Goal: Task Accomplishment & Management: Manage account settings

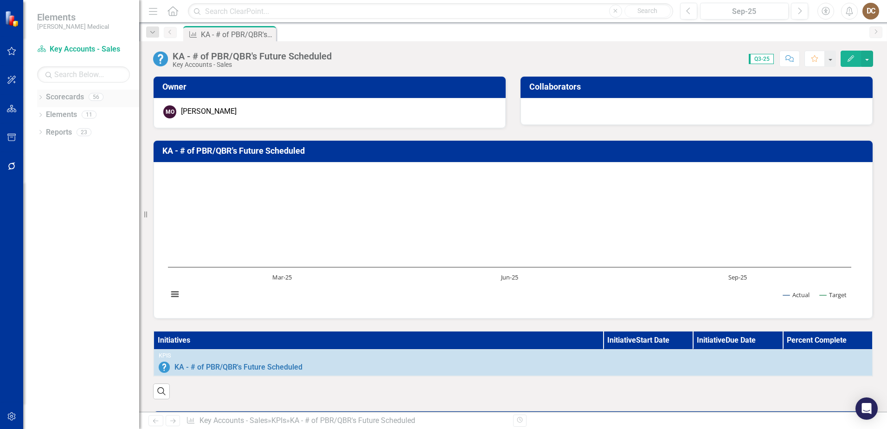
click at [40, 98] on icon "Dropdown" at bounding box center [40, 98] width 6 height 5
click at [72, 238] on link "Sales" at bounding box center [95, 237] width 88 height 11
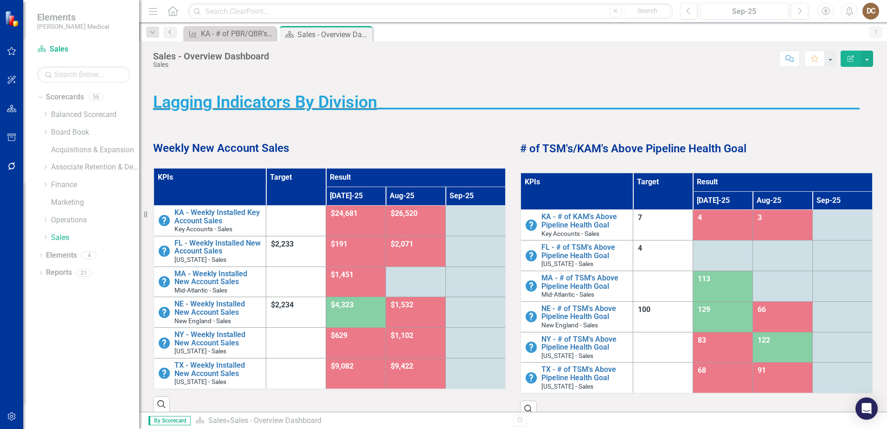
click at [422, 283] on td at bounding box center [416, 281] width 60 height 31
click at [413, 281] on td at bounding box center [416, 281] width 60 height 31
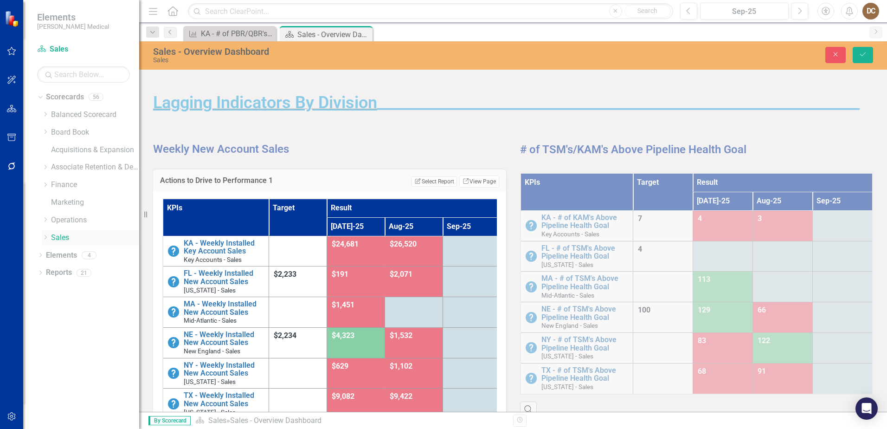
click at [46, 234] on icon "Dropdown" at bounding box center [45, 237] width 7 height 6
click at [82, 290] on link "Mid-Atlantic - Sales" at bounding box center [99, 290] width 79 height 11
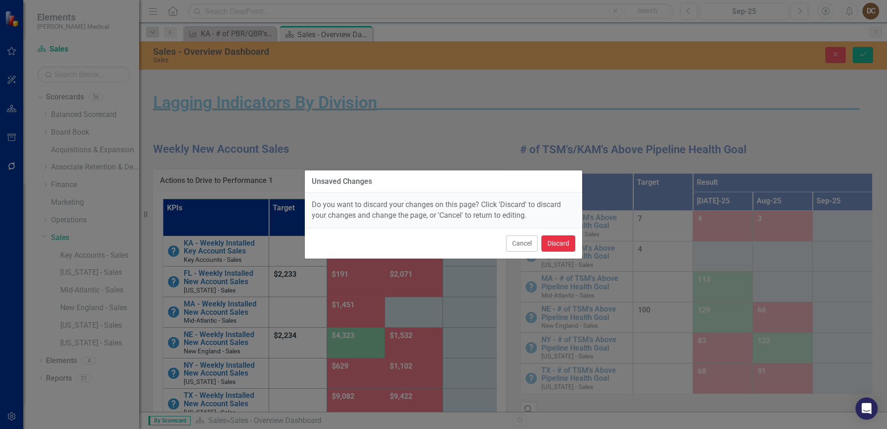
click at [551, 244] on button "Discard" at bounding box center [558, 243] width 34 height 16
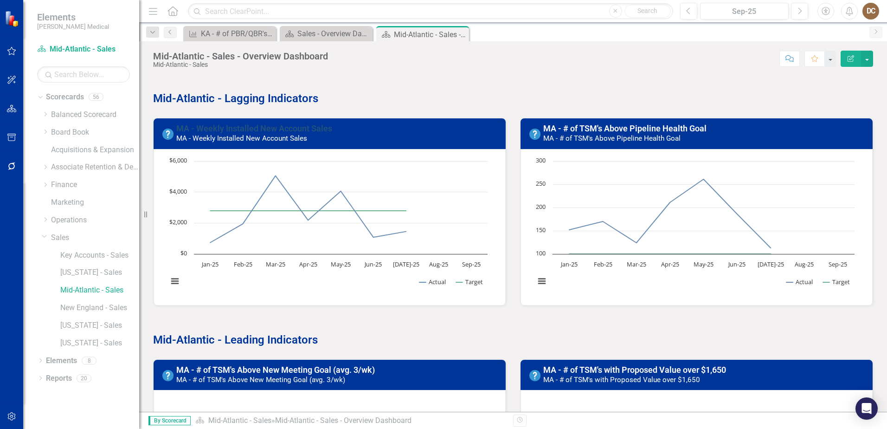
click at [261, 129] on link "MA - Weekly Installed New Account Sales" at bounding box center [254, 128] width 156 height 10
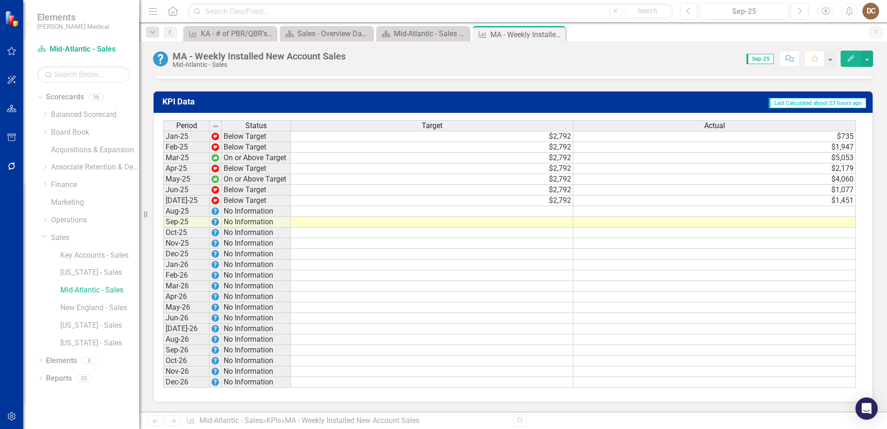
scroll to position [810, 0]
click at [564, 212] on td at bounding box center [432, 211] width 283 height 11
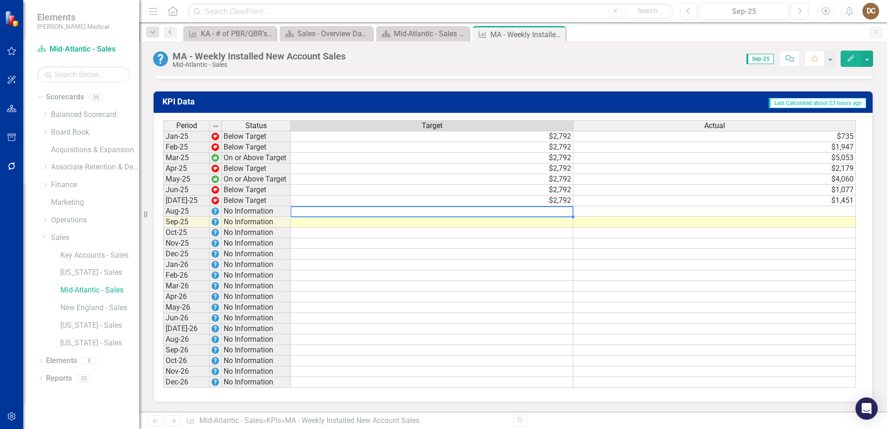
click at [560, 212] on td at bounding box center [432, 211] width 283 height 11
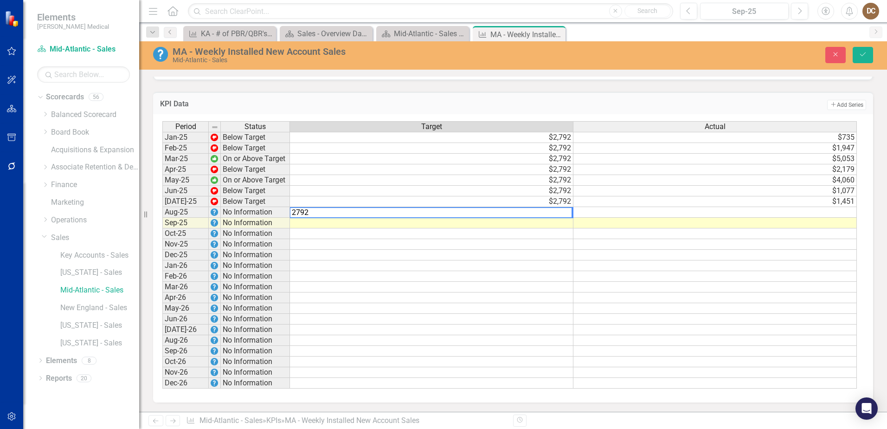
type textarea "2792"
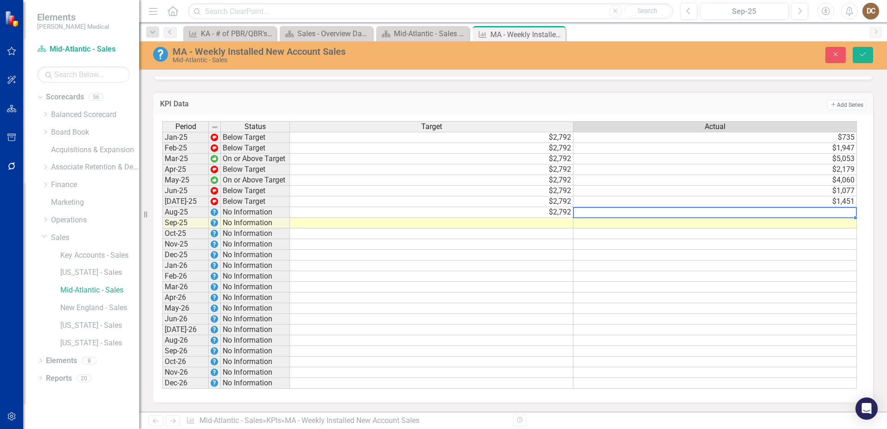
click at [840, 210] on td at bounding box center [714, 212] width 283 height 11
type textarea "639"
click at [861, 51] on icon "Save" at bounding box center [863, 54] width 8 height 6
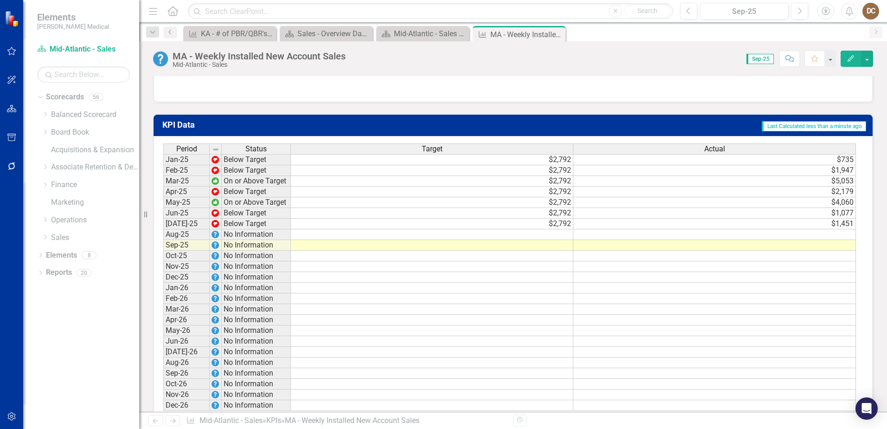
scroll to position [789, 0]
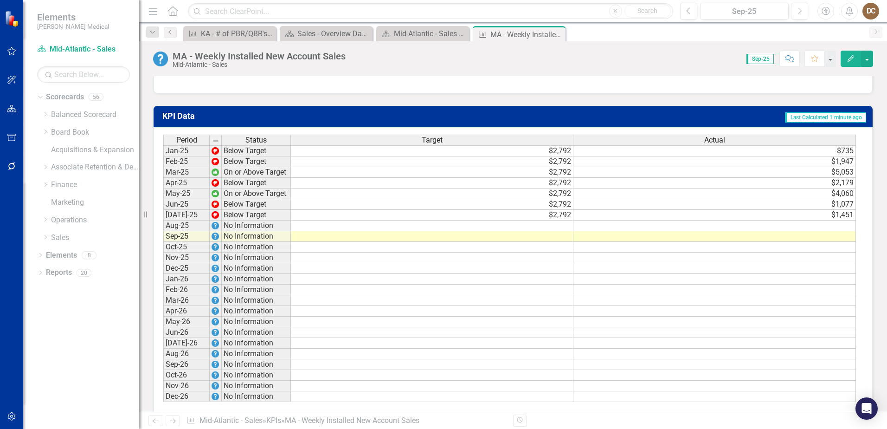
click at [833, 231] on td at bounding box center [714, 225] width 283 height 11
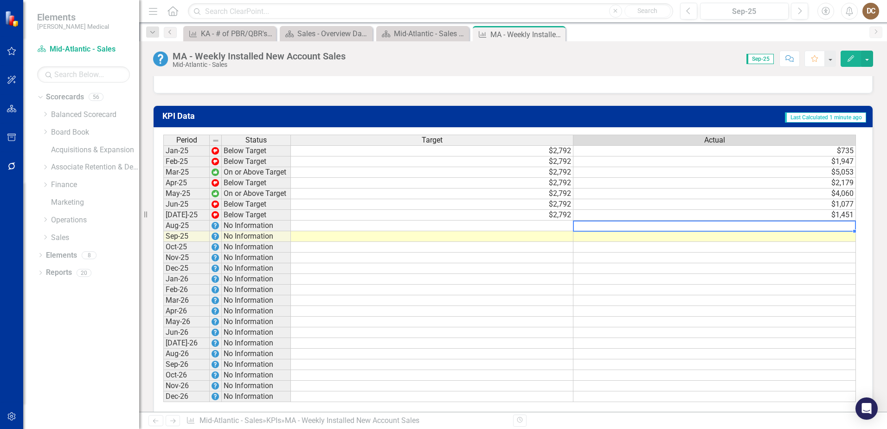
click at [833, 231] on td at bounding box center [714, 225] width 283 height 11
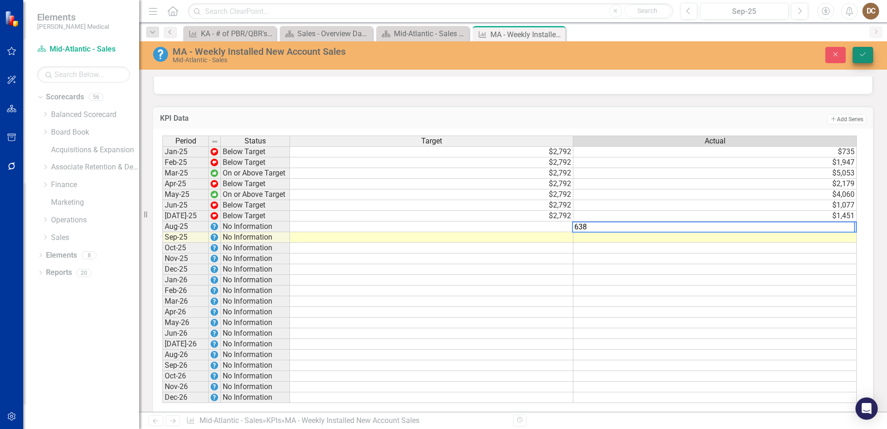
type textarea "638"
click at [858, 52] on button "Save" at bounding box center [863, 55] width 20 height 16
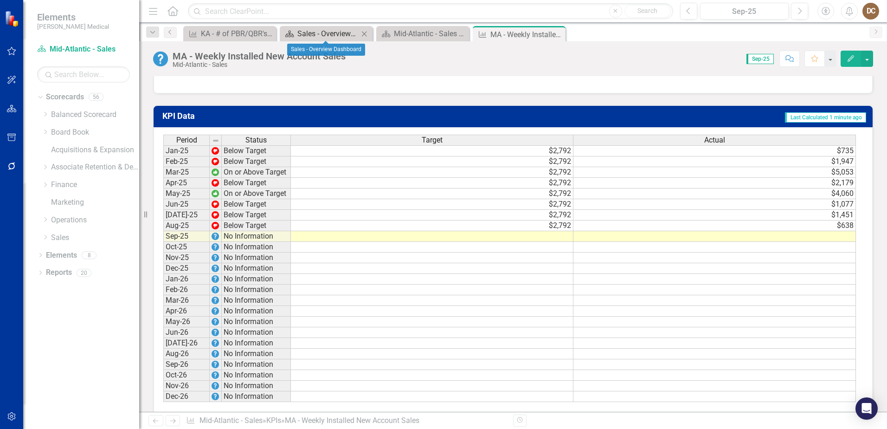
click at [327, 33] on div "Sales - Overview Dashboard" at bounding box center [327, 34] width 61 height 12
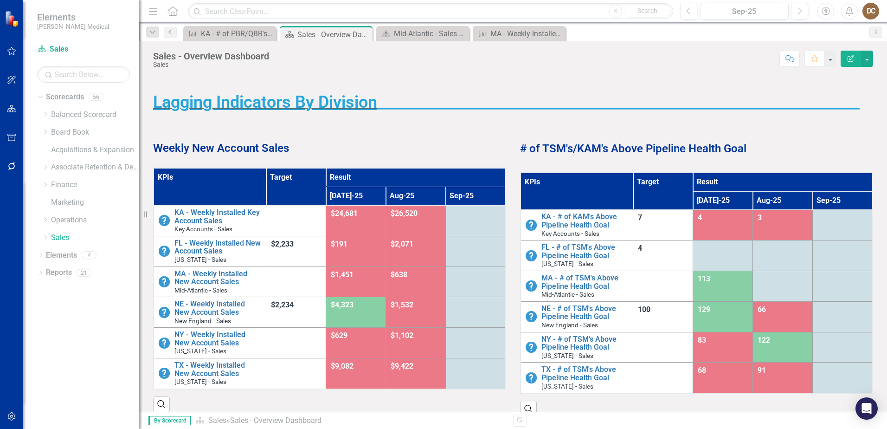
click at [301, 283] on td at bounding box center [296, 281] width 60 height 31
click at [430, 34] on div "Mid-Atlantic - Sales - Overview Dashboard" at bounding box center [424, 34] width 61 height 12
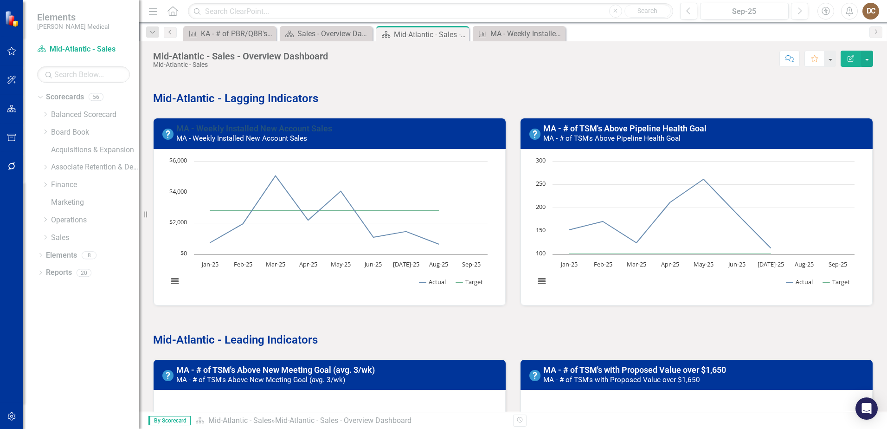
click at [268, 128] on link "MA - Weekly Installed New Account Sales" at bounding box center [254, 128] width 156 height 10
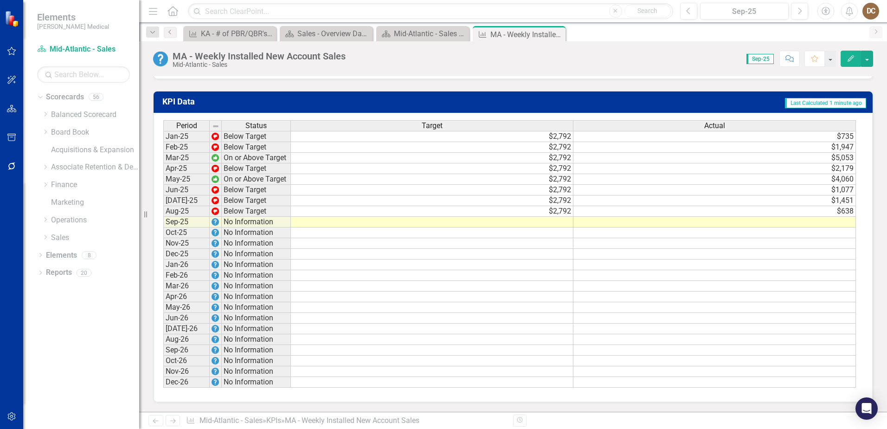
scroll to position [764, 0]
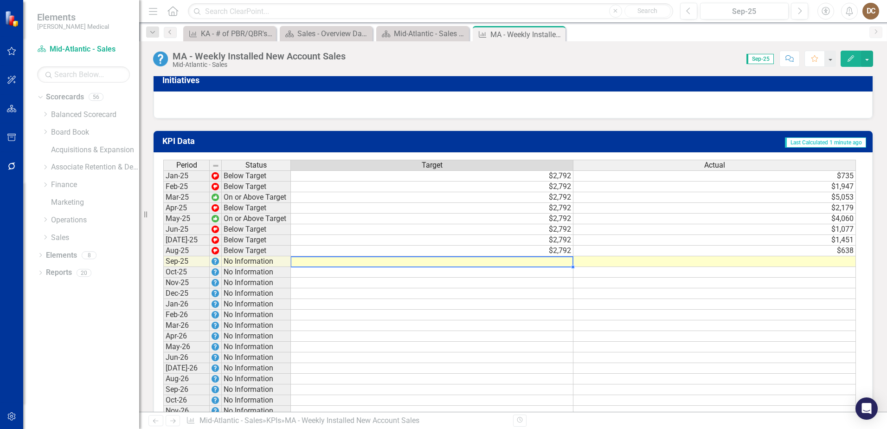
click at [565, 267] on td at bounding box center [432, 261] width 283 height 11
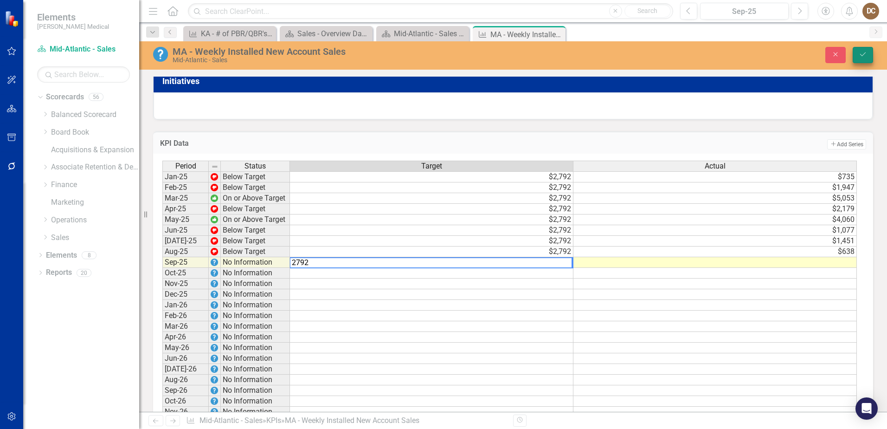
type textarea "2792"
click at [866, 54] on icon "Save" at bounding box center [863, 54] width 8 height 6
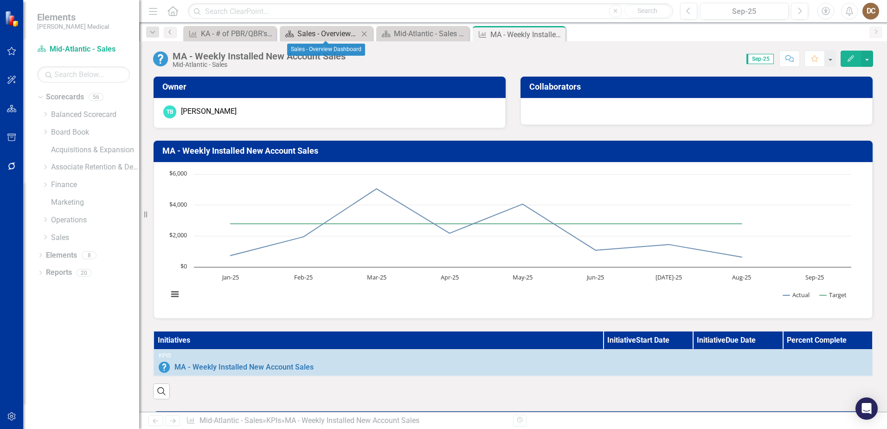
click at [328, 36] on div "Sales - Overview Dashboard" at bounding box center [327, 34] width 61 height 12
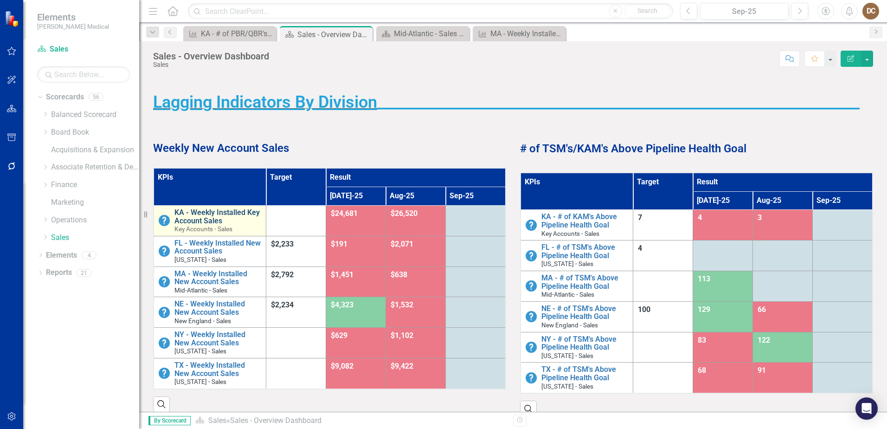
click at [217, 216] on link "KA - Weekly Installed Key Account Sales" at bounding box center [217, 216] width 87 height 16
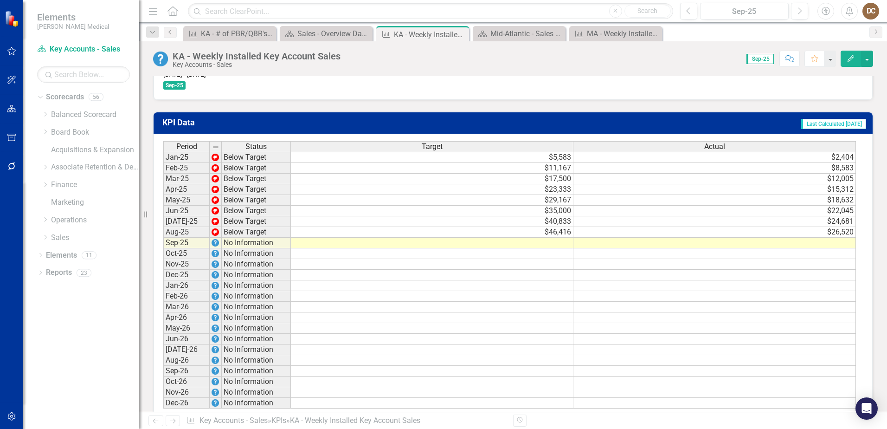
scroll to position [696, 0]
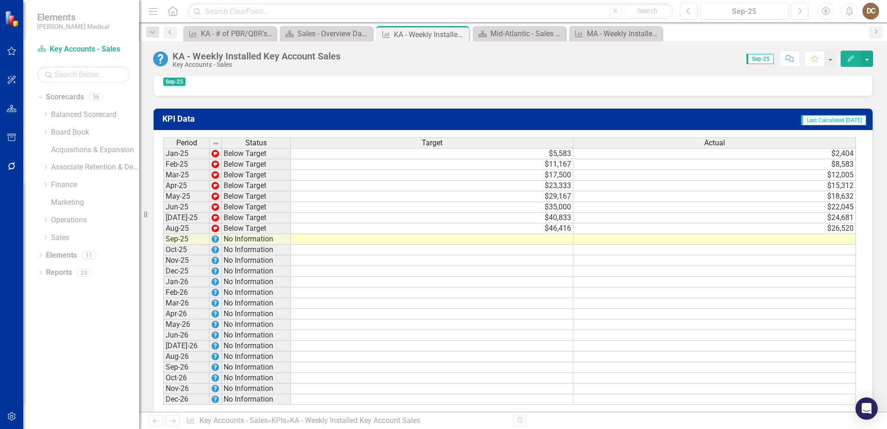
click at [553, 148] on td "$5,583" at bounding box center [432, 153] width 283 height 11
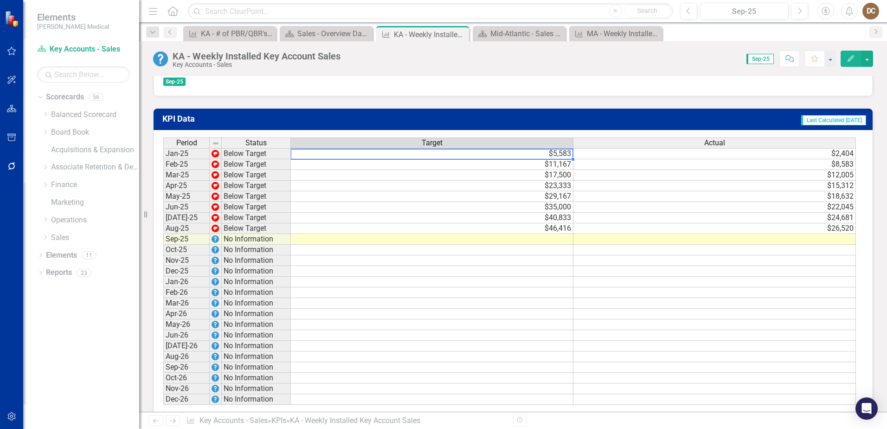
click at [553, 148] on td "$5,583" at bounding box center [432, 153] width 283 height 11
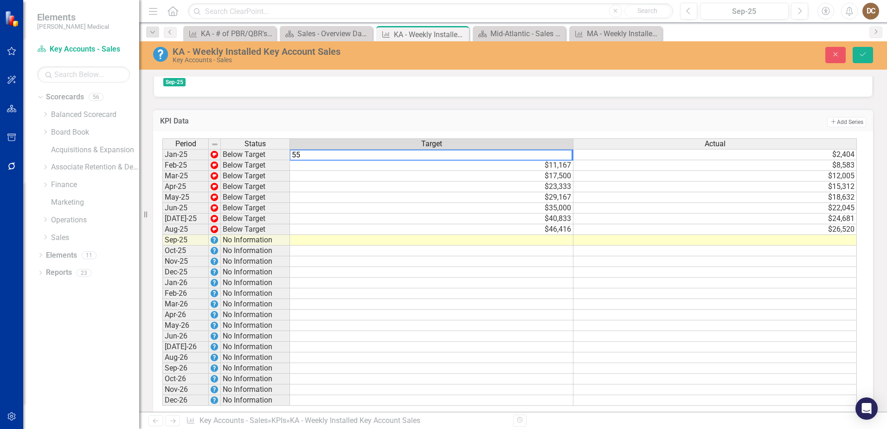
type textarea "5"
click at [566, 160] on td "$11,167" at bounding box center [431, 165] width 283 height 11
type textarea "1"
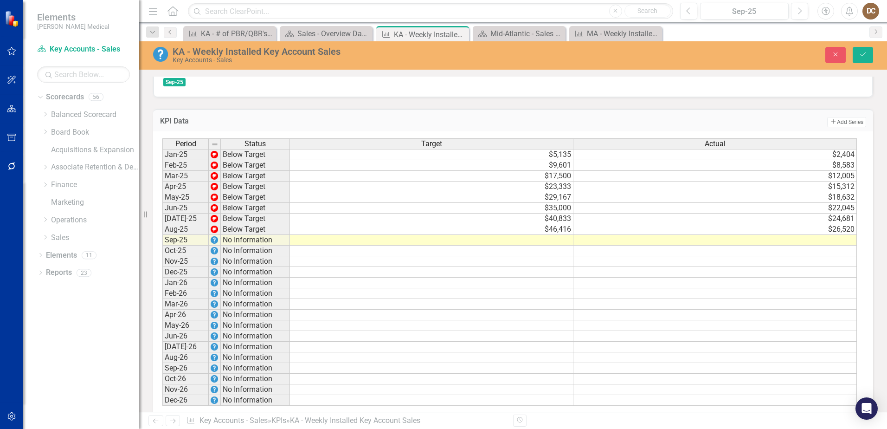
click at [588, 116] on td "Add Add Series" at bounding box center [662, 122] width 407 height 12
click at [562, 171] on td "$17,500" at bounding box center [431, 176] width 283 height 11
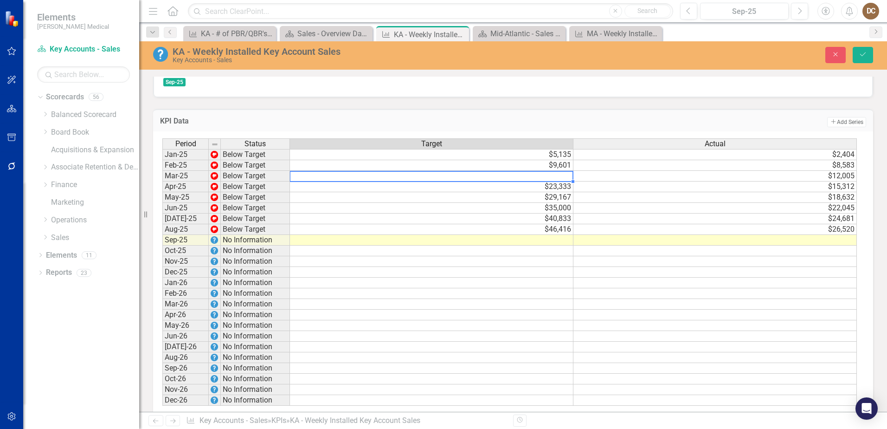
click at [562, 181] on td "$23,333" at bounding box center [431, 186] width 283 height 11
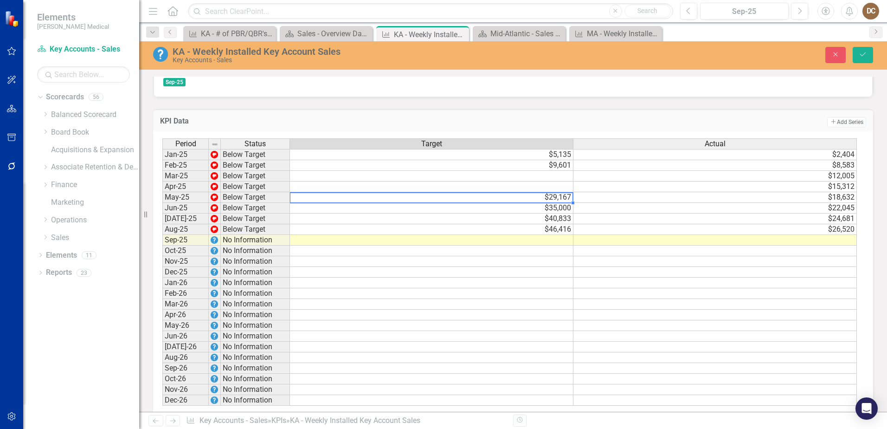
click at [565, 192] on td "$29,167" at bounding box center [431, 197] width 283 height 11
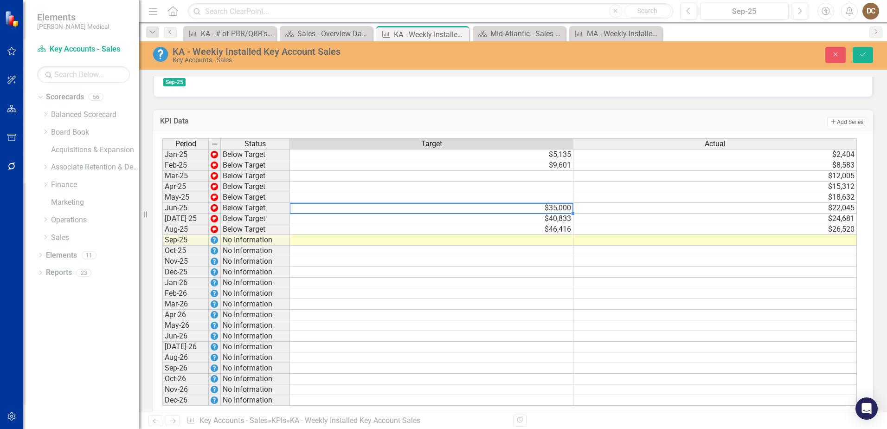
click at [563, 203] on td "$35,000" at bounding box center [431, 208] width 283 height 11
click at [563, 213] on td "$40,833" at bounding box center [431, 218] width 283 height 11
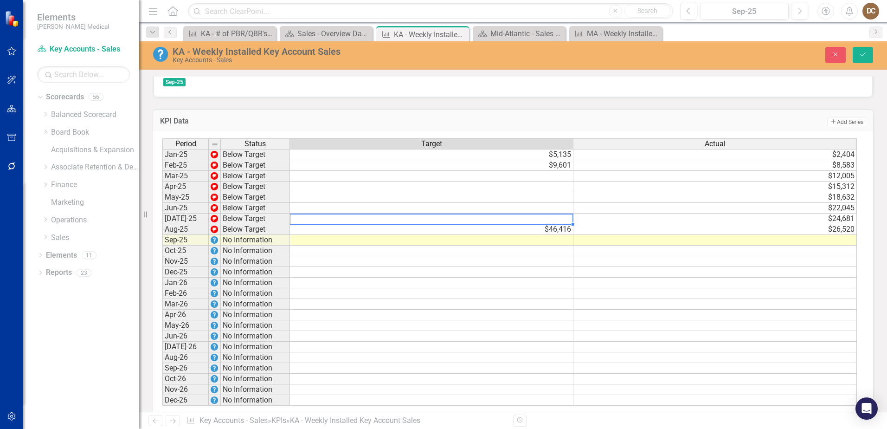
click at [562, 224] on td "$46,416" at bounding box center [431, 229] width 283 height 11
click at [563, 171] on td at bounding box center [431, 176] width 283 height 11
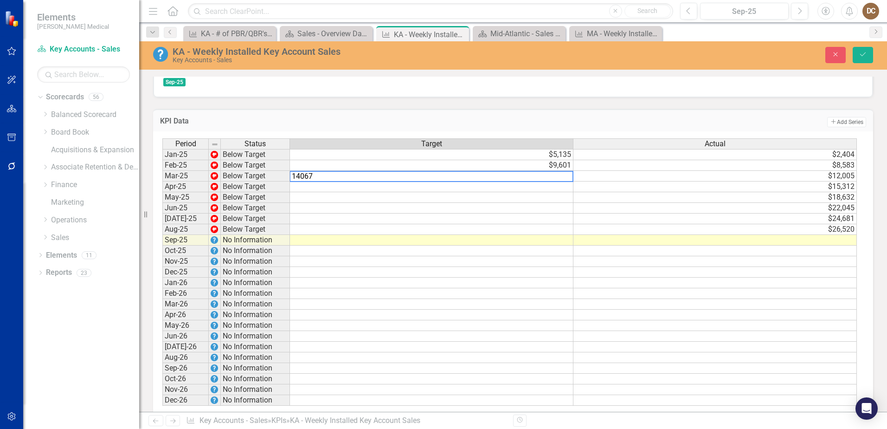
click at [564, 181] on td at bounding box center [431, 186] width 283 height 11
click at [162, 192] on div "Period Status Target Actual Jan-25 Below Target $5,135 $2,404 Feb-25 Below Targ…" at bounding box center [162, 271] width 0 height 267
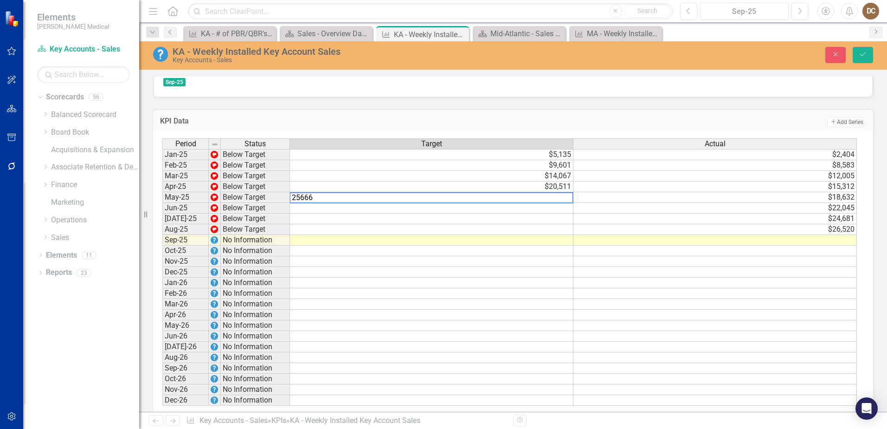
click at [563, 203] on td at bounding box center [431, 208] width 283 height 11
click at [558, 213] on td at bounding box center [431, 218] width 283 height 11
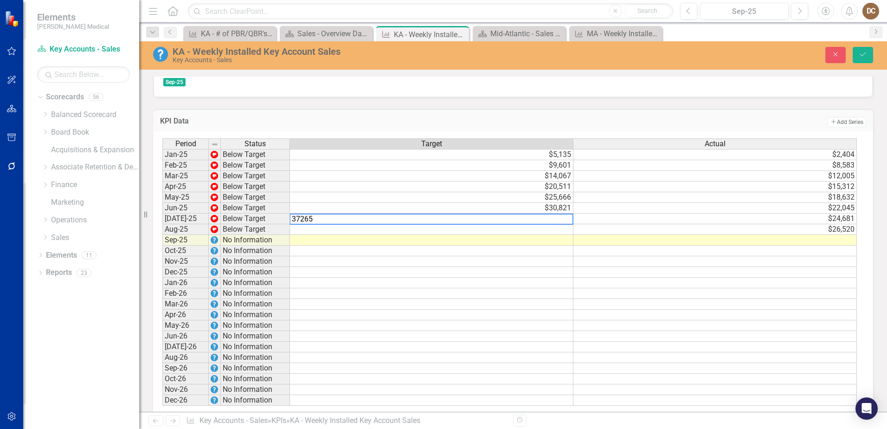
click at [564, 224] on td at bounding box center [431, 229] width 283 height 11
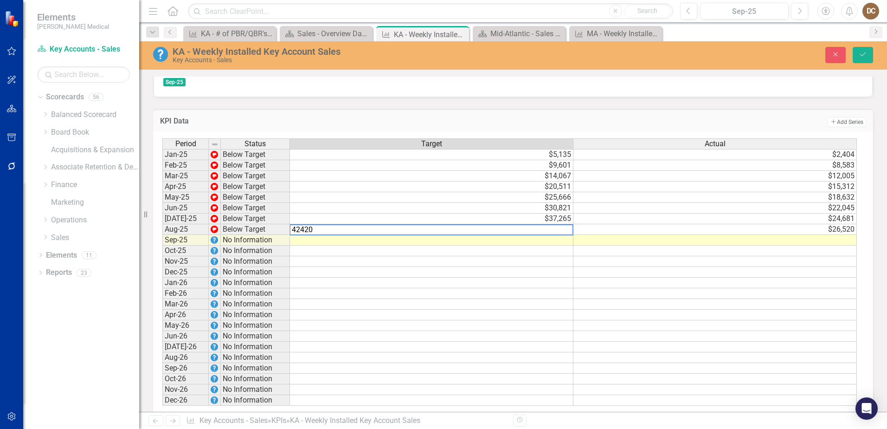
click at [563, 235] on td at bounding box center [431, 240] width 283 height 11
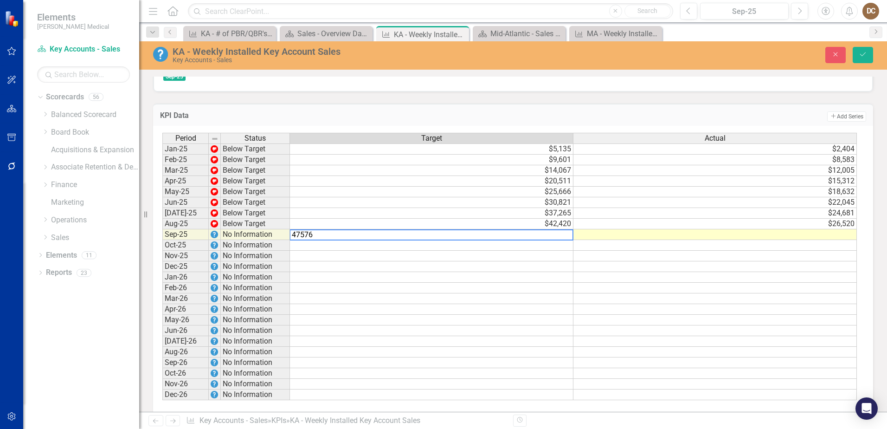
scroll to position [702, 0]
click at [560, 239] on td at bounding box center [431, 244] width 283 height 11
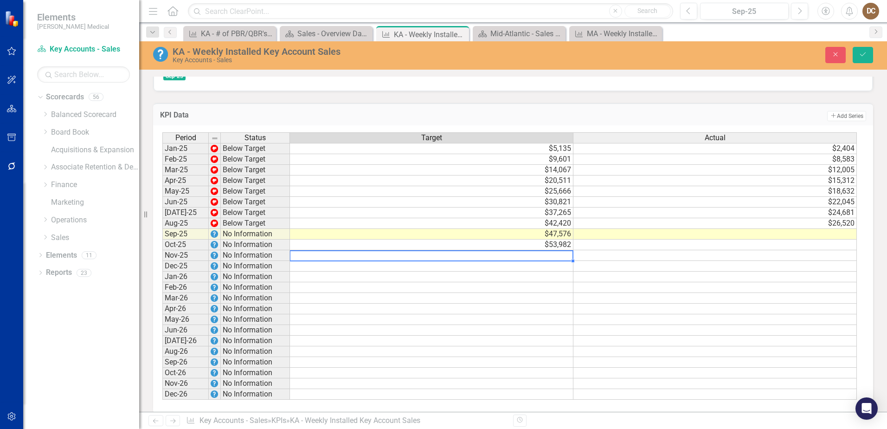
click at [162, 249] on div "Period Status Target Actual Jan-25 Below Target $5,135 $2,404 Feb-25 Below Targ…" at bounding box center [162, 265] width 0 height 267
click at [553, 261] on td at bounding box center [431, 266] width 283 height 11
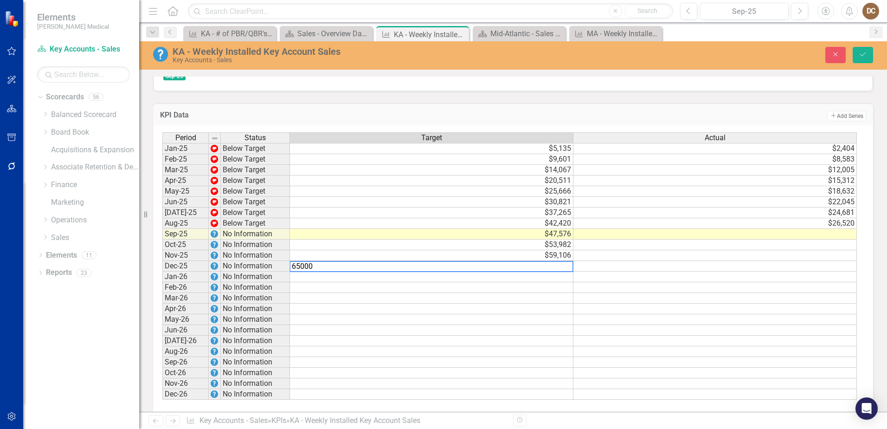
type textarea "65000"
click at [678, 110] on td "Add Add Series" at bounding box center [662, 116] width 407 height 12
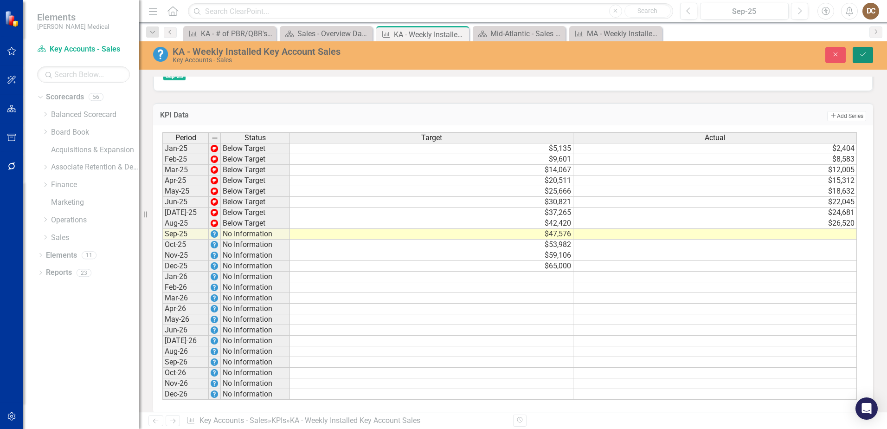
click at [864, 52] on icon "Save" at bounding box center [863, 54] width 8 height 6
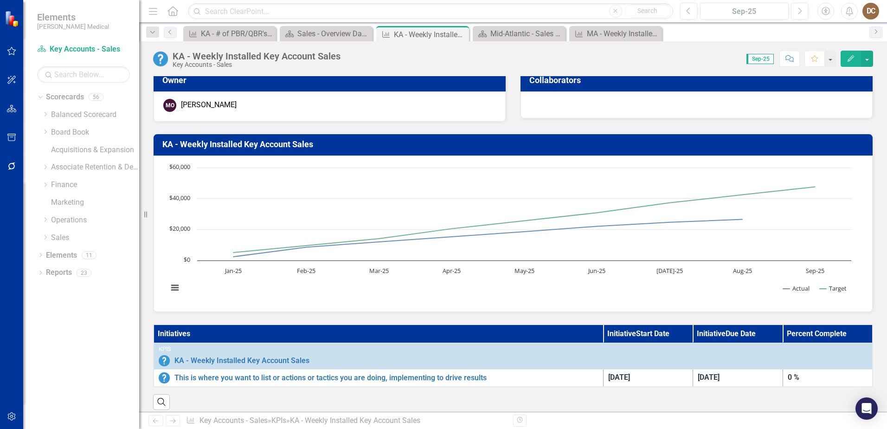
scroll to position [0, 0]
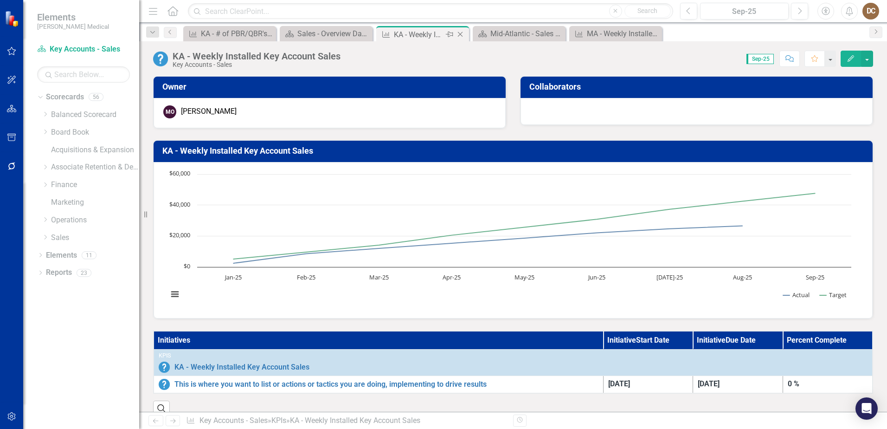
click at [461, 34] on icon "Close" at bounding box center [460, 34] width 9 height 7
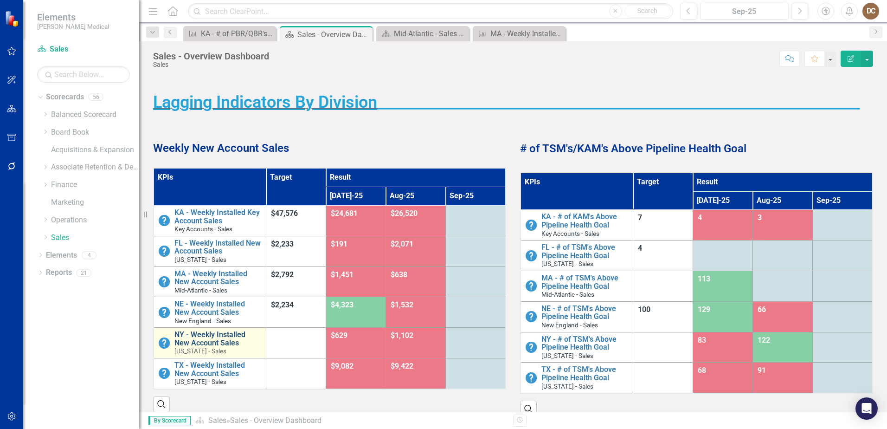
click at [210, 336] on link "NY - Weekly Installed New Account Sales" at bounding box center [217, 338] width 87 height 16
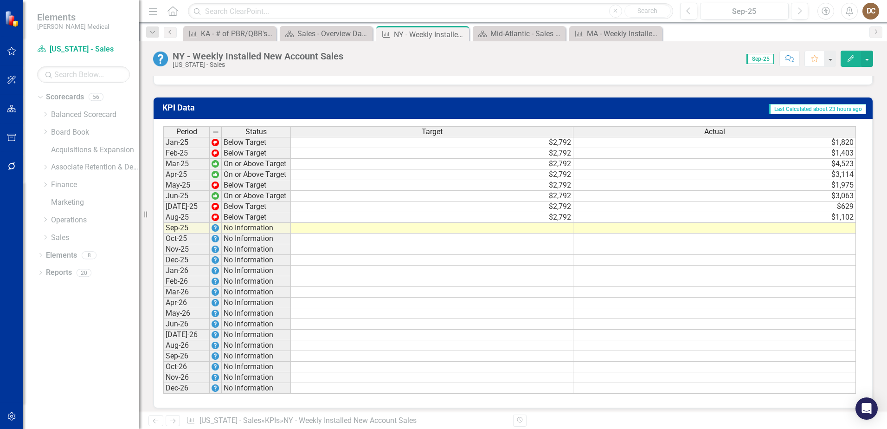
scroll to position [810, 0]
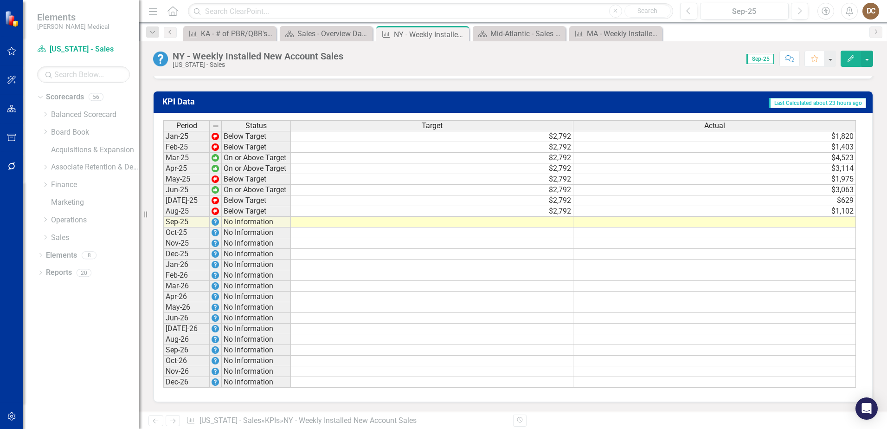
click at [563, 221] on td at bounding box center [432, 222] width 283 height 11
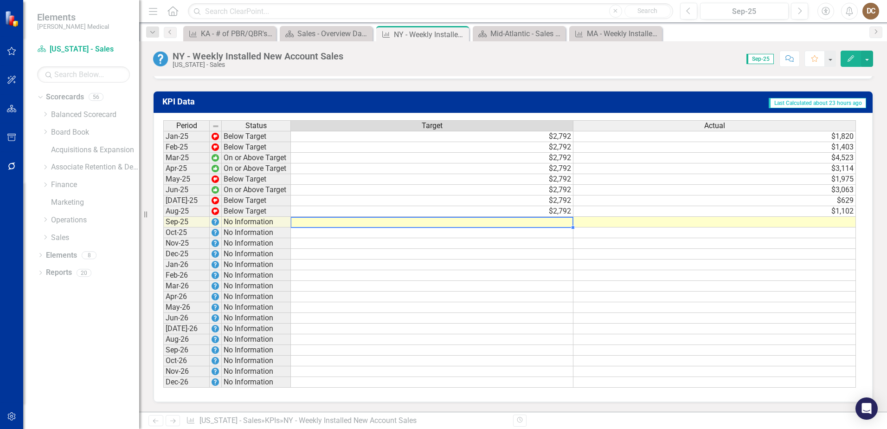
click at [563, 221] on td at bounding box center [432, 222] width 283 height 11
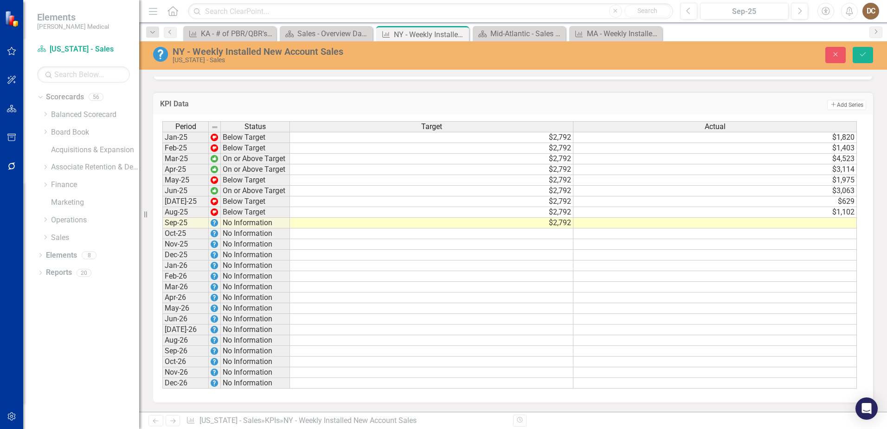
click at [685, 103] on td "Add Add Series" at bounding box center [662, 105] width 407 height 12
click at [845, 213] on td "$1,102" at bounding box center [714, 212] width 283 height 11
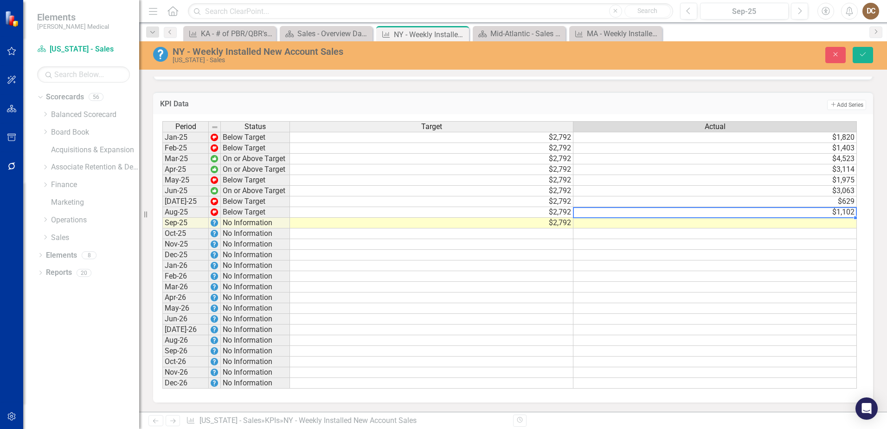
click at [845, 213] on td "$1,102" at bounding box center [714, 212] width 283 height 11
drag, startPoint x: 605, startPoint y: 211, endPoint x: 509, endPoint y: 212, distance: 96.0
click at [509, 212] on div "Period Status Target Actual Jan-25 Below Target $2,792 $1,820 Feb-25 Below Targ…" at bounding box center [509, 255] width 694 height 268
click at [692, 103] on td "Add Add Series" at bounding box center [662, 105] width 407 height 12
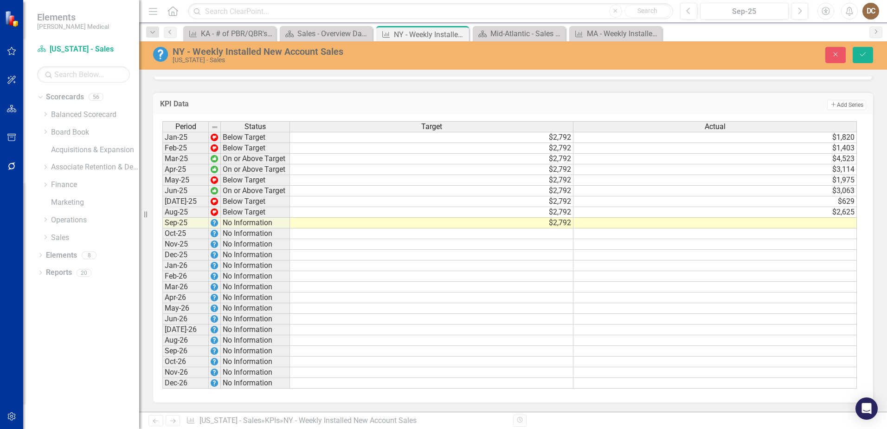
click at [842, 190] on td "$3,063" at bounding box center [714, 191] width 283 height 11
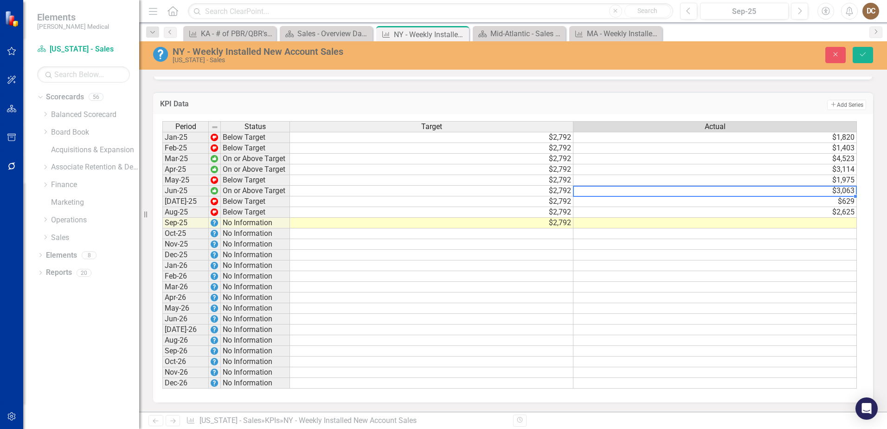
click at [842, 190] on td "$3,063" at bounding box center [714, 191] width 283 height 11
type textarea "3"
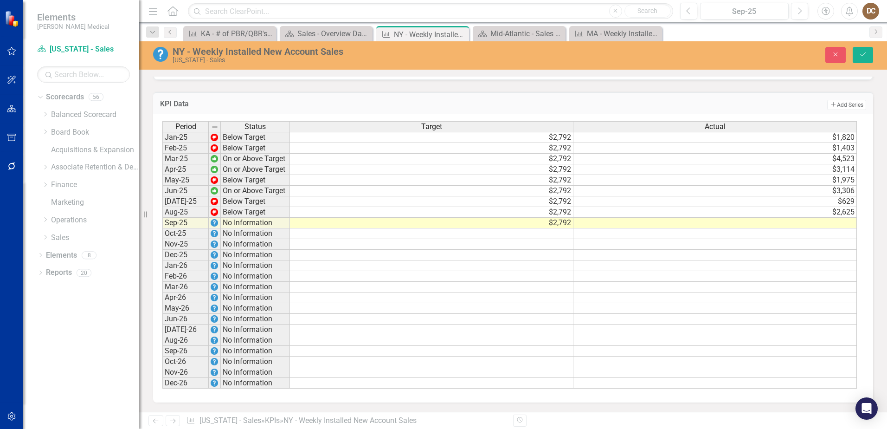
click at [732, 104] on td "Add Add Series" at bounding box center [662, 105] width 407 height 12
click at [835, 183] on td "$1,975" at bounding box center [714, 180] width 283 height 11
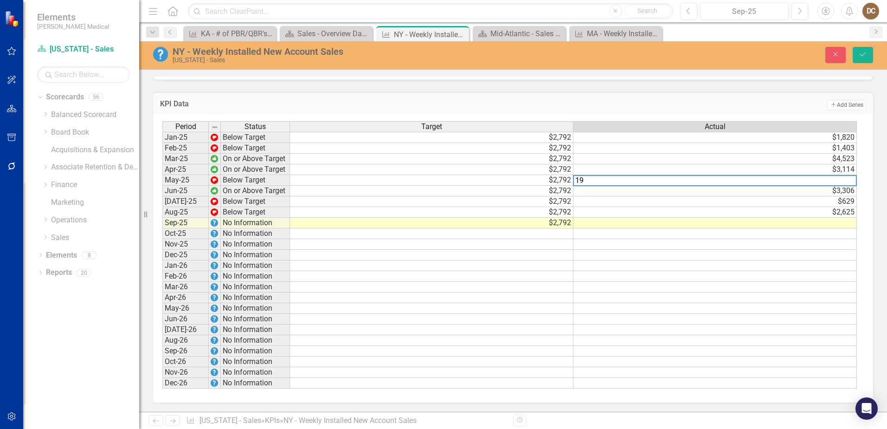
type textarea "1"
click at [765, 104] on td "Add Add Series" at bounding box center [662, 105] width 407 height 12
click at [848, 169] on td "$3,114" at bounding box center [714, 169] width 283 height 11
type textarea "3"
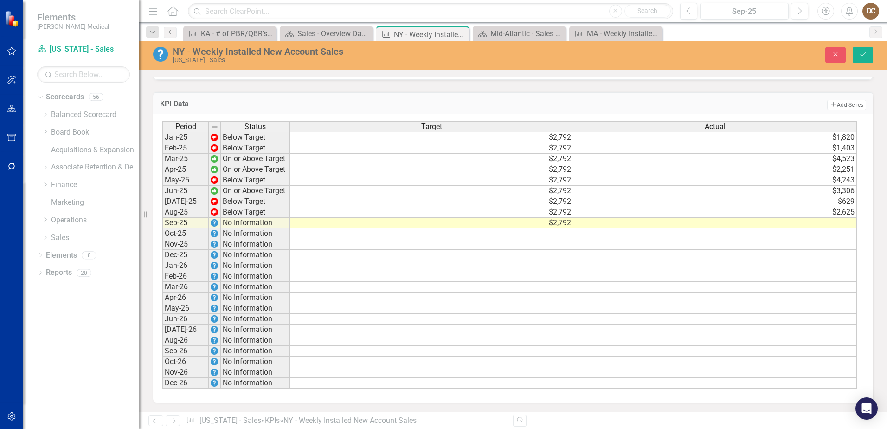
click at [750, 108] on td "Add Add Series" at bounding box center [662, 105] width 407 height 12
click at [841, 159] on td "$4,523" at bounding box center [714, 159] width 283 height 11
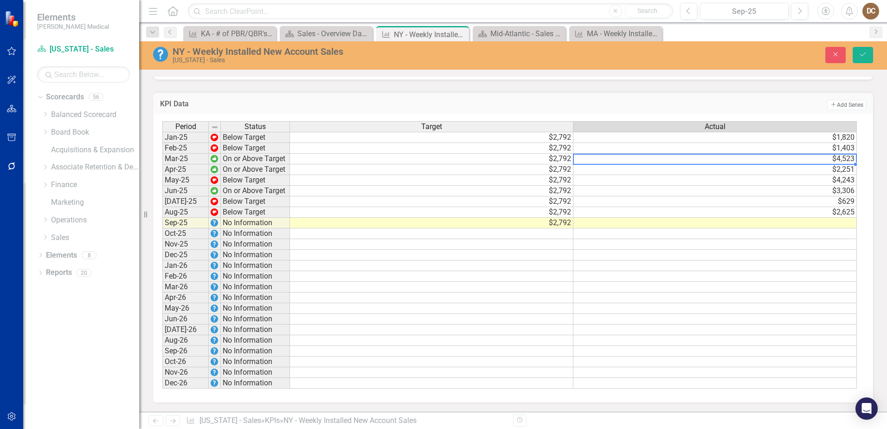
click at [841, 159] on td "$4,523" at bounding box center [714, 159] width 283 height 11
click at [771, 106] on td "Add Add Series" at bounding box center [662, 105] width 407 height 12
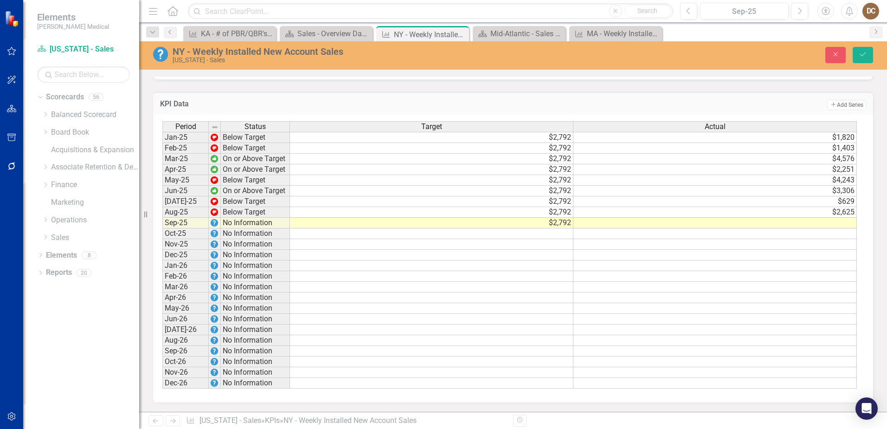
click at [835, 148] on td "$1,403" at bounding box center [714, 148] width 283 height 11
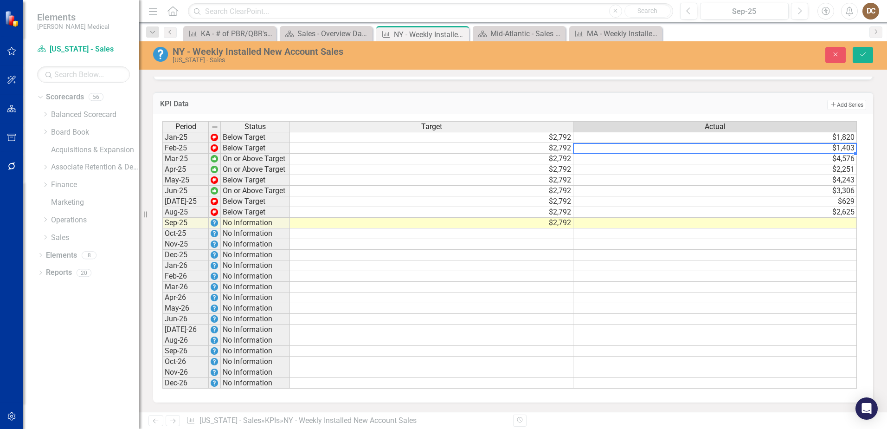
click at [835, 148] on td "$1,403" at bounding box center [714, 148] width 283 height 11
type textarea "1"
click at [690, 116] on div "Period Status Target Actual Jan-25 Below Target $2,792 $1,820 Feb-25 Below Targ…" at bounding box center [513, 258] width 720 height 288
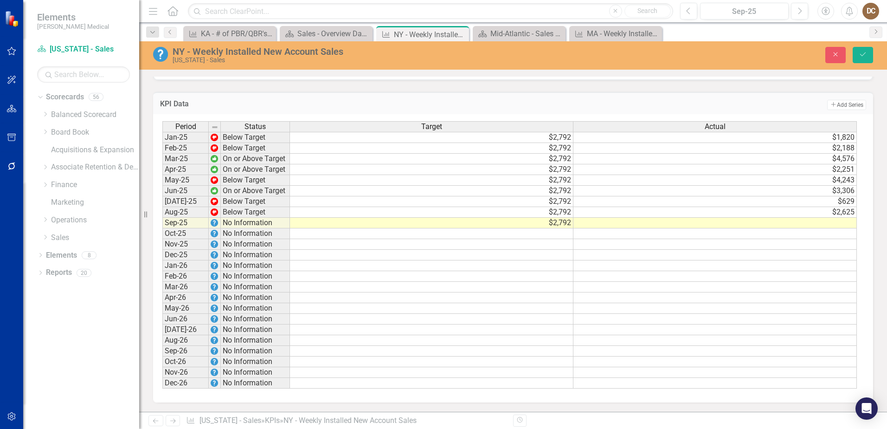
click at [851, 134] on td "$1,820" at bounding box center [714, 137] width 283 height 11
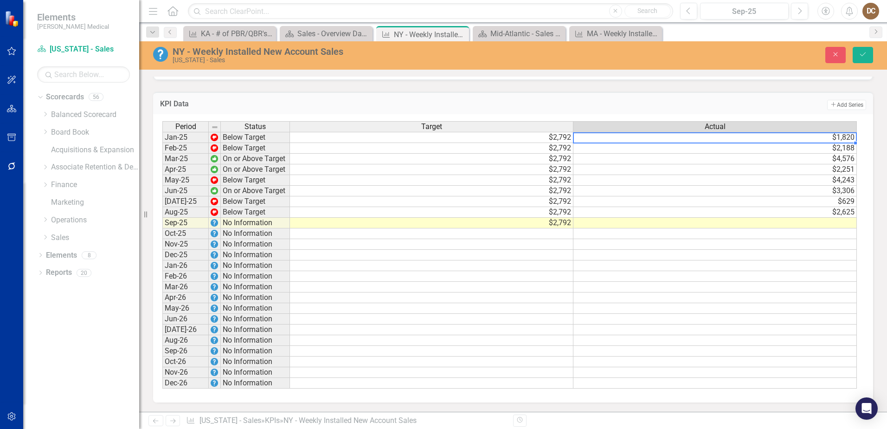
click at [850, 139] on td "$1,820" at bounding box center [714, 137] width 283 height 11
type textarea "1"
type textarea "1173"
click at [776, 103] on td "Add Add Series" at bounding box center [662, 105] width 407 height 12
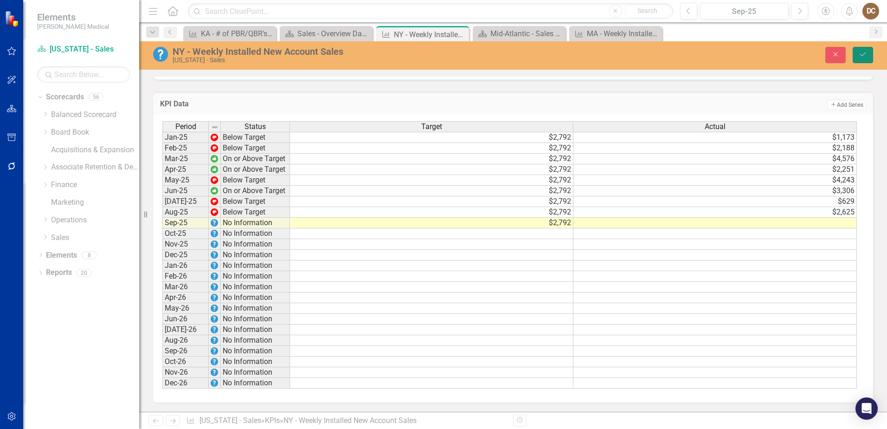
click at [861, 57] on icon "Save" at bounding box center [863, 54] width 8 height 6
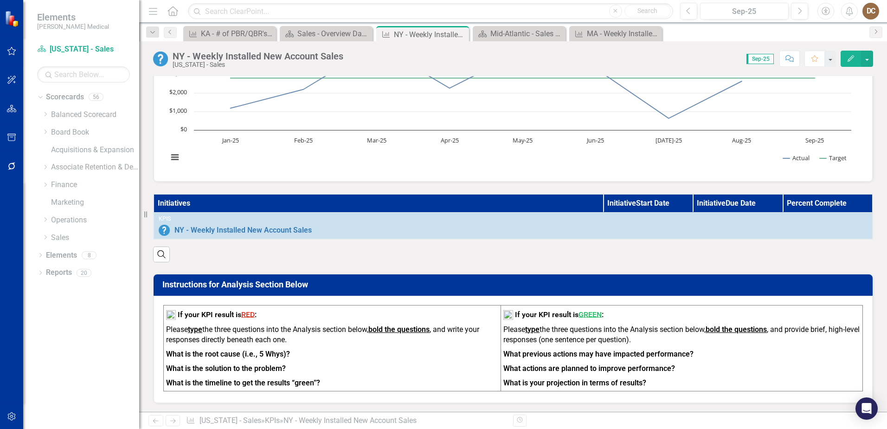
scroll to position [0, 0]
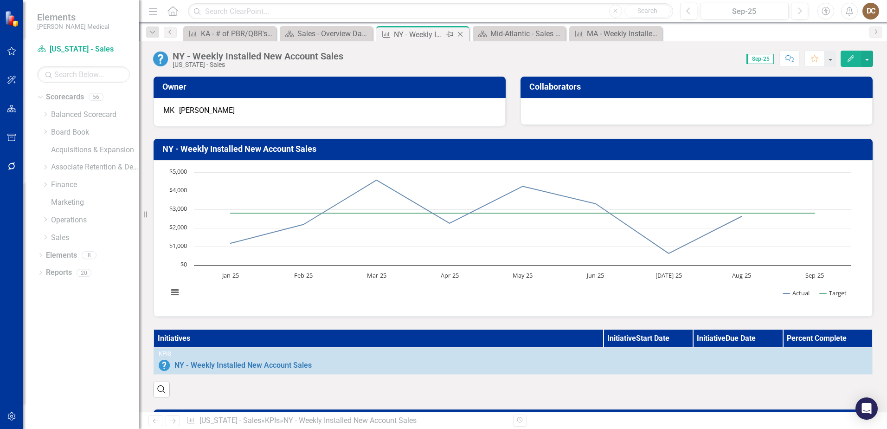
click at [461, 32] on icon "Close" at bounding box center [460, 34] width 9 height 7
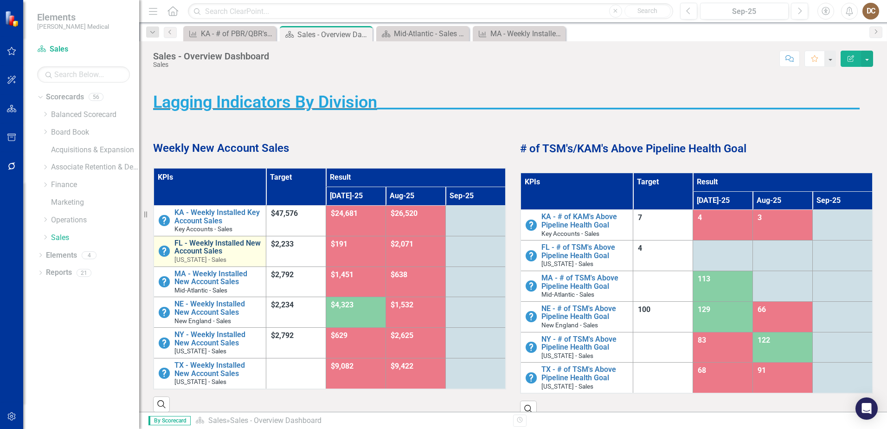
click at [222, 244] on link "FL - Weekly Installed New Account Sales" at bounding box center [217, 247] width 87 height 16
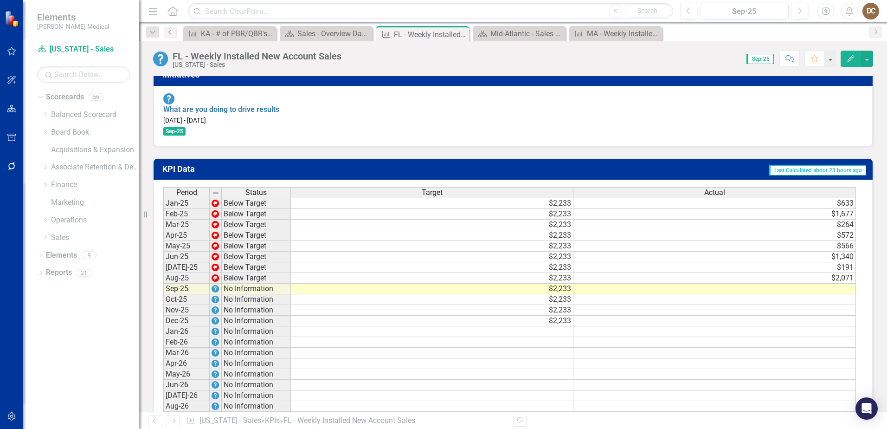
scroll to position [789, 0]
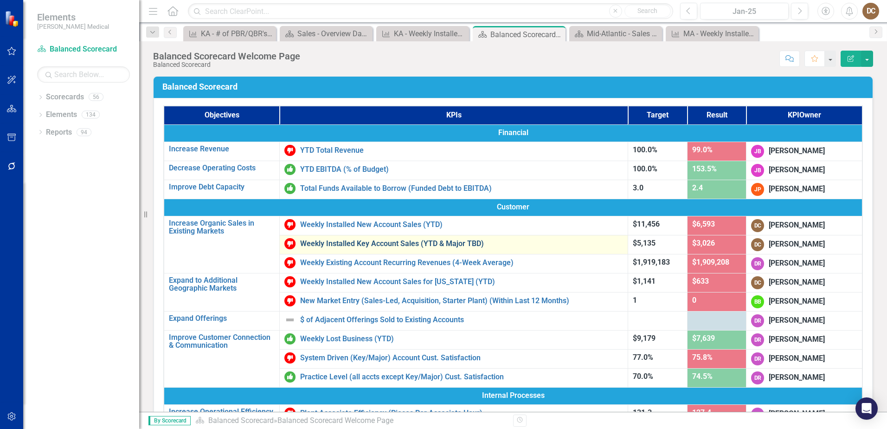
click at [399, 244] on link "Weekly Installed Key Account Sales (YTD & Major TBD)" at bounding box center [461, 243] width 323 height 8
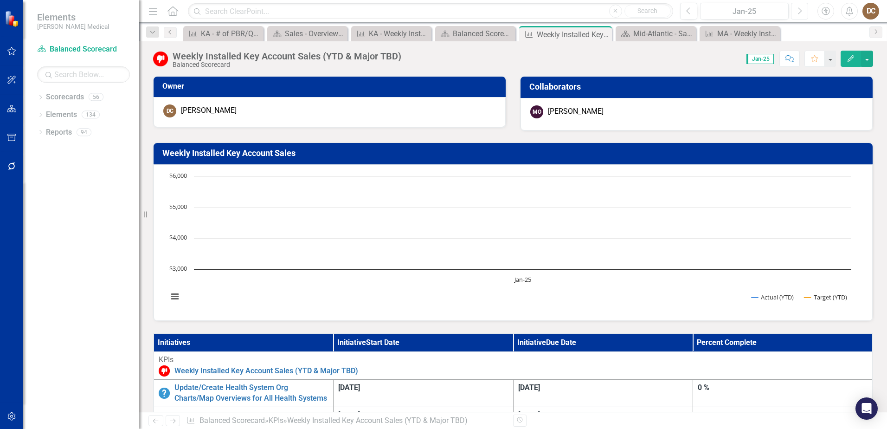
click at [799, 13] on icon "Next" at bounding box center [799, 11] width 5 height 8
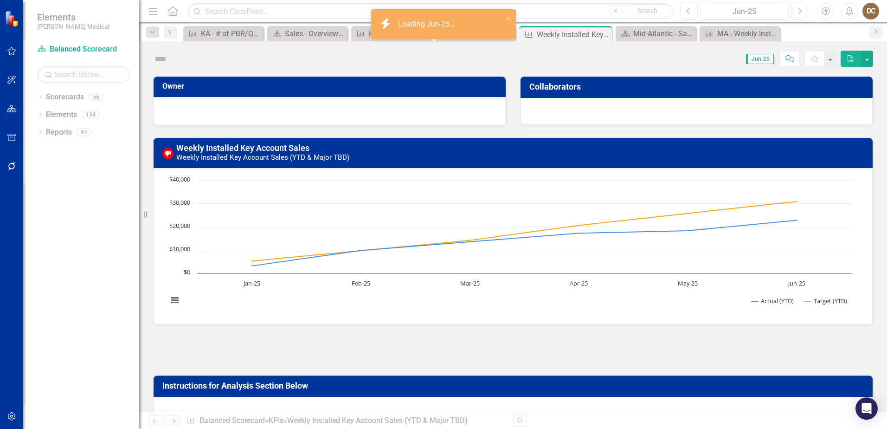
click at [801, 11] on icon "Next" at bounding box center [799, 11] width 5 height 8
click at [799, 7] on icon "Next" at bounding box center [799, 11] width 5 height 8
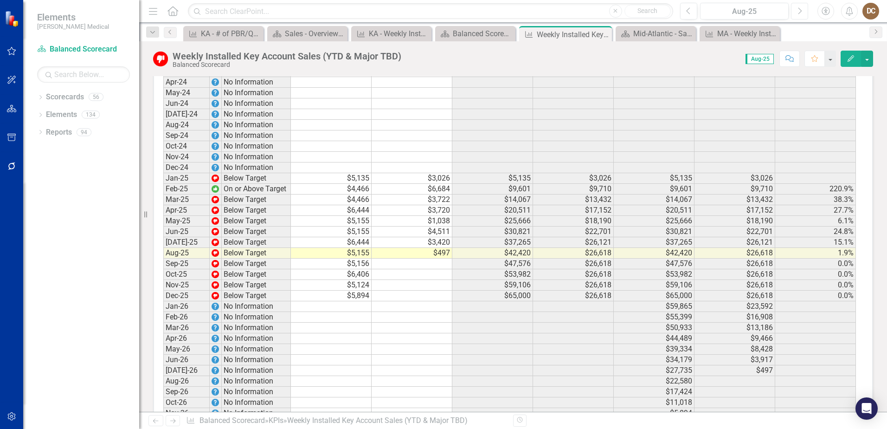
scroll to position [1437, 0]
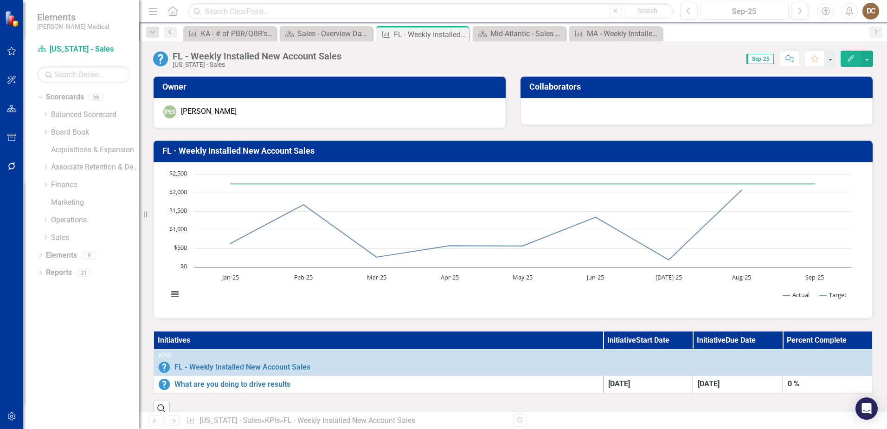
scroll to position [789, 0]
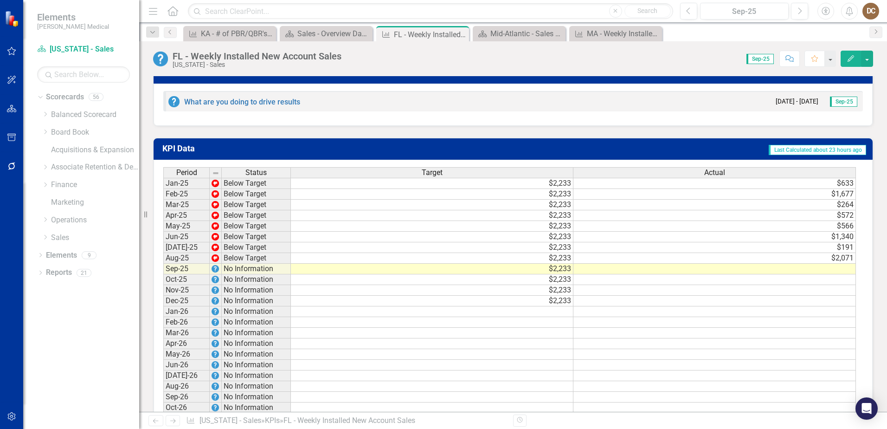
click at [845, 263] on td "$2,071" at bounding box center [714, 258] width 283 height 11
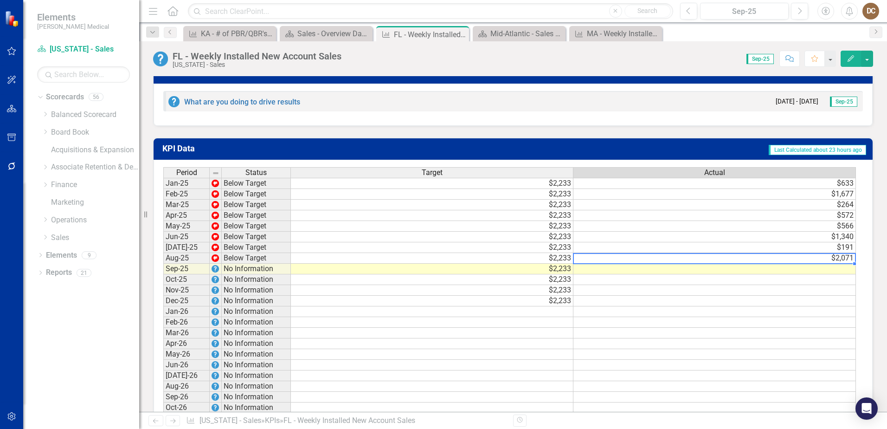
click at [846, 263] on td "$2,071" at bounding box center [714, 258] width 283 height 11
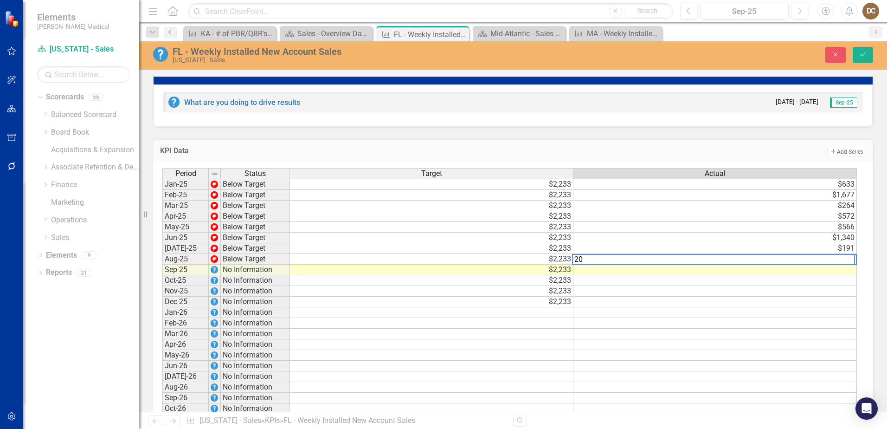
type textarea "2"
type textarea "-287"
click at [703, 154] on td "Add Add Series" at bounding box center [662, 152] width 407 height 12
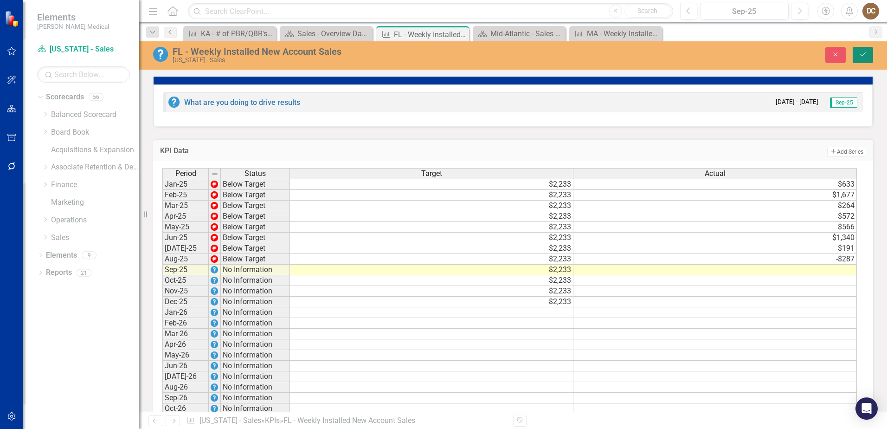
click at [863, 53] on icon "Save" at bounding box center [863, 54] width 8 height 6
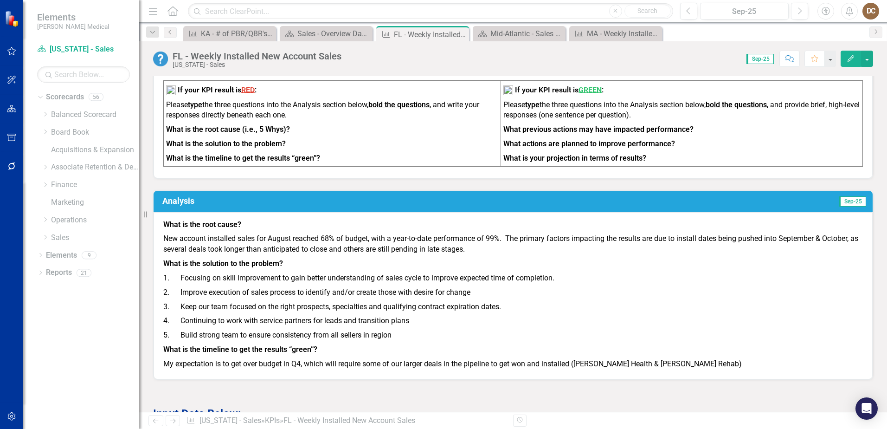
scroll to position [193, 0]
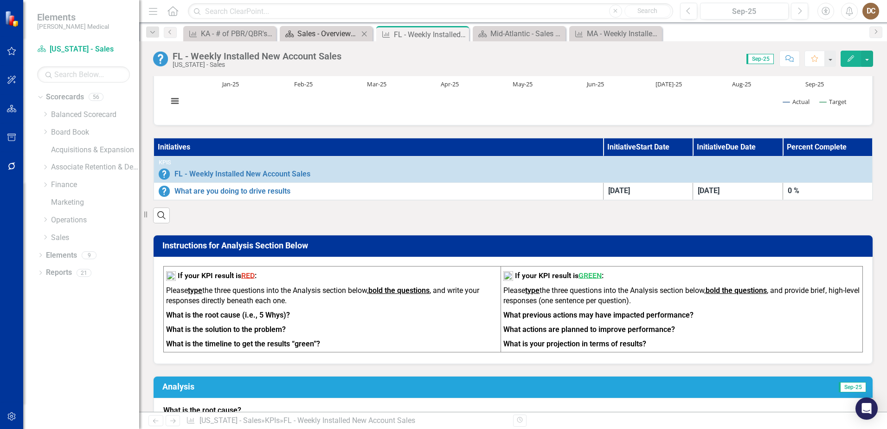
click at [312, 28] on div "Sales - Overview Dashboard" at bounding box center [327, 34] width 61 height 12
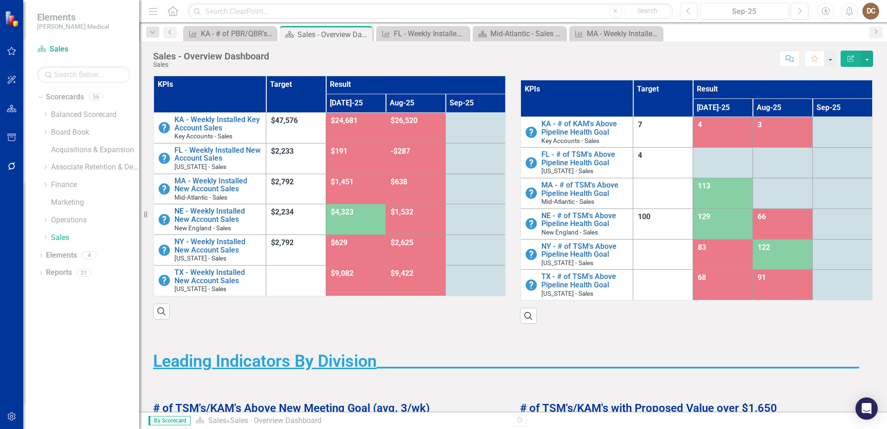
scroll to position [46, 0]
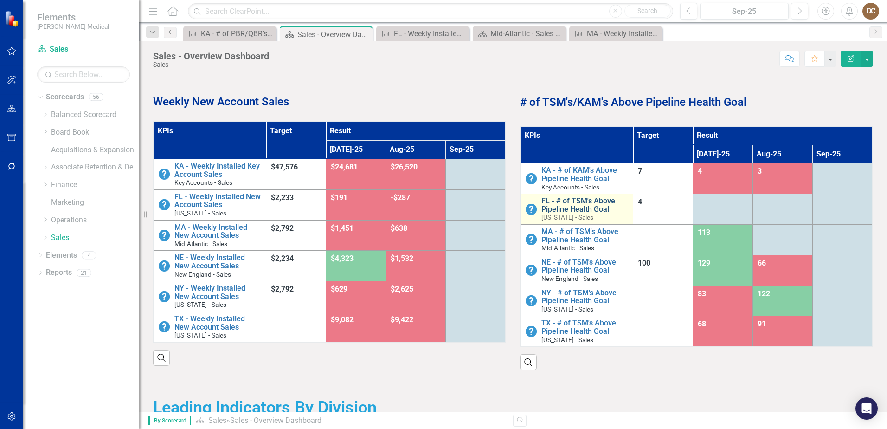
click at [581, 206] on link "FL - # of TSM's Above Pipeline Health Goal" at bounding box center [584, 205] width 87 height 16
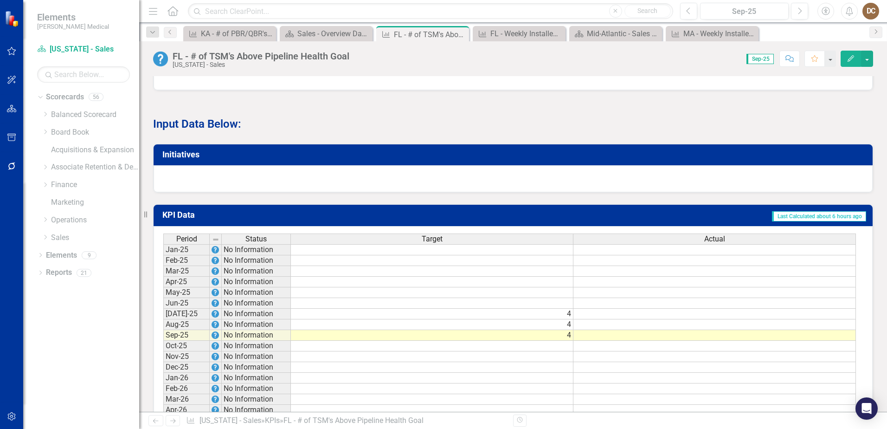
scroll to position [603, 0]
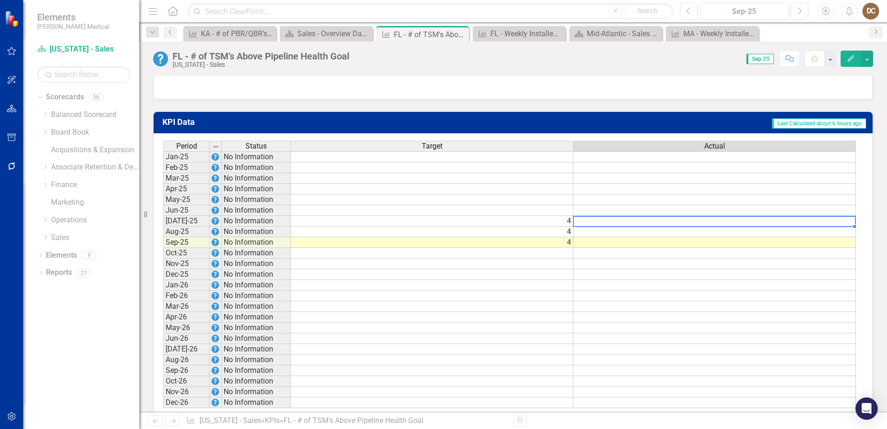
click at [682, 226] on td at bounding box center [714, 221] width 283 height 11
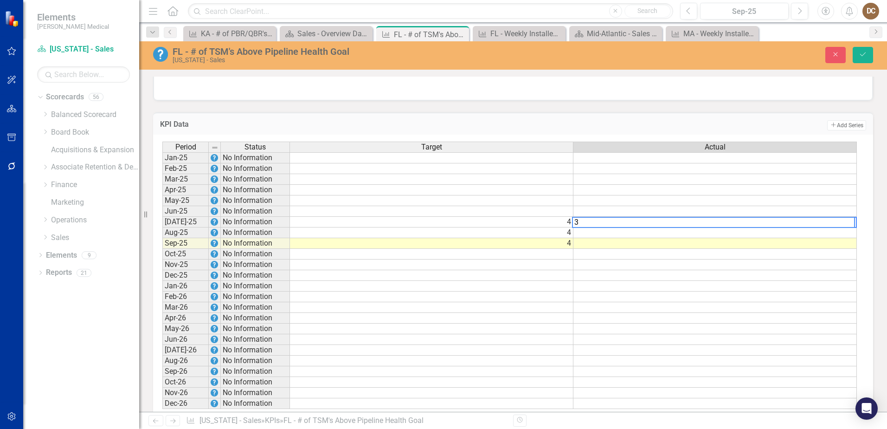
type textarea "3"
click at [676, 238] on td at bounding box center [714, 232] width 283 height 11
click at [825, 238] on td at bounding box center [714, 232] width 283 height 11
type textarea "2"
click at [703, 96] on div at bounding box center [513, 86] width 719 height 27
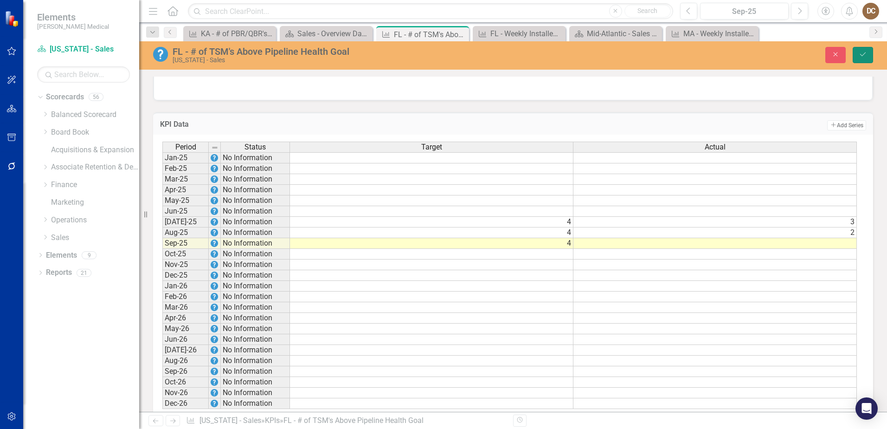
click at [857, 55] on button "Save" at bounding box center [863, 55] width 20 height 16
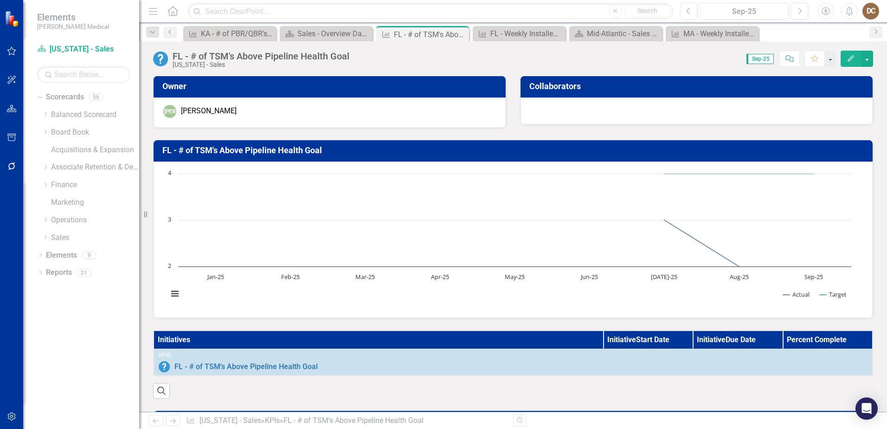
scroll to position [0, 0]
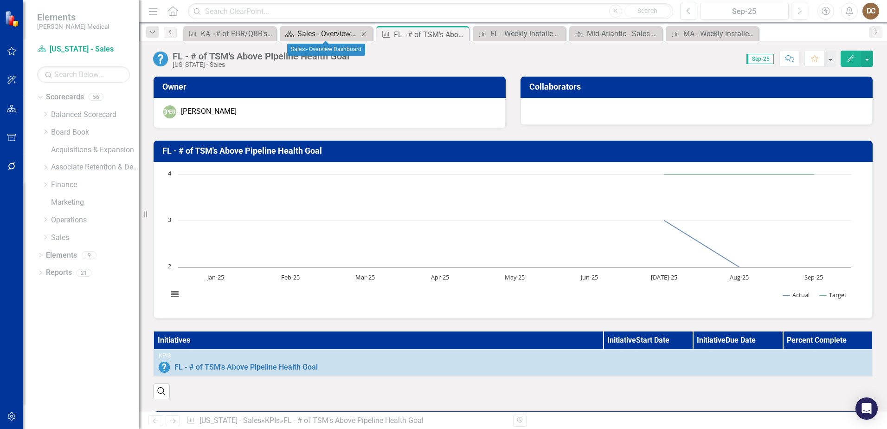
click at [301, 34] on div "Sales - Overview Dashboard" at bounding box center [327, 34] width 61 height 12
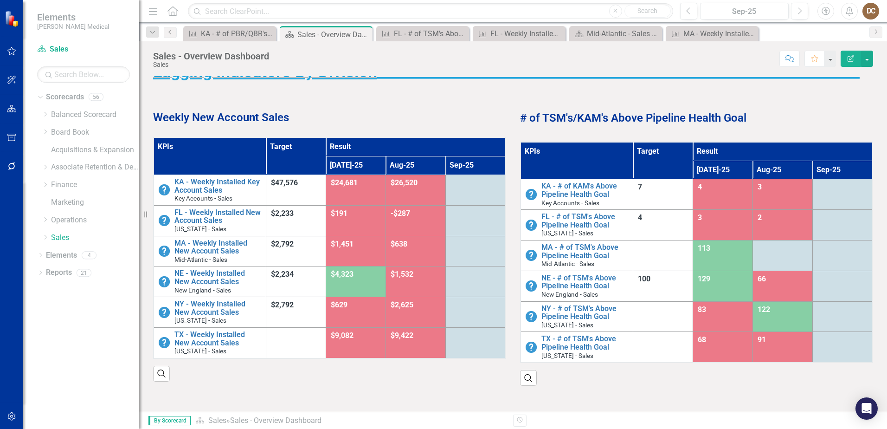
scroll to position [46, 0]
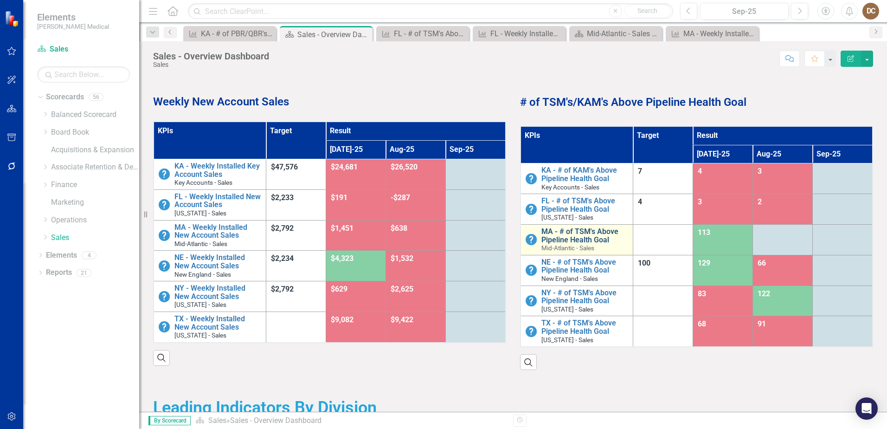
click at [583, 235] on link "MA - # of TSM's Above Pipeline Health Goal" at bounding box center [584, 235] width 87 height 16
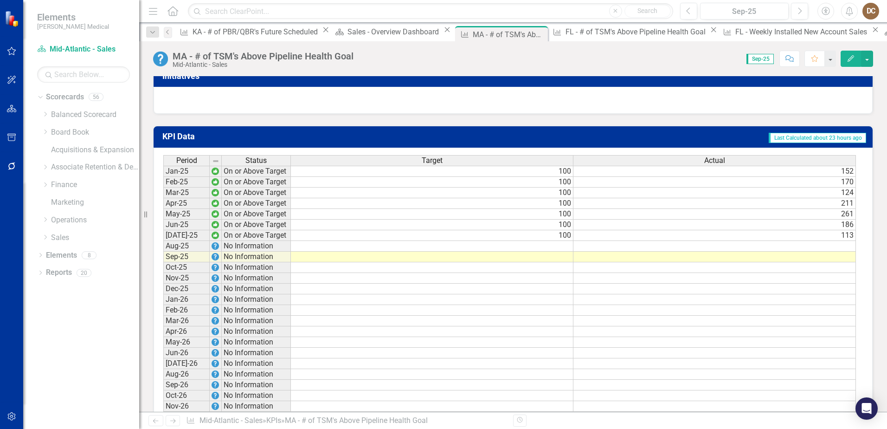
scroll to position [534, 0]
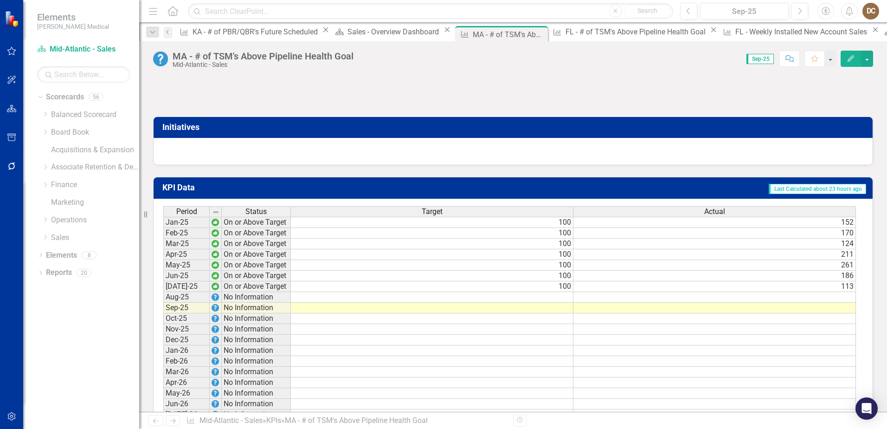
click at [552, 228] on td "100" at bounding box center [432, 222] width 283 height 11
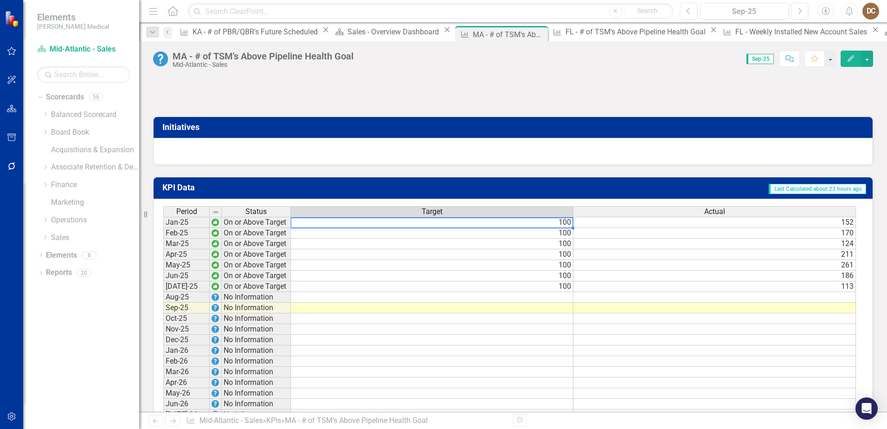
click at [552, 228] on td "100" at bounding box center [432, 222] width 283 height 11
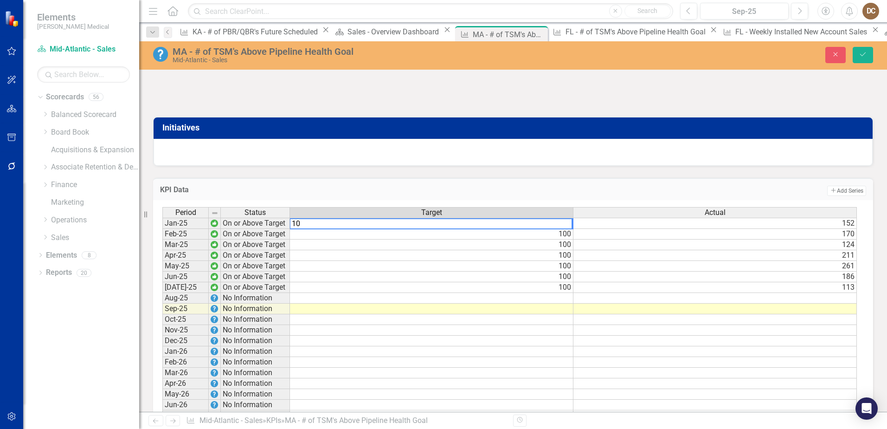
type textarea "1"
click at [554, 239] on td "100" at bounding box center [431, 234] width 283 height 11
click at [555, 239] on td "100" at bounding box center [431, 234] width 283 height 11
type textarea "100"
drag, startPoint x: 327, startPoint y: 239, endPoint x: 277, endPoint y: 244, distance: 49.5
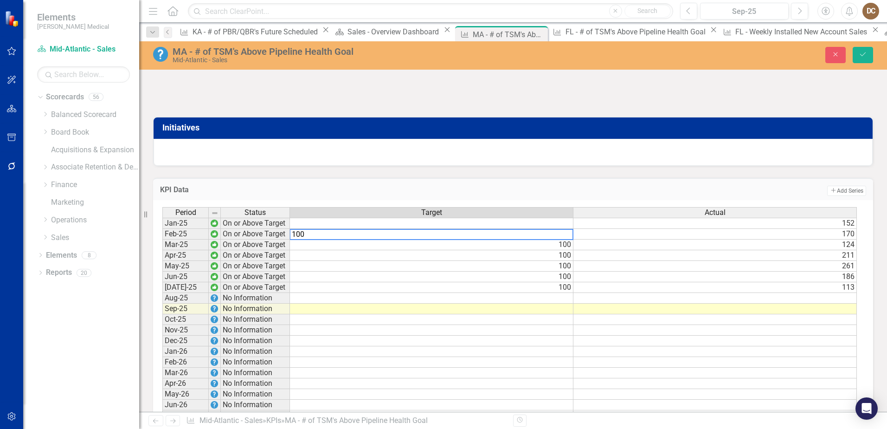
click at [277, 244] on div "Period Status Target Actual Jan-25 On or Above Target 152 Feb-25 On or Above Ta…" at bounding box center [509, 341] width 694 height 268
click at [566, 250] on td "100" at bounding box center [431, 244] width 283 height 11
click at [475, 250] on td "100" at bounding box center [431, 244] width 283 height 11
type textarea "100"
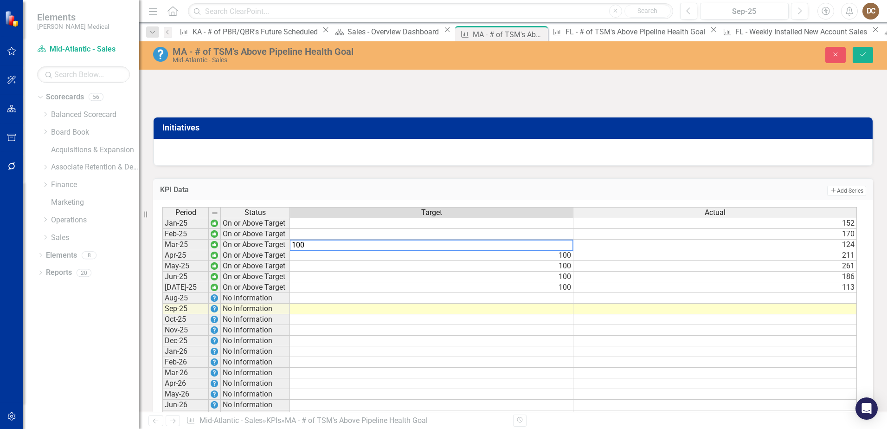
drag, startPoint x: 320, startPoint y: 251, endPoint x: 267, endPoint y: 254, distance: 53.4
click at [267, 254] on div "Period Status Target Actual Jan-25 On or Above Target 152 Feb-25 On or Above Ta…" at bounding box center [509, 341] width 694 height 268
click at [549, 261] on td "100" at bounding box center [431, 255] width 283 height 11
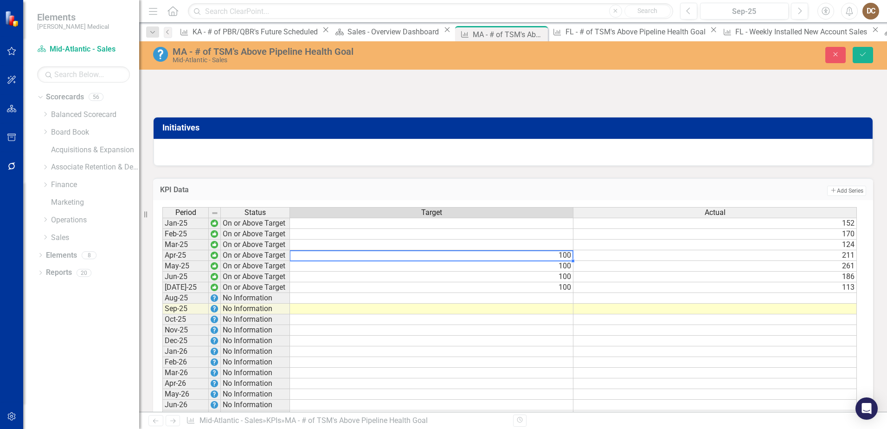
click at [498, 261] on td "100" at bounding box center [431, 255] width 283 height 11
type textarea "100"
click at [498, 261] on textarea "100" at bounding box center [431, 255] width 284 height 11
click at [417, 271] on td "100" at bounding box center [431, 266] width 283 height 11
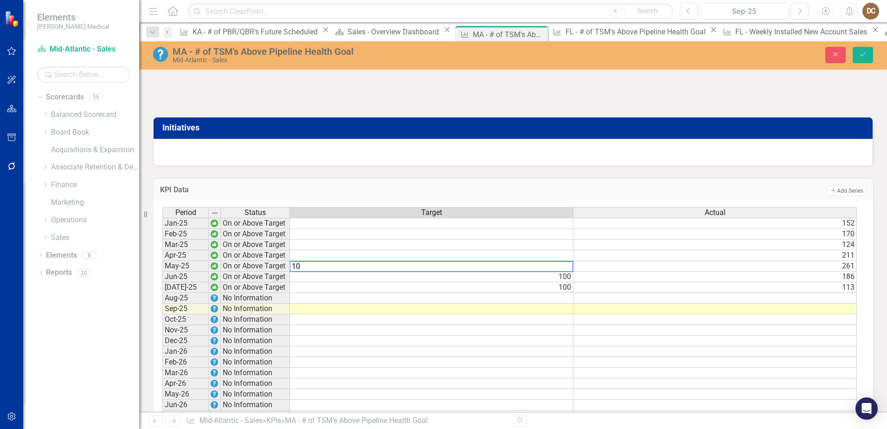
type textarea "1"
click at [336, 282] on td "100" at bounding box center [431, 276] width 283 height 11
type textarea "1"
click at [339, 293] on td "100" at bounding box center [431, 287] width 283 height 11
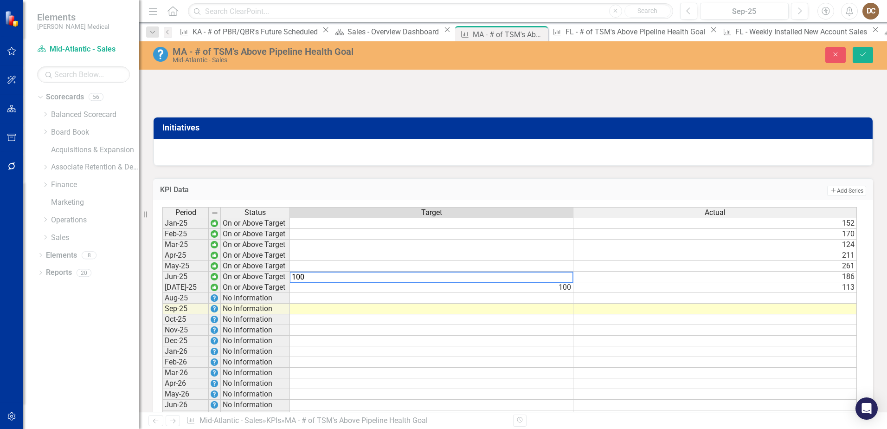
click at [339, 293] on td "100" at bounding box center [431, 287] width 283 height 11
type textarea "1"
type textarea "152"
click at [838, 229] on td "152" at bounding box center [714, 223] width 283 height 11
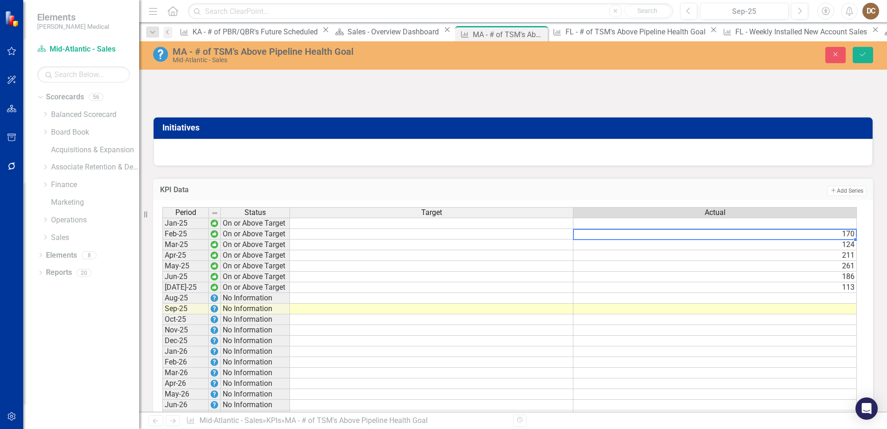
click at [846, 239] on td "170" at bounding box center [714, 234] width 283 height 11
click at [837, 250] on td "124" at bounding box center [714, 244] width 283 height 11
click at [840, 261] on td "211" at bounding box center [714, 255] width 283 height 11
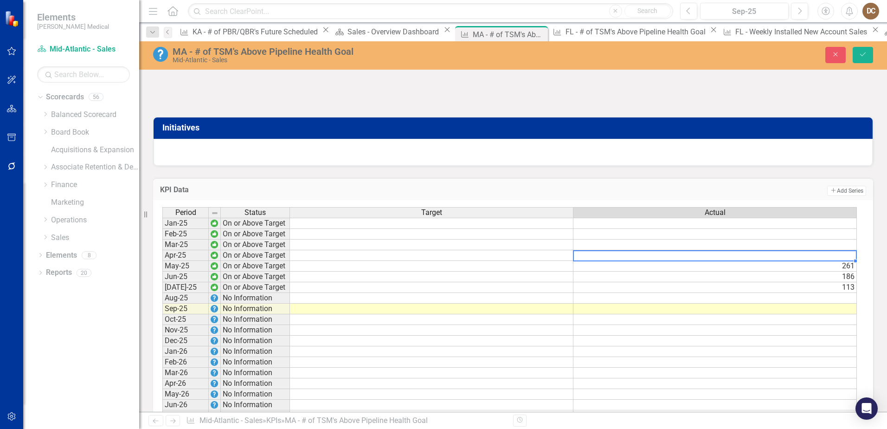
click at [838, 270] on td "261" at bounding box center [714, 266] width 283 height 11
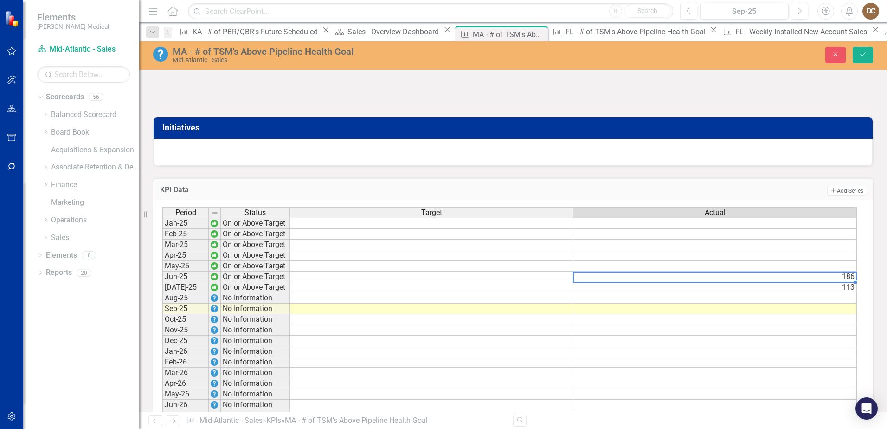
click at [841, 282] on td "186" at bounding box center [714, 276] width 283 height 11
click at [840, 293] on td "113" at bounding box center [714, 287] width 283 height 11
click at [757, 183] on div "KPI Data Add Add Series Period Status Target Actual Jan-25 On or Above Target F…" at bounding box center [513, 327] width 734 height 322
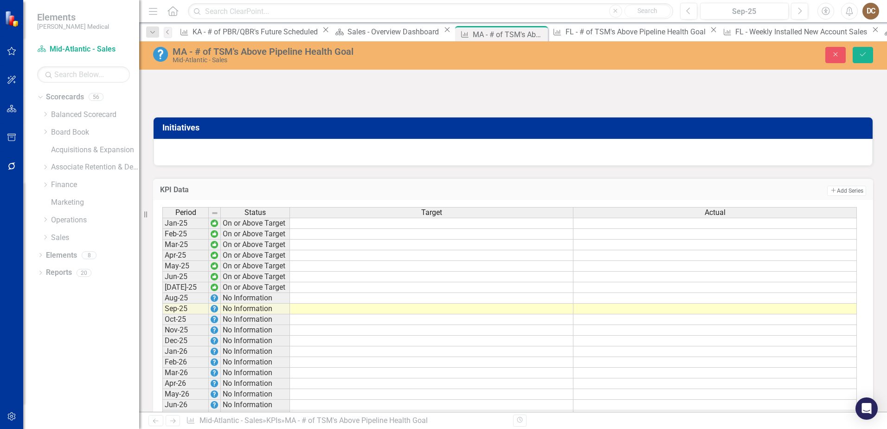
click at [542, 293] on td at bounding box center [431, 287] width 283 height 11
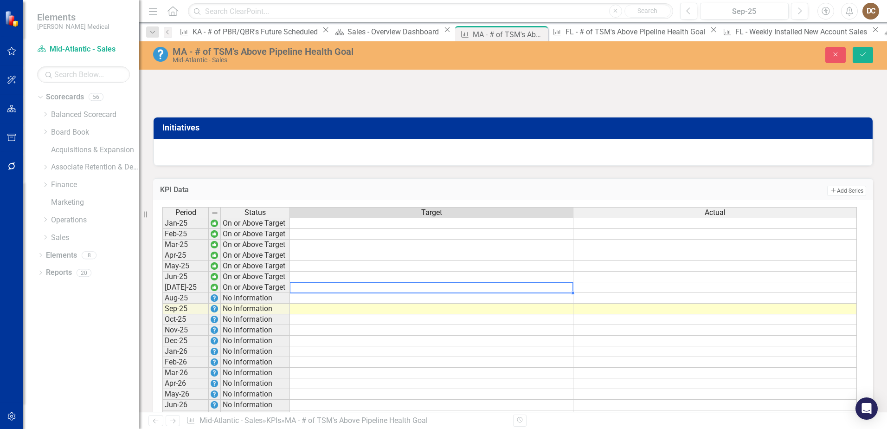
click at [542, 293] on td at bounding box center [431, 287] width 283 height 11
type textarea "5"
click at [546, 303] on td at bounding box center [431, 298] width 283 height 11
type textarea "5"
click at [549, 314] on td at bounding box center [431, 308] width 283 height 11
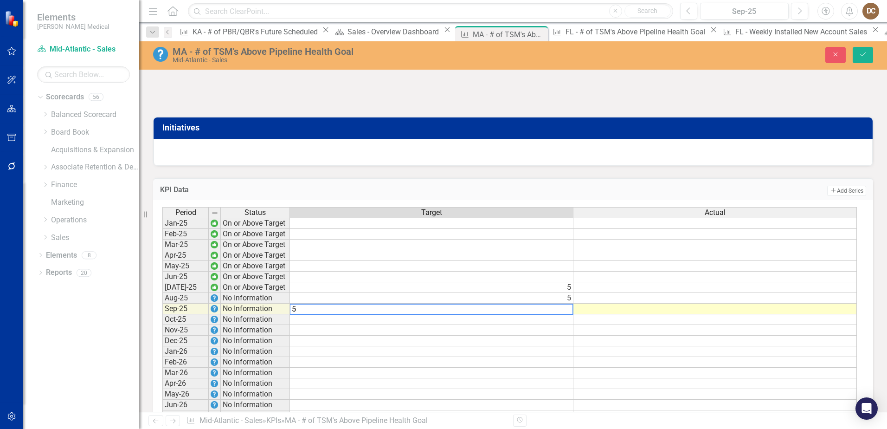
type textarea "5"
click at [704, 293] on td at bounding box center [714, 287] width 283 height 11
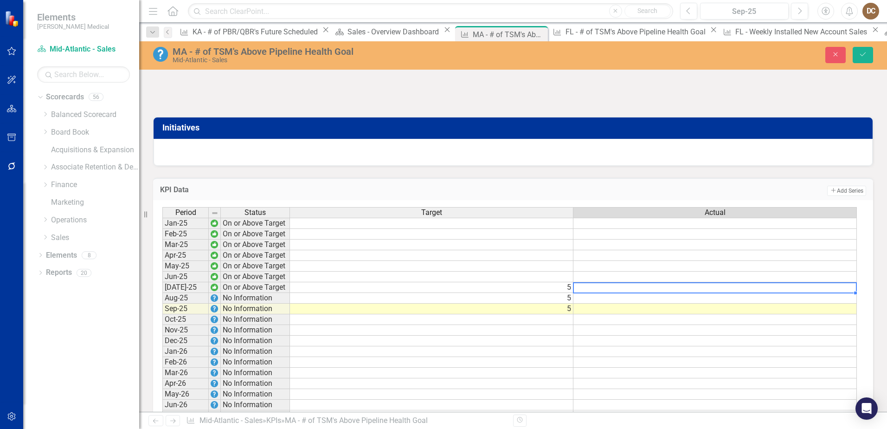
click at [566, 293] on td "5" at bounding box center [431, 287] width 283 height 11
click at [568, 293] on td "5" at bounding box center [431, 287] width 283 height 11
type textarea "5"
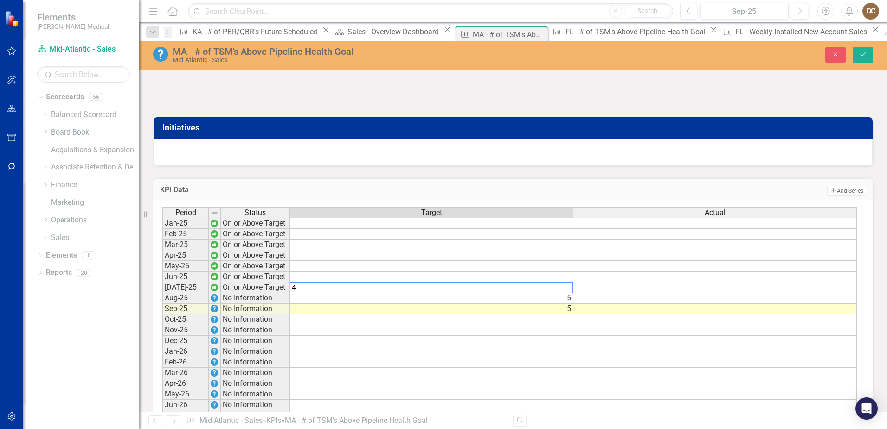
type textarea "4"
click at [612, 293] on td at bounding box center [714, 287] width 283 height 11
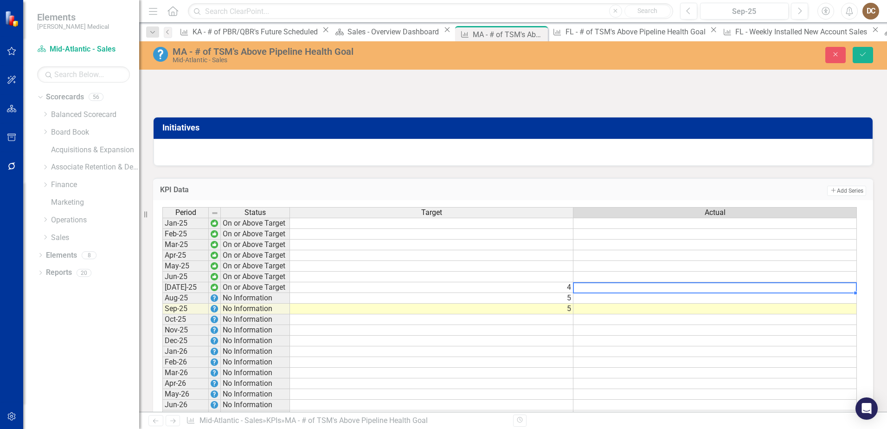
click at [613, 293] on td at bounding box center [714, 287] width 283 height 11
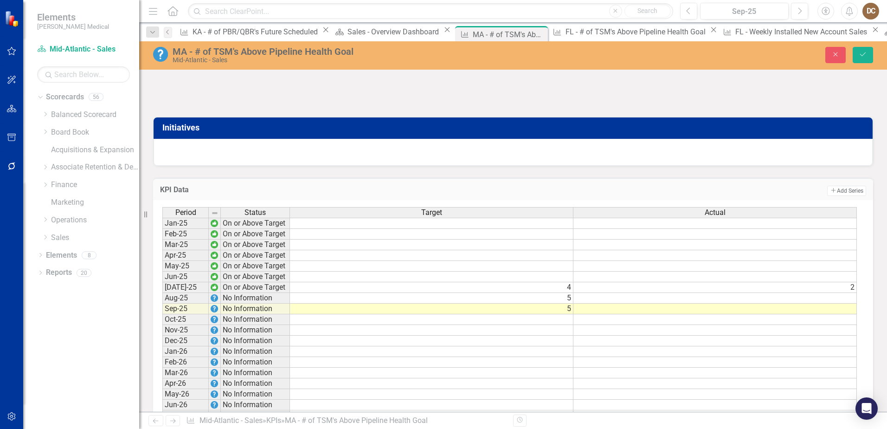
click at [514, 195] on td "Add Add Series" at bounding box center [662, 191] width 407 height 12
click at [569, 303] on td "5" at bounding box center [431, 298] width 283 height 11
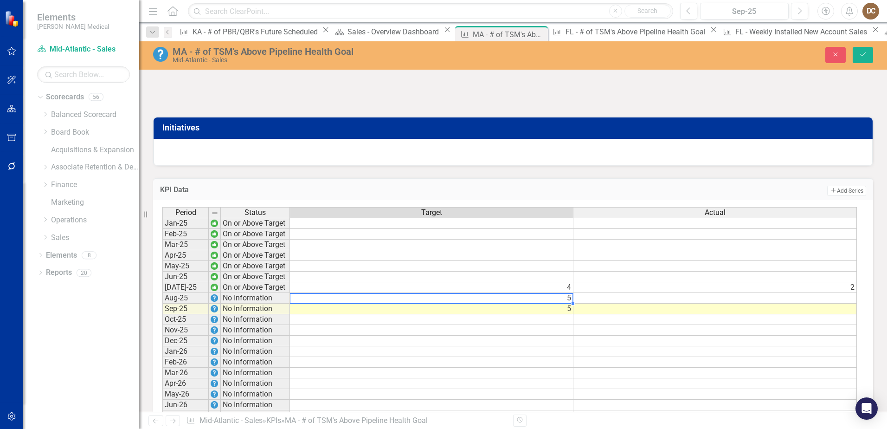
click at [569, 303] on td "5" at bounding box center [431, 298] width 283 height 11
type textarea "5"
type textarea "4"
click at [677, 303] on td at bounding box center [714, 298] width 283 height 11
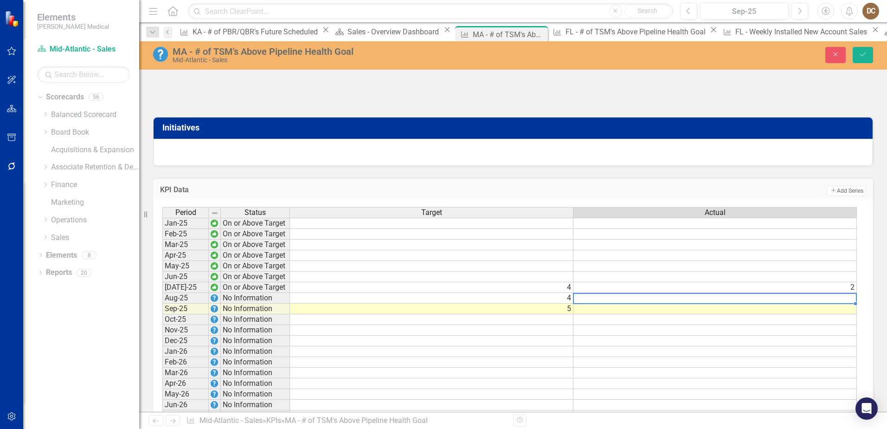
click at [677, 303] on td at bounding box center [714, 298] width 283 height 11
type textarea "3"
click at [641, 99] on div at bounding box center [513, 91] width 720 height 27
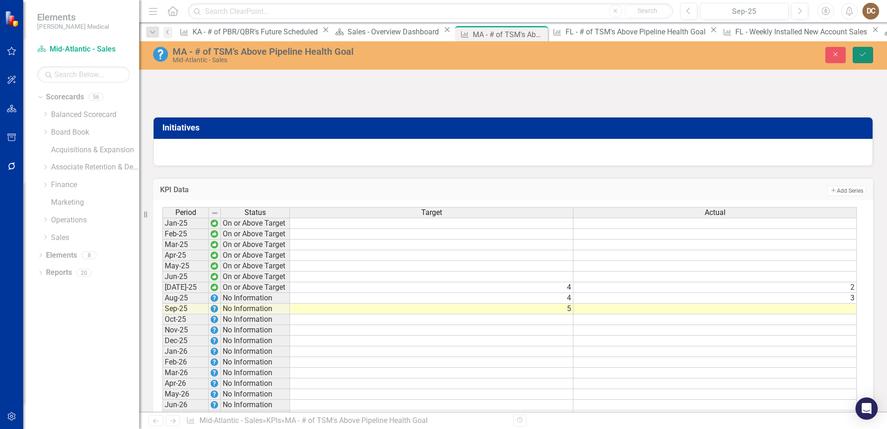
click at [861, 53] on icon "Save" at bounding box center [863, 54] width 8 height 6
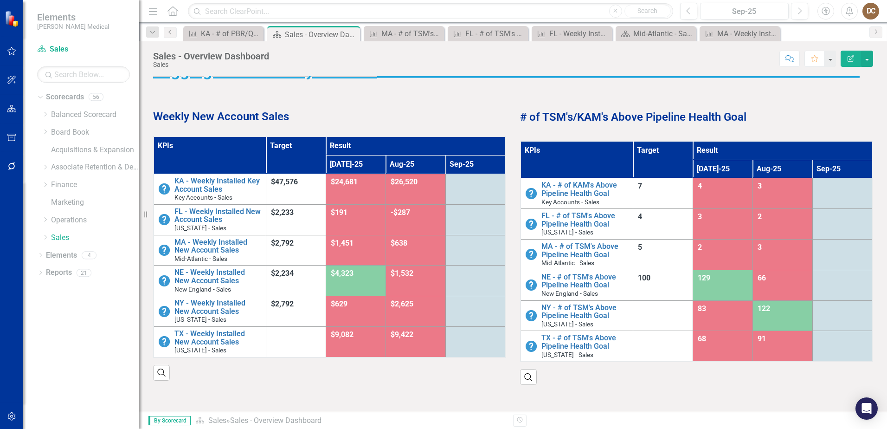
scroll to position [46, 0]
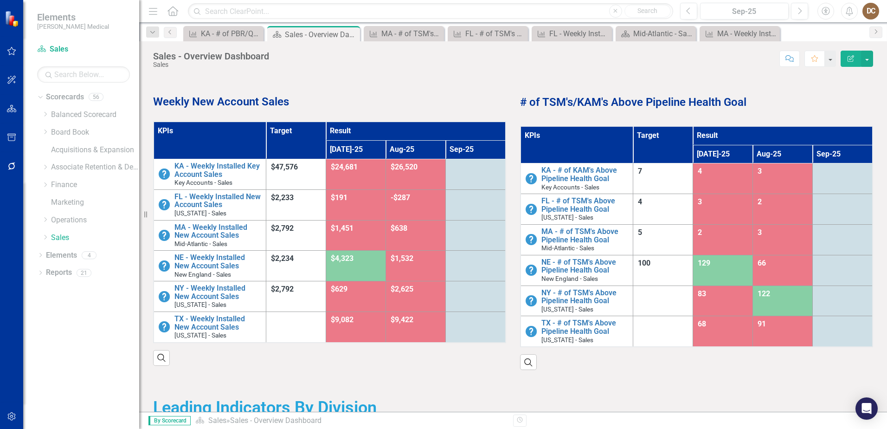
click at [719, 266] on div "129" at bounding box center [723, 263] width 50 height 11
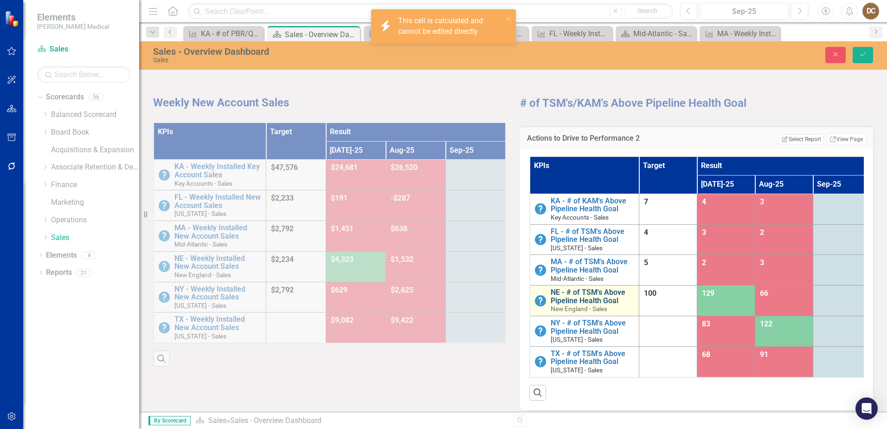
click at [587, 293] on link "NE - # of TSM's Above Pipeline Health Goal" at bounding box center [593, 296] width 84 height 16
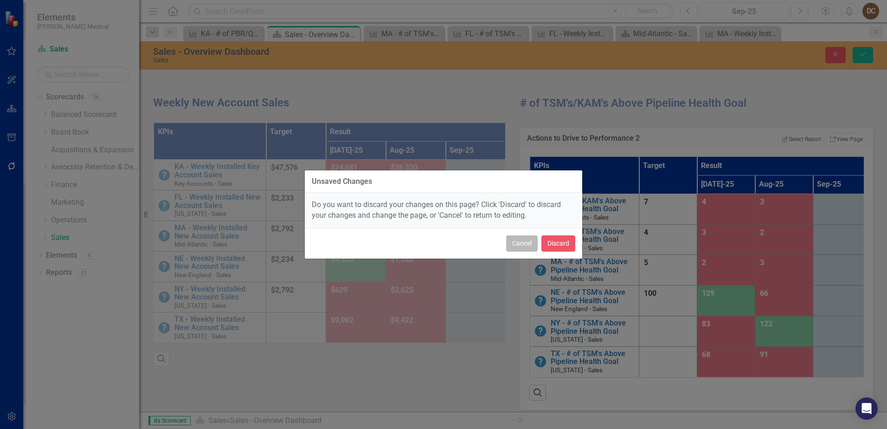
drag, startPoint x: 587, startPoint y: 293, endPoint x: 526, endPoint y: 242, distance: 79.1
click at [526, 242] on button "Cancel" at bounding box center [522, 243] width 32 height 16
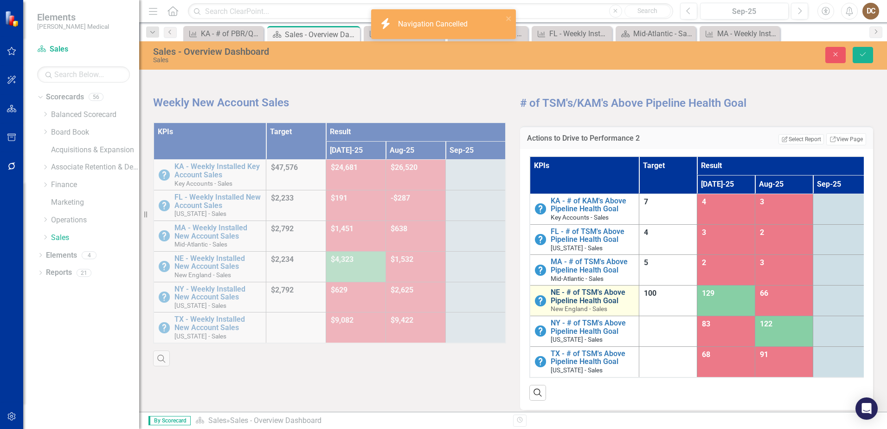
click at [588, 304] on link "NE - # of TSM's Above Pipeline Health Goal" at bounding box center [593, 296] width 84 height 16
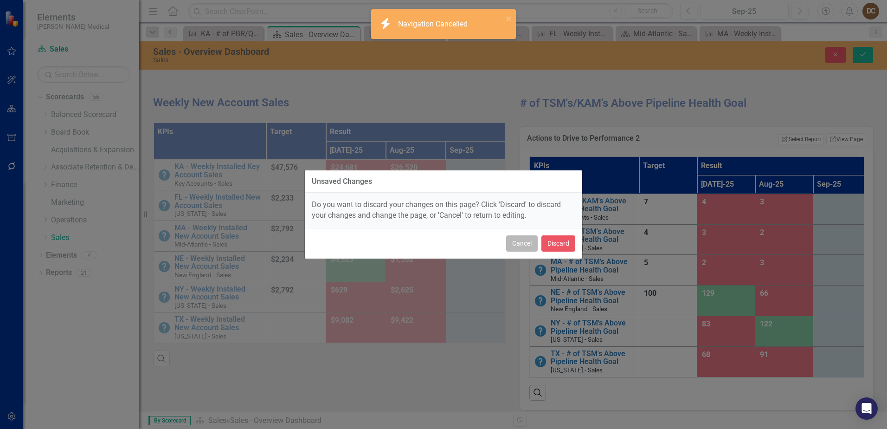
click at [517, 247] on button "Cancel" at bounding box center [522, 243] width 32 height 16
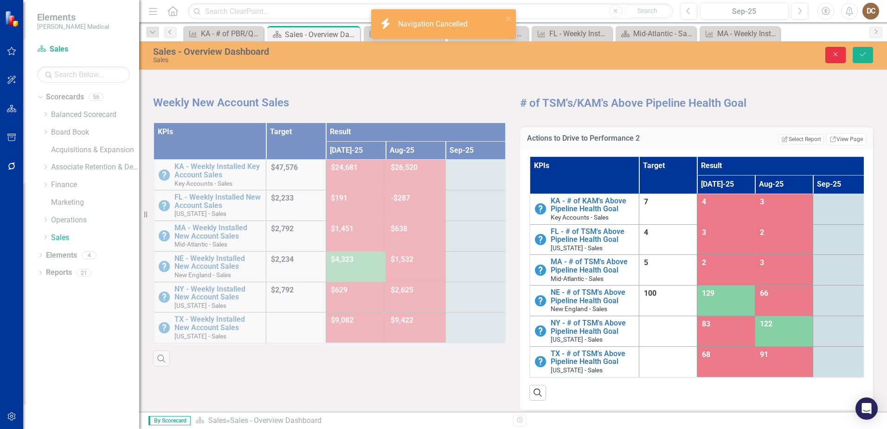
click at [841, 51] on button "Close" at bounding box center [835, 55] width 20 height 16
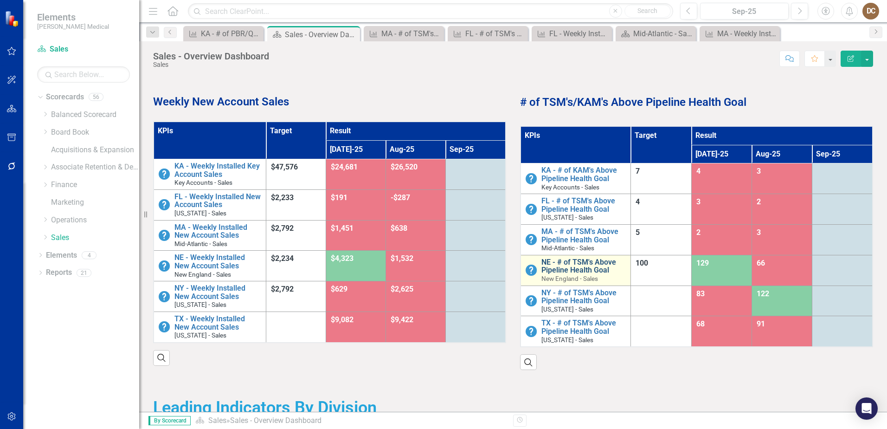
click at [567, 267] on link "NE - # of TSM's Above Pipeline Health Goal" at bounding box center [583, 266] width 84 height 16
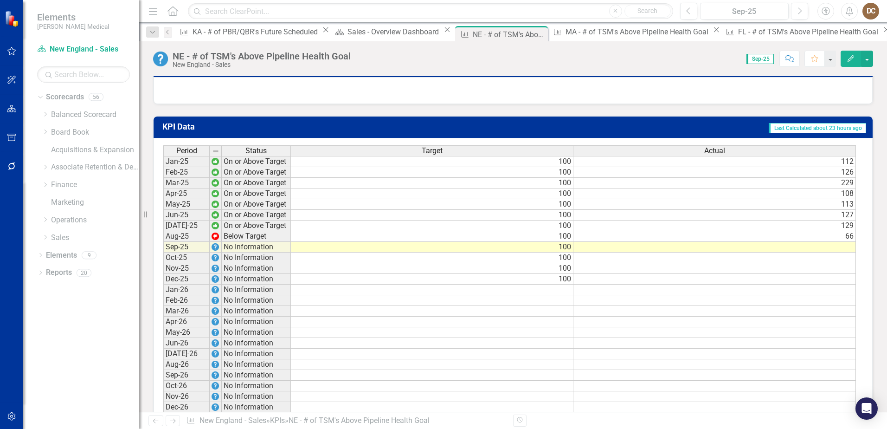
scroll to position [603, 0]
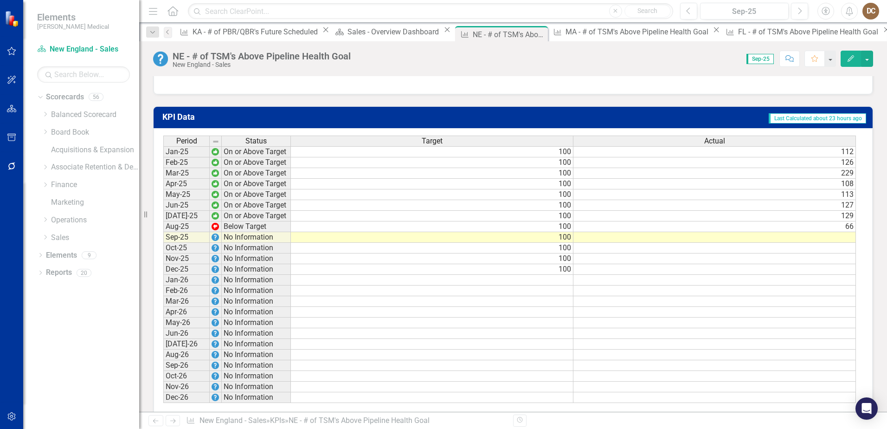
click at [546, 157] on td "100" at bounding box center [432, 151] width 283 height 11
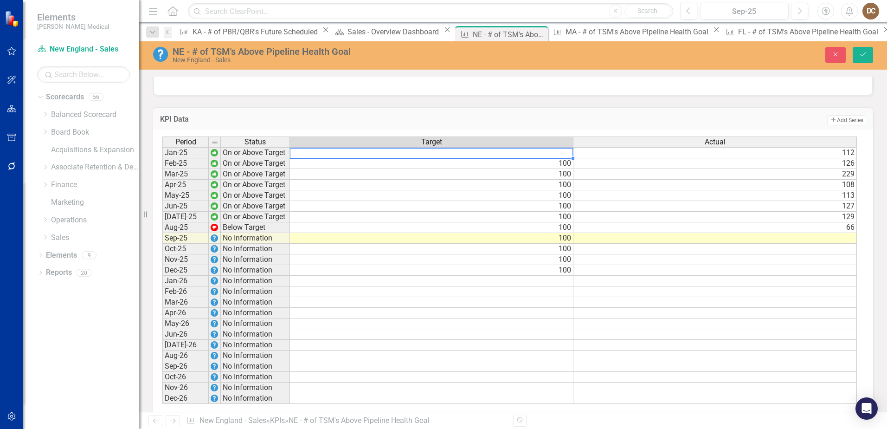
click at [565, 169] on td "100" at bounding box center [431, 163] width 283 height 11
click at [565, 180] on td "100" at bounding box center [431, 174] width 283 height 11
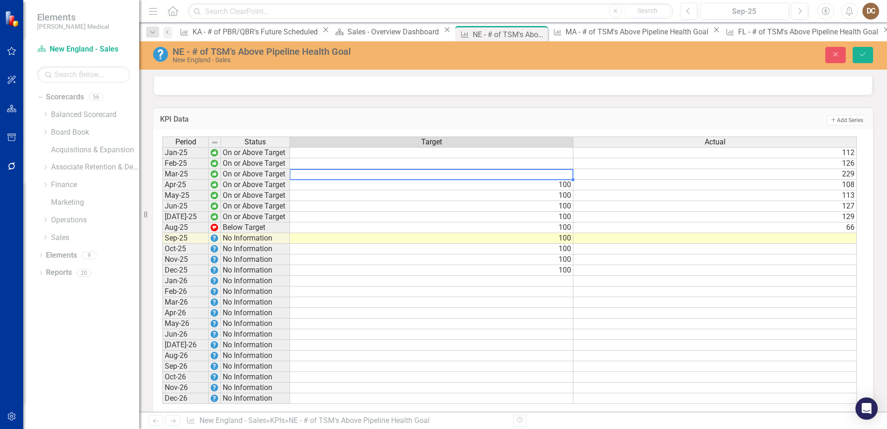
click at [564, 190] on td "100" at bounding box center [431, 185] width 283 height 11
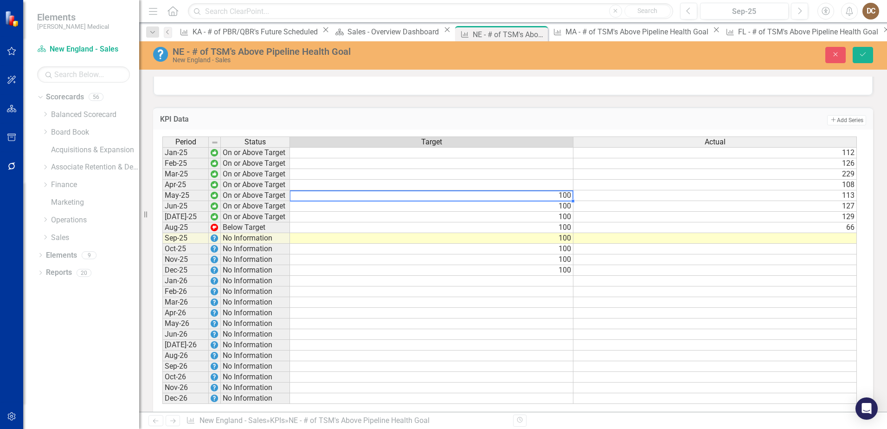
click at [565, 201] on td "100" at bounding box center [431, 195] width 283 height 11
click at [570, 212] on td "100" at bounding box center [431, 206] width 283 height 11
click at [566, 222] on td "100" at bounding box center [431, 217] width 283 height 11
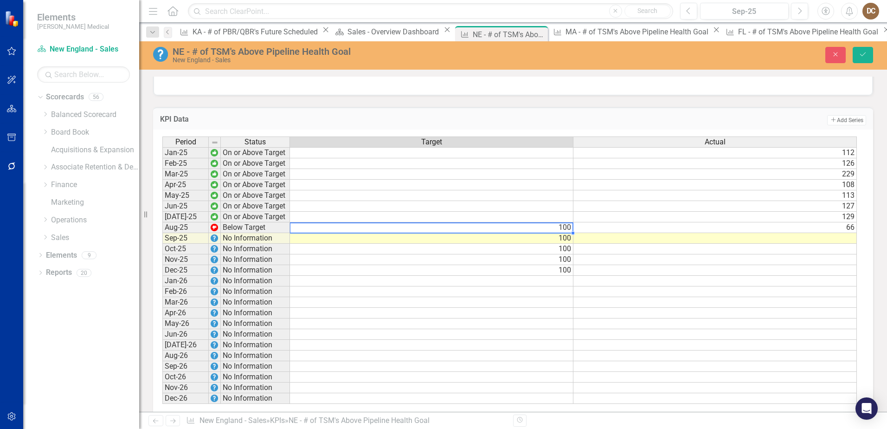
click at [567, 233] on td "100" at bounding box center [431, 227] width 283 height 11
click at [562, 244] on td "100" at bounding box center [431, 238] width 283 height 11
click at [562, 254] on td "100" at bounding box center [431, 249] width 283 height 11
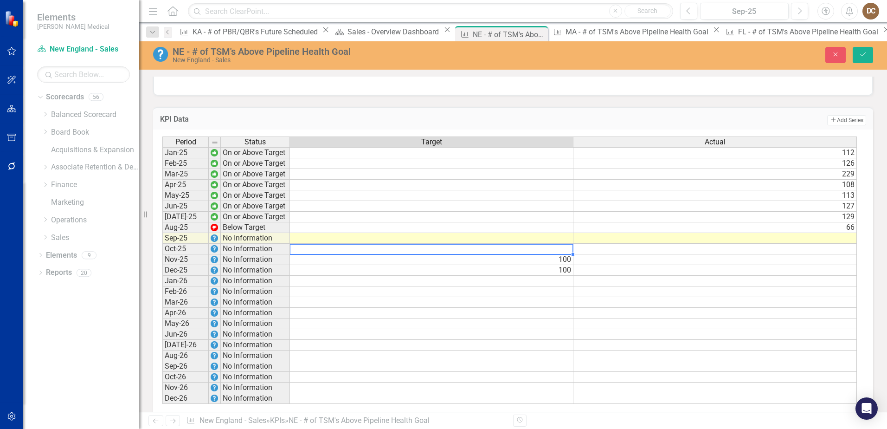
click at [564, 265] on td "100" at bounding box center [431, 259] width 283 height 11
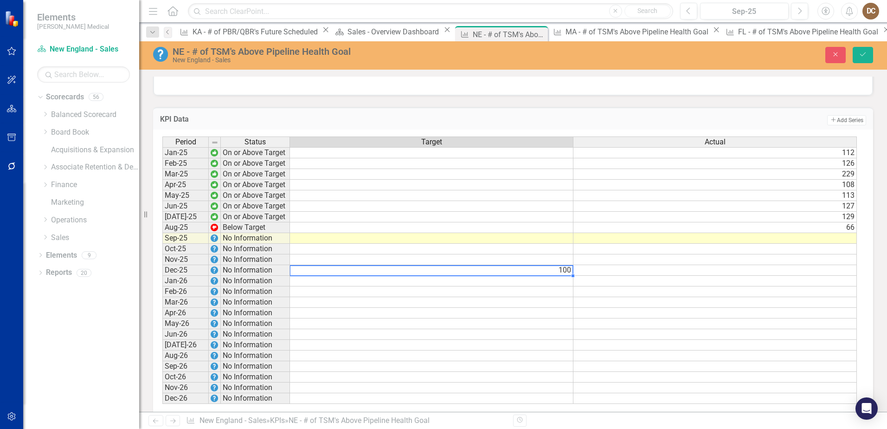
click at [563, 276] on td "100" at bounding box center [431, 270] width 283 height 11
click at [840, 158] on td "112" at bounding box center [714, 152] width 283 height 11
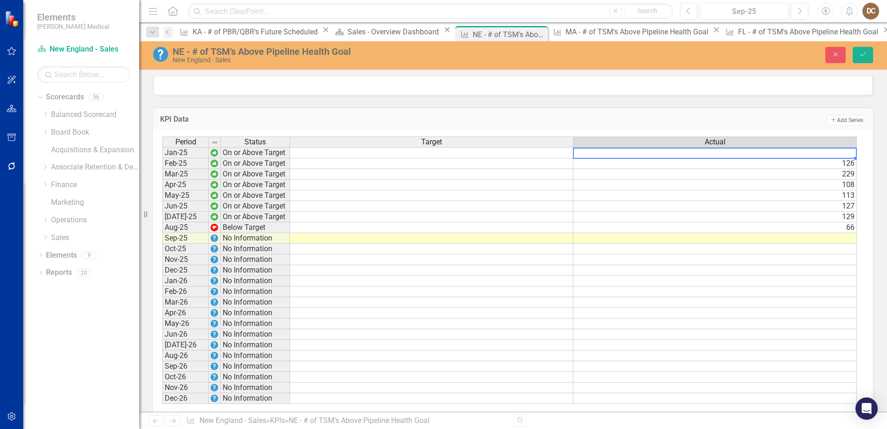
click at [840, 169] on td "126" at bounding box center [714, 163] width 283 height 11
click at [841, 180] on td "229" at bounding box center [714, 174] width 283 height 11
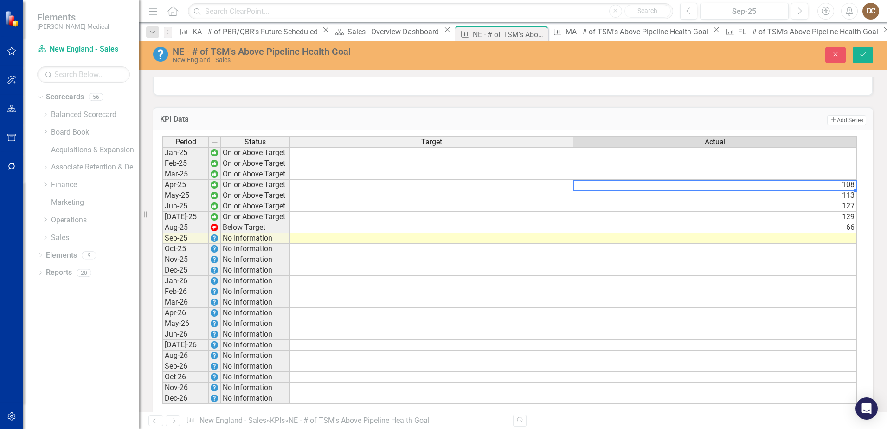
click at [839, 190] on td "108" at bounding box center [714, 185] width 283 height 11
click at [838, 201] on td "113" at bounding box center [714, 195] width 283 height 11
click at [840, 212] on td "127" at bounding box center [714, 206] width 283 height 11
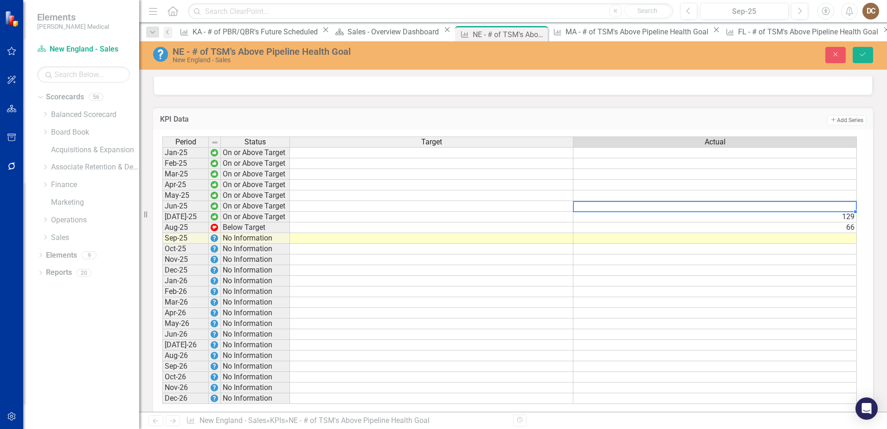
click at [839, 222] on td "129" at bounding box center [714, 217] width 283 height 11
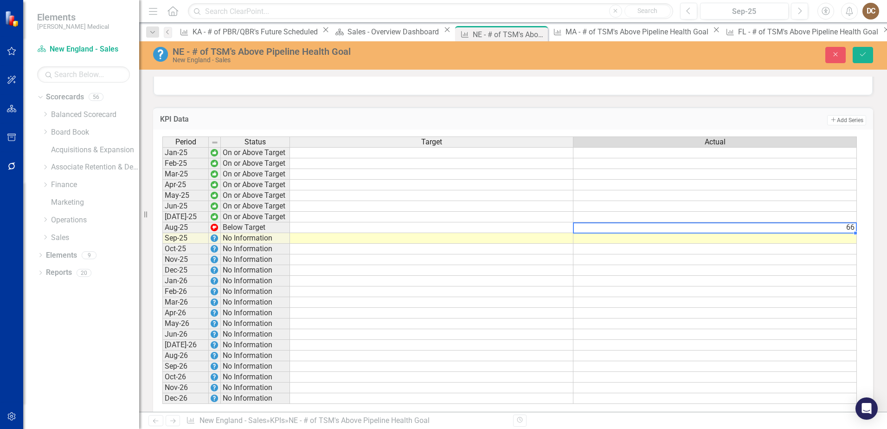
click at [842, 233] on td "66" at bounding box center [714, 227] width 283 height 11
click at [550, 222] on td at bounding box center [431, 217] width 283 height 11
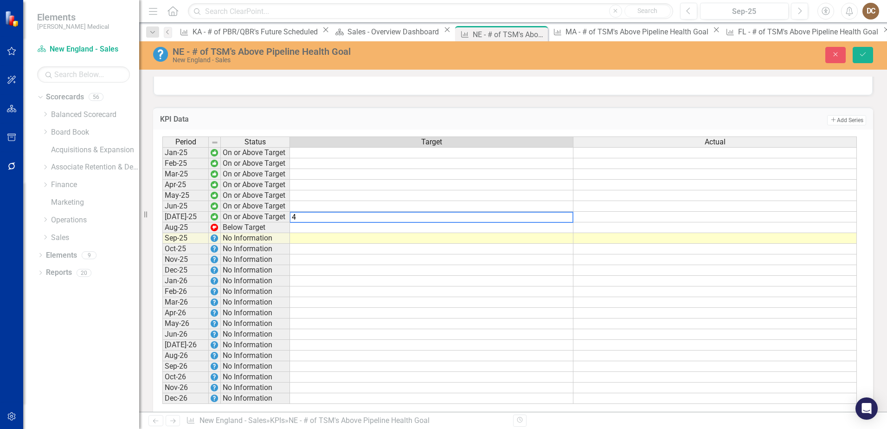
type textarea "4"
click at [565, 233] on td at bounding box center [431, 227] width 283 height 11
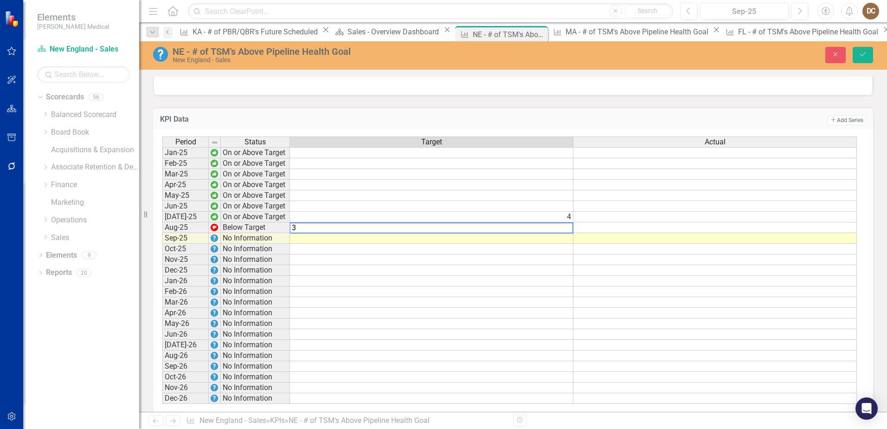
type textarea "3"
click at [569, 244] on td at bounding box center [431, 238] width 283 height 11
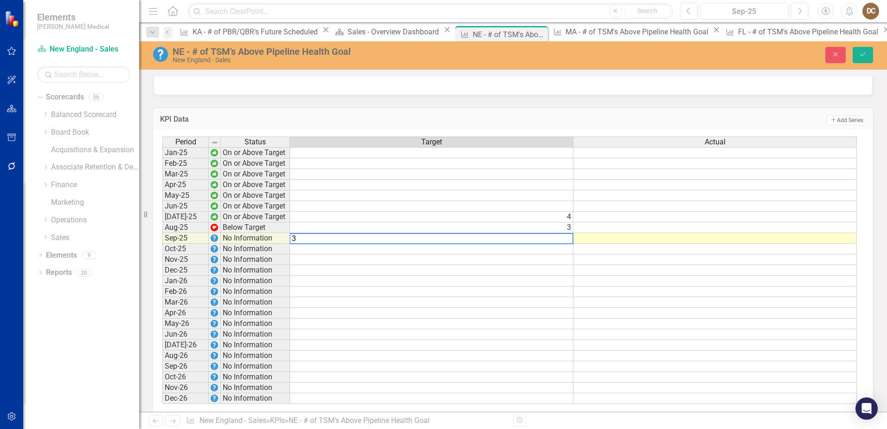
type textarea "3"
click at [643, 222] on td at bounding box center [714, 217] width 283 height 11
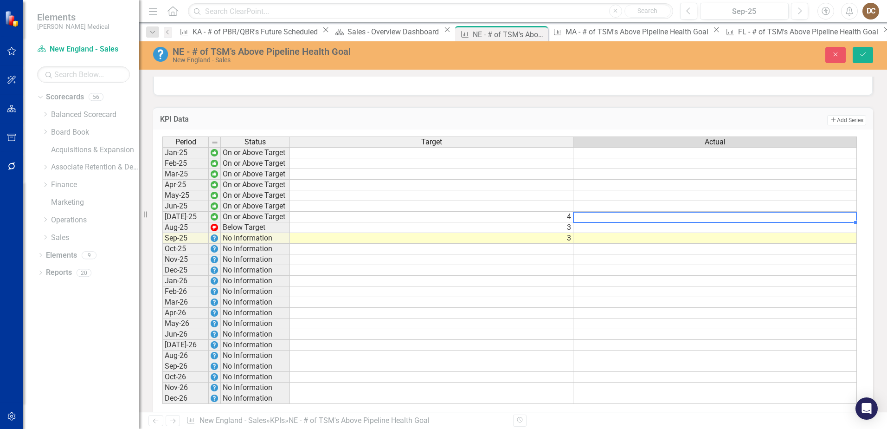
click at [715, 222] on td at bounding box center [714, 217] width 283 height 11
click at [717, 222] on td at bounding box center [714, 217] width 283 height 11
click at [745, 126] on td "Add Add Series" at bounding box center [662, 120] width 407 height 12
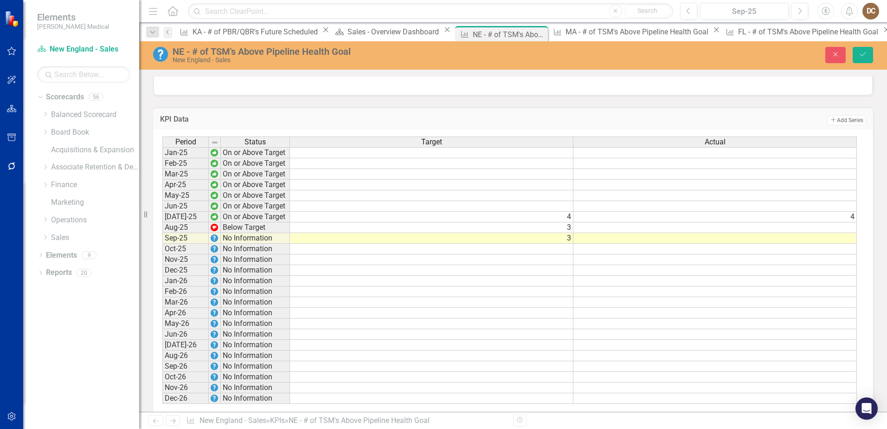
click at [846, 233] on td at bounding box center [714, 227] width 283 height 11
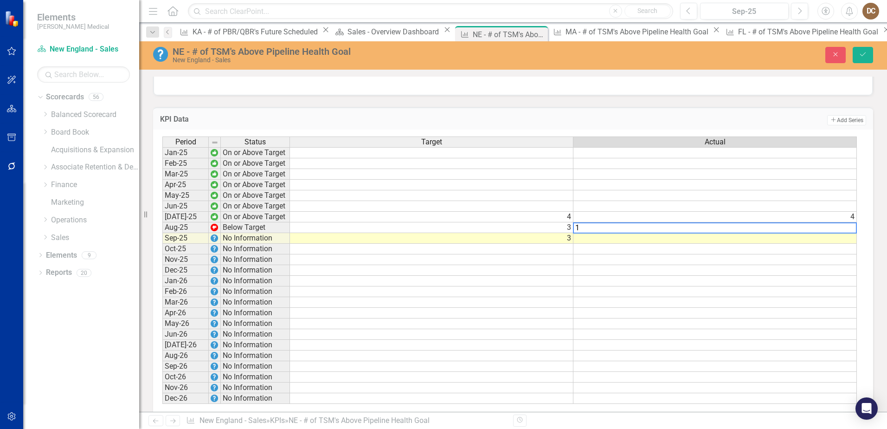
type textarea "1"
click at [747, 126] on td "Add Add Series" at bounding box center [662, 120] width 407 height 12
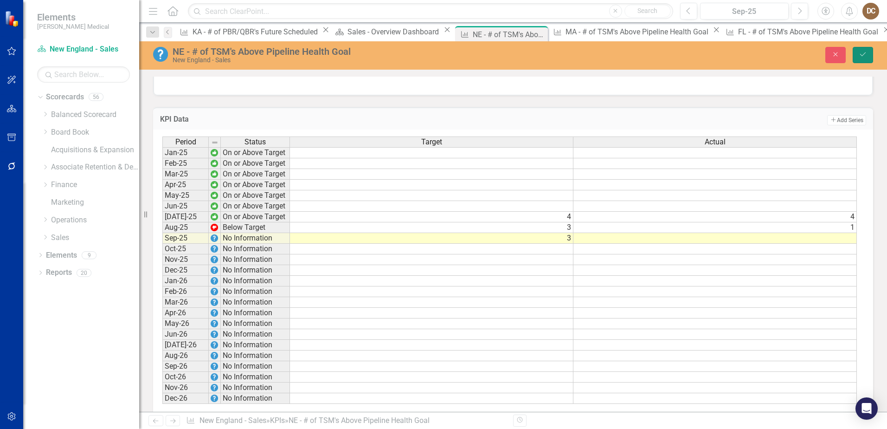
click at [861, 55] on icon "submit" at bounding box center [863, 54] width 6 height 4
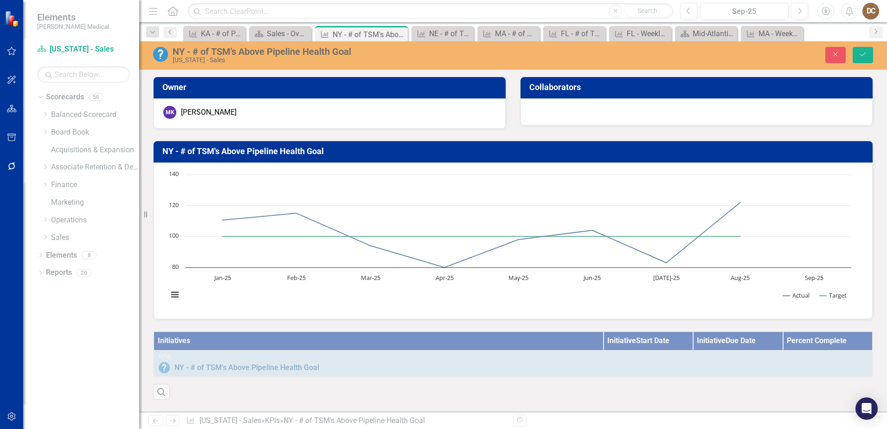
scroll to position [557, 0]
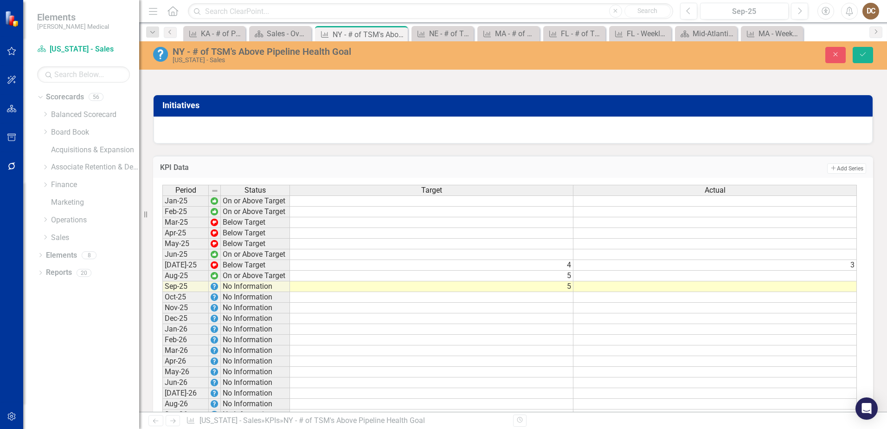
click at [563, 281] on td "5" at bounding box center [431, 275] width 283 height 11
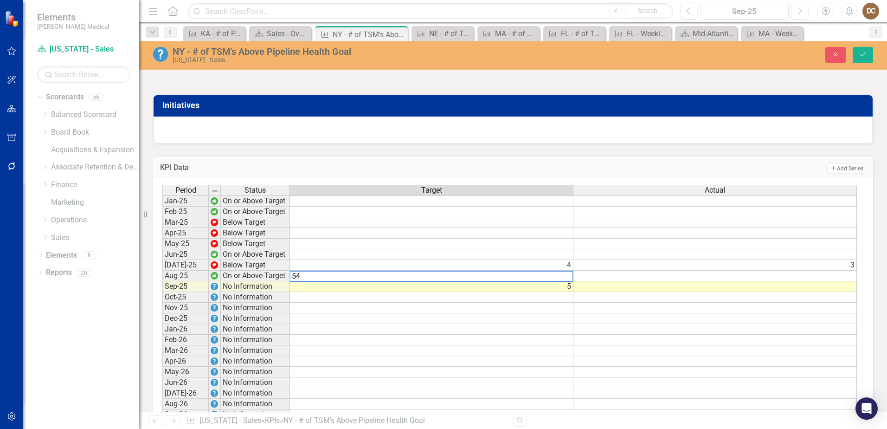
type textarea "5"
type textarea "4"
click at [639, 281] on td at bounding box center [714, 275] width 283 height 11
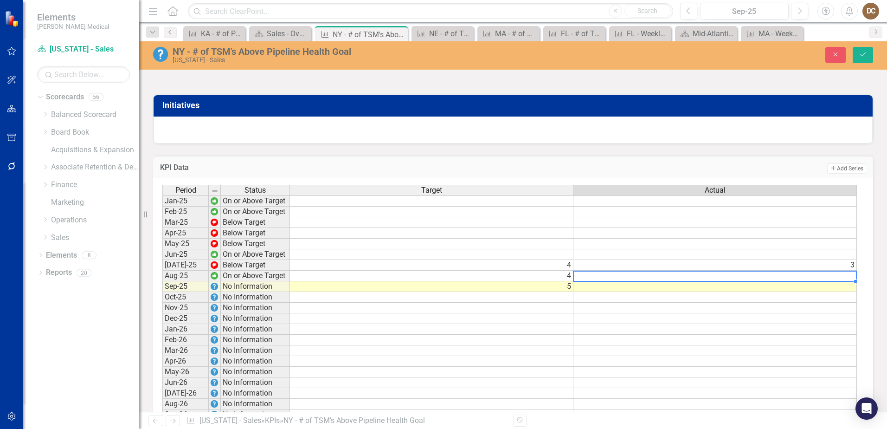
click at [639, 281] on td at bounding box center [714, 275] width 283 height 11
type textarea "4"
click at [636, 139] on div at bounding box center [513, 129] width 719 height 27
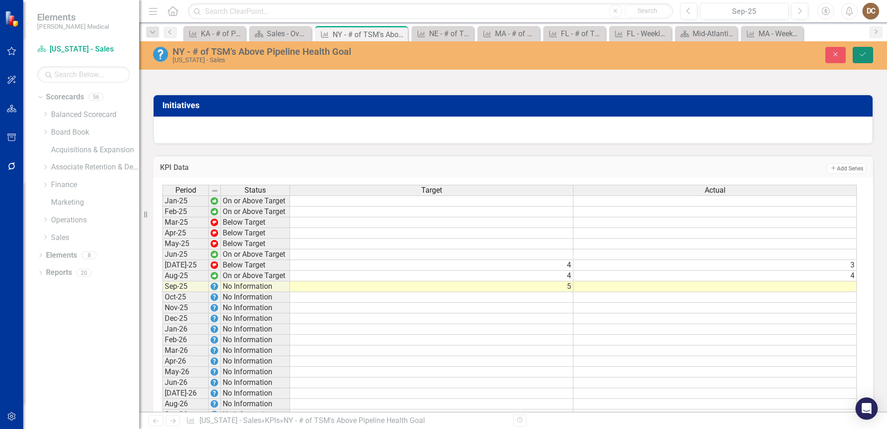
click at [865, 57] on icon "Save" at bounding box center [863, 54] width 8 height 6
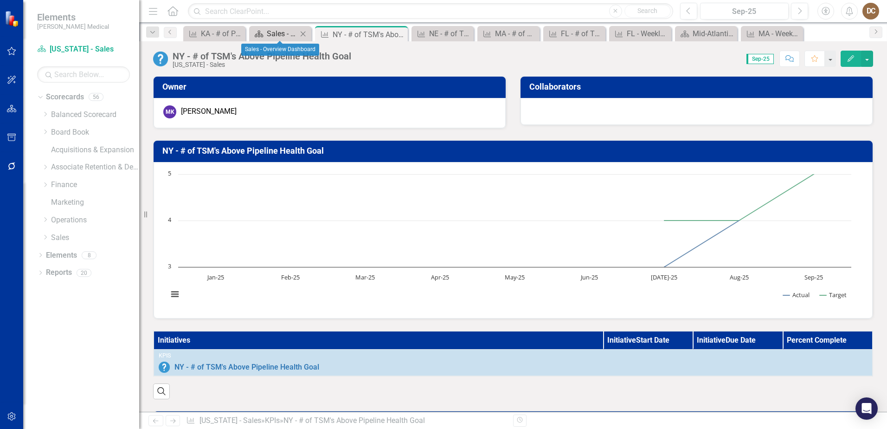
click at [283, 35] on div "Sales - Overview Dashboard" at bounding box center [282, 34] width 31 height 12
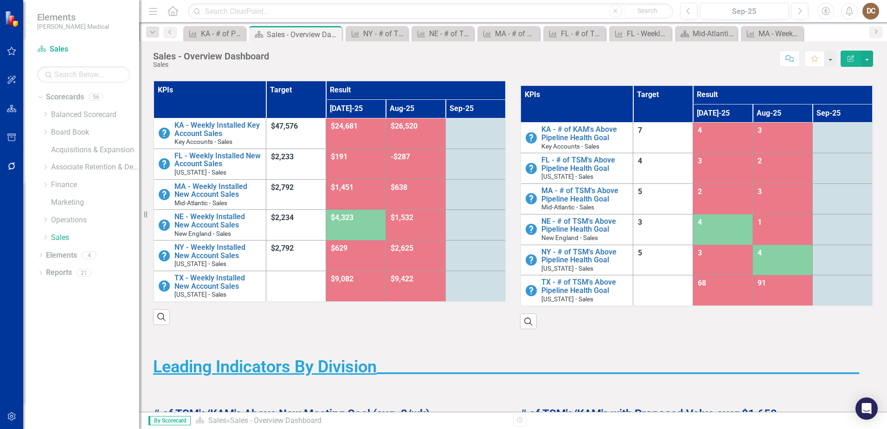
scroll to position [93, 0]
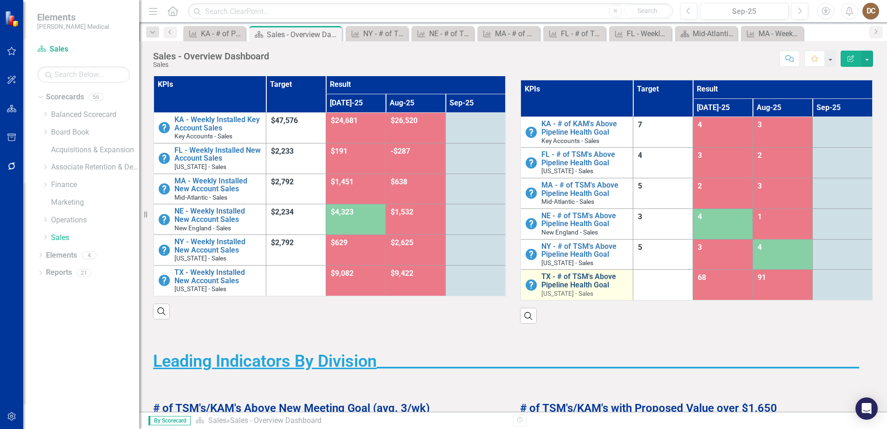
click at [574, 277] on link "TX - # of TSM's Above Pipeline Health Goal" at bounding box center [584, 280] width 87 height 16
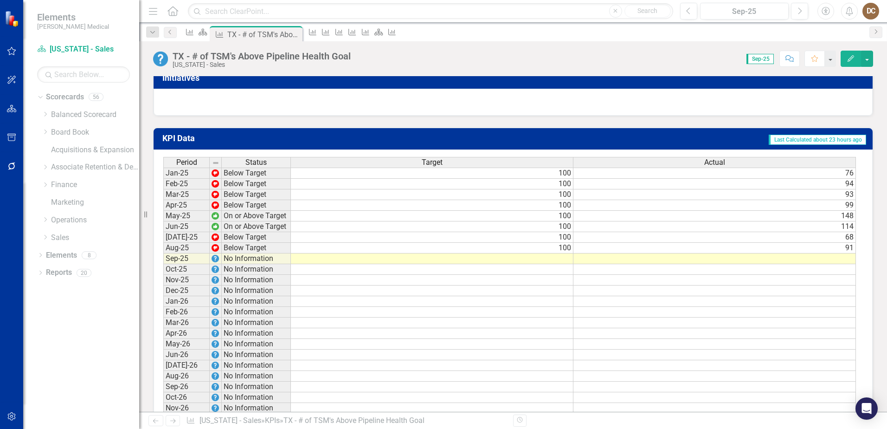
scroll to position [603, 0]
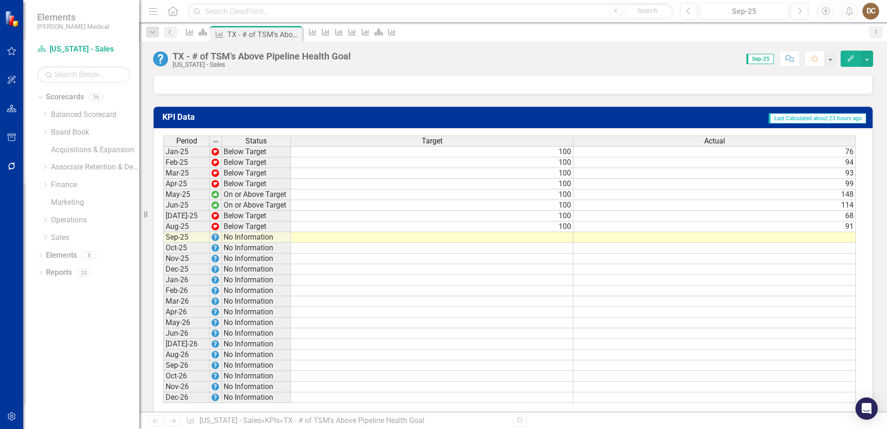
click at [556, 157] on td "100" at bounding box center [432, 151] width 283 height 11
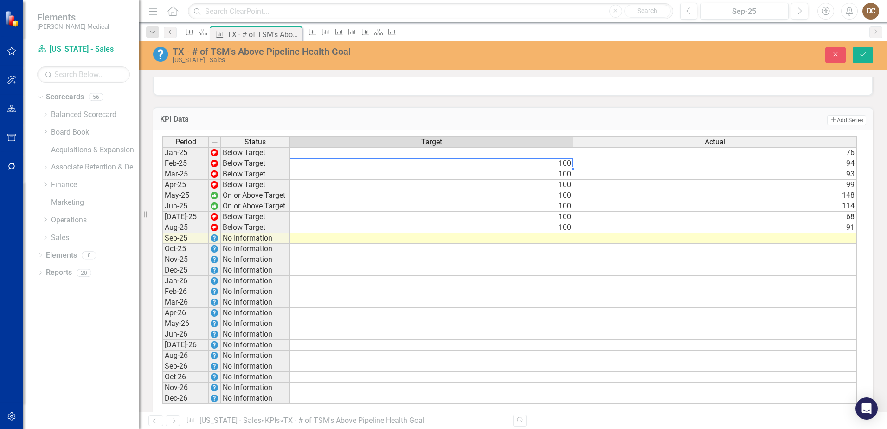
click at [557, 169] on td "100" at bounding box center [431, 163] width 283 height 11
click at [562, 180] on td "100" at bounding box center [431, 174] width 283 height 11
click at [558, 190] on td "100" at bounding box center [431, 185] width 283 height 11
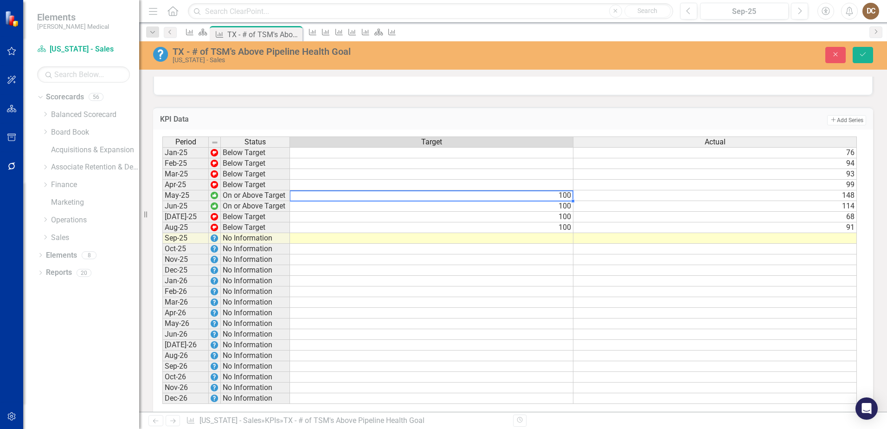
click at [558, 200] on td "100" at bounding box center [431, 195] width 283 height 11
click at [558, 212] on td "100" at bounding box center [431, 206] width 283 height 11
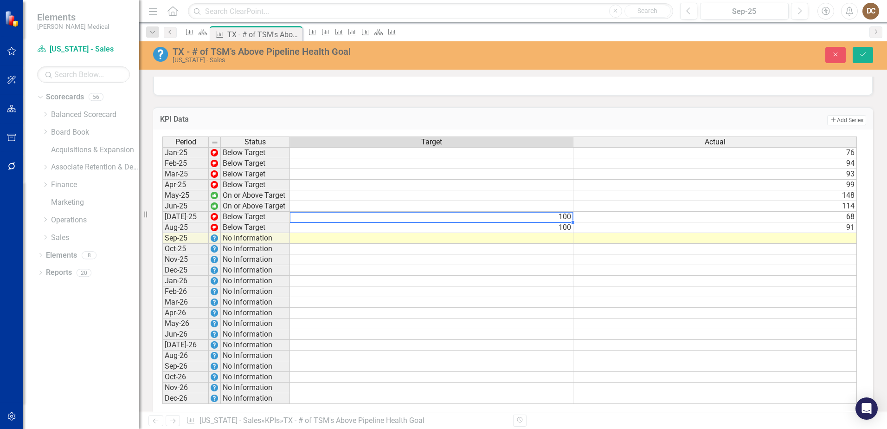
click at [564, 222] on td "100" at bounding box center [431, 217] width 283 height 11
click at [562, 233] on td "100" at bounding box center [431, 227] width 283 height 11
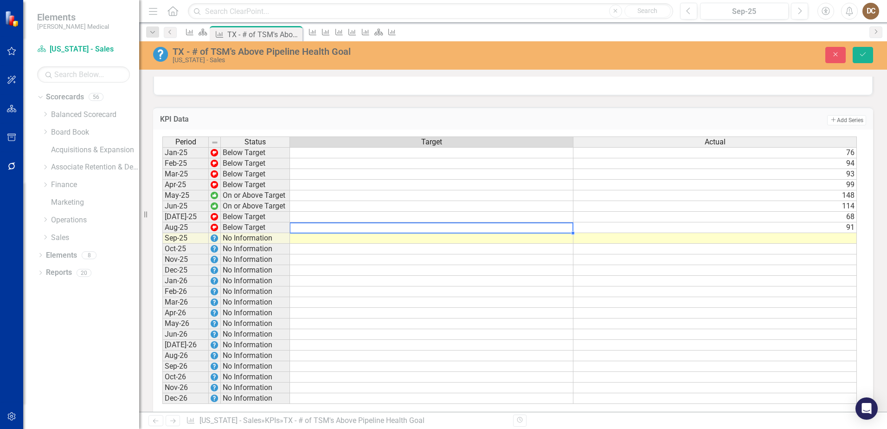
click at [833, 158] on td "76" at bounding box center [714, 152] width 283 height 11
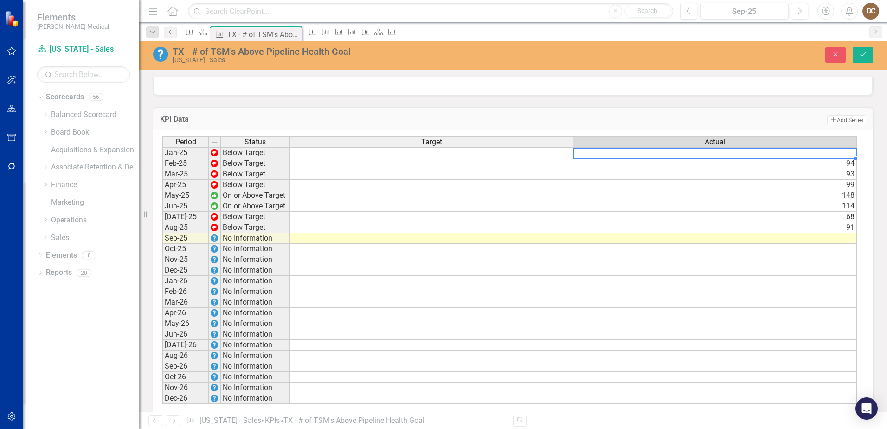
click at [833, 169] on td "94" at bounding box center [714, 163] width 283 height 11
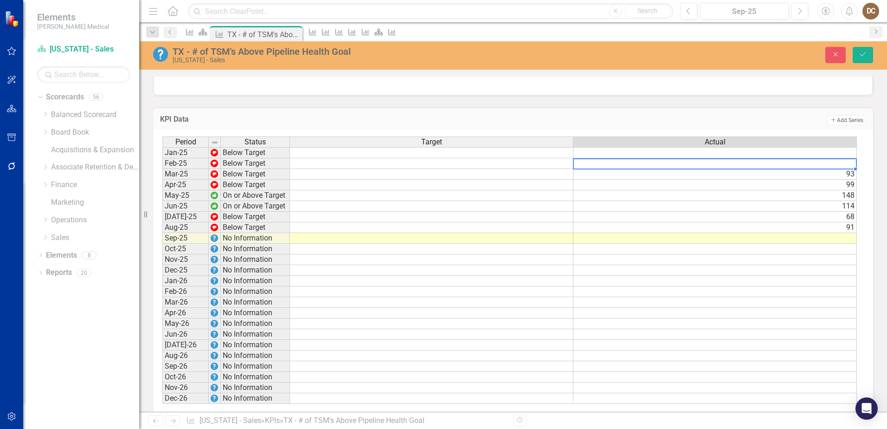
click at [831, 180] on td "93" at bounding box center [714, 174] width 283 height 11
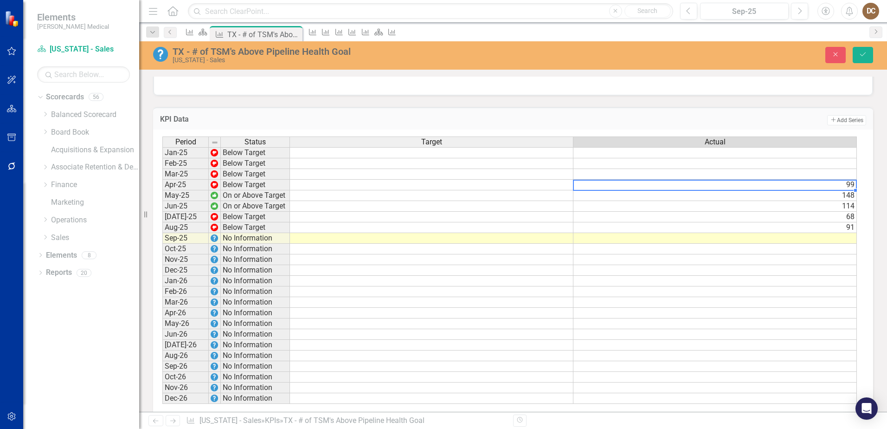
click at [162, 199] on div "Period Status Target Actual Jan-25 Below Target Feb-25 Below Target Mar-25 Belo…" at bounding box center [162, 269] width 0 height 267
click at [834, 201] on td "148" at bounding box center [714, 195] width 283 height 11
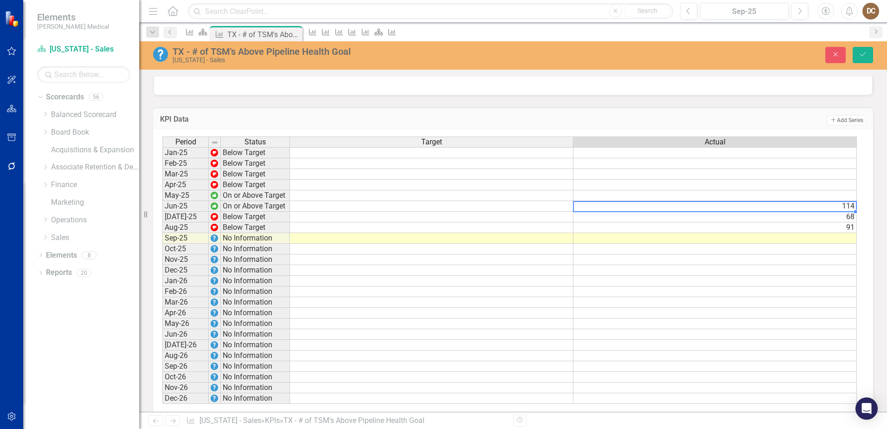
click at [833, 212] on td "114" at bounding box center [714, 206] width 283 height 11
click at [832, 222] on td "68" at bounding box center [714, 217] width 283 height 11
click at [834, 233] on td "91" at bounding box center [714, 227] width 283 height 11
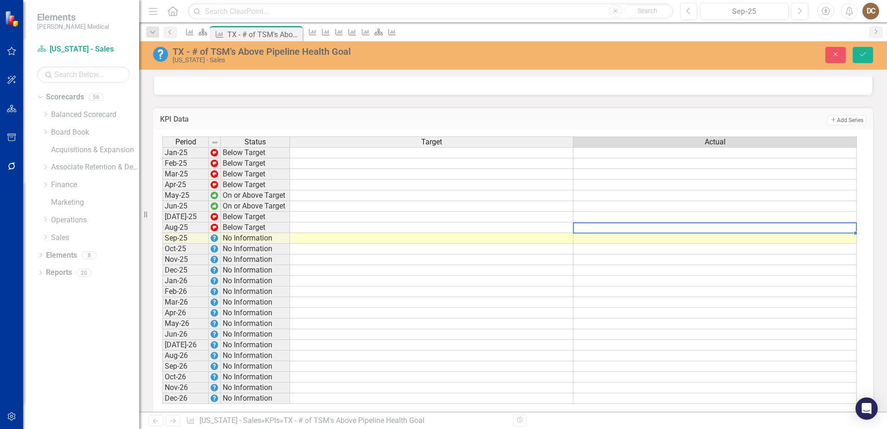
click at [546, 222] on td at bounding box center [431, 217] width 283 height 11
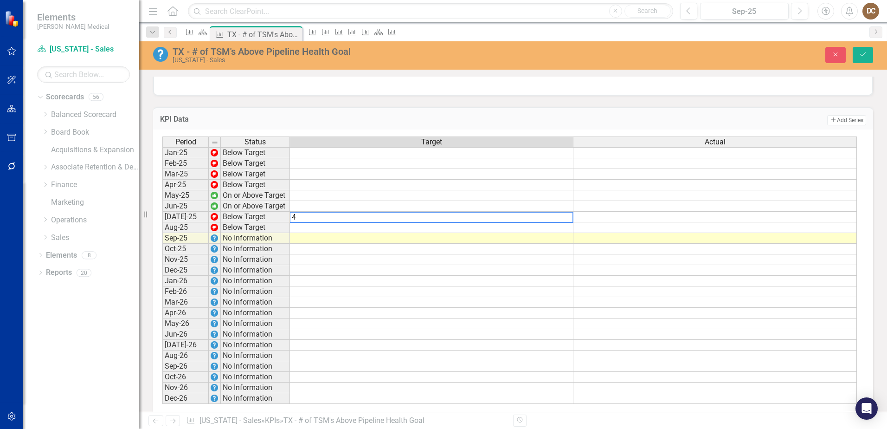
type textarea "4"
click at [550, 233] on td at bounding box center [431, 227] width 283 height 11
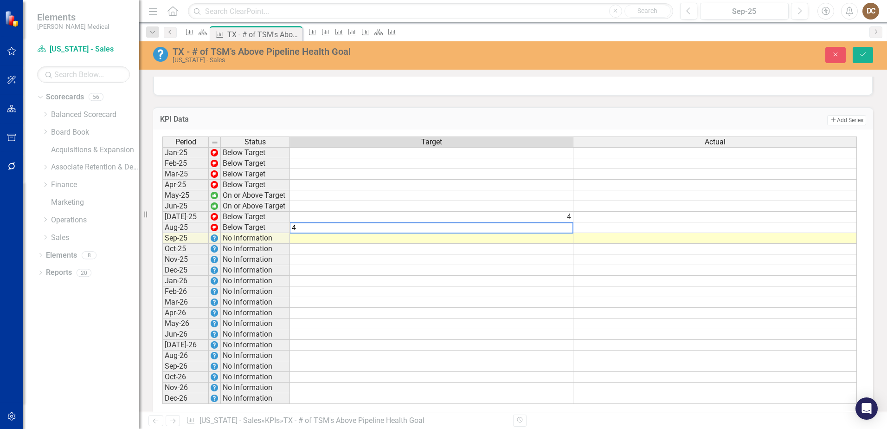
type textarea "4"
click at [562, 244] on td at bounding box center [431, 238] width 283 height 11
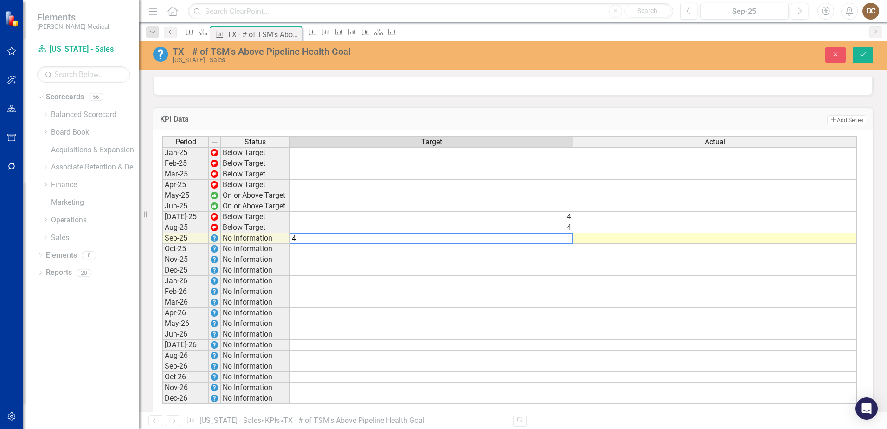
type textarea "4"
click at [633, 87] on div at bounding box center [513, 81] width 719 height 27
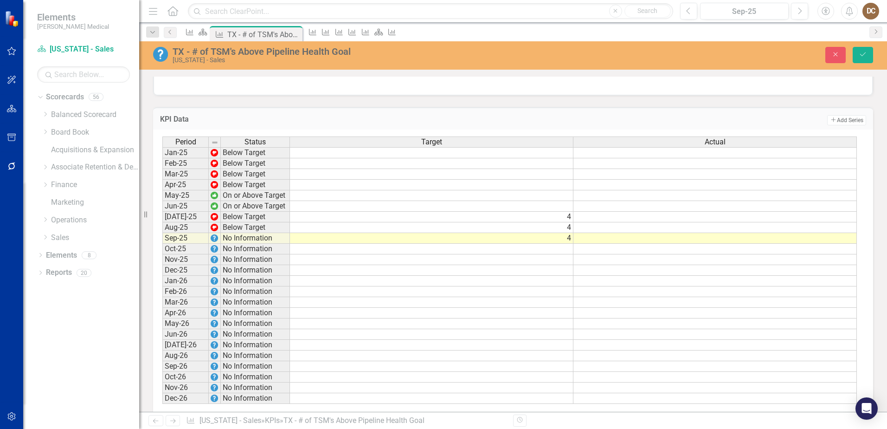
click at [585, 95] on div at bounding box center [513, 81] width 719 height 27
click at [712, 222] on td at bounding box center [714, 217] width 283 height 11
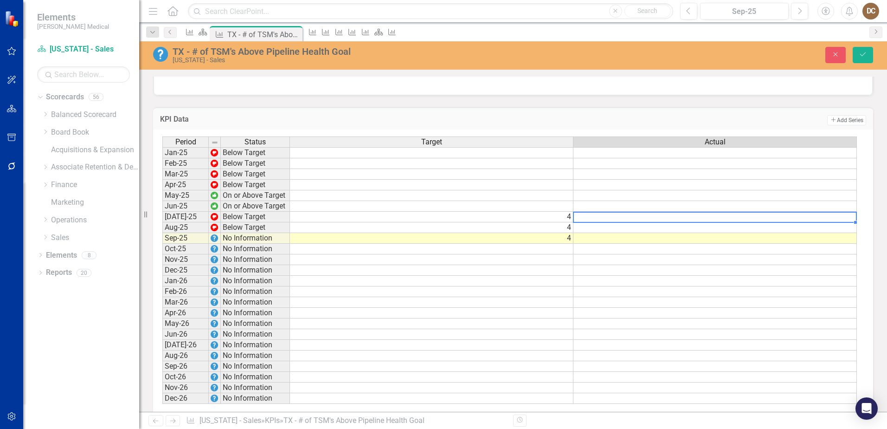
click at [712, 222] on td at bounding box center [714, 217] width 283 height 11
type textarea "0"
click at [721, 95] on div at bounding box center [513, 81] width 719 height 27
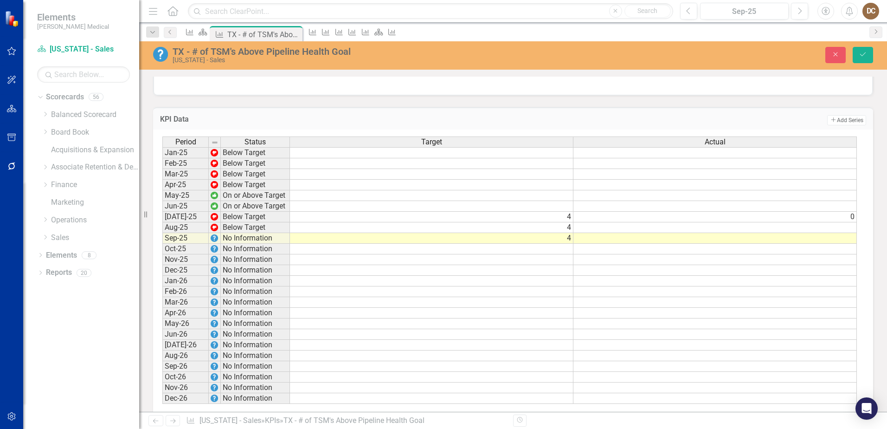
click at [845, 233] on td at bounding box center [714, 227] width 283 height 11
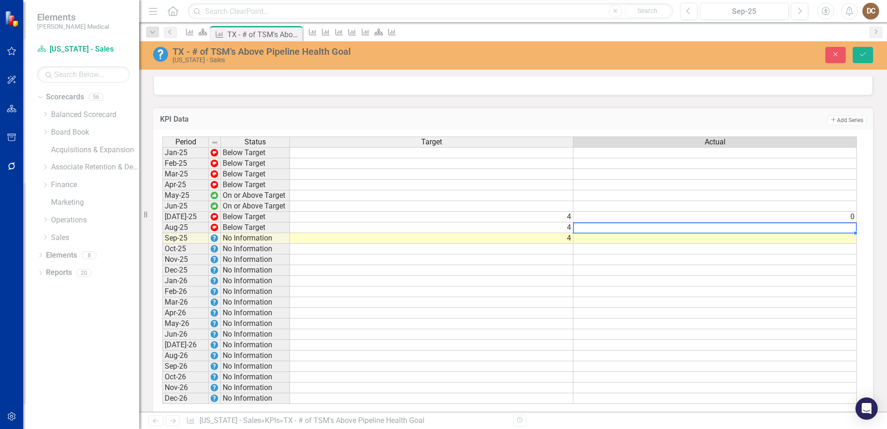
click at [845, 233] on td at bounding box center [714, 227] width 283 height 11
type textarea "3"
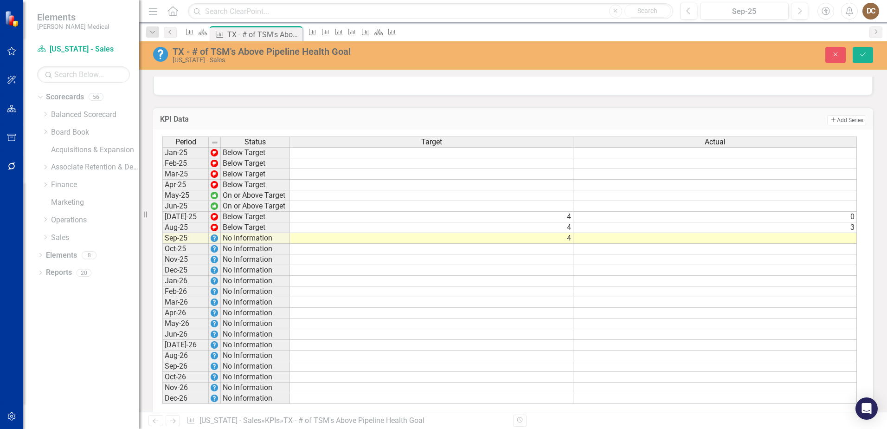
click at [688, 91] on div at bounding box center [513, 81] width 719 height 27
click at [565, 254] on td at bounding box center [431, 249] width 283 height 11
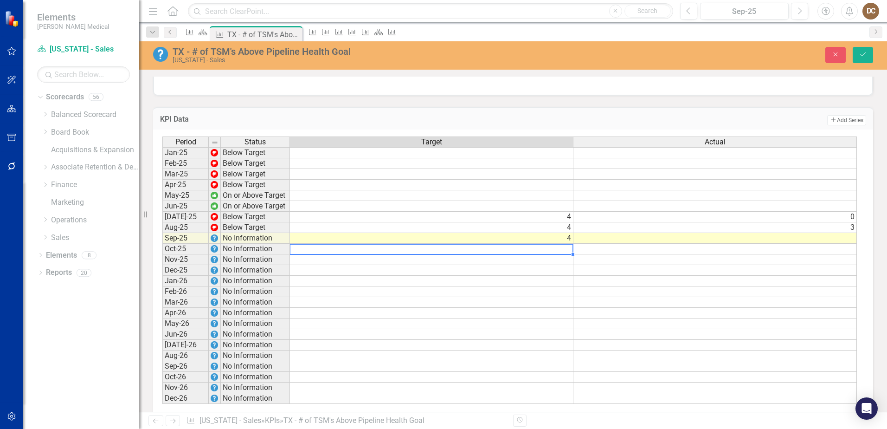
click at [565, 254] on td at bounding box center [431, 249] width 283 height 11
click at [564, 254] on td at bounding box center [431, 249] width 283 height 11
type textarea "4"
click at [647, 85] on div at bounding box center [513, 81] width 719 height 27
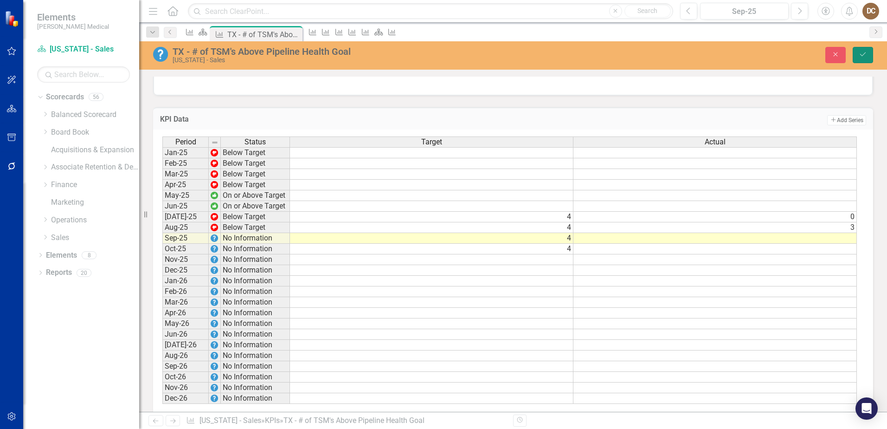
click at [863, 55] on icon "Save" at bounding box center [863, 54] width 8 height 6
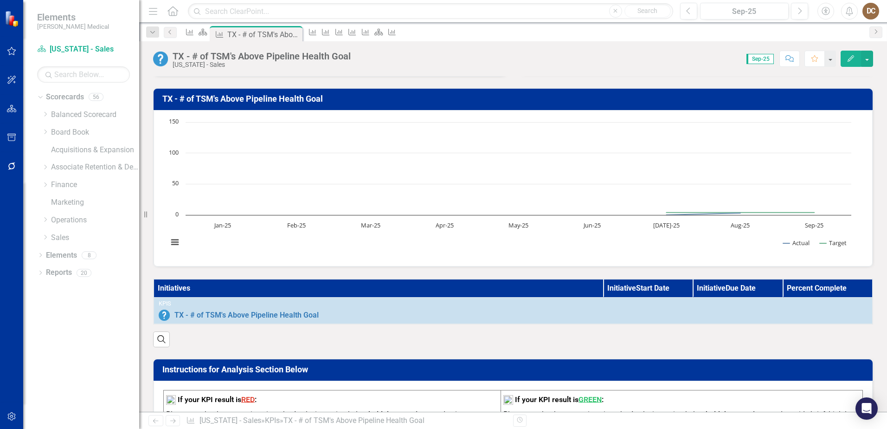
scroll to position [46, 0]
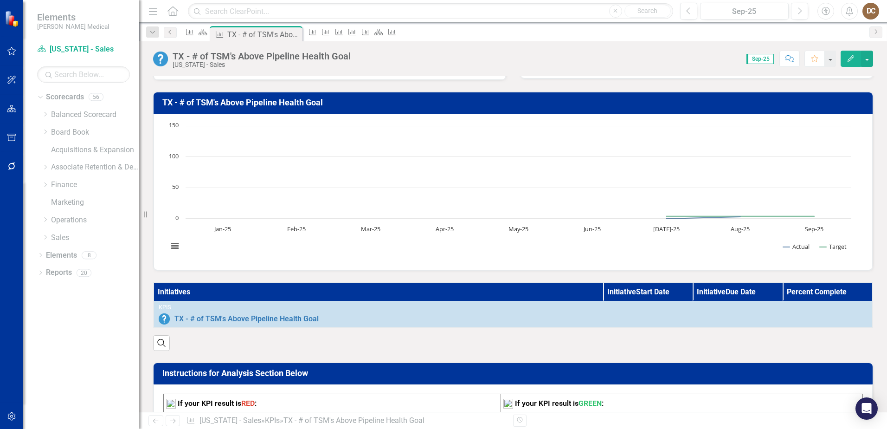
click at [749, 109] on td "TX - # of TSM's Above Pipeline Health Goal" at bounding box center [514, 104] width 705 height 16
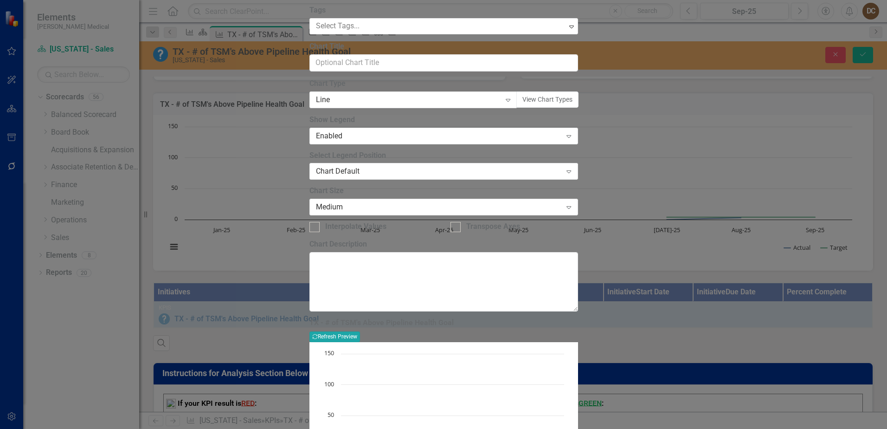
click at [360, 331] on button "Recalculate Refresh Preview" at bounding box center [334, 336] width 51 height 10
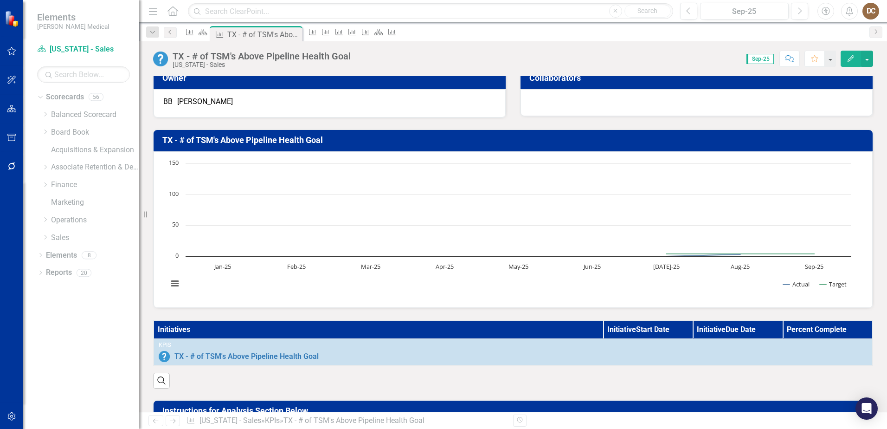
scroll to position [0, 0]
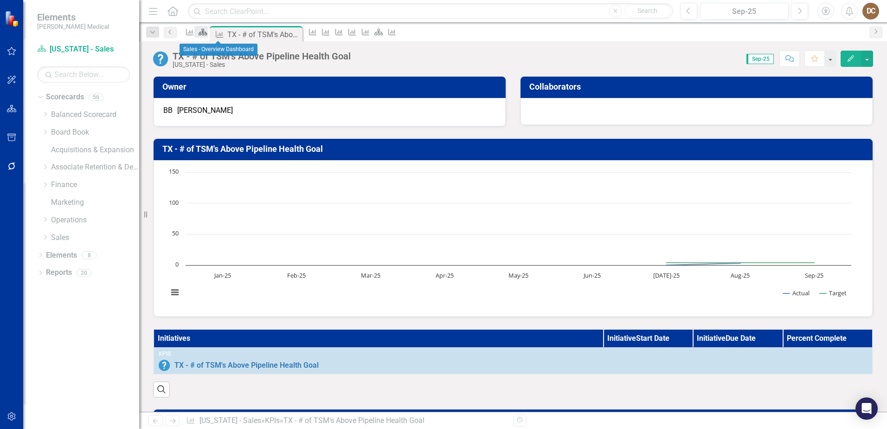
click at [207, 34] on icon "Scorecard" at bounding box center [202, 31] width 9 height 7
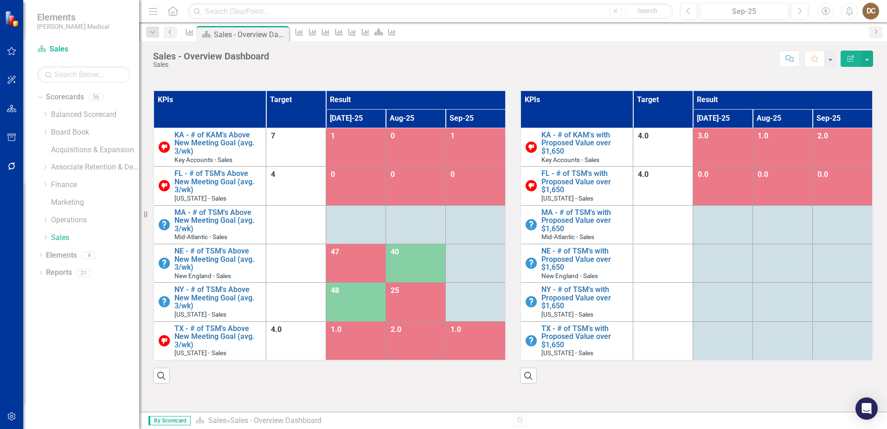
scroll to position [418, 0]
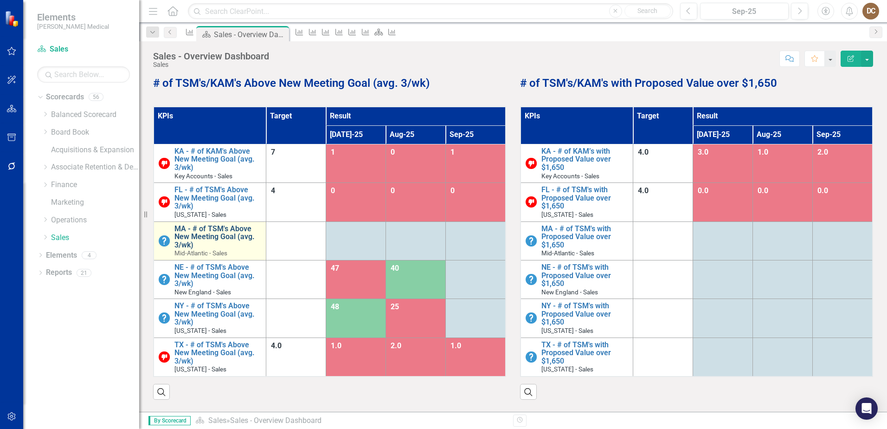
click at [216, 235] on link "MA - # of TSM's Above New Meeting Goal (avg. 3/wk)" at bounding box center [217, 237] width 87 height 25
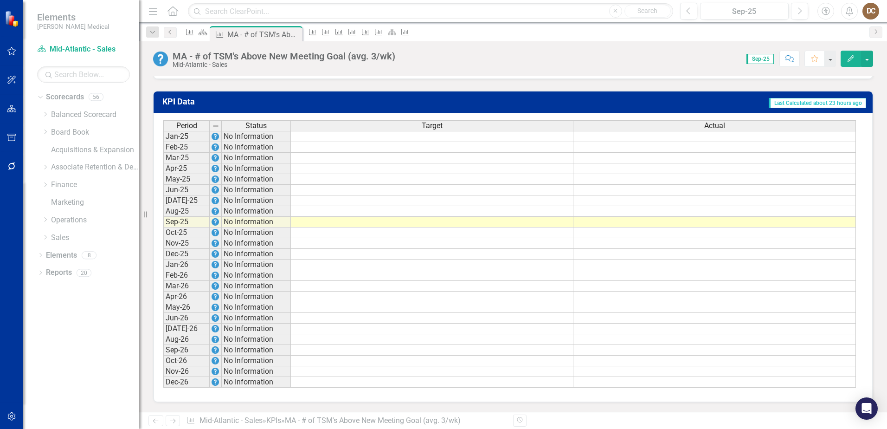
scroll to position [630, 0]
click at [512, 201] on td at bounding box center [432, 200] width 283 height 11
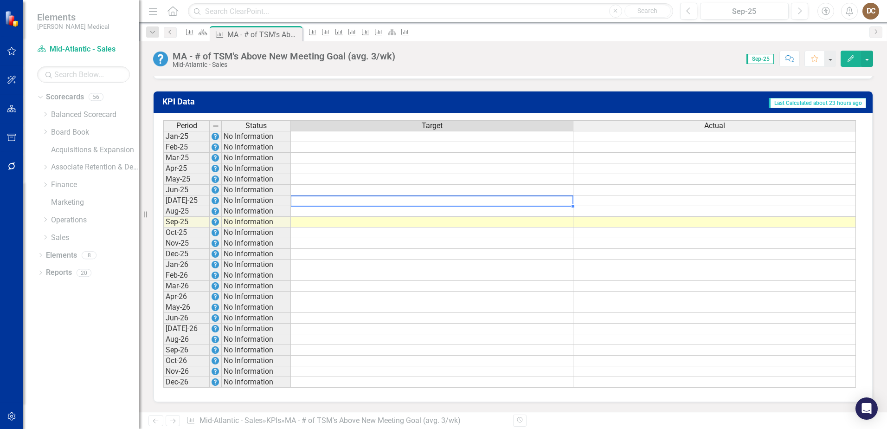
click at [512, 201] on td at bounding box center [432, 200] width 283 height 11
click at [538, 201] on td at bounding box center [432, 200] width 283 height 11
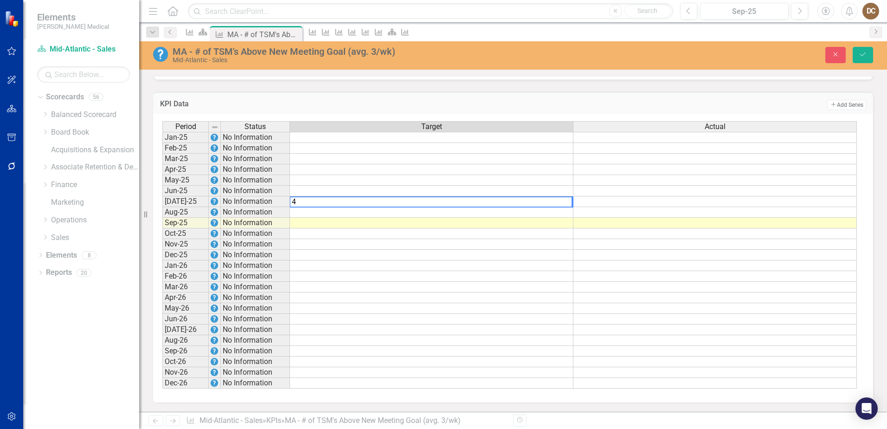
type textarea "4"
click at [549, 214] on td at bounding box center [431, 212] width 283 height 11
type textarea "3"
click at [559, 222] on td at bounding box center [431, 223] width 283 height 11
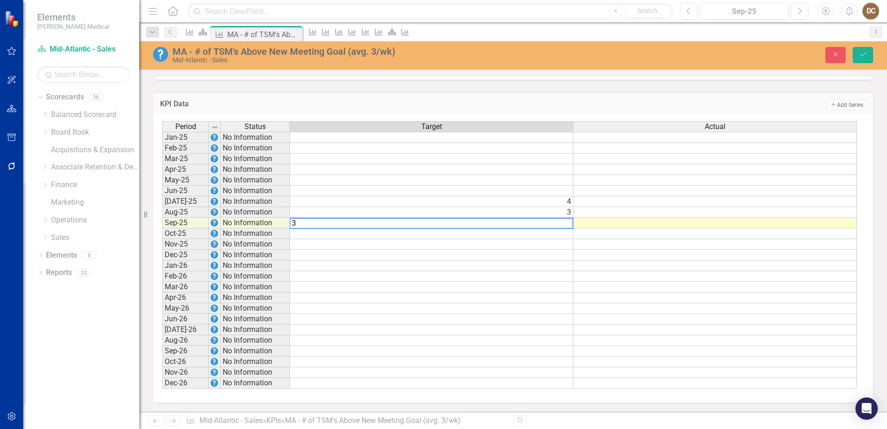
type textarea "3"
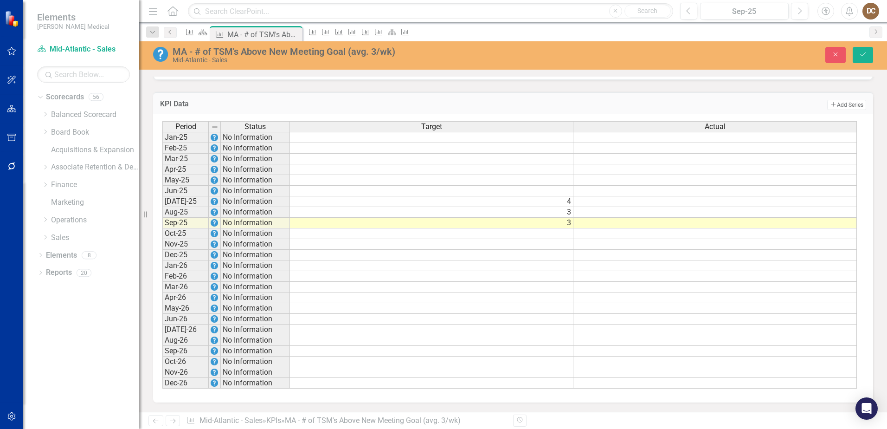
click at [605, 99] on td "Add Add Series" at bounding box center [662, 105] width 407 height 12
click at [641, 224] on td at bounding box center [714, 223] width 283 height 11
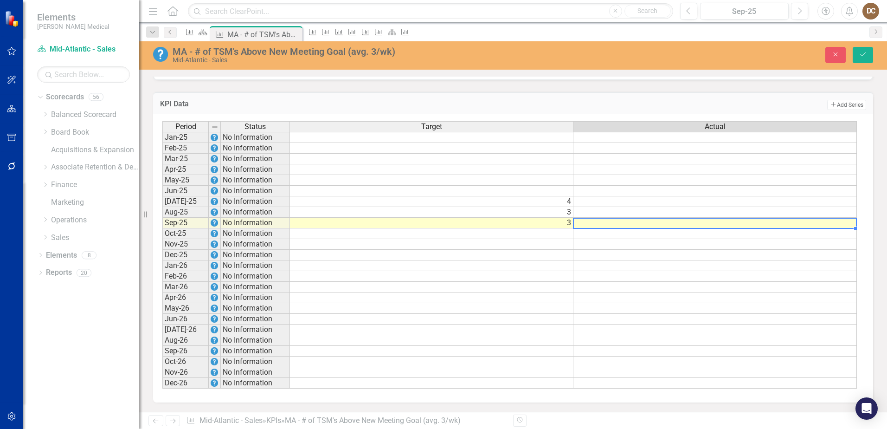
click at [641, 224] on td at bounding box center [714, 223] width 283 height 11
type textarea "1"
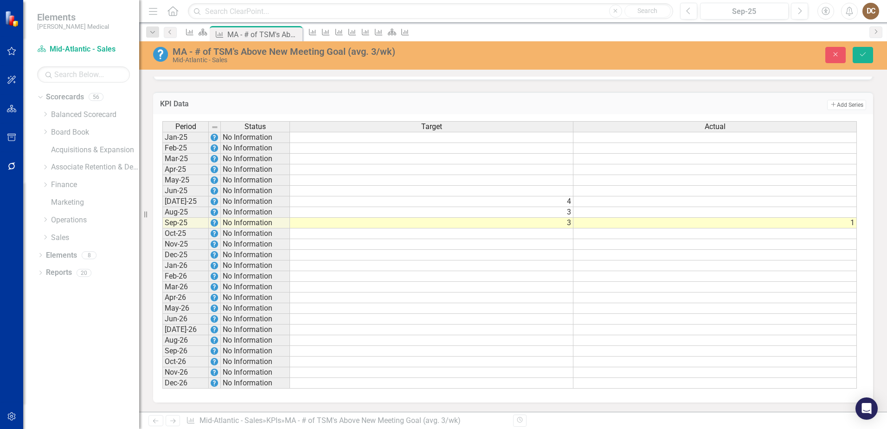
click at [655, 108] on td "Add Add Series" at bounding box center [662, 105] width 407 height 12
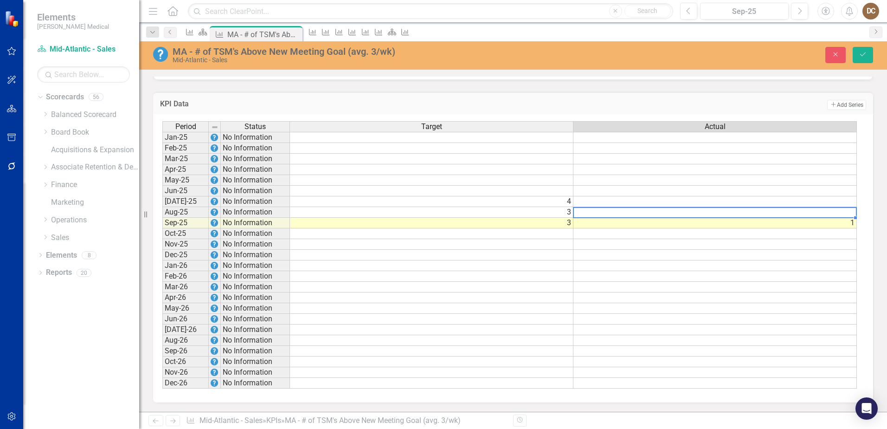
click at [817, 215] on td at bounding box center [714, 212] width 283 height 11
type textarea "1"
click at [726, 100] on td "Add Add Series" at bounding box center [662, 105] width 407 height 12
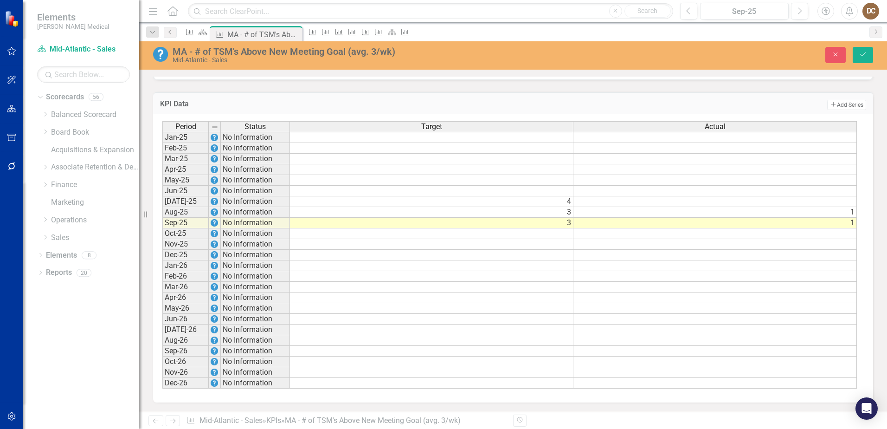
click at [829, 203] on td at bounding box center [714, 201] width 283 height 11
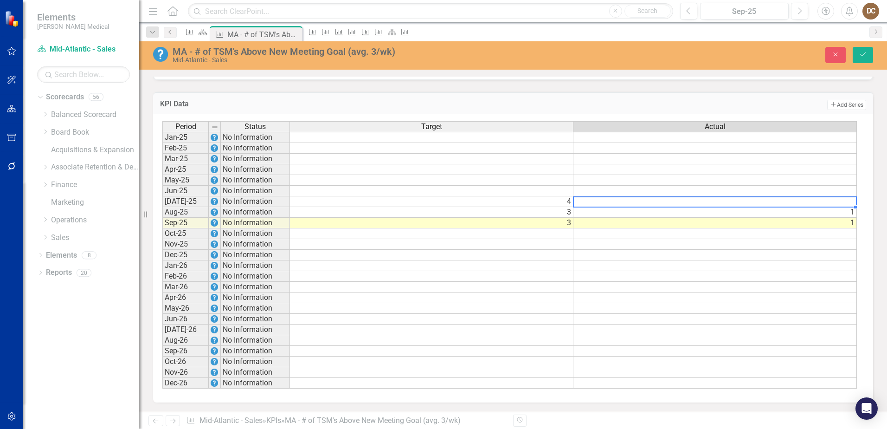
click at [829, 203] on td at bounding box center [714, 201] width 283 height 11
type textarea "0"
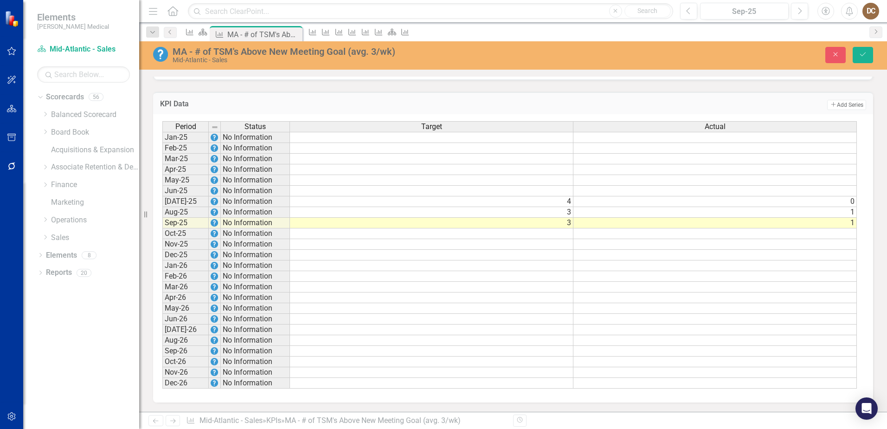
click at [780, 105] on td "Add Add Series" at bounding box center [662, 105] width 407 height 12
click at [861, 58] on icon "Save" at bounding box center [863, 54] width 8 height 6
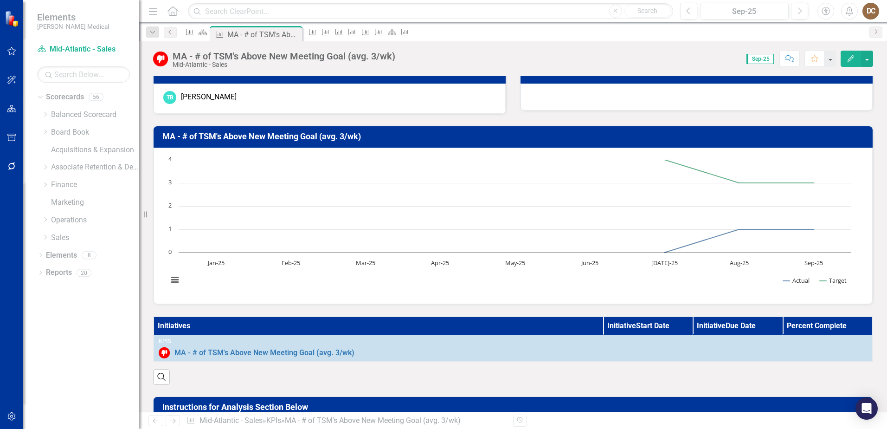
scroll to position [0, 0]
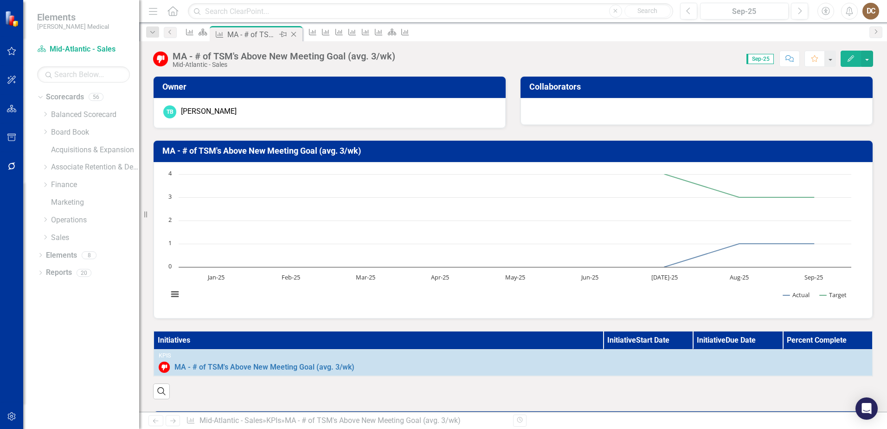
click at [298, 33] on icon "Close" at bounding box center [293, 34] width 9 height 7
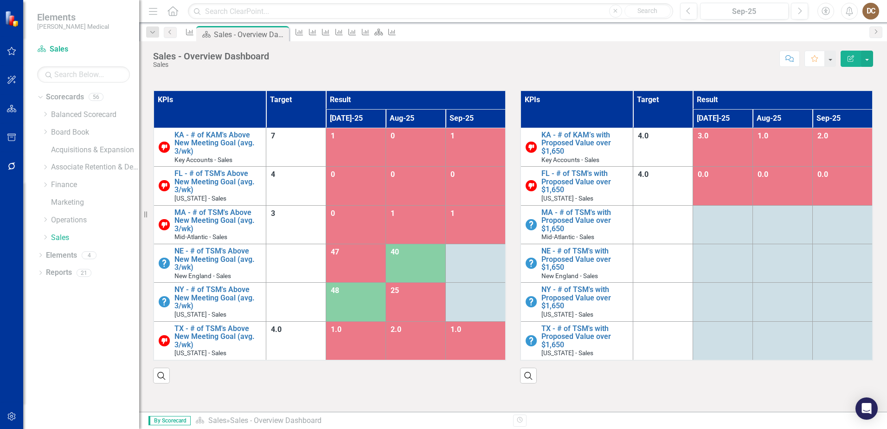
scroll to position [418, 0]
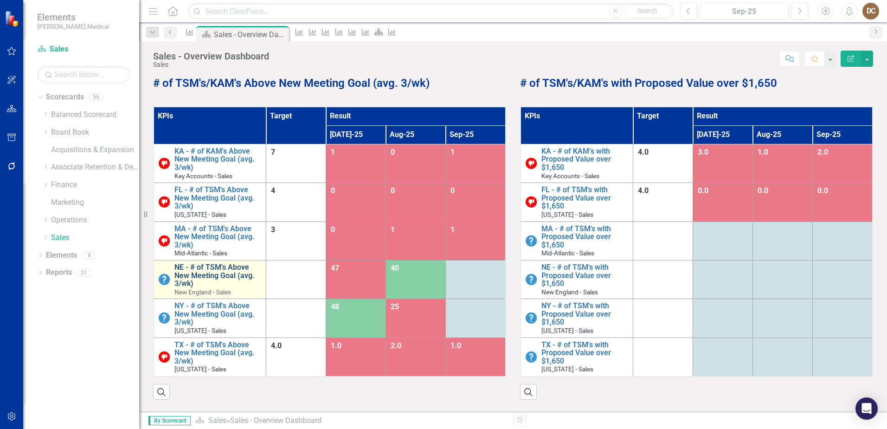
click at [217, 272] on link "NE - # of TSM's Above New Meeting Goal (avg. 3/wk)" at bounding box center [217, 275] width 87 height 25
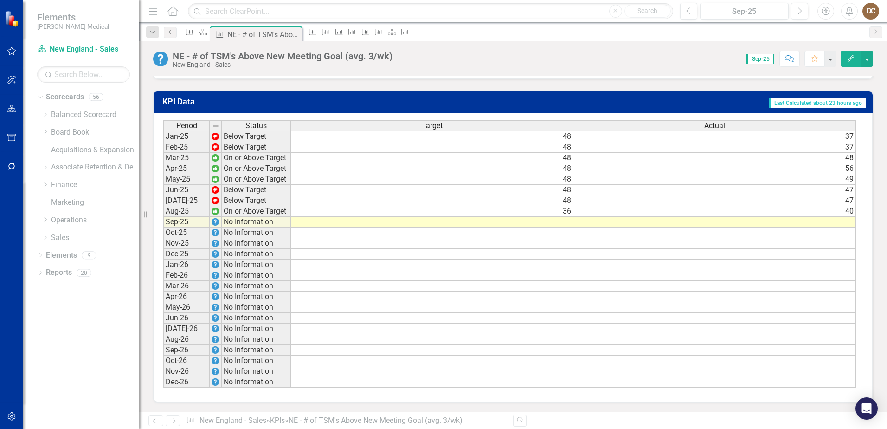
scroll to position [630, 0]
click at [551, 137] on td "48" at bounding box center [432, 136] width 283 height 11
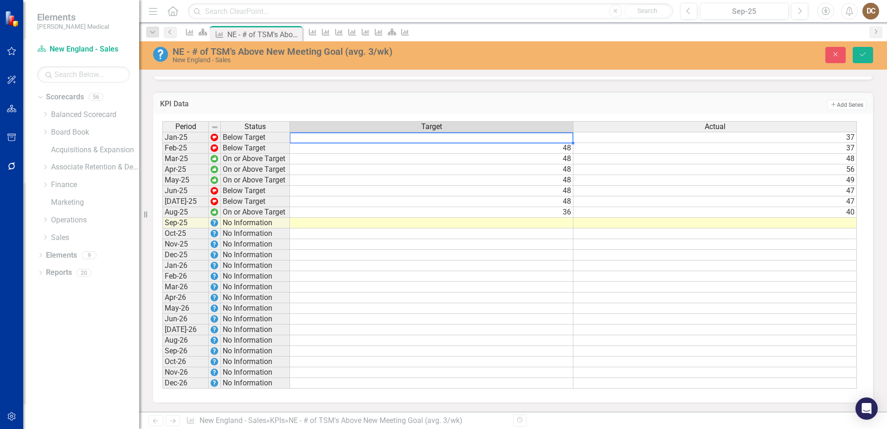
click at [560, 148] on td "48" at bounding box center [431, 148] width 283 height 11
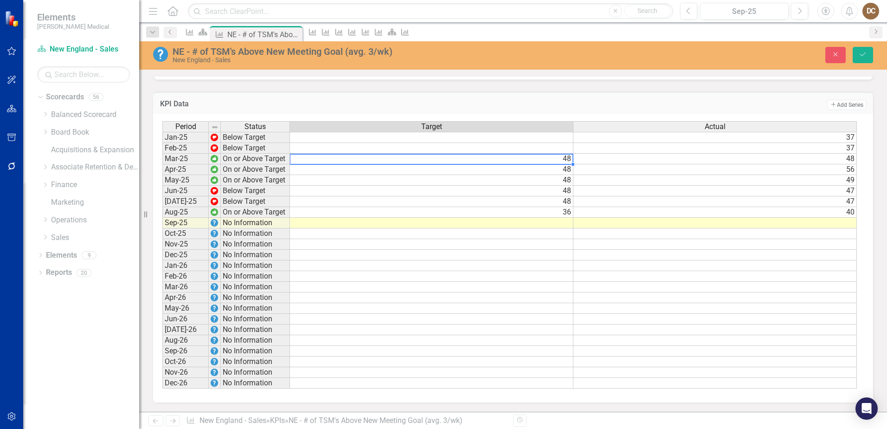
click at [562, 161] on td "48" at bounding box center [431, 159] width 283 height 11
click at [562, 171] on td "48" at bounding box center [431, 169] width 283 height 11
click at [563, 181] on td "48" at bounding box center [431, 180] width 283 height 11
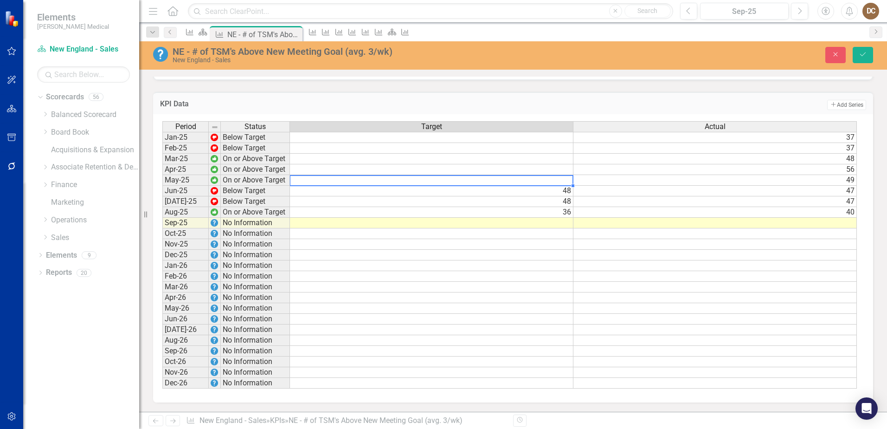
click at [564, 189] on td "48" at bounding box center [431, 191] width 283 height 11
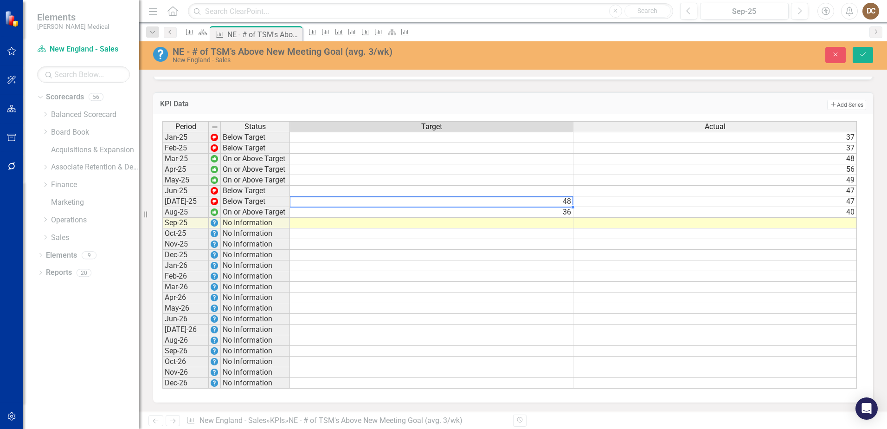
click at [562, 200] on td "48" at bounding box center [431, 201] width 283 height 11
click at [565, 212] on td "36" at bounding box center [431, 212] width 283 height 11
click at [832, 133] on div "Period Status Target Actual" at bounding box center [509, 127] width 694 height 13
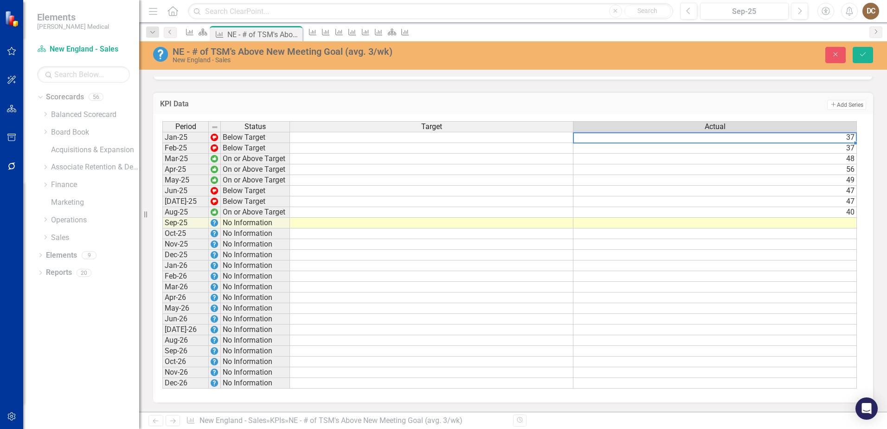
click at [835, 142] on td "37" at bounding box center [714, 137] width 283 height 11
click at [833, 150] on td "37" at bounding box center [714, 148] width 283 height 11
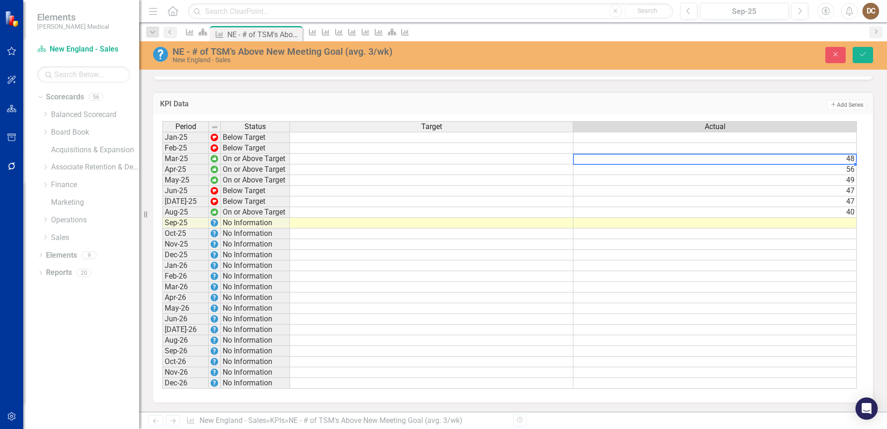
click at [832, 160] on td "48" at bounding box center [714, 159] width 283 height 11
click at [162, 165] on div "Period Status Target Actual Jan-25 Below Target Feb-25 Below Target Mar-25 On o…" at bounding box center [162, 254] width 0 height 267
click at [832, 180] on td "49" at bounding box center [714, 180] width 283 height 11
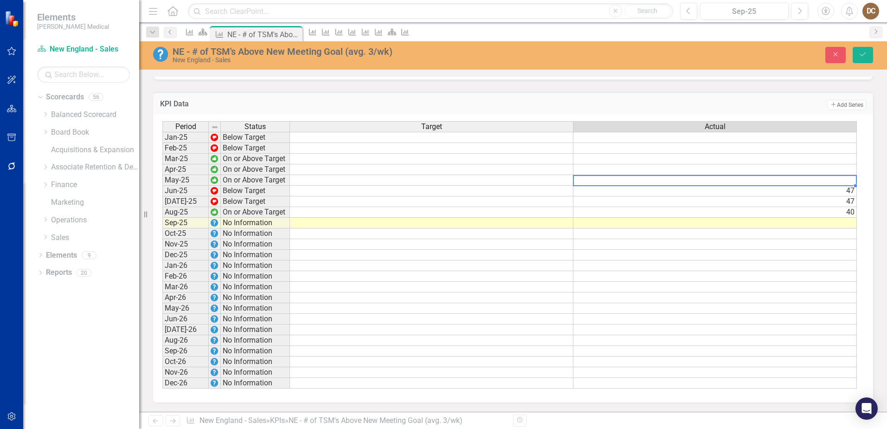
click at [836, 193] on td "47" at bounding box center [714, 191] width 283 height 11
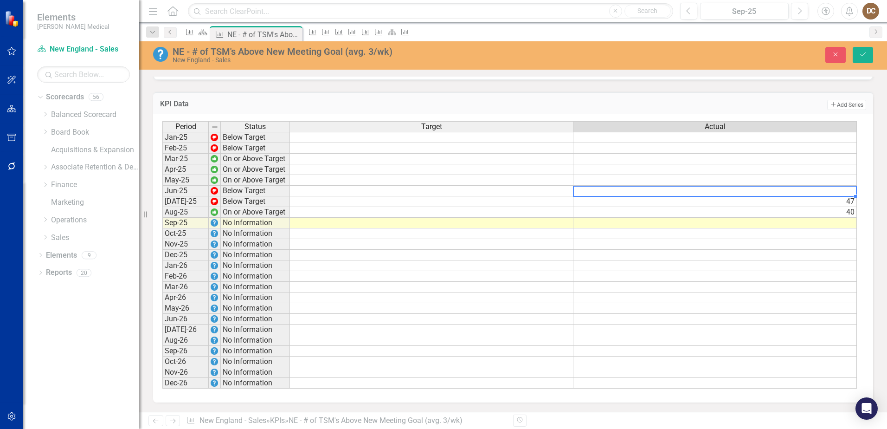
click at [838, 200] on td "47" at bounding box center [714, 201] width 283 height 11
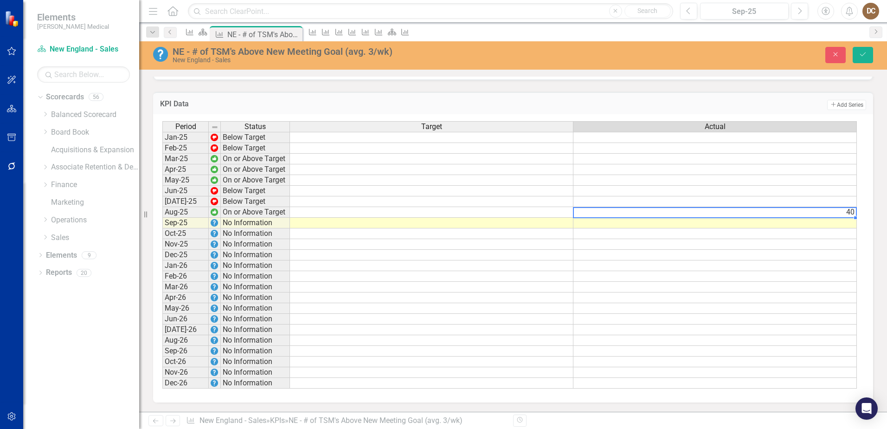
click at [837, 214] on td "40" at bounding box center [714, 212] width 283 height 11
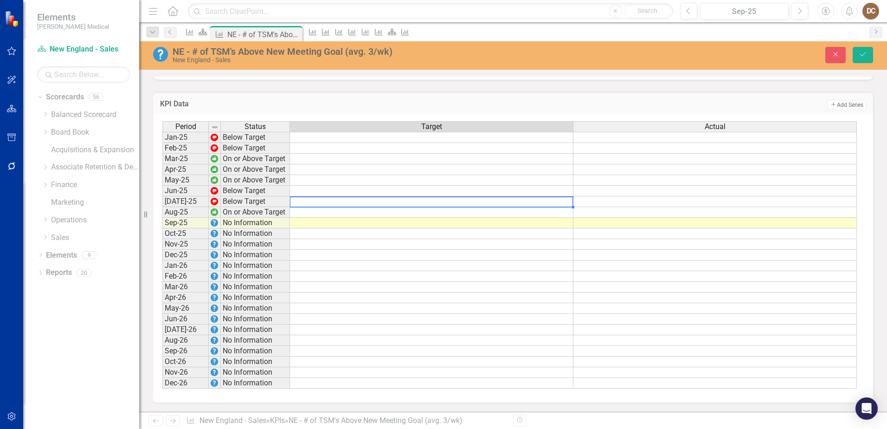
click at [564, 201] on td at bounding box center [431, 201] width 283 height 11
type textarea "4"
click at [565, 212] on td at bounding box center [431, 212] width 283 height 11
type textarea "3"
click at [162, 228] on div "Period Status Target Actual Jan-25 Below Target Feb-25 Below Target Mar-25 On o…" at bounding box center [162, 254] width 0 height 267
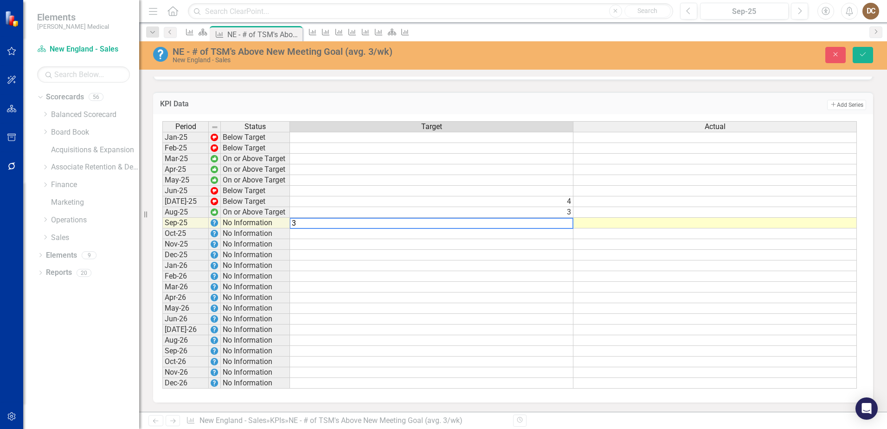
type textarea "3"
click at [659, 199] on td at bounding box center [714, 201] width 283 height 11
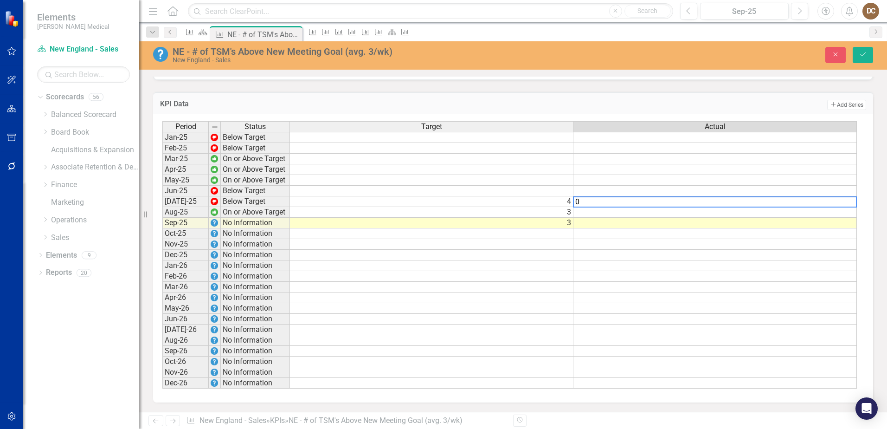
type textarea "0"
click at [662, 209] on td at bounding box center [714, 212] width 283 height 11
type textarea "1"
click at [666, 225] on td at bounding box center [714, 223] width 283 height 11
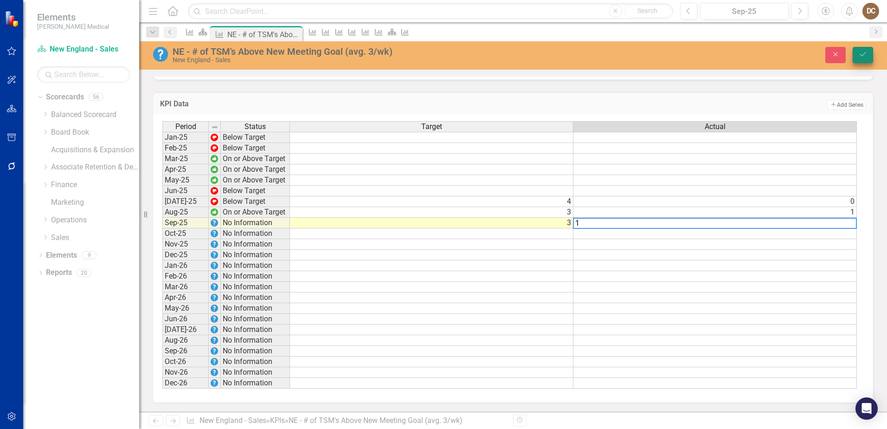
type textarea "1"
click at [863, 52] on icon "Save" at bounding box center [863, 54] width 8 height 6
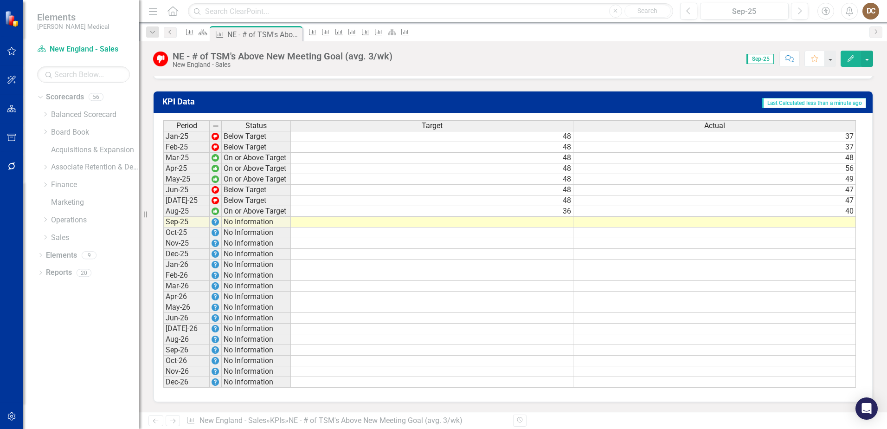
click at [544, 136] on td "48" at bounding box center [432, 136] width 283 height 11
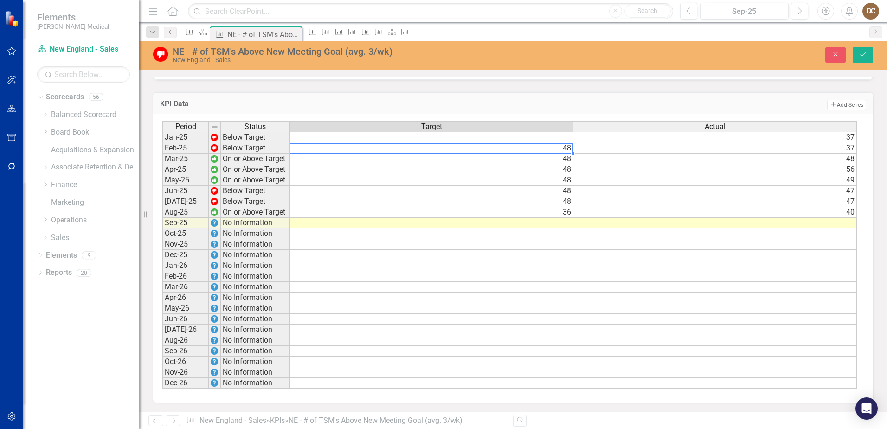
click at [162, 154] on div "Period Status Target Actual Jan-25 Below Target 37 Feb-25 Below Target 48 37 Ma…" at bounding box center [162, 254] width 0 height 267
click at [555, 163] on td "48" at bounding box center [431, 159] width 283 height 11
click at [565, 173] on td "48" at bounding box center [431, 169] width 283 height 11
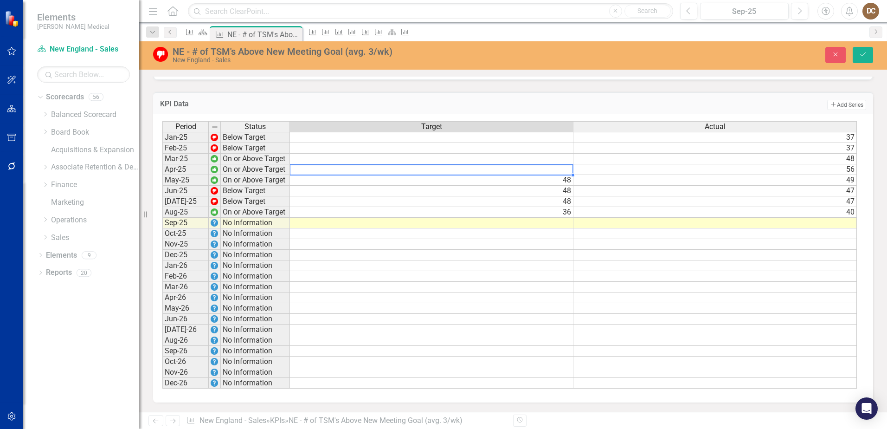
click at [567, 180] on td "48" at bounding box center [431, 180] width 283 height 11
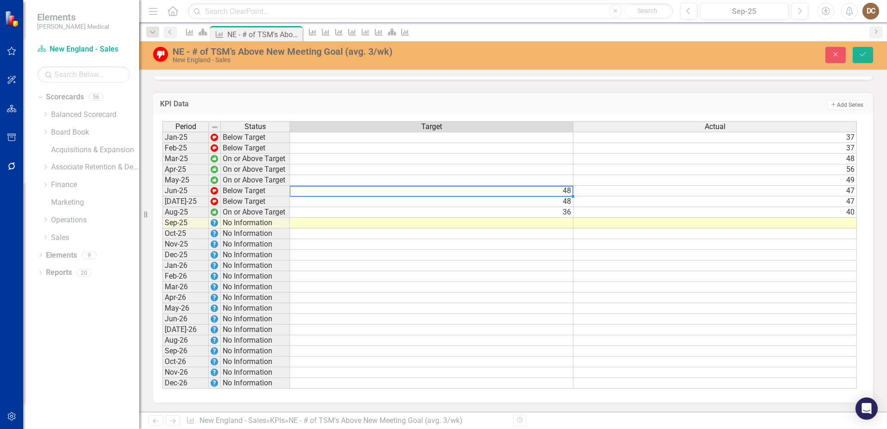
click at [566, 194] on td "48" at bounding box center [431, 191] width 283 height 11
click at [565, 201] on td "48" at bounding box center [431, 201] width 283 height 11
click at [566, 213] on td "36" at bounding box center [431, 212] width 283 height 11
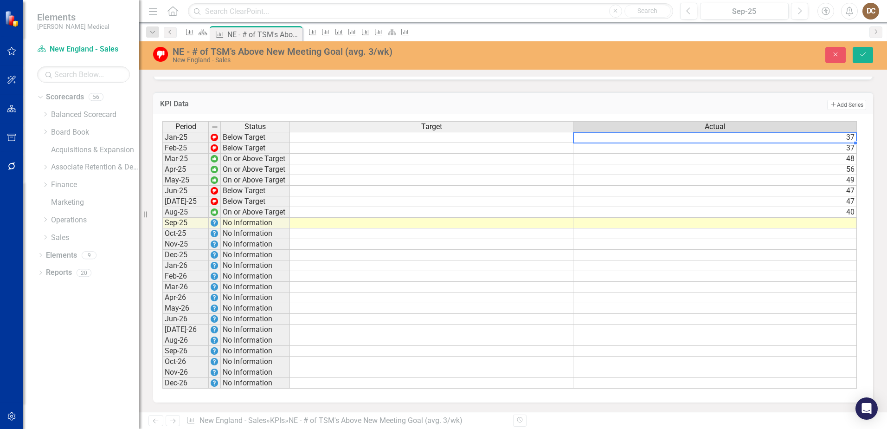
click at [792, 142] on td "37" at bounding box center [714, 137] width 283 height 11
click at [797, 151] on td "37" at bounding box center [714, 148] width 283 height 11
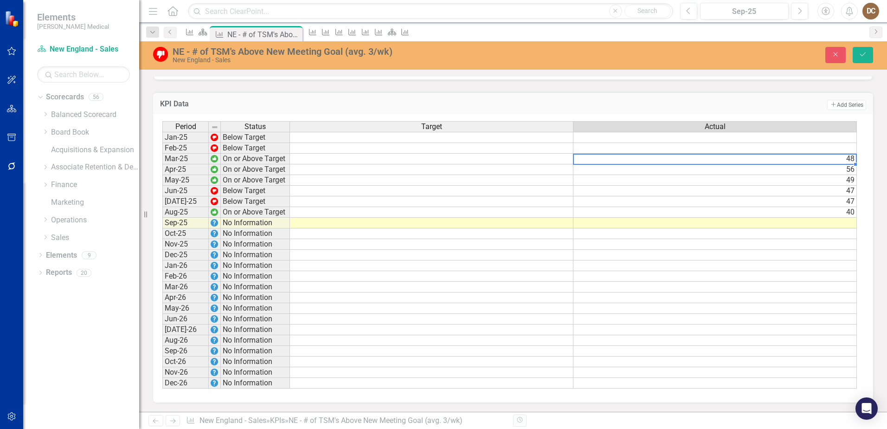
click at [797, 163] on td "48" at bounding box center [714, 159] width 283 height 11
click at [796, 172] on td "56" at bounding box center [714, 169] width 283 height 11
click at [797, 188] on td "47" at bounding box center [714, 191] width 283 height 11
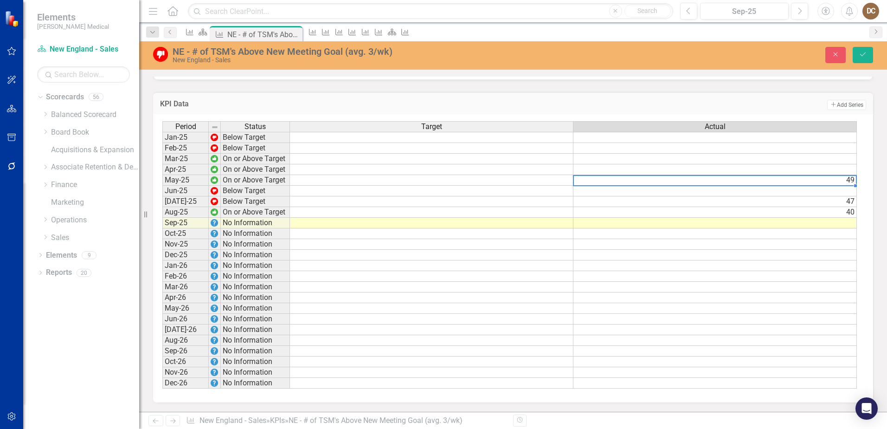
click at [797, 180] on td "49" at bounding box center [714, 180] width 283 height 11
click at [798, 201] on td "47" at bounding box center [714, 201] width 283 height 11
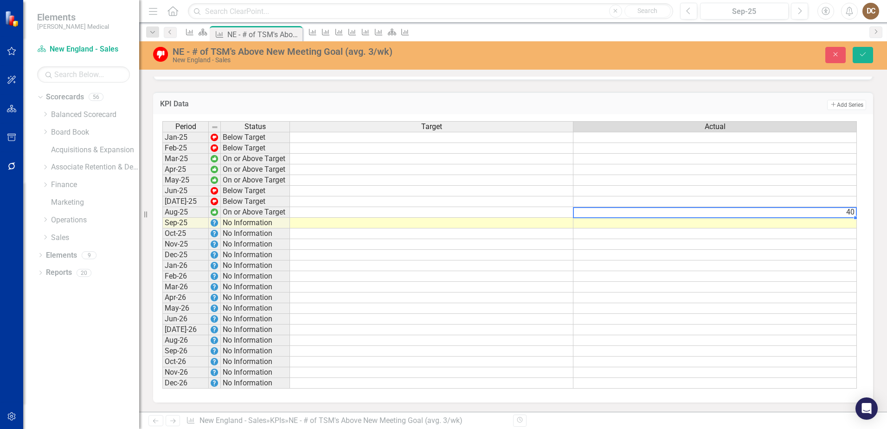
click at [801, 214] on td "40" at bounding box center [714, 212] width 283 height 11
click at [559, 100] on td "Add Add Series" at bounding box center [662, 105] width 407 height 12
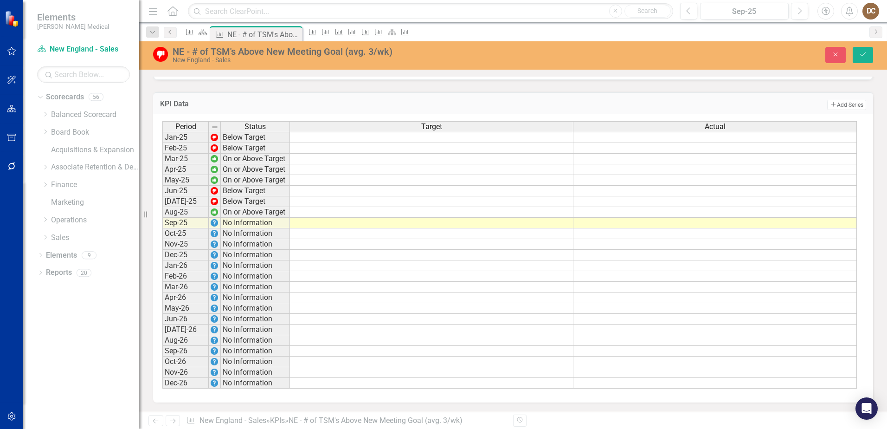
click at [565, 204] on td at bounding box center [431, 201] width 283 height 11
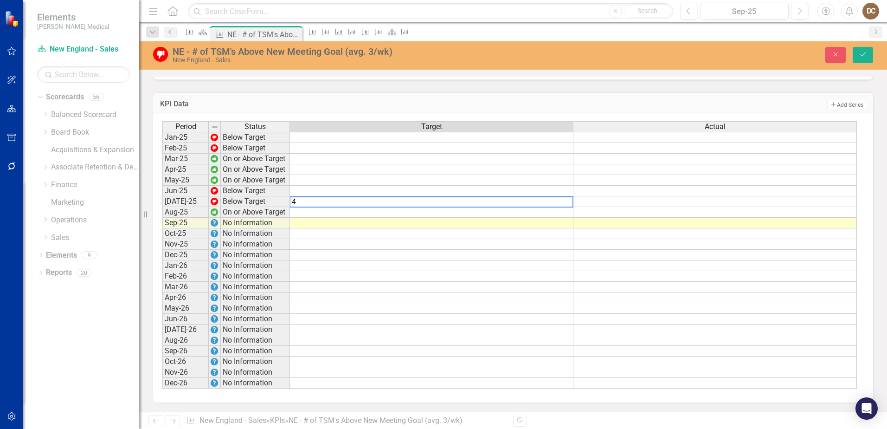
type textarea "4"
click at [567, 215] on td at bounding box center [431, 212] width 283 height 11
type textarea "3"
click at [568, 224] on td at bounding box center [431, 223] width 283 height 11
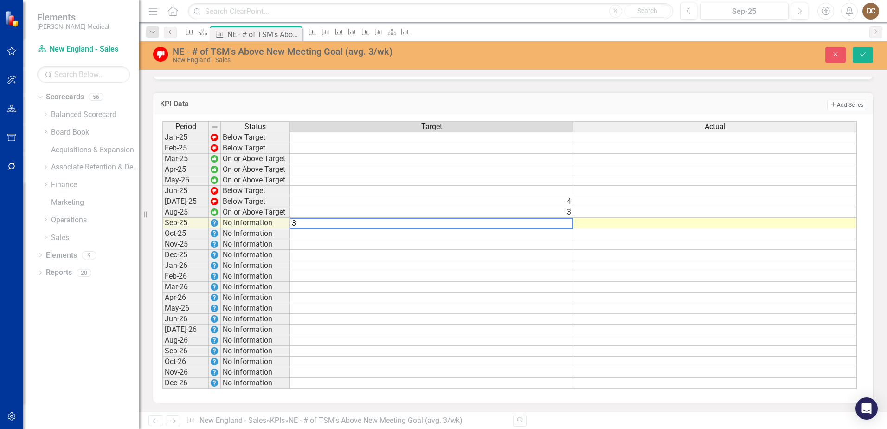
type textarea "3"
click at [639, 202] on td at bounding box center [714, 201] width 283 height 11
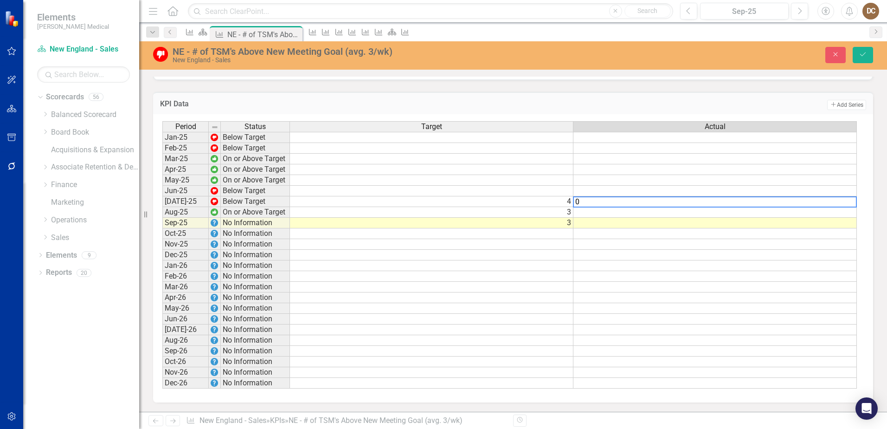
type textarea "0"
click at [693, 213] on td at bounding box center [714, 212] width 283 height 11
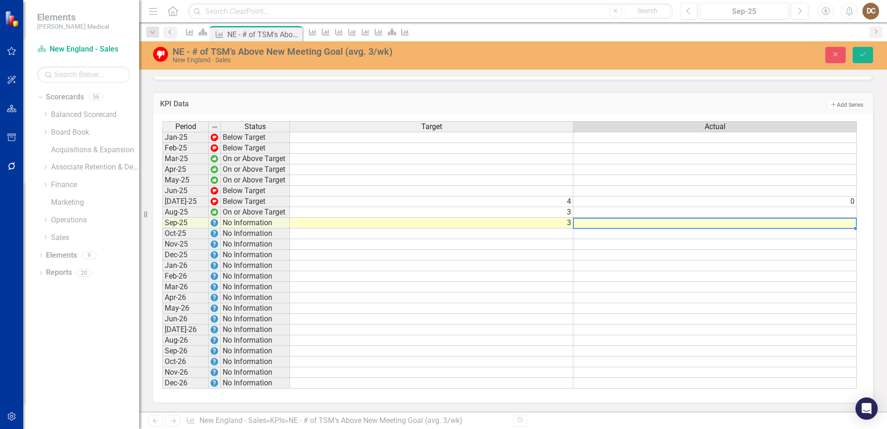
click at [697, 219] on td at bounding box center [714, 223] width 283 height 11
type textarea "0"
type textarea "1"
click at [713, 210] on td at bounding box center [714, 212] width 283 height 11
type textarea "1"
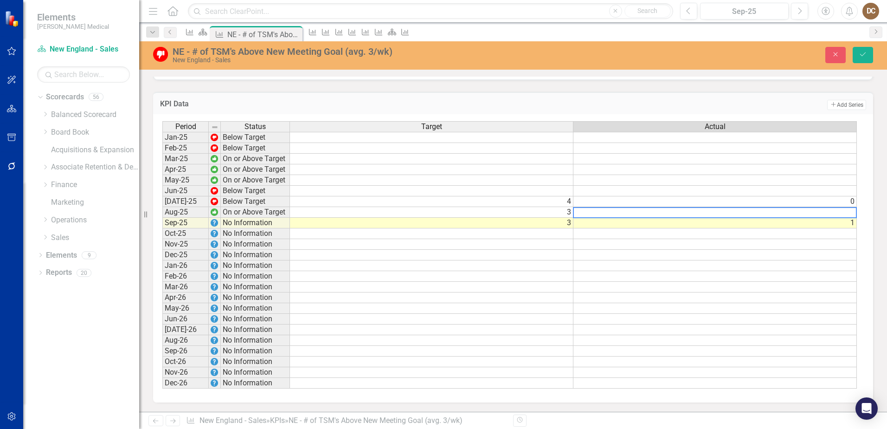
click at [735, 176] on td at bounding box center [714, 180] width 283 height 11
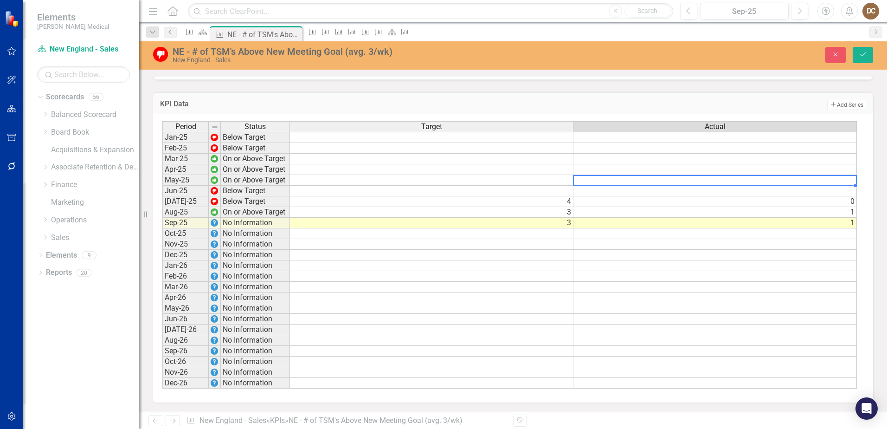
click at [560, 201] on td "4" at bounding box center [431, 201] width 283 height 11
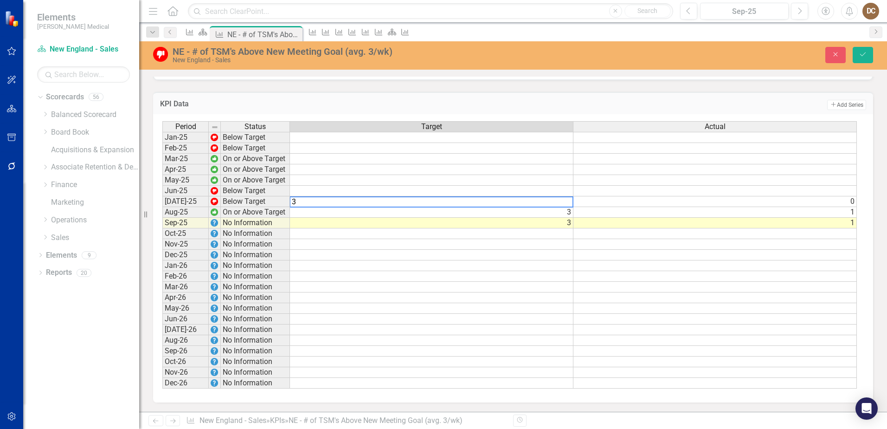
type textarea "3"
click at [656, 103] on td "Add Add Series" at bounding box center [662, 105] width 407 height 12
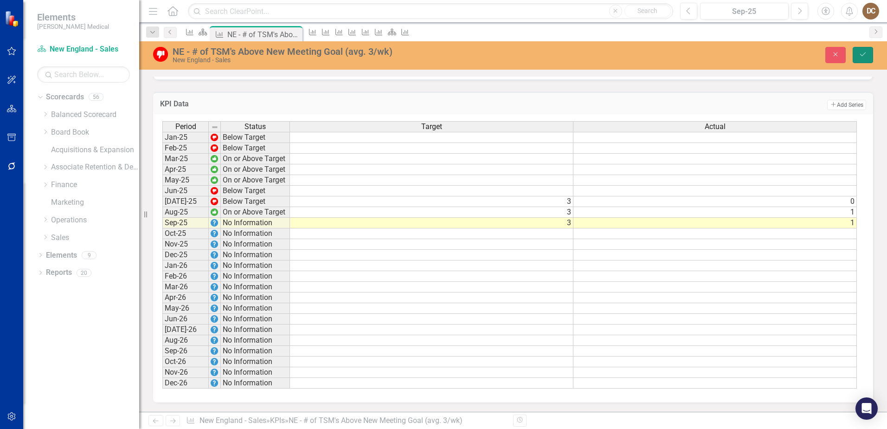
click at [857, 49] on button "Save" at bounding box center [863, 55] width 20 height 16
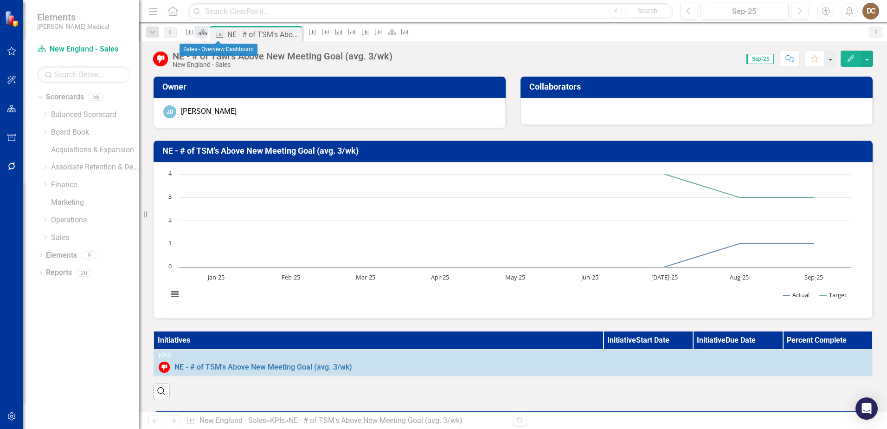
click at [207, 33] on icon "Scorecard" at bounding box center [202, 31] width 9 height 7
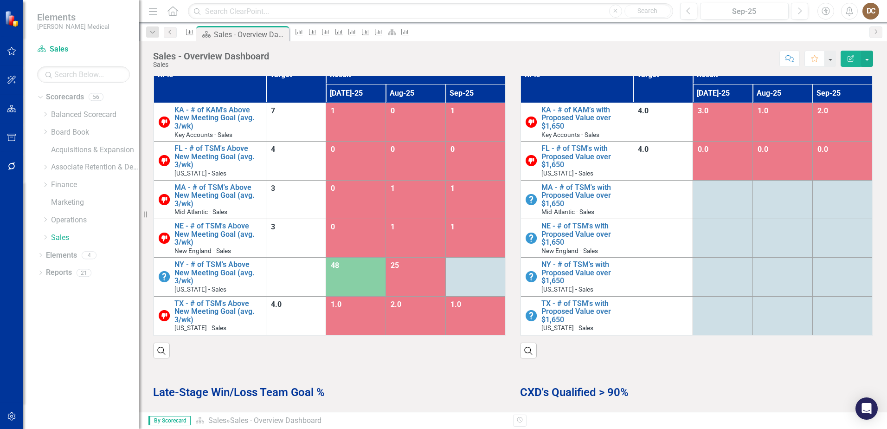
scroll to position [464, 0]
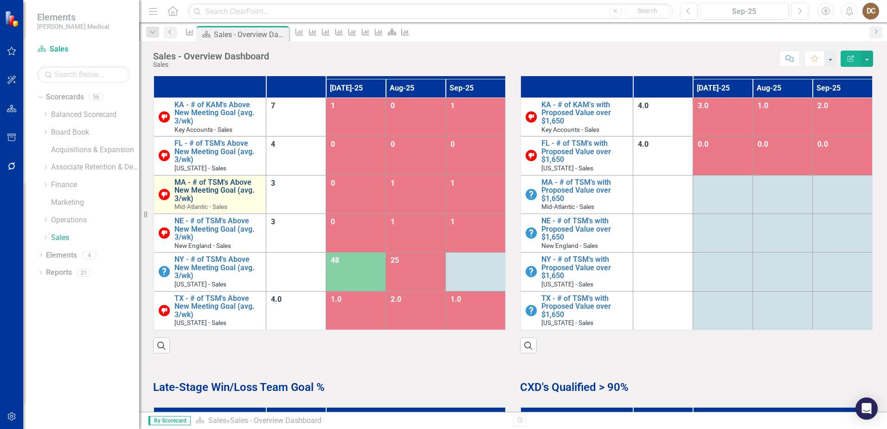
click at [195, 181] on link "MA - # of TSM's Above New Meeting Goal (avg. 3/wk)" at bounding box center [217, 190] width 87 height 25
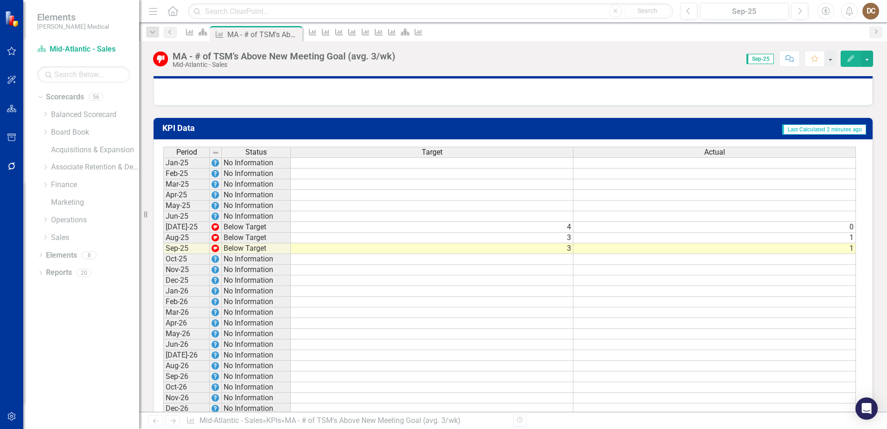
scroll to position [603, 0]
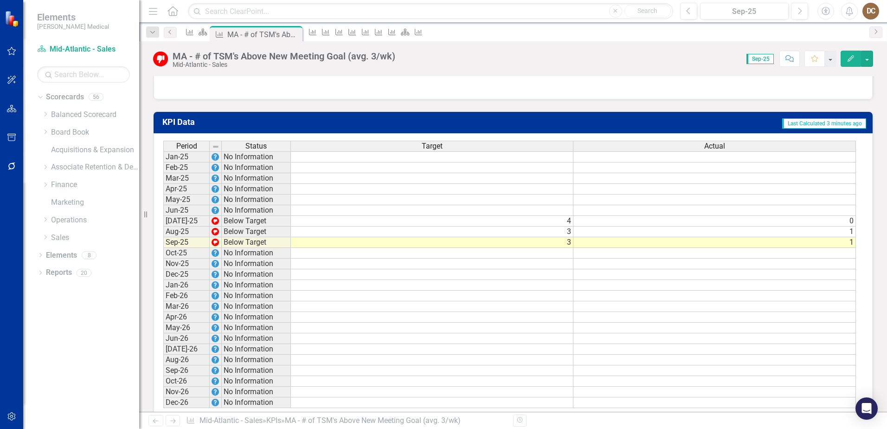
click at [749, 226] on td "0" at bounding box center [714, 221] width 283 height 11
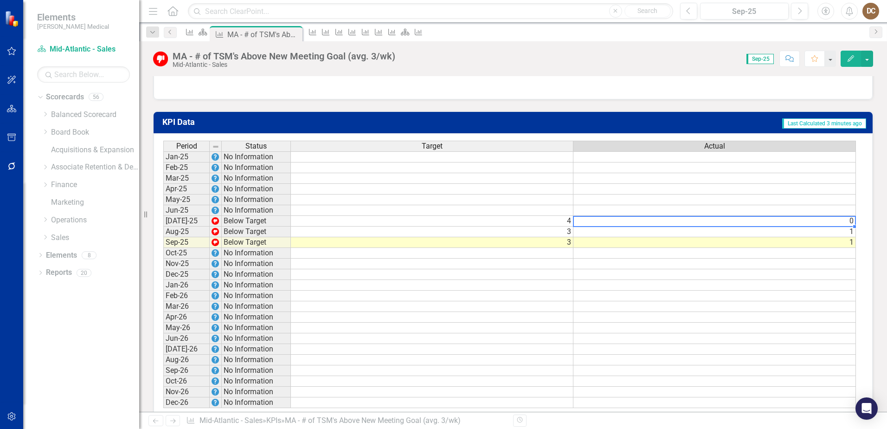
click at [749, 226] on td "0" at bounding box center [714, 221] width 283 height 11
type textarea "0"
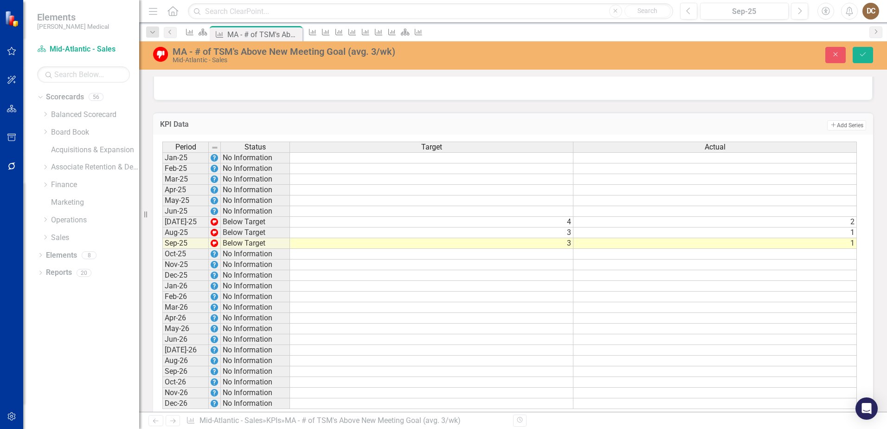
click at [566, 238] on td "3" at bounding box center [431, 232] width 283 height 11
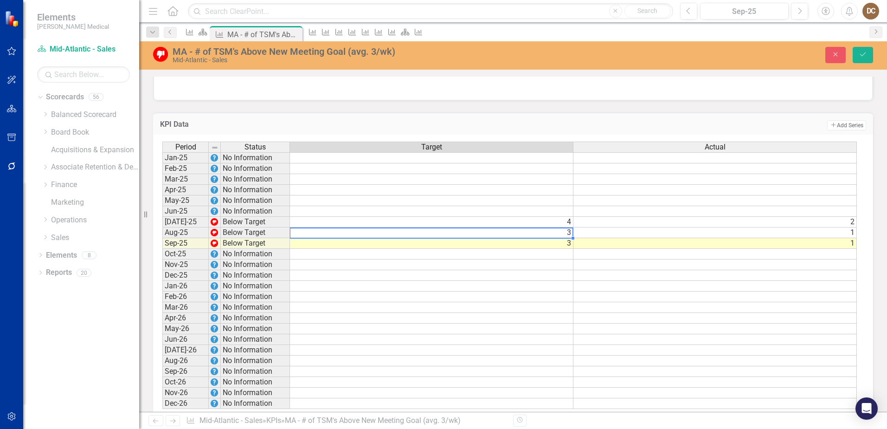
click at [566, 238] on td "3" at bounding box center [431, 232] width 283 height 11
type textarea "3"
click at [686, 238] on td "1" at bounding box center [714, 232] width 283 height 11
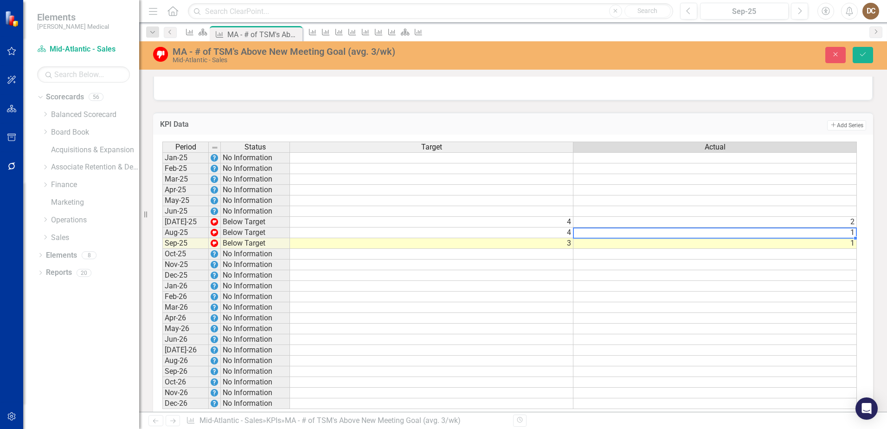
click at [687, 238] on td "1" at bounding box center [714, 232] width 283 height 11
type textarea "1"
type textarea "2"
click at [775, 98] on div at bounding box center [513, 86] width 719 height 27
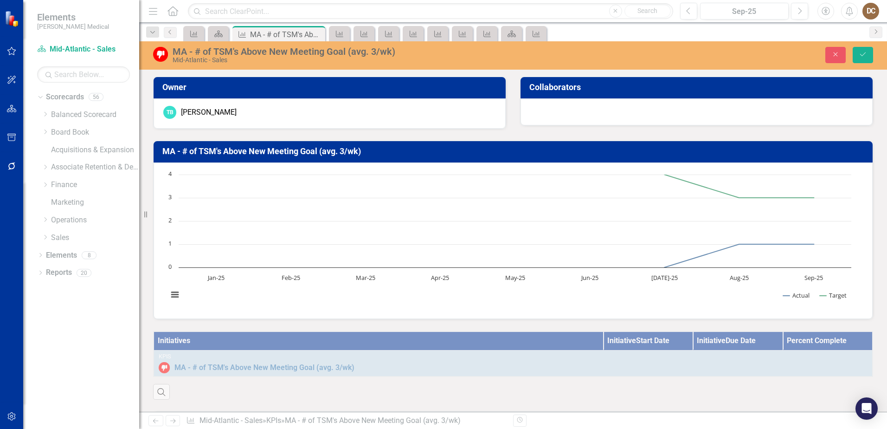
scroll to position [603, 0]
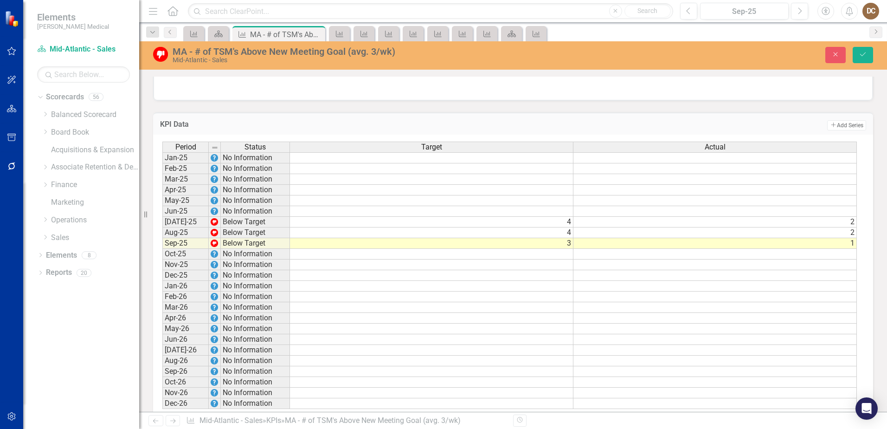
click at [565, 249] on td "3" at bounding box center [431, 243] width 283 height 11
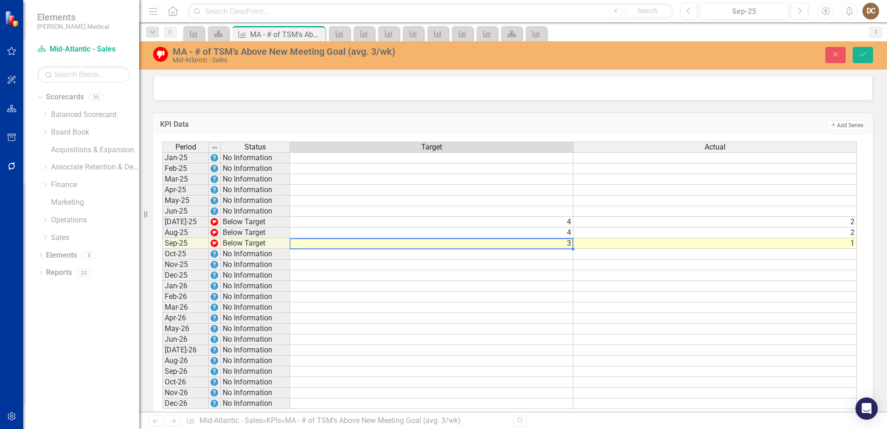
click at [565, 249] on td "3" at bounding box center [431, 243] width 283 height 11
type textarea "3"
click at [654, 249] on td "1" at bounding box center [714, 243] width 283 height 11
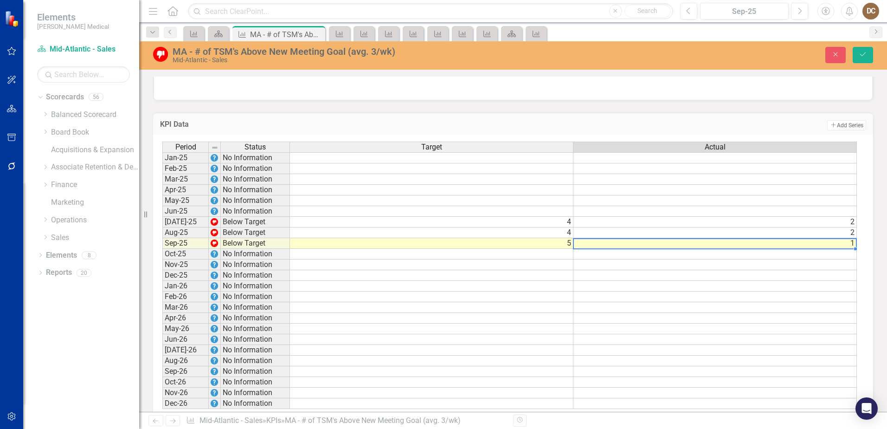
click at [688, 249] on td "1" at bounding box center [714, 243] width 283 height 11
type textarea "1"
type textarea "2"
click at [684, 129] on td "Add Add Series" at bounding box center [662, 125] width 407 height 12
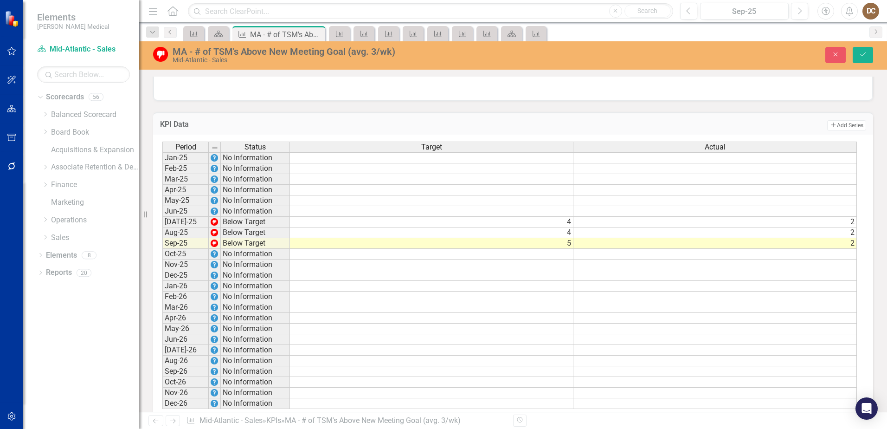
click at [568, 259] on td at bounding box center [431, 254] width 283 height 11
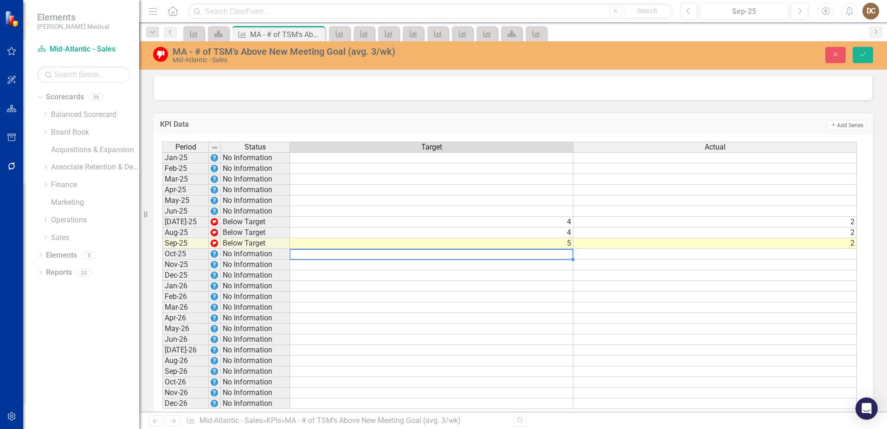
click at [568, 259] on td at bounding box center [431, 254] width 283 height 11
type textarea "5"
click at [697, 100] on div at bounding box center [513, 86] width 719 height 27
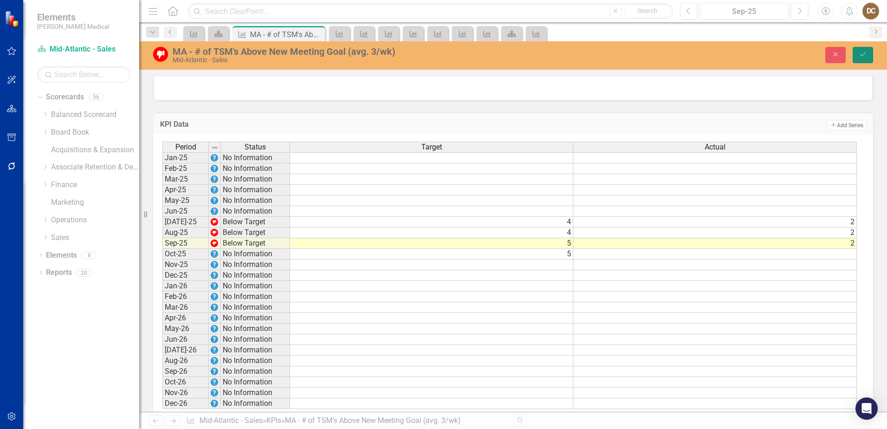
click at [860, 58] on button "Save" at bounding box center [863, 55] width 20 height 16
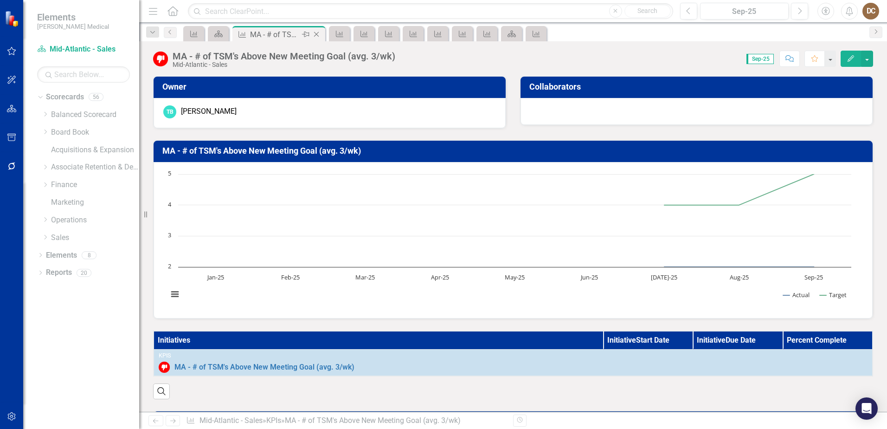
click at [318, 36] on icon "Close" at bounding box center [316, 34] width 9 height 7
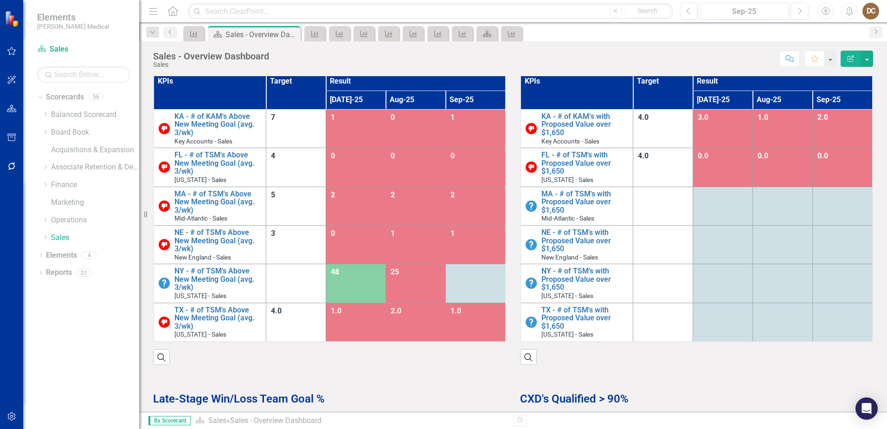
scroll to position [464, 0]
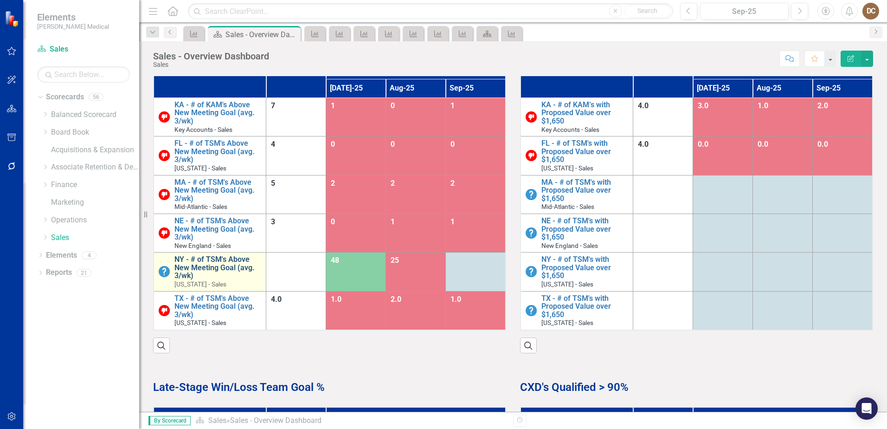
click at [218, 261] on link "NY - # of TSM's Above New Meeting Goal (avg. 3/wk)" at bounding box center [217, 267] width 87 height 25
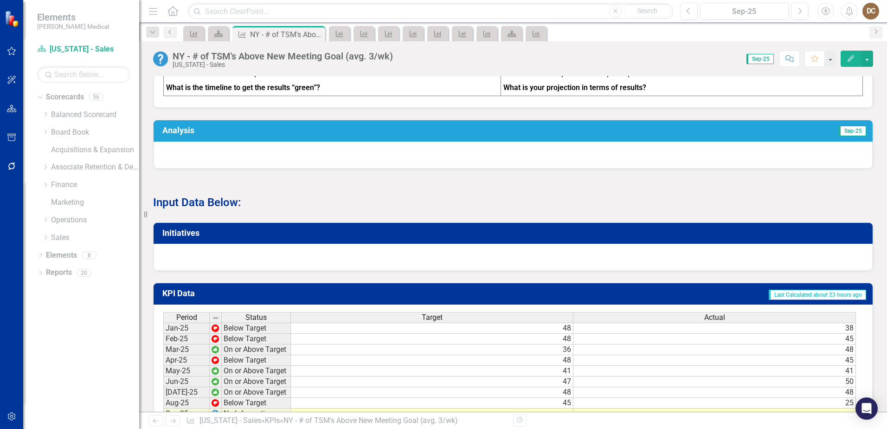
scroll to position [603, 0]
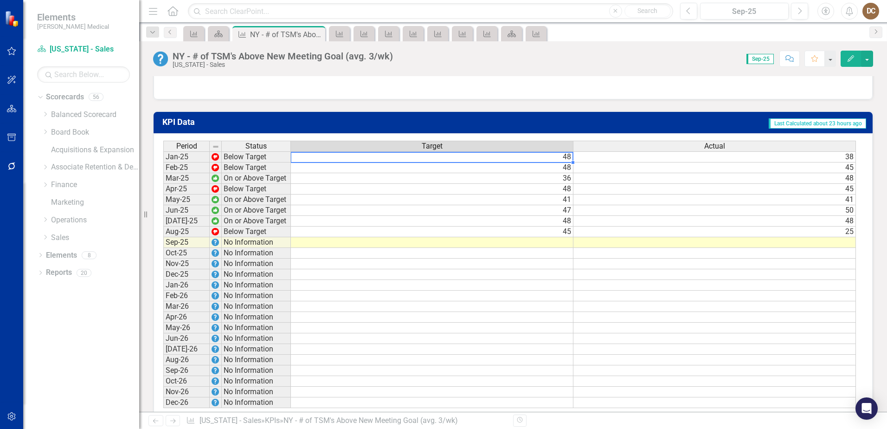
click at [559, 161] on td "48" at bounding box center [432, 156] width 283 height 11
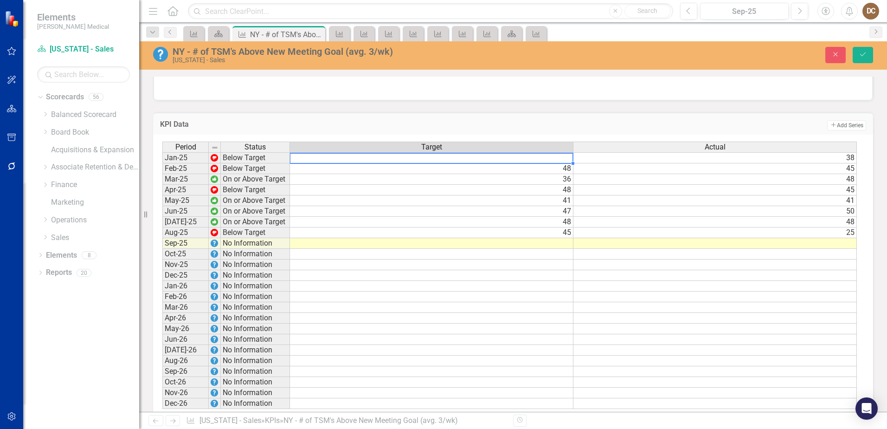
click at [563, 174] on td "48" at bounding box center [431, 168] width 283 height 11
click at [565, 185] on td "36" at bounding box center [431, 179] width 283 height 11
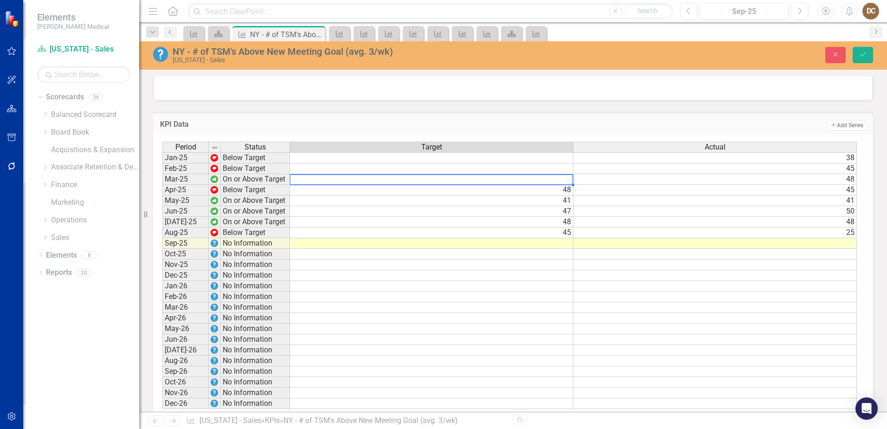
click at [564, 195] on td "48" at bounding box center [431, 190] width 283 height 11
click at [565, 206] on td "41" at bounding box center [431, 200] width 283 height 11
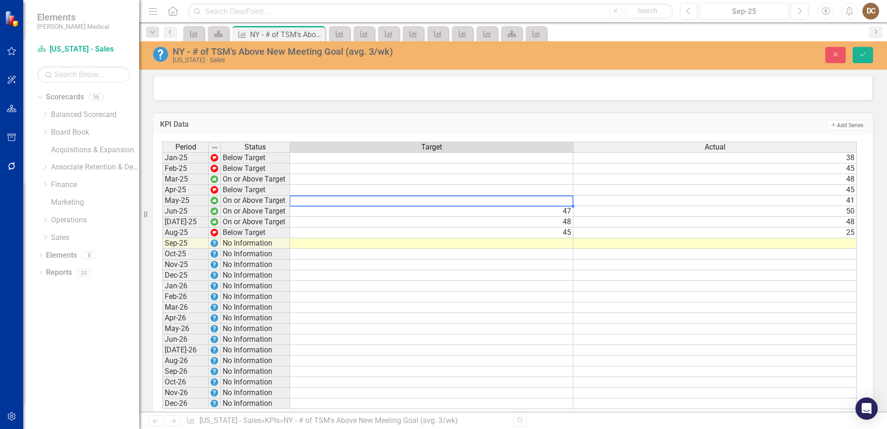
click at [563, 217] on td "47" at bounding box center [431, 211] width 283 height 11
click at [564, 227] on td "48" at bounding box center [431, 222] width 283 height 11
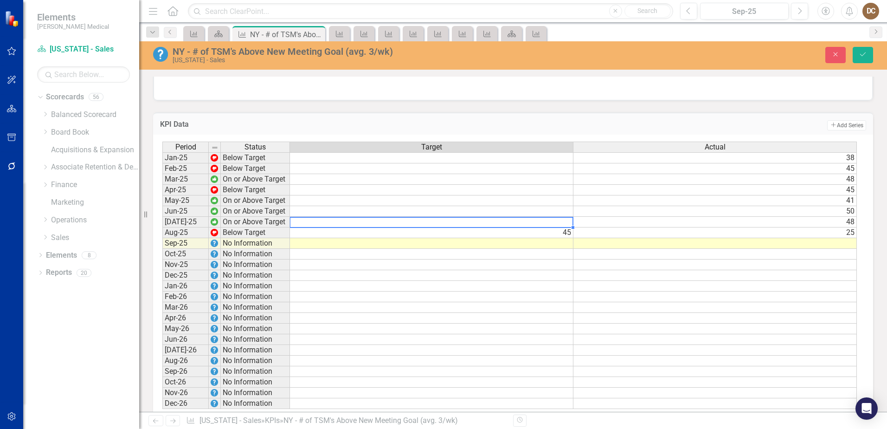
drag, startPoint x: 571, startPoint y: 241, endPoint x: 657, endPoint y: 226, distance: 87.6
click at [162, 240] on div "Period Status Target Actual Jan-25 Below Target 38 Feb-25 Below Target 45 Mar-2…" at bounding box center [162, 274] width 0 height 267
click at [836, 163] on td "38" at bounding box center [714, 157] width 283 height 11
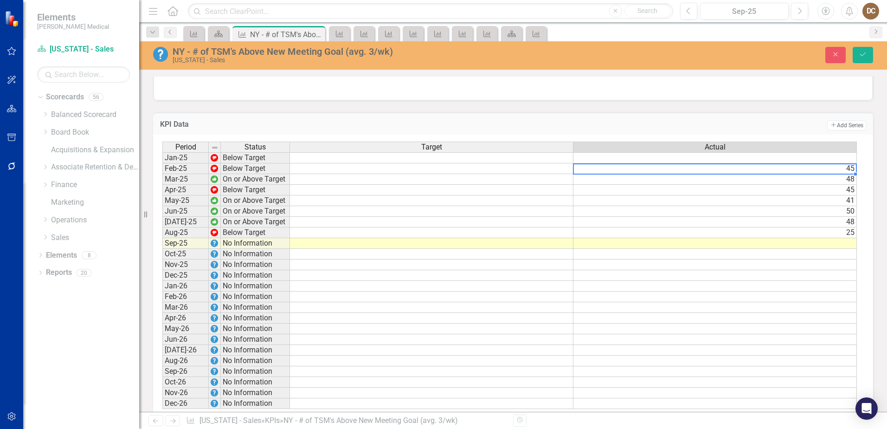
click at [837, 174] on td "45" at bounding box center [714, 168] width 283 height 11
click at [839, 185] on td "48" at bounding box center [714, 179] width 283 height 11
drag, startPoint x: 837, startPoint y: 198, endPoint x: 864, endPoint y: 204, distance: 27.7
click at [840, 195] on td "45" at bounding box center [714, 190] width 283 height 11
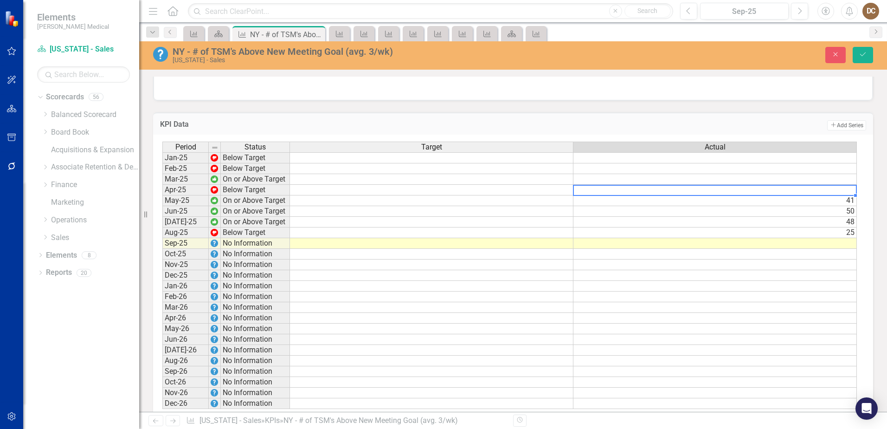
drag, startPoint x: 839, startPoint y: 209, endPoint x: 860, endPoint y: 209, distance: 21.3
click at [843, 206] on td "41" at bounding box center [714, 200] width 283 height 11
drag, startPoint x: 844, startPoint y: 220, endPoint x: 868, endPoint y: 221, distance: 24.2
click at [848, 217] on td "50" at bounding box center [714, 211] width 283 height 11
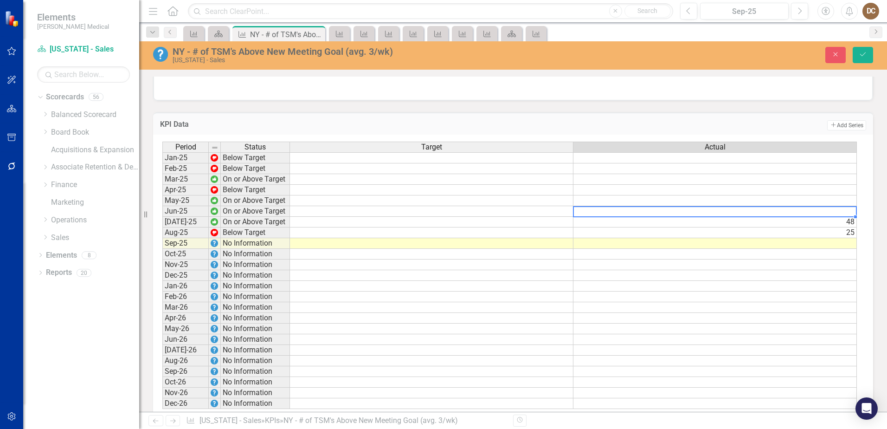
drag, startPoint x: 848, startPoint y: 231, endPoint x: 862, endPoint y: 236, distance: 14.7
click at [849, 227] on td "48" at bounding box center [714, 222] width 283 height 11
click at [849, 238] on td "25" at bounding box center [714, 232] width 283 height 11
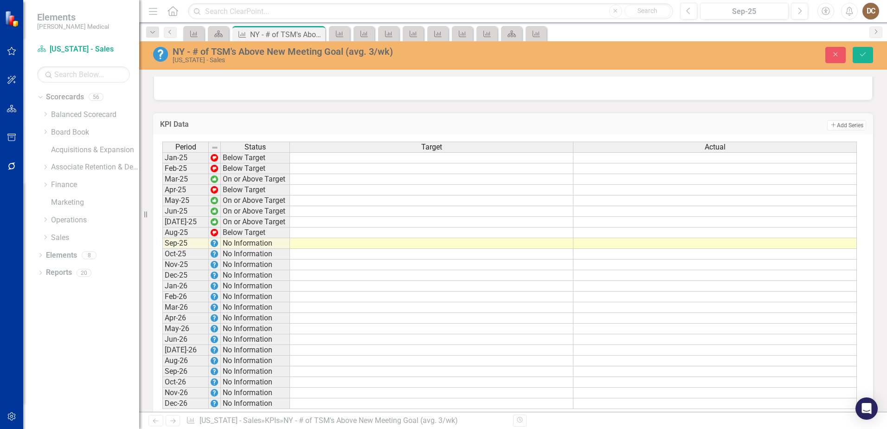
click at [709, 116] on div "KPI Data Add Add Series Period Status Target Actual Jan-25 Below Target Feb-25 …" at bounding box center [513, 262] width 734 height 322
click at [554, 227] on td at bounding box center [431, 222] width 283 height 11
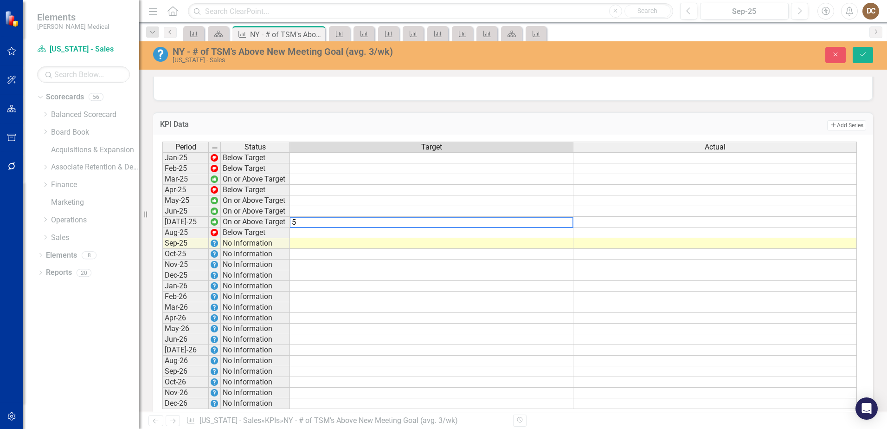
type textarea "5"
click at [558, 238] on td at bounding box center [431, 232] width 283 height 11
type textarea "5"
click at [557, 249] on td at bounding box center [431, 243] width 283 height 11
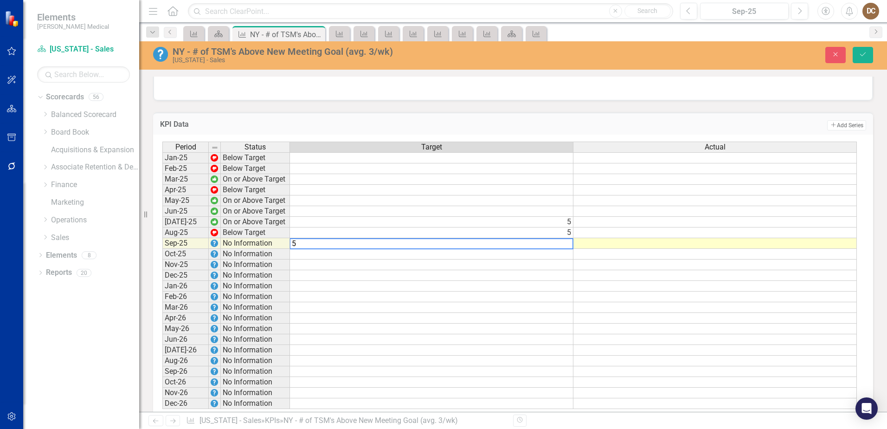
type textarea "5"
click at [603, 126] on td "Add Add Series" at bounding box center [662, 125] width 407 height 12
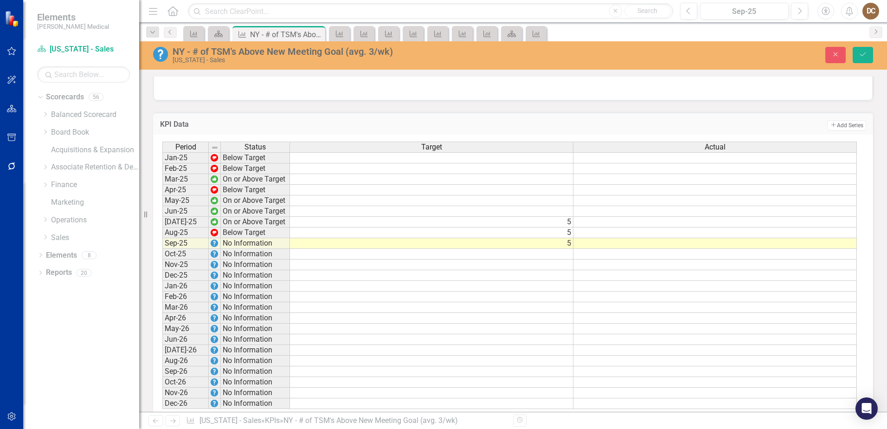
click at [622, 249] on td at bounding box center [714, 243] width 283 height 11
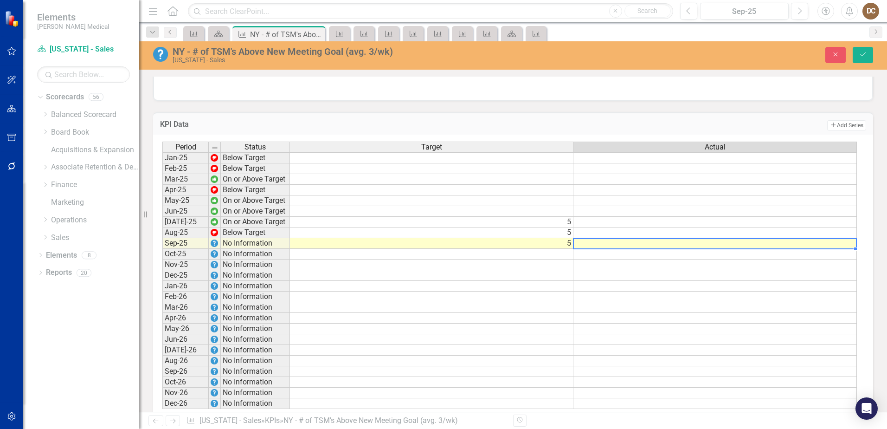
click at [622, 249] on td at bounding box center [714, 243] width 283 height 11
type textarea "1"
click at [633, 131] on td "Add Add Series" at bounding box center [662, 125] width 407 height 12
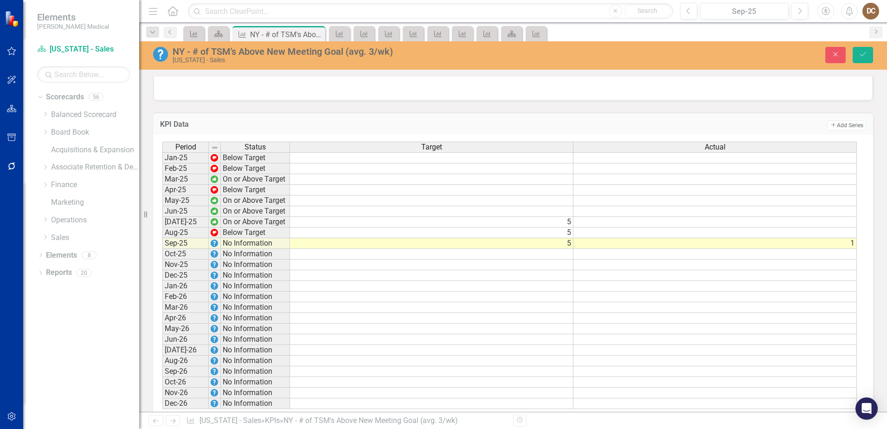
click at [835, 238] on td at bounding box center [714, 232] width 283 height 11
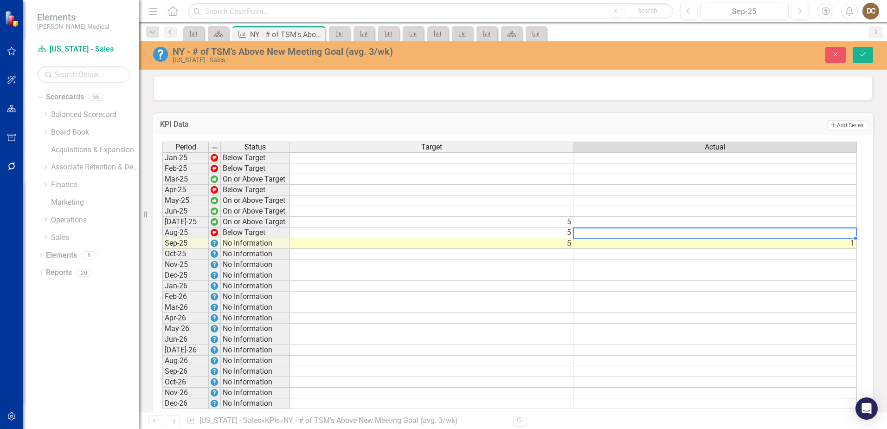
click at [835, 238] on td at bounding box center [714, 232] width 283 height 11
type textarea "0"
click at [774, 99] on div at bounding box center [513, 86] width 719 height 27
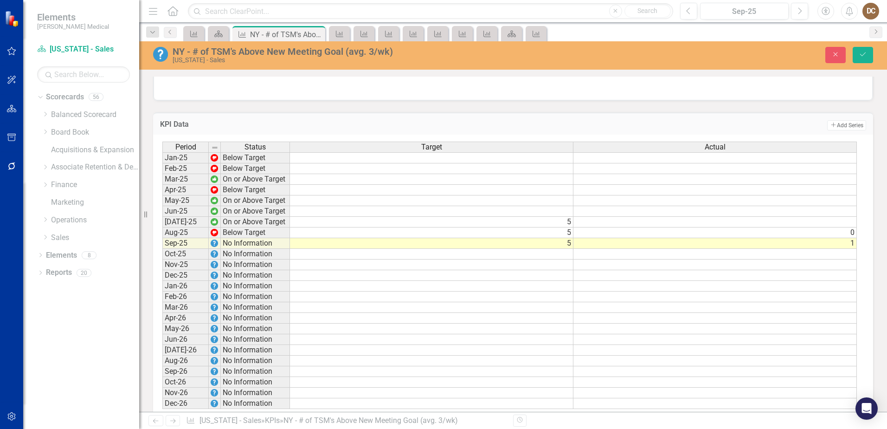
click at [849, 227] on td at bounding box center [714, 222] width 283 height 11
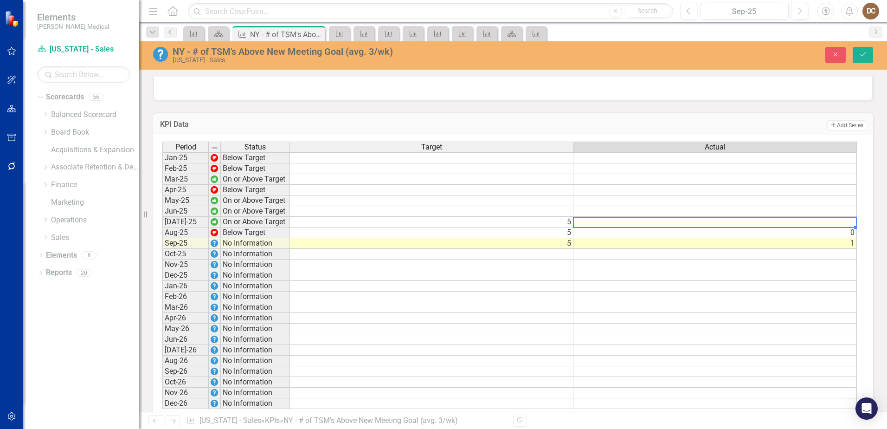
click at [849, 227] on td at bounding box center [714, 222] width 283 height 11
type textarea "1"
click at [794, 116] on div "KPI Data Add Add Series Period Status Target Actual Jan-25 Below Target Feb-25 …" at bounding box center [513, 262] width 734 height 322
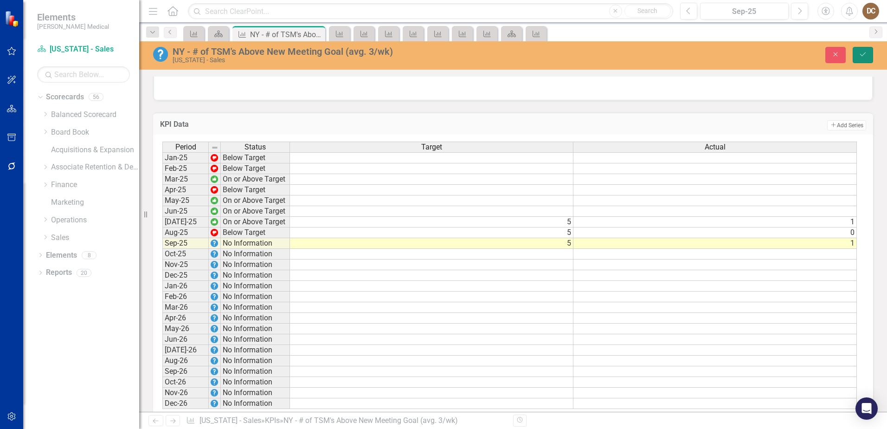
click at [863, 55] on icon "Save" at bounding box center [863, 54] width 8 height 6
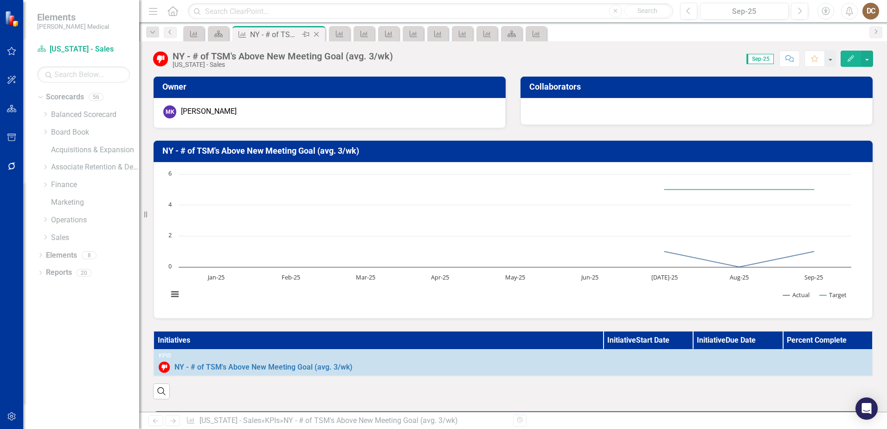
click at [320, 32] on icon "Close" at bounding box center [316, 34] width 9 height 7
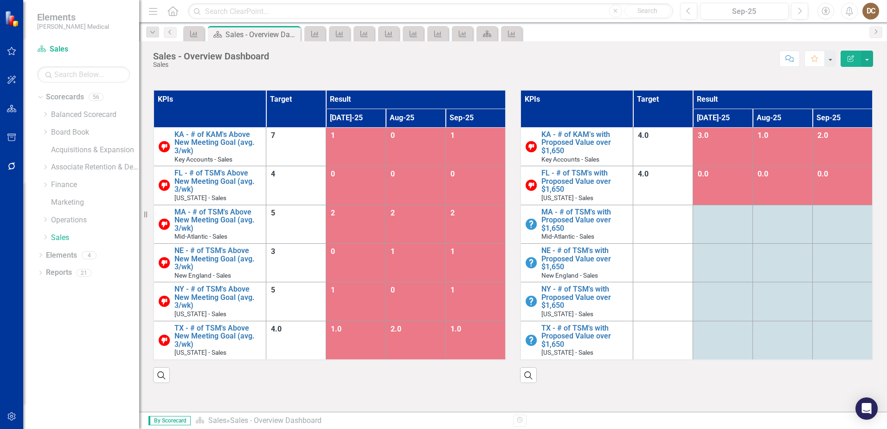
scroll to position [418, 0]
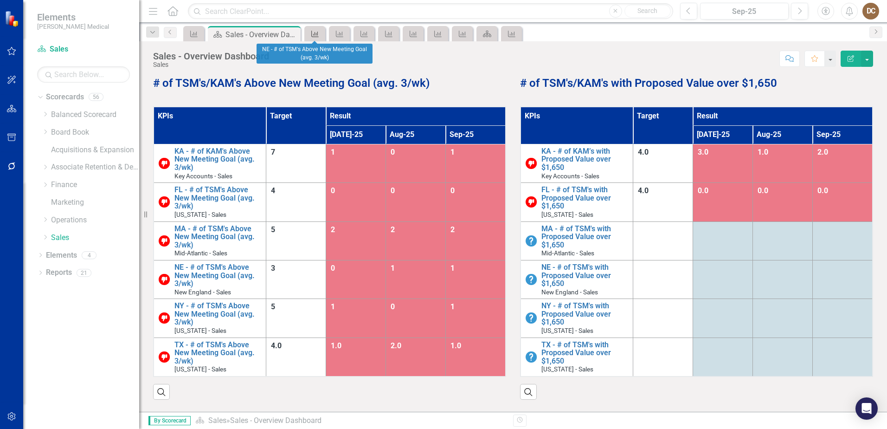
click at [319, 32] on icon "KPI" at bounding box center [314, 33] width 9 height 7
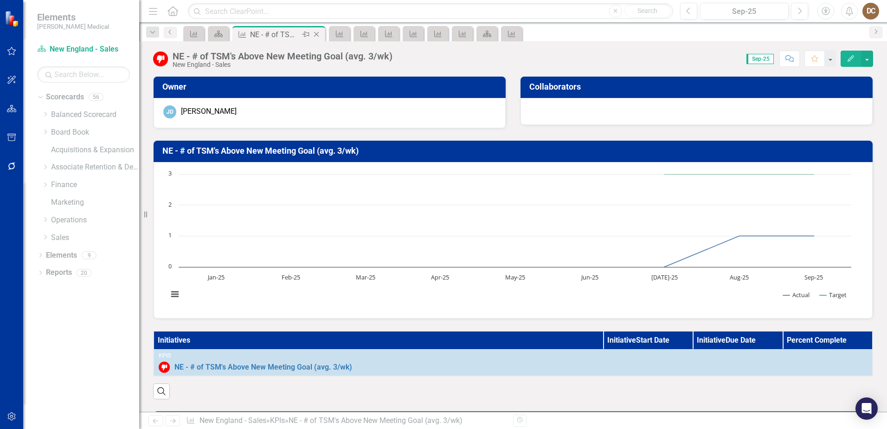
click at [319, 33] on icon "Close" at bounding box center [316, 34] width 9 height 7
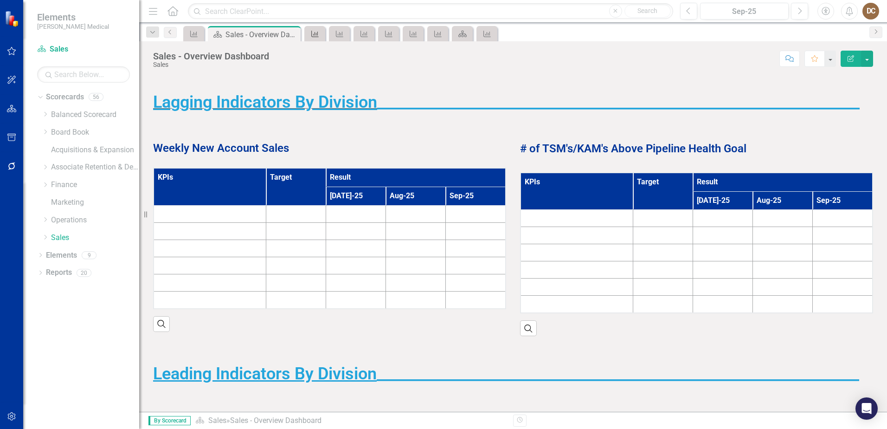
click at [317, 34] on icon "KPI" at bounding box center [314, 33] width 9 height 7
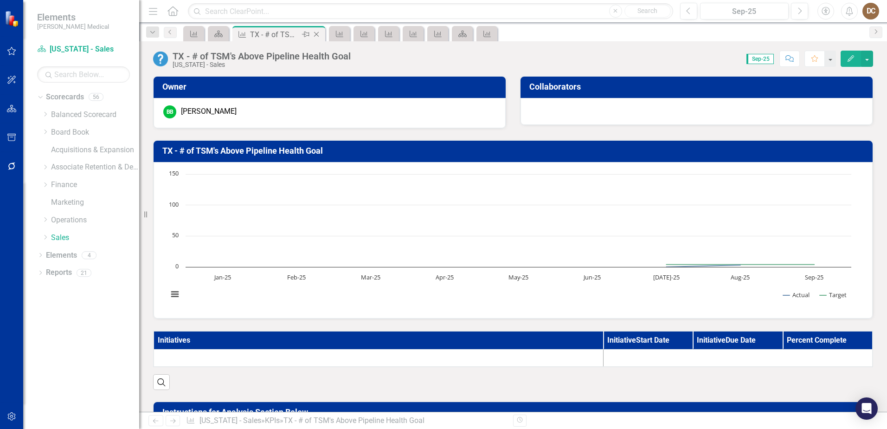
click at [317, 34] on div "KPI TX - # of TSM's Above Pipeline Health Goal Pin Close" at bounding box center [279, 35] width 88 height 12
click at [317, 34] on icon "Close" at bounding box center [316, 34] width 9 height 7
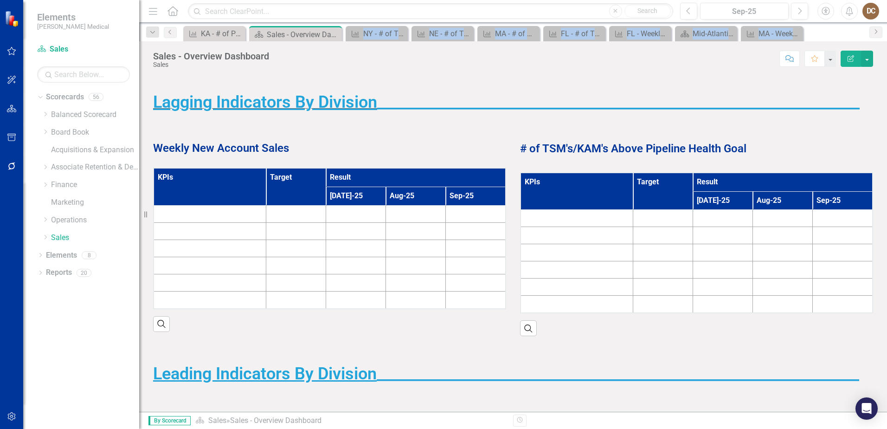
click at [0, 0] on div "Pin" at bounding box center [0, 0] width 0 height 0
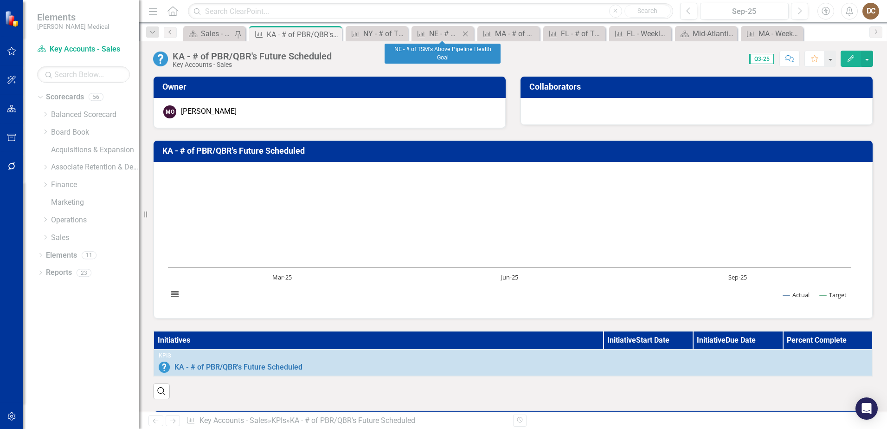
click at [466, 33] on icon "Close" at bounding box center [465, 33] width 9 height 7
click at [486, 32] on icon "Close" at bounding box center [488, 33] width 9 height 7
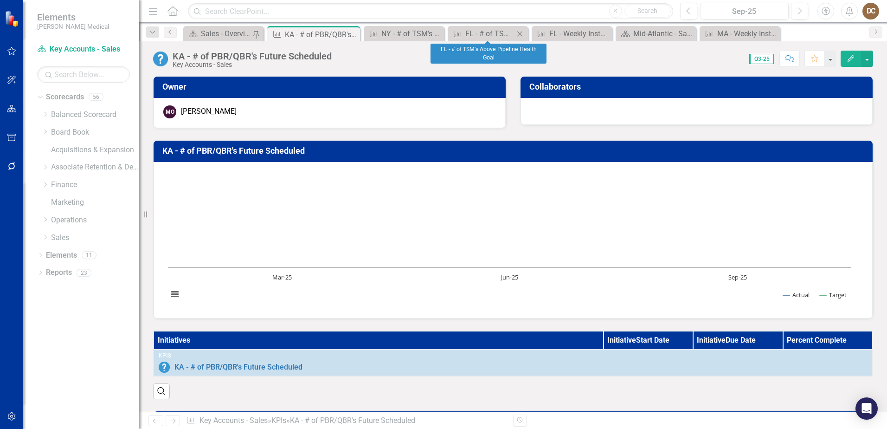
click at [523, 33] on icon "Close" at bounding box center [519, 33] width 9 height 7
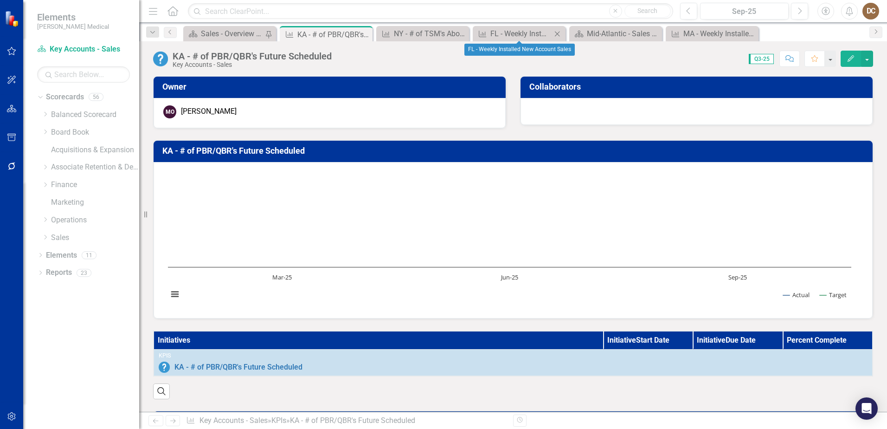
click at [559, 33] on icon "Close" at bounding box center [557, 33] width 9 height 7
click at [0, 0] on icon at bounding box center [0, 0] width 0 height 0
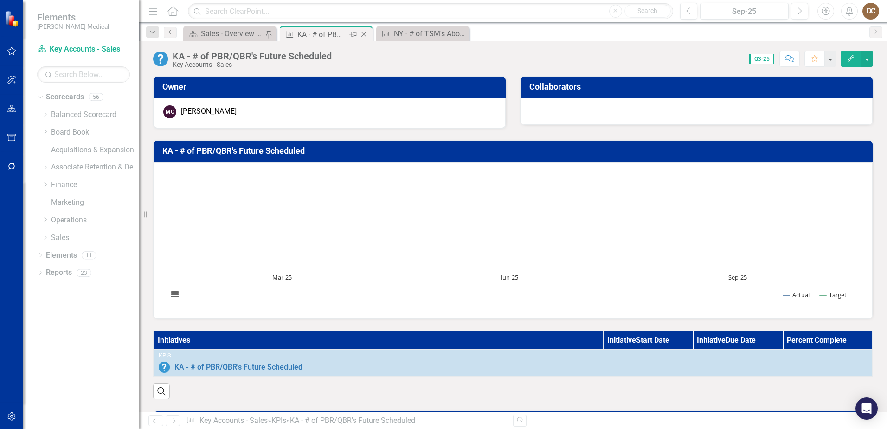
click at [366, 32] on icon "Close" at bounding box center [363, 34] width 9 height 7
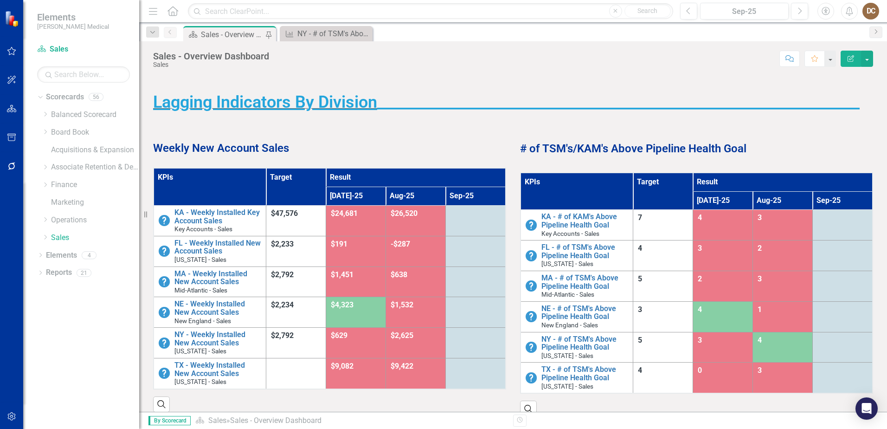
click at [482, 78] on p at bounding box center [513, 82] width 720 height 13
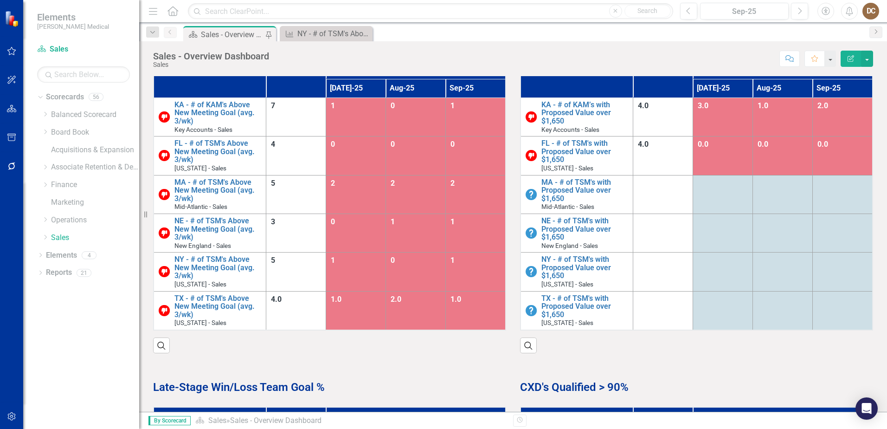
scroll to position [418, 0]
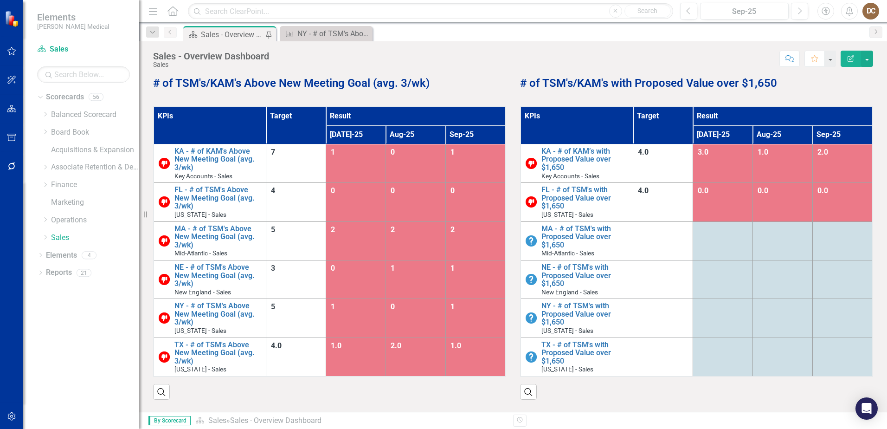
click at [596, 54] on div "Score: N/A Sep-25 Completed Comment Favorite Edit Report" at bounding box center [573, 59] width 599 height 16
click at [568, 224] on td "MA - # of TSM's with Proposed Value over $1,650 Mid-Atlantic - Sales Edit Edit …" at bounding box center [576, 240] width 113 height 39
click at [568, 230] on link "MA - # of TSM's with Proposed Value over $1,650" at bounding box center [584, 237] width 87 height 25
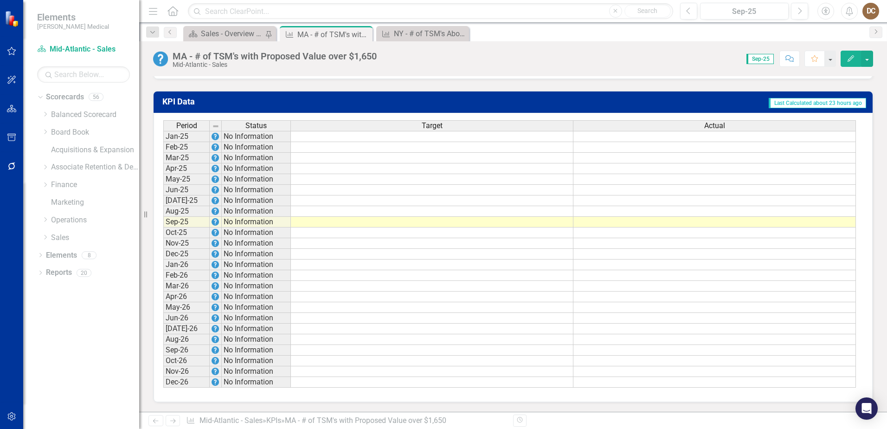
scroll to position [630, 0]
click at [548, 224] on td at bounding box center [432, 222] width 283 height 11
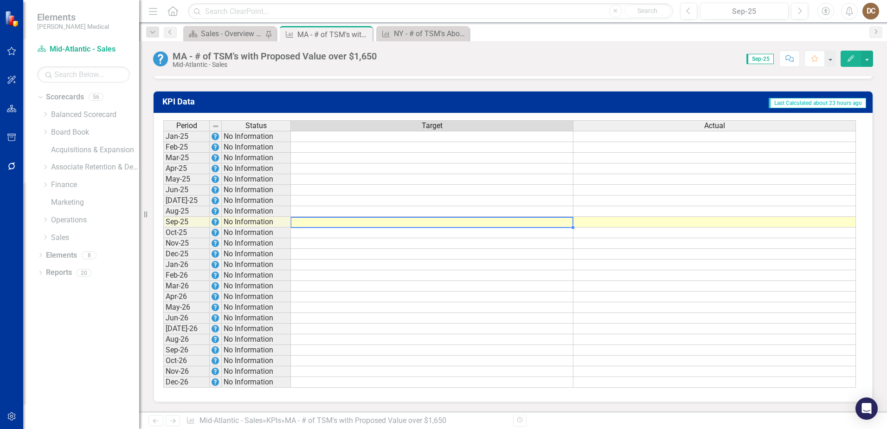
click at [548, 224] on td at bounding box center [432, 222] width 283 height 11
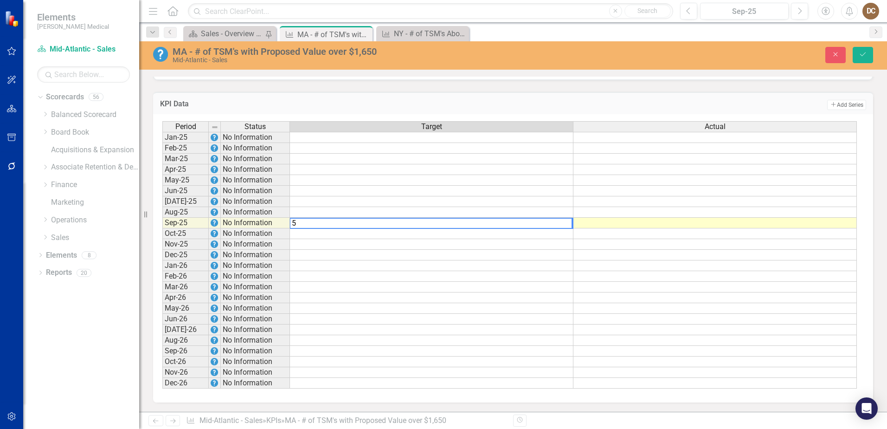
type textarea "5"
click at [560, 212] on td at bounding box center [431, 212] width 283 height 11
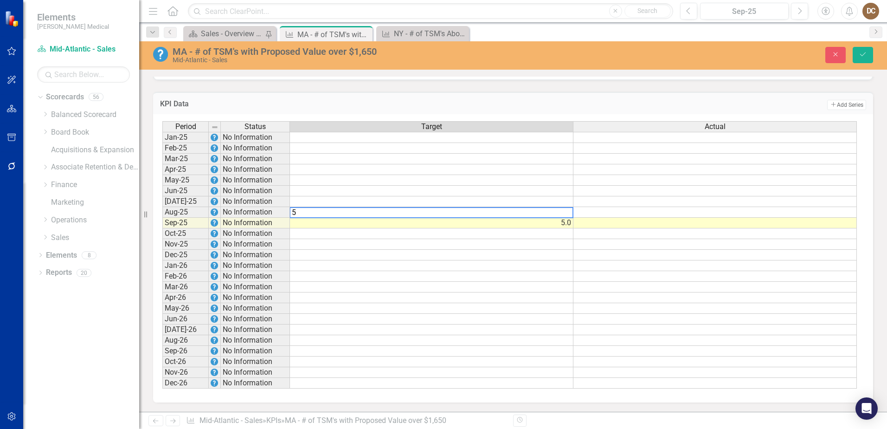
type textarea "5"
click at [565, 202] on td at bounding box center [431, 201] width 283 height 11
click at [567, 209] on td "5.0" at bounding box center [431, 212] width 283 height 11
type textarea "4"
click at [568, 203] on td at bounding box center [431, 201] width 283 height 11
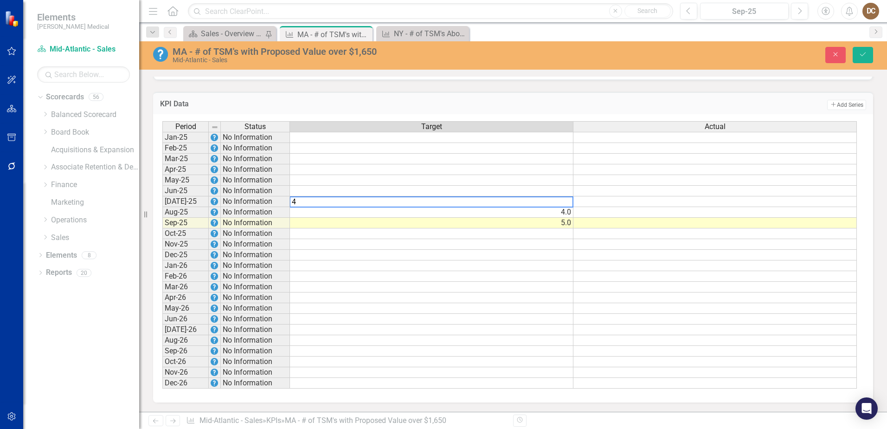
type textarea "4"
click at [607, 103] on td "Add Add Series" at bounding box center [662, 105] width 407 height 12
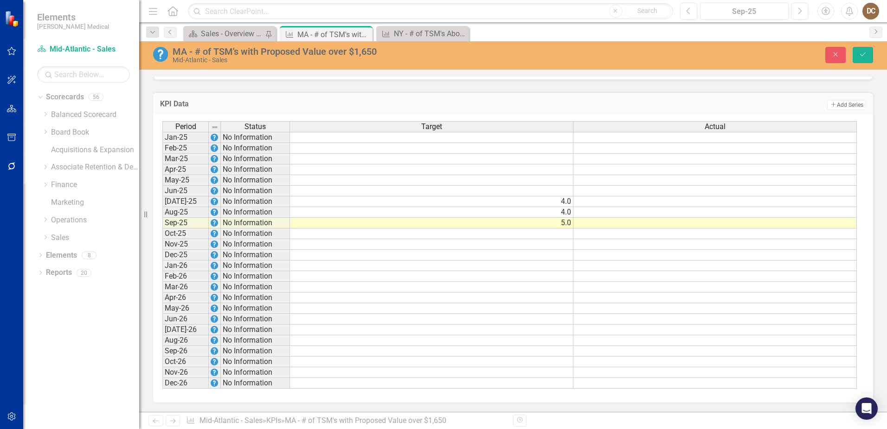
click at [837, 201] on td at bounding box center [714, 201] width 283 height 11
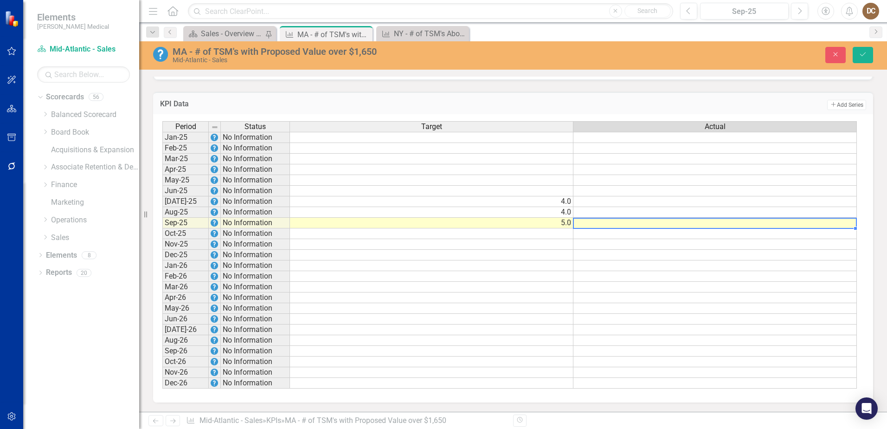
click at [824, 225] on td at bounding box center [714, 223] width 283 height 11
type textarea "1"
click at [787, 101] on td "Add Add Series" at bounding box center [662, 105] width 407 height 12
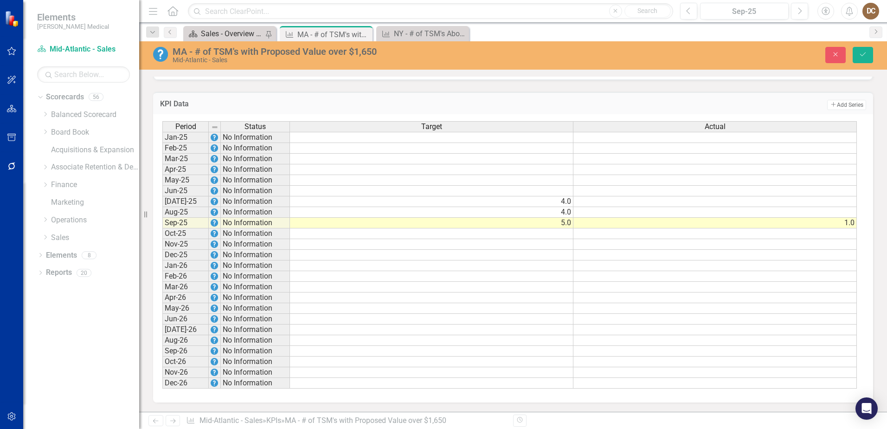
click at [220, 30] on div "Sales - Overview Dashboard" at bounding box center [233, 34] width 64 height 12
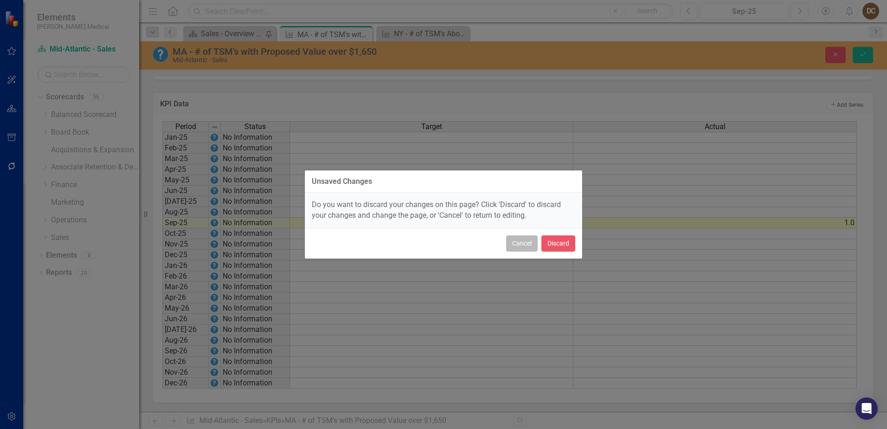
click at [515, 247] on button "Cancel" at bounding box center [522, 243] width 32 height 16
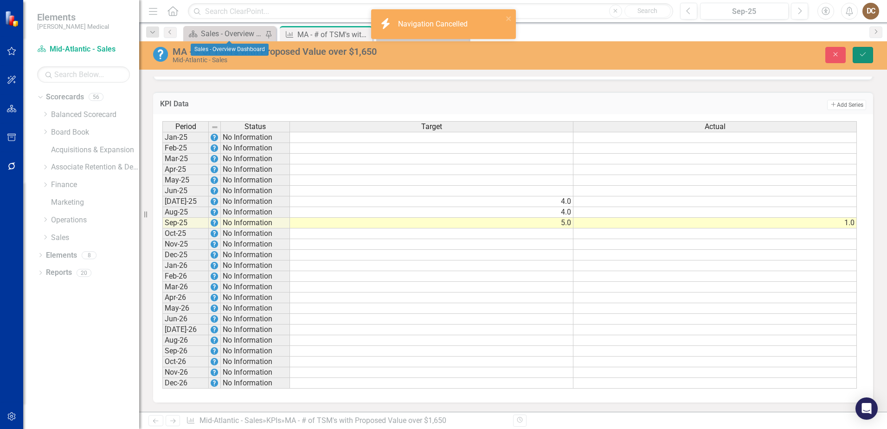
click at [863, 54] on icon "Save" at bounding box center [863, 54] width 8 height 6
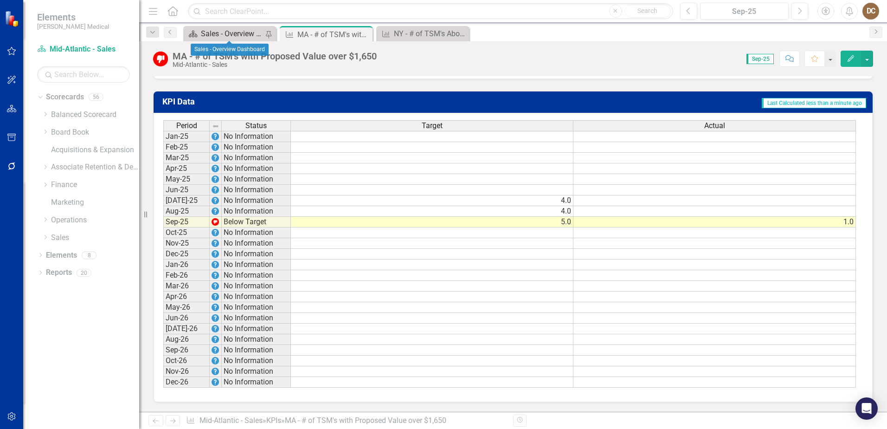
click at [217, 33] on div "Sales - Overview Dashboard" at bounding box center [233, 34] width 64 height 12
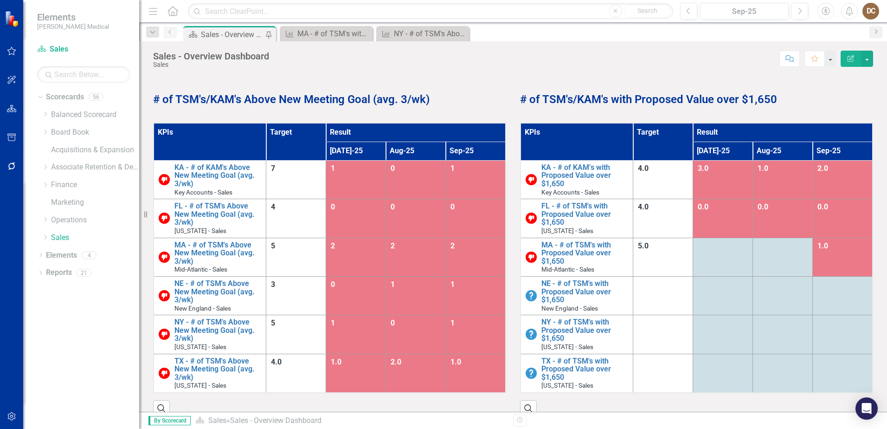
scroll to position [418, 0]
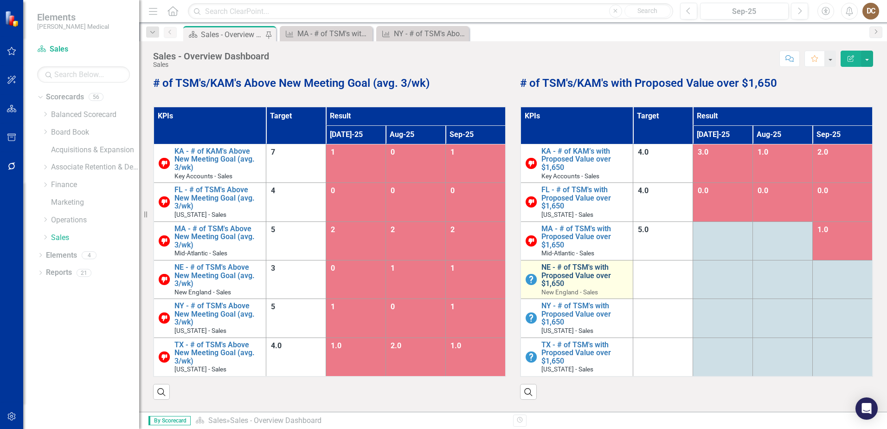
click at [565, 269] on link "NE - # of TSM's with Proposed Value over $1,650" at bounding box center [584, 275] width 87 height 25
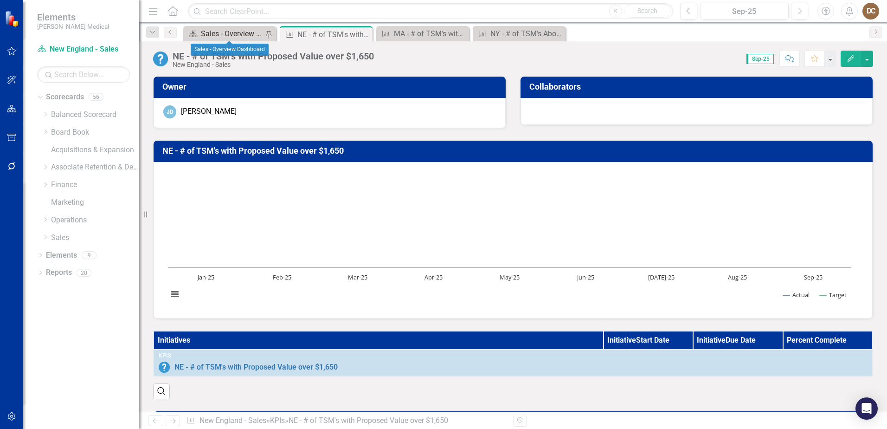
click at [223, 34] on div "Sales - Overview Dashboard" at bounding box center [233, 34] width 64 height 12
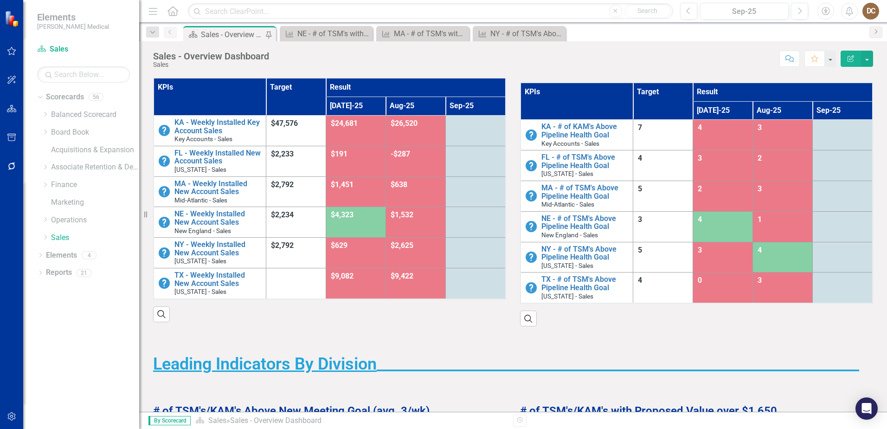
scroll to position [93, 0]
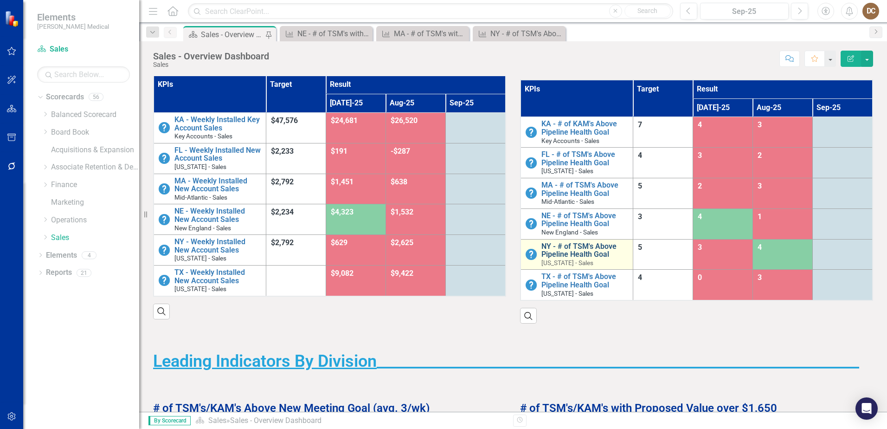
click at [557, 251] on link "NY - # of TSM's Above Pipeline Health Goal" at bounding box center [584, 250] width 87 height 16
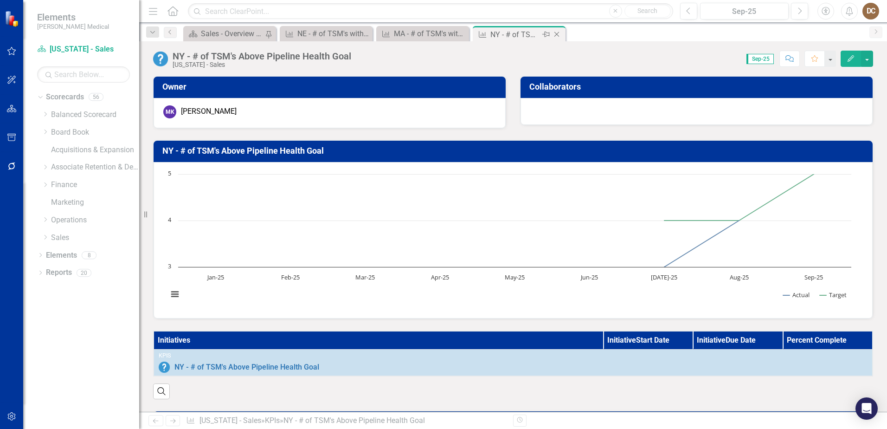
click at [556, 35] on icon "Close" at bounding box center [556, 34] width 9 height 7
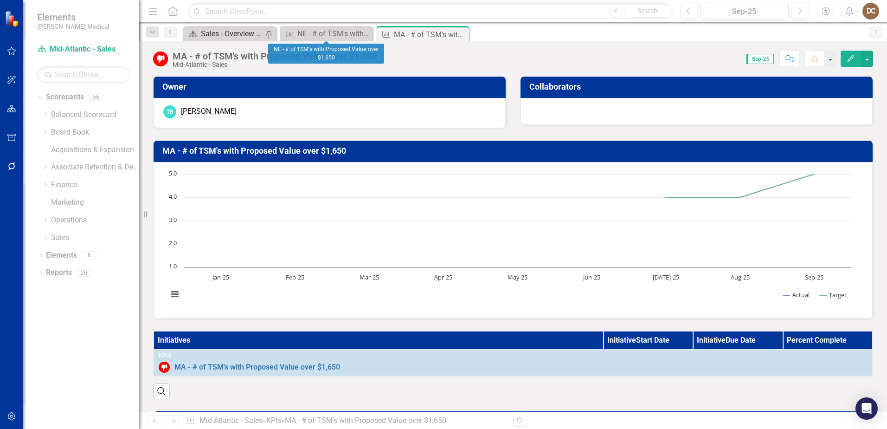
click at [234, 30] on div "Sales - Overview Dashboard" at bounding box center [233, 34] width 64 height 12
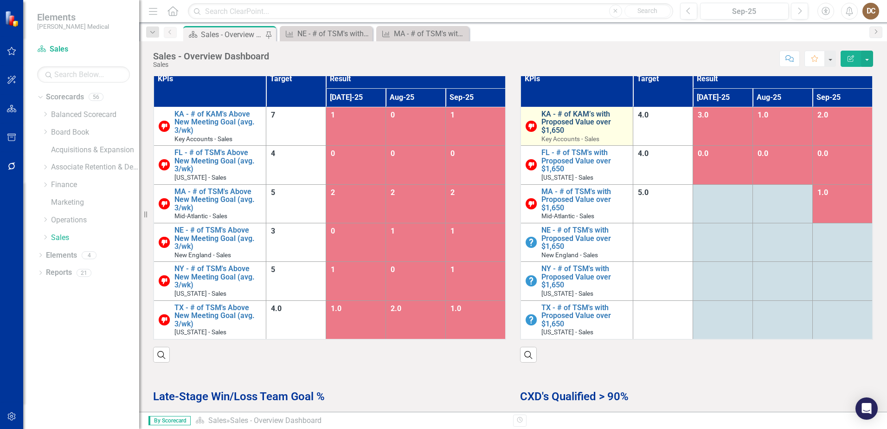
scroll to position [464, 0]
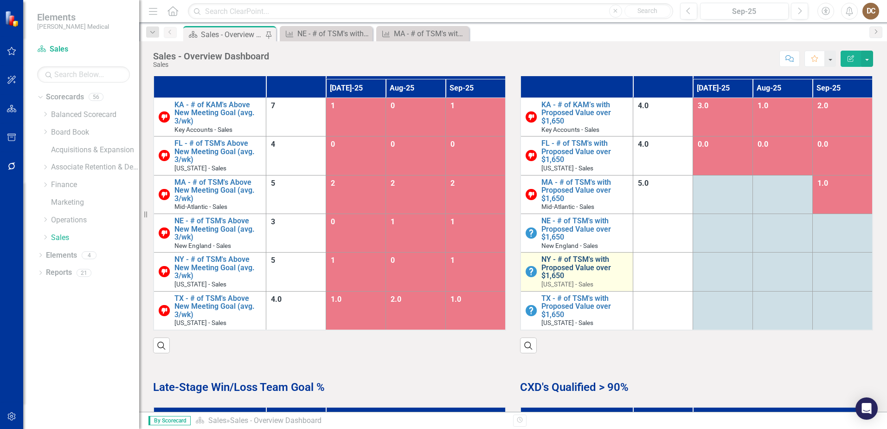
click at [558, 260] on link "NY - # of TSM's with Proposed Value over $1,650" at bounding box center [584, 267] width 87 height 25
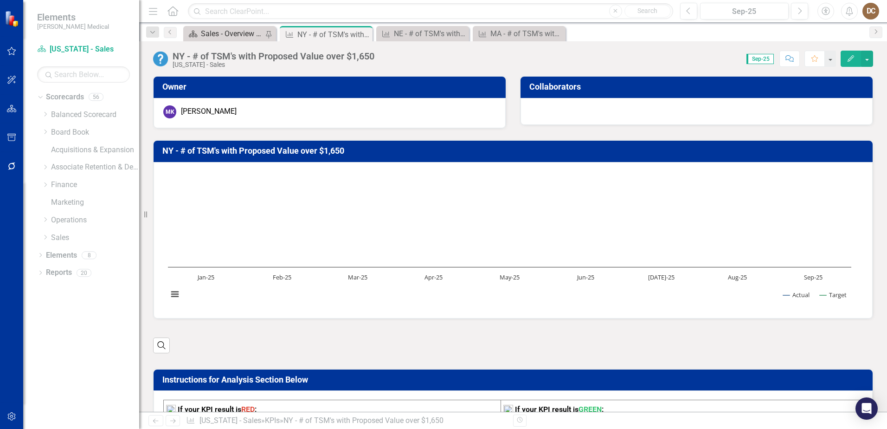
click at [225, 31] on div "Sales - Overview Dashboard" at bounding box center [233, 34] width 64 height 12
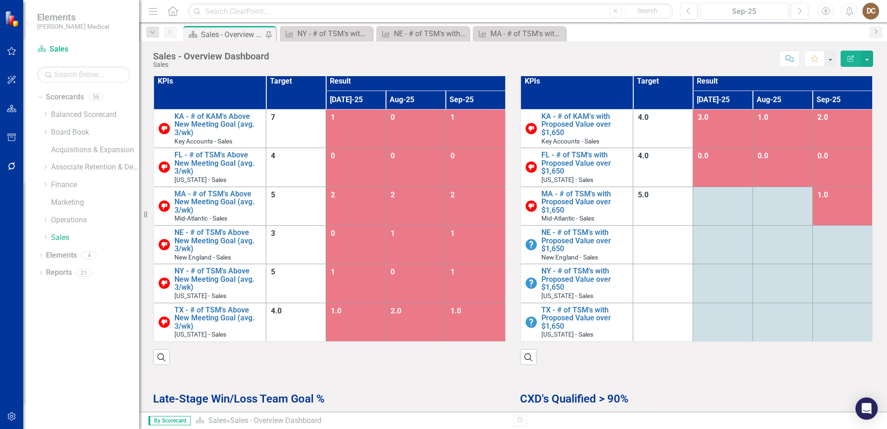
scroll to position [464, 0]
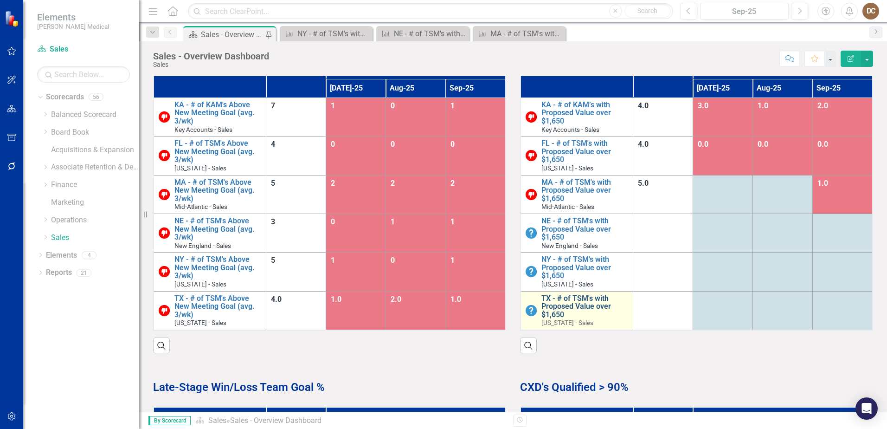
click at [577, 296] on link "TX - # of TSM's with Proposed Value over $1,650" at bounding box center [584, 306] width 87 height 25
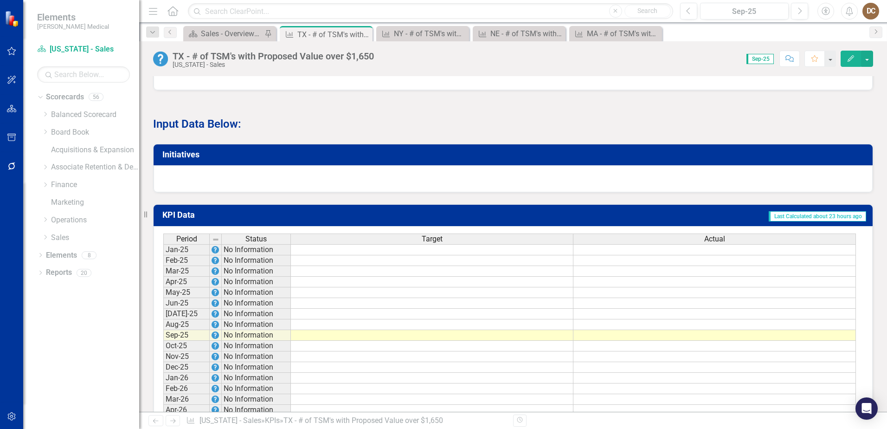
scroll to position [603, 0]
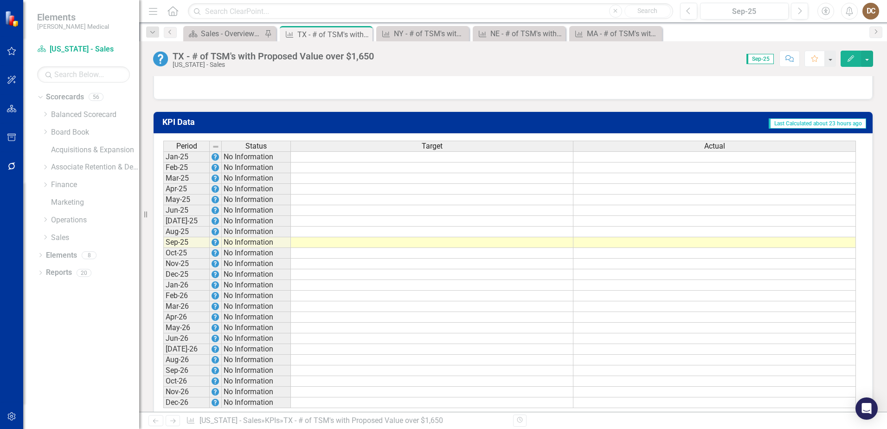
click at [565, 226] on td at bounding box center [432, 221] width 283 height 11
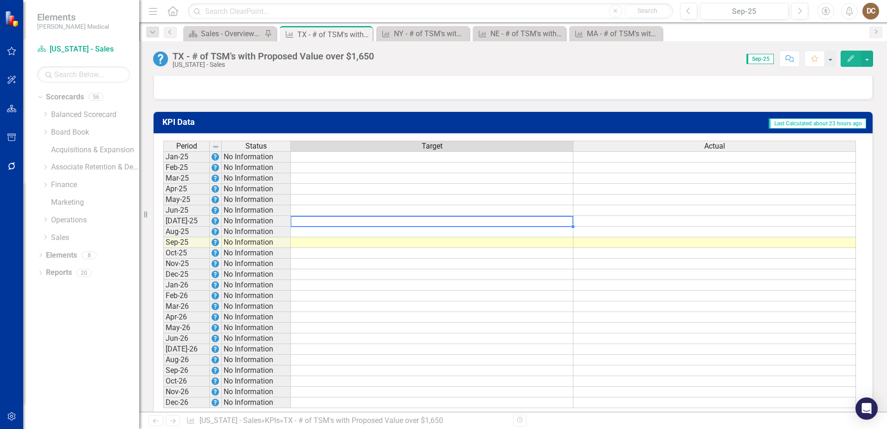
click at [565, 226] on td at bounding box center [432, 221] width 283 height 11
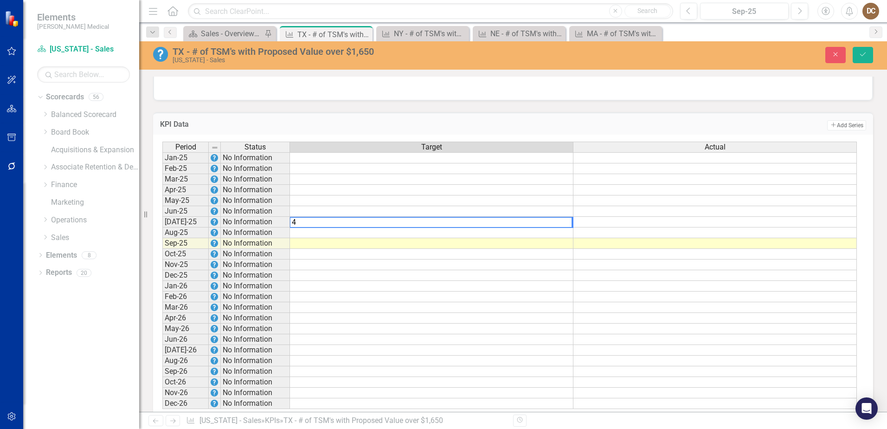
type textarea "4"
click at [559, 238] on td at bounding box center [431, 232] width 283 height 11
type textarea "4"
click at [567, 249] on td at bounding box center [431, 243] width 283 height 11
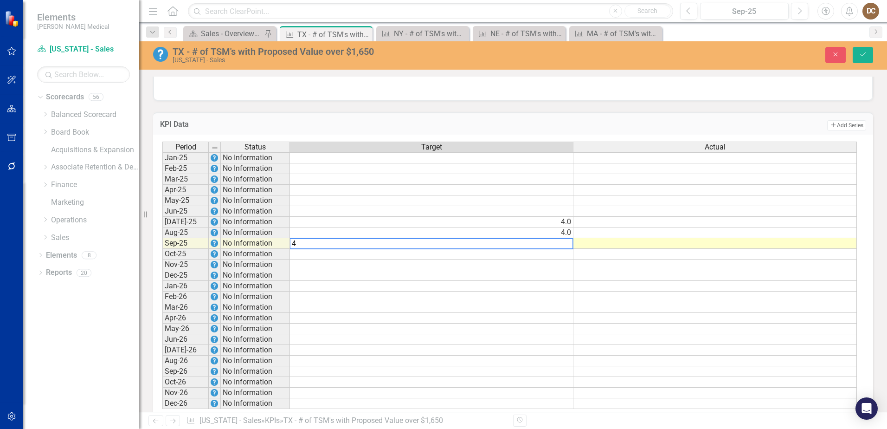
type textarea "4"
click at [623, 248] on td at bounding box center [714, 243] width 283 height 11
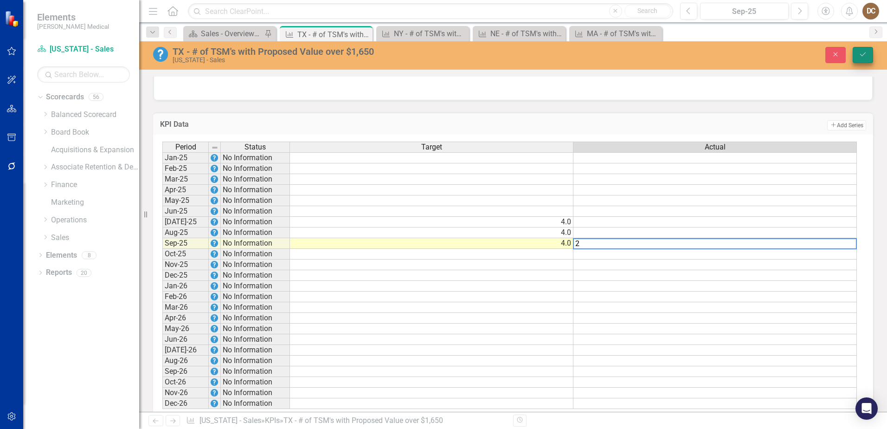
type textarea "2"
click at [864, 55] on icon "Save" at bounding box center [863, 54] width 8 height 6
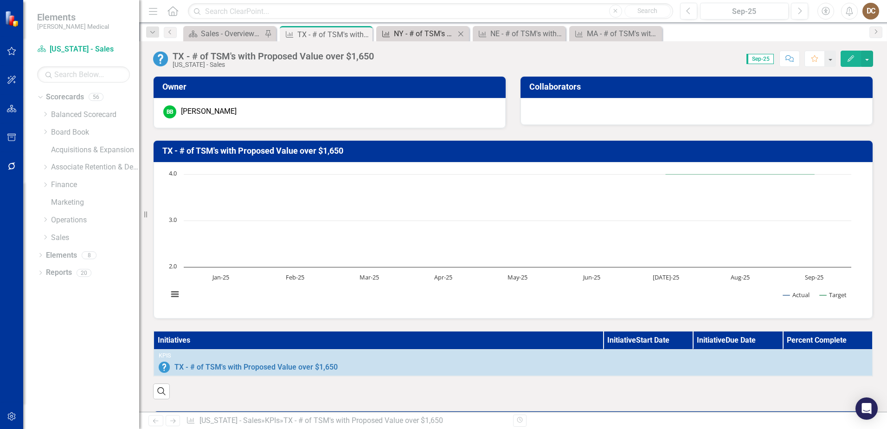
click at [417, 34] on div "NY - # of TSM's with Proposed Value over $1,650" at bounding box center [424, 34] width 61 height 12
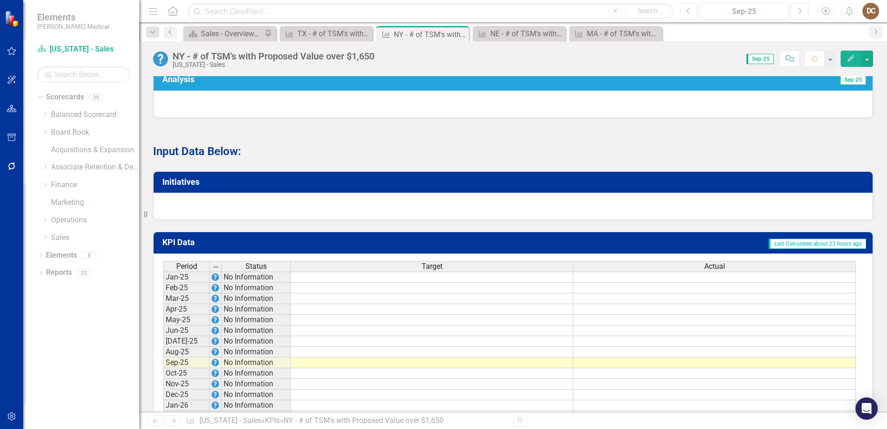
scroll to position [630, 0]
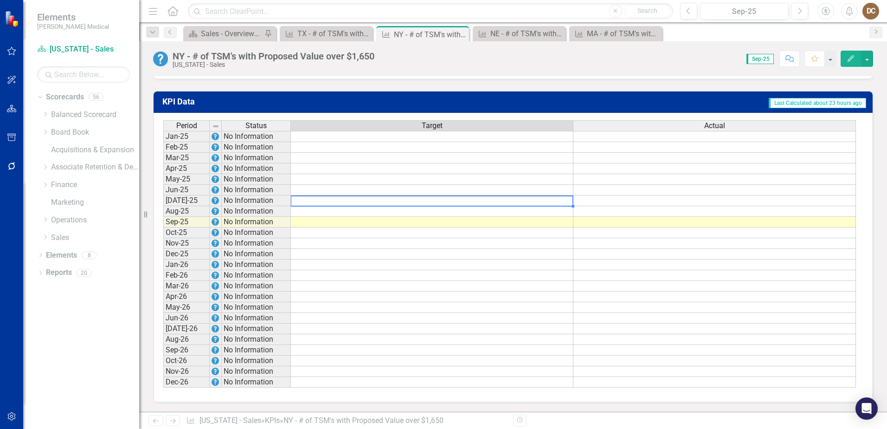
click at [566, 201] on td at bounding box center [432, 200] width 283 height 11
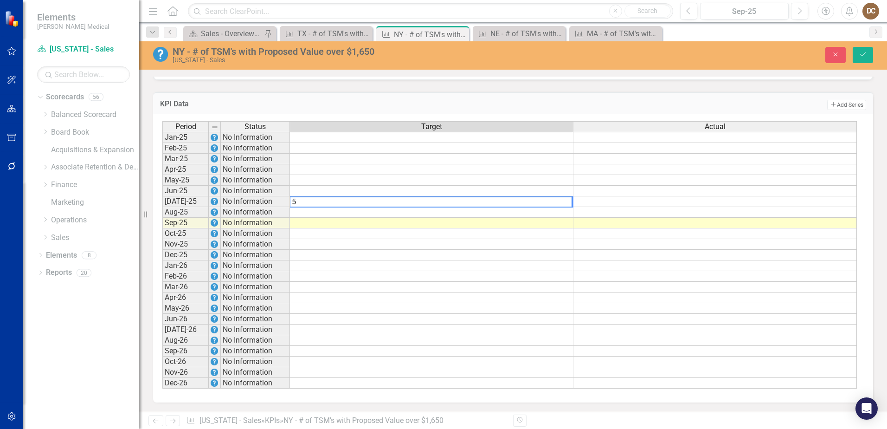
type textarea "5"
click at [562, 210] on td at bounding box center [431, 212] width 283 height 11
click at [562, 209] on td at bounding box center [431, 212] width 283 height 11
type textarea "5"
click at [565, 223] on td at bounding box center [431, 223] width 283 height 11
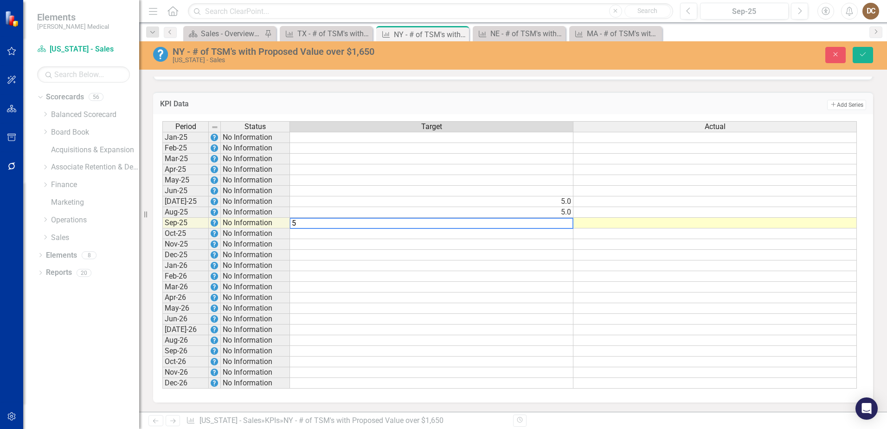
type textarea "5"
click at [622, 99] on td "Add Add Series" at bounding box center [662, 105] width 407 height 12
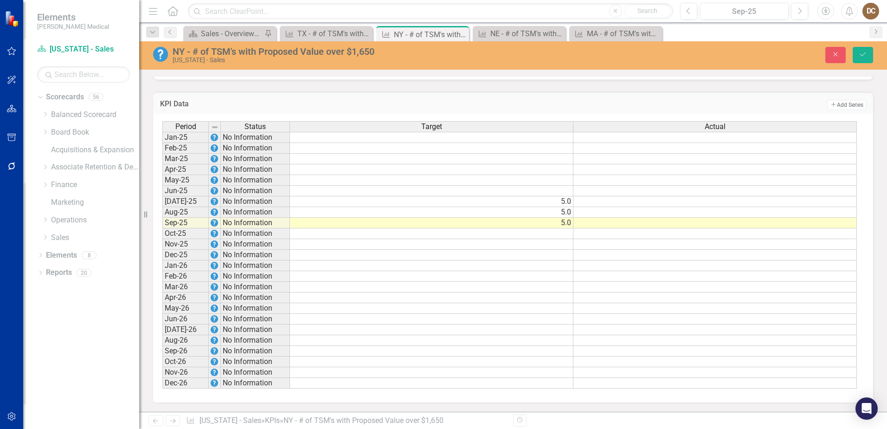
click at [708, 223] on td at bounding box center [714, 223] width 283 height 11
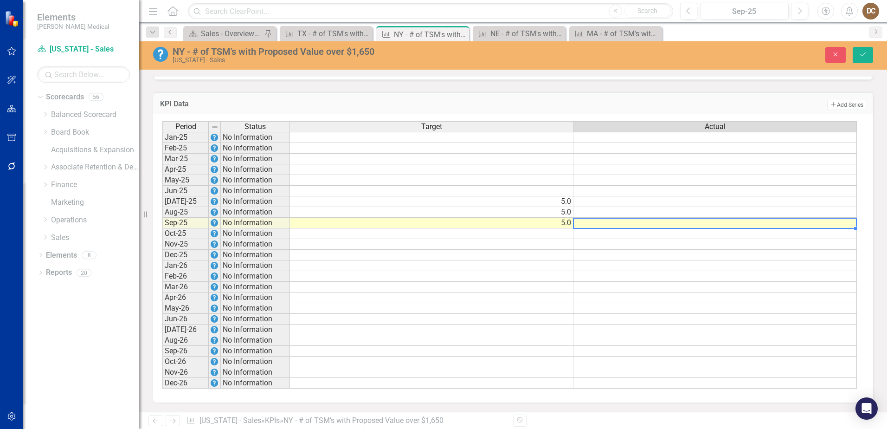
click at [708, 223] on td at bounding box center [714, 223] width 283 height 11
type textarea "3"
click at [769, 100] on td "Add Add Series" at bounding box center [662, 105] width 407 height 12
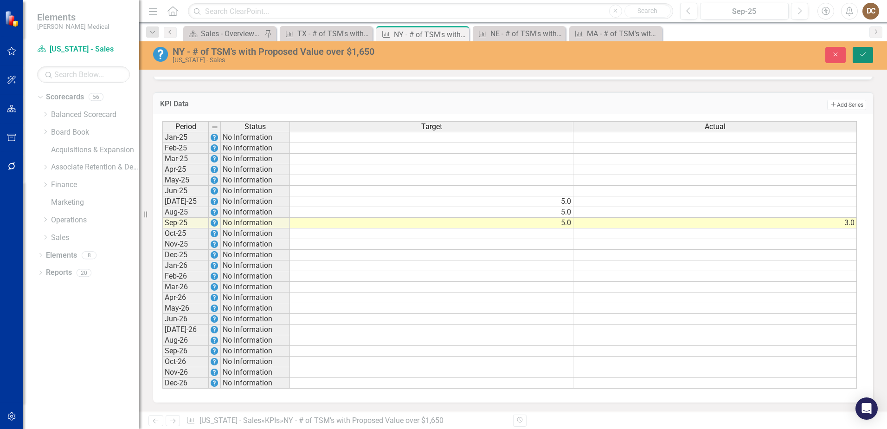
click at [867, 53] on icon "Save" at bounding box center [863, 54] width 8 height 6
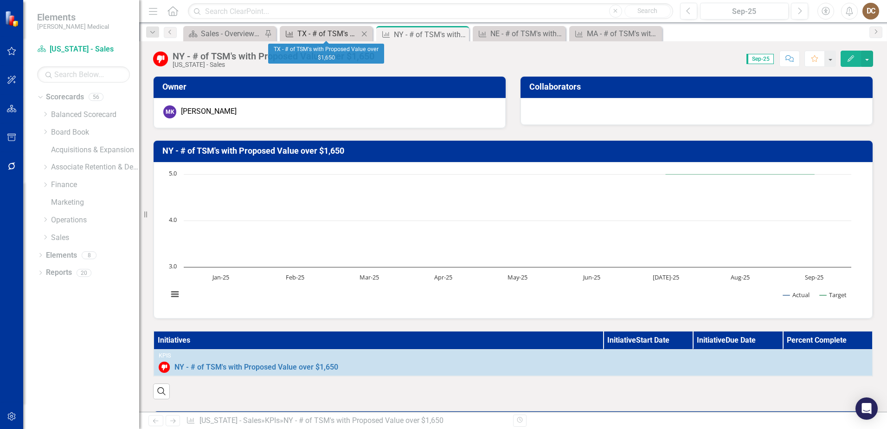
click at [320, 32] on div "TX - # of TSM's with Proposed Value over $1,650" at bounding box center [327, 34] width 61 height 12
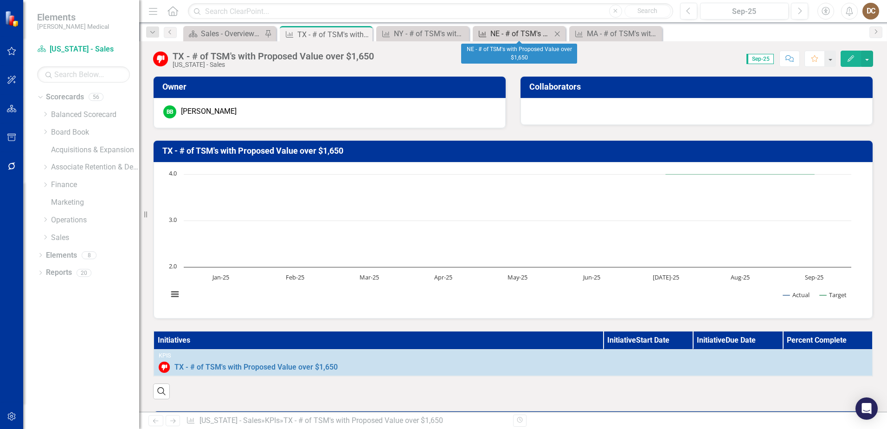
click at [515, 30] on div "NE - # of TSM's with Proposed Value over $1,650" at bounding box center [520, 34] width 61 height 12
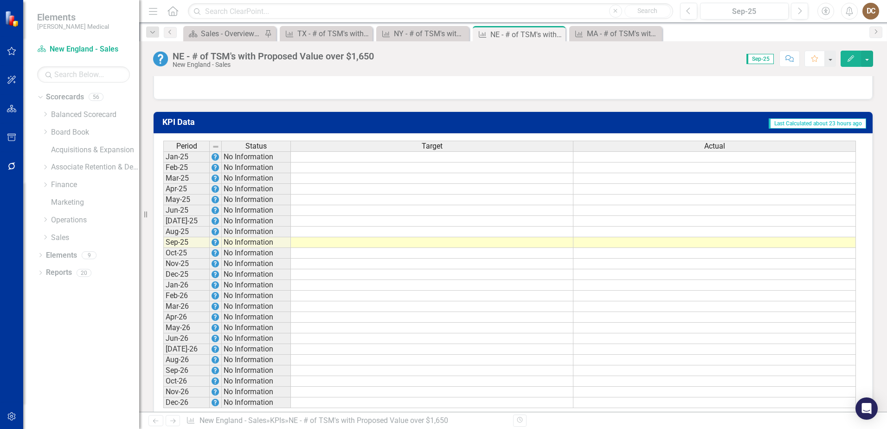
scroll to position [630, 0]
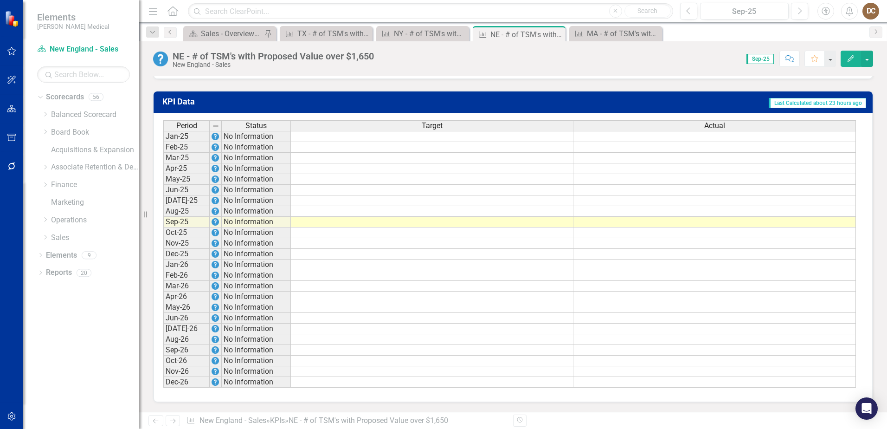
click at [565, 201] on td at bounding box center [432, 200] width 283 height 11
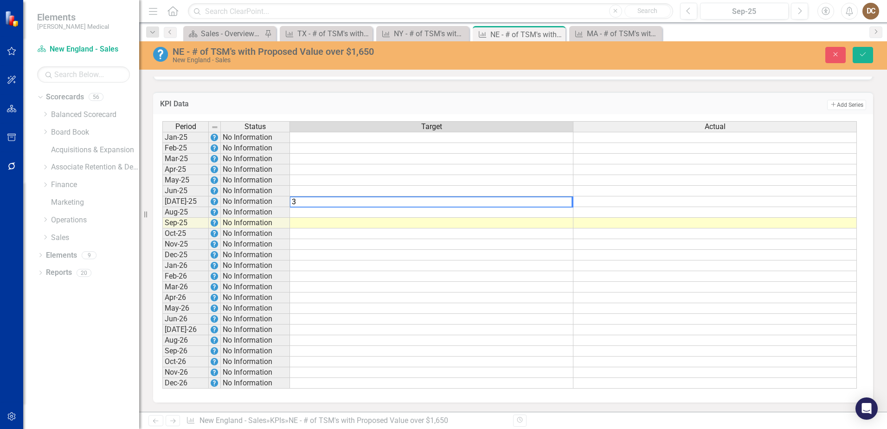
type textarea "3"
click at [562, 211] on td at bounding box center [431, 212] width 283 height 11
type textarea "3"
click at [569, 219] on td at bounding box center [431, 223] width 283 height 11
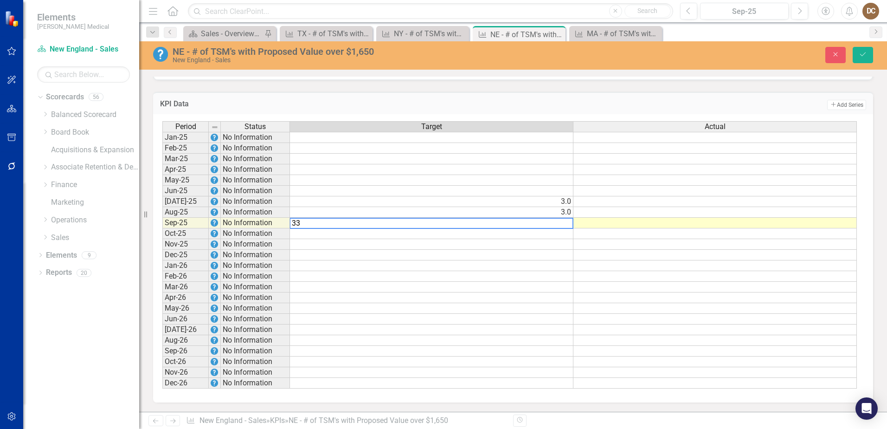
type textarea "33"
click at [624, 198] on td at bounding box center [714, 201] width 283 height 11
click at [556, 225] on td "33.0" at bounding box center [431, 223] width 283 height 11
click at [563, 224] on td "33.0" at bounding box center [431, 223] width 283 height 11
click at [565, 224] on td "33.0" at bounding box center [431, 223] width 283 height 11
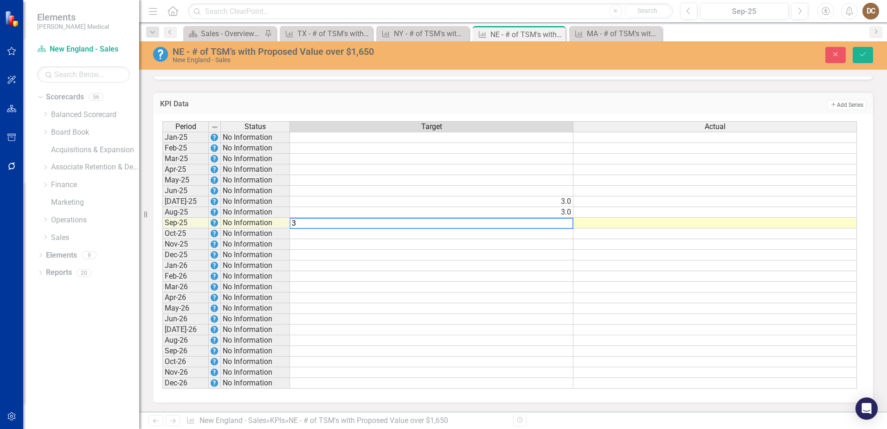
type textarea "3"
click at [577, 100] on td "Add Add Series" at bounding box center [662, 105] width 407 height 12
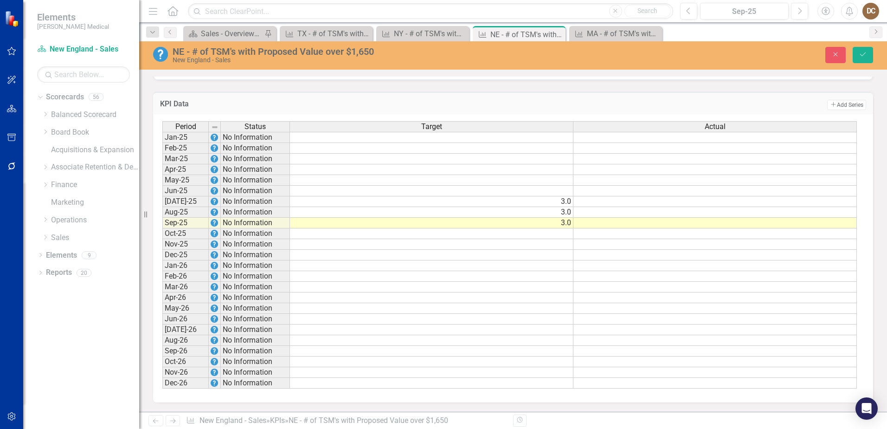
click at [748, 225] on td at bounding box center [714, 223] width 283 height 11
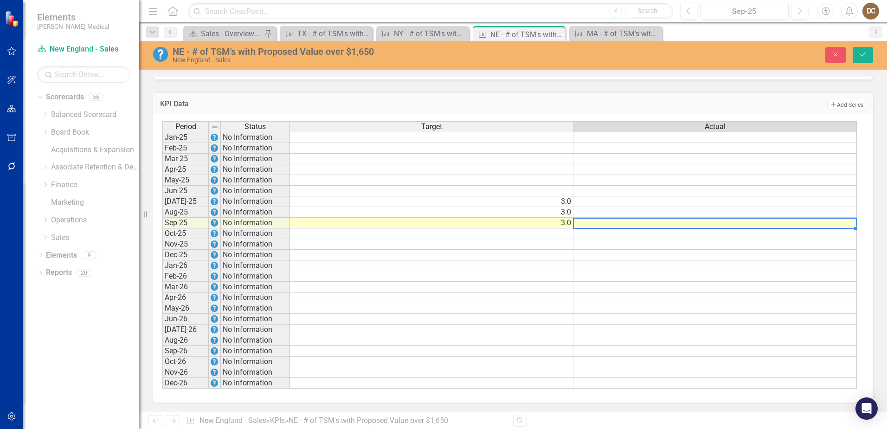
click at [748, 225] on td at bounding box center [714, 223] width 283 height 11
type textarea "0"
click at [756, 102] on td "Add Add Series" at bounding box center [662, 105] width 407 height 12
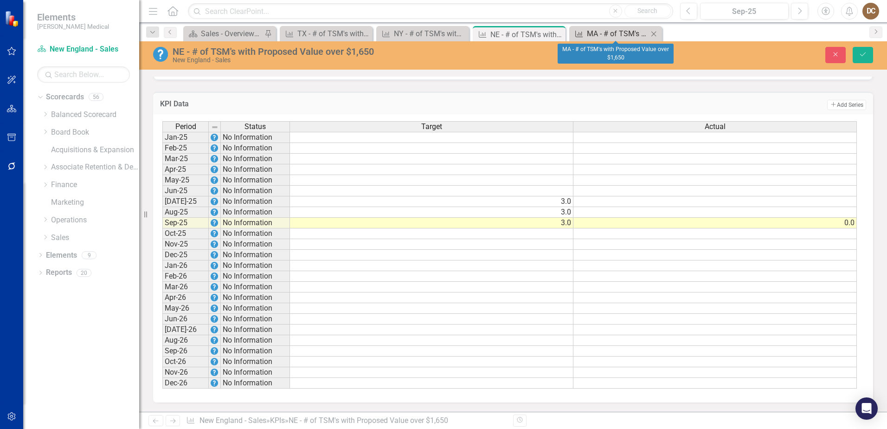
click at [598, 30] on div "MA - # of TSM's with Proposed Value over $1,650" at bounding box center [617, 34] width 61 height 12
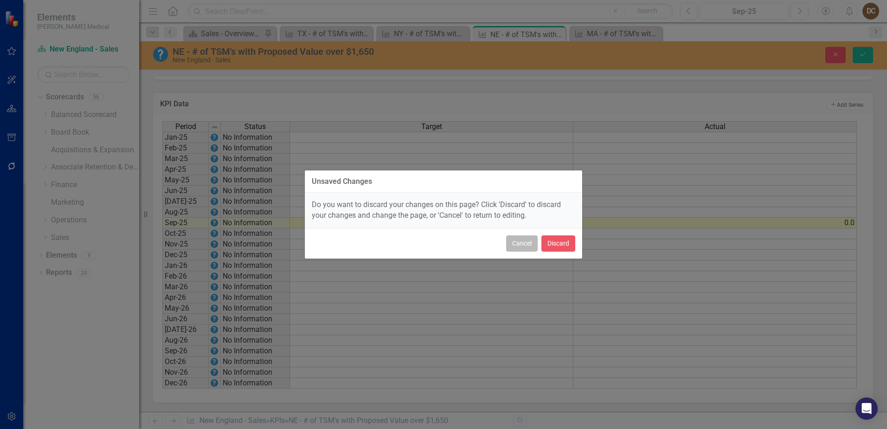
click at [519, 241] on button "Cancel" at bounding box center [522, 243] width 32 height 16
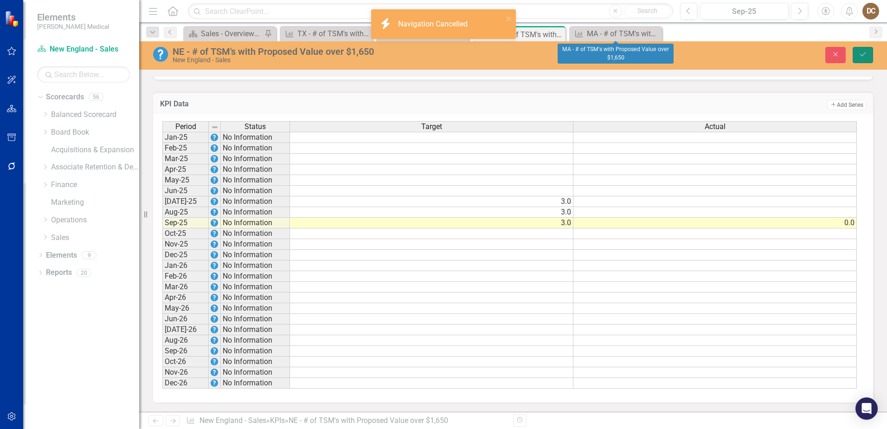
click at [864, 55] on icon "Save" at bounding box center [863, 54] width 8 height 6
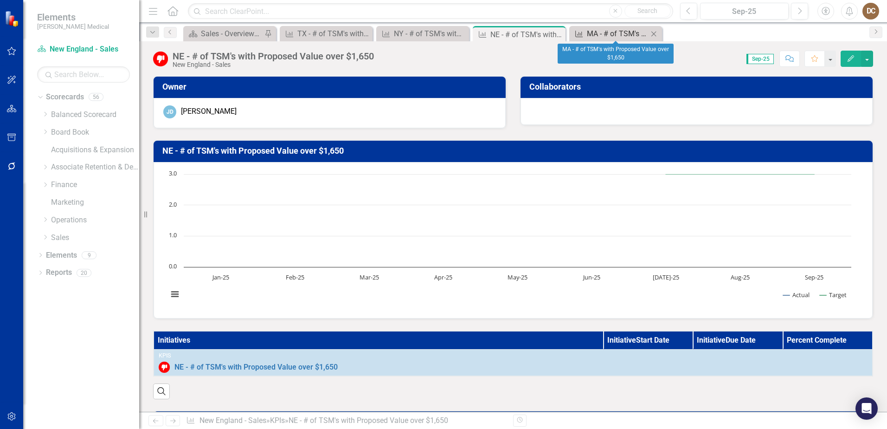
click at [602, 32] on div "MA - # of TSM's with Proposed Value over $1,650" at bounding box center [617, 34] width 61 height 12
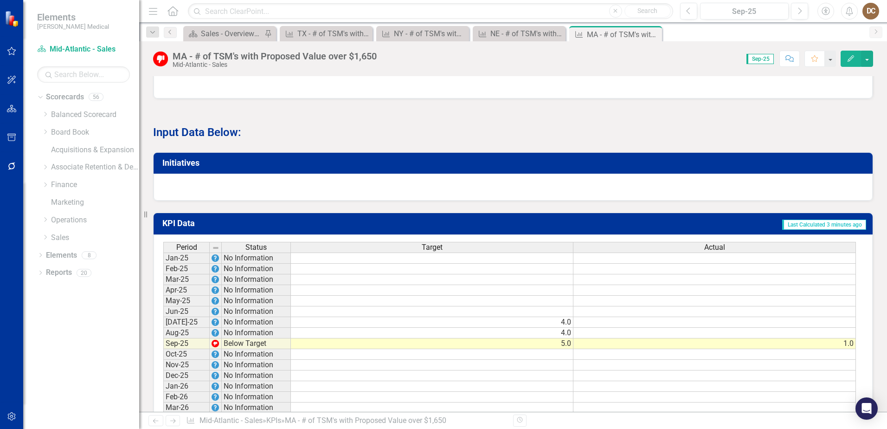
scroll to position [491, 0]
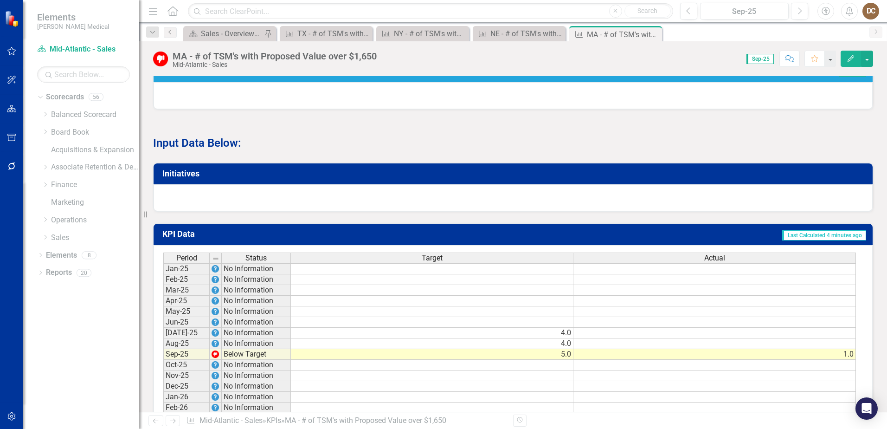
click at [752, 349] on td at bounding box center [714, 343] width 283 height 11
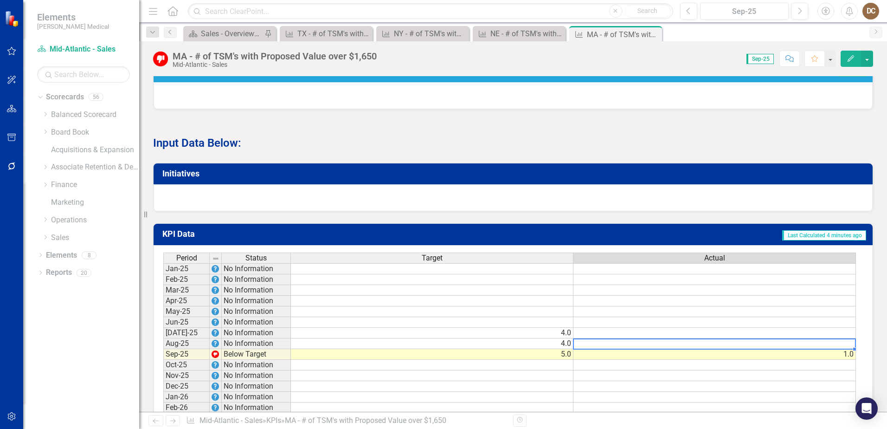
click at [752, 349] on td at bounding box center [714, 343] width 283 height 11
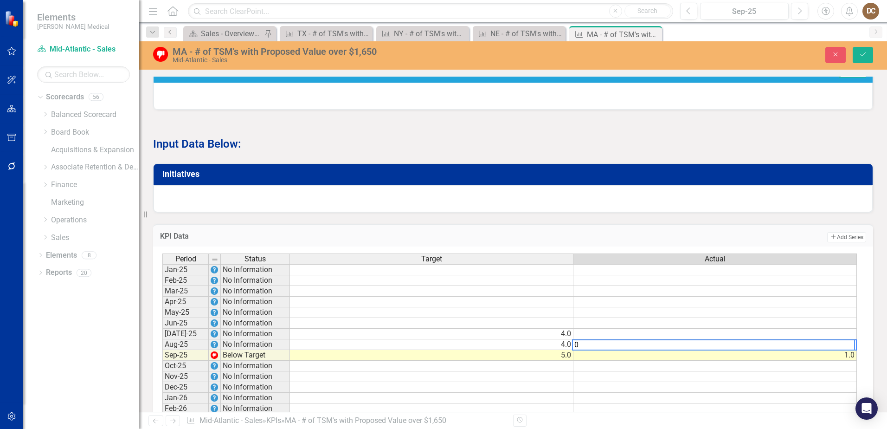
type textarea "0"
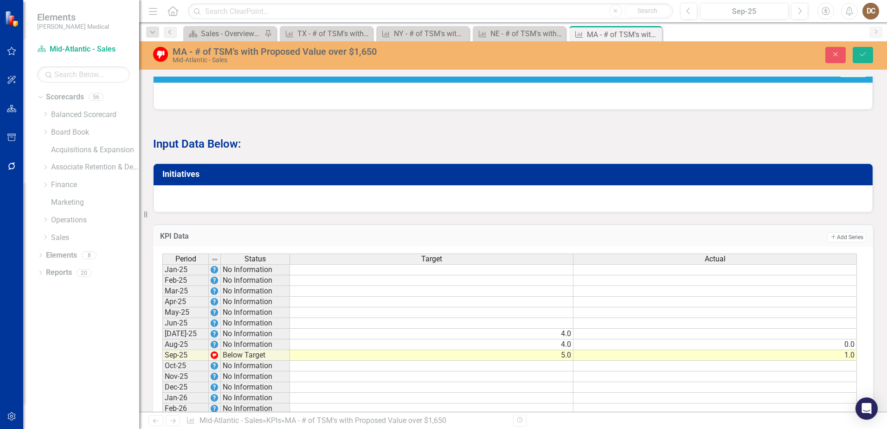
click at [841, 144] on p "Input Data Below:" at bounding box center [513, 143] width 720 height 18
click at [861, 54] on icon "Save" at bounding box center [863, 54] width 8 height 6
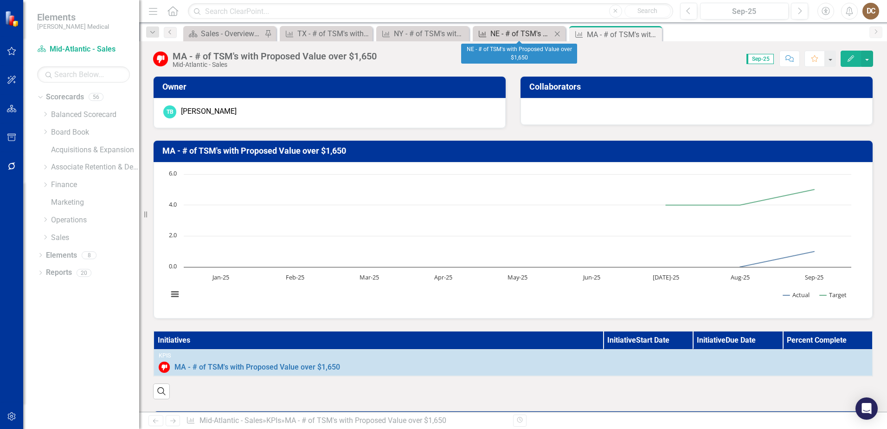
click at [511, 34] on div "NE - # of TSM's with Proposed Value over $1,650" at bounding box center [520, 34] width 61 height 12
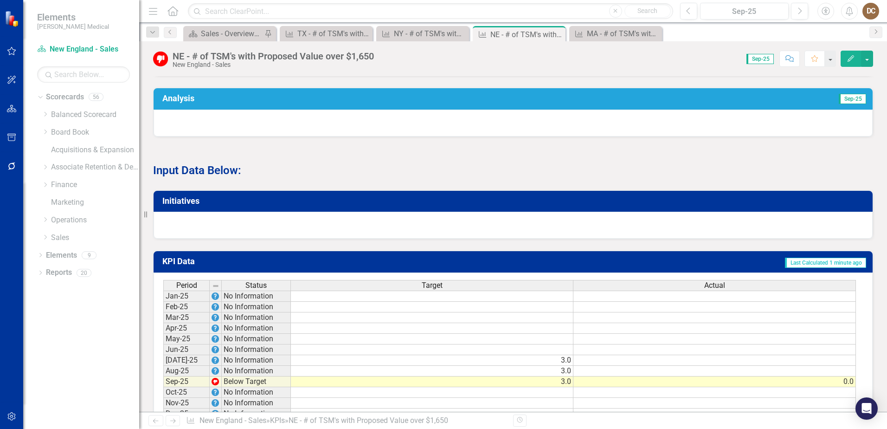
scroll to position [557, 0]
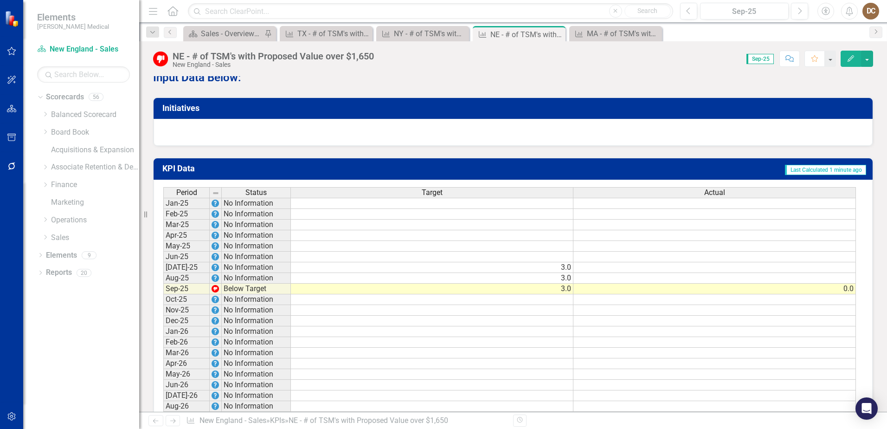
click at [833, 283] on td at bounding box center [714, 278] width 283 height 11
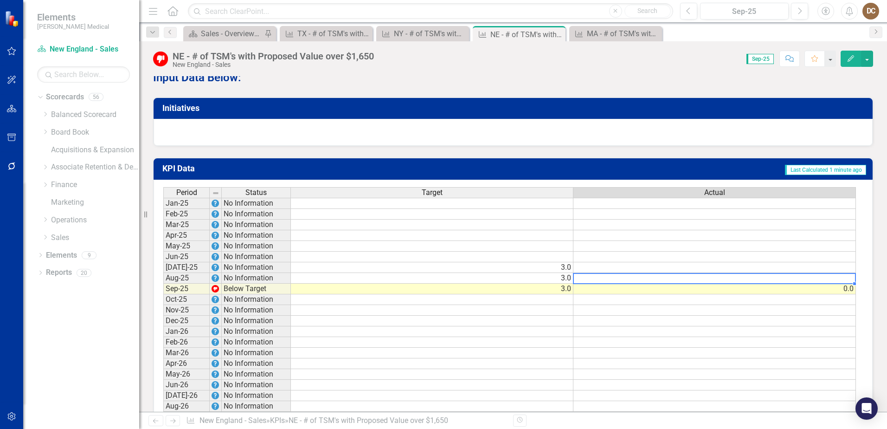
click at [833, 283] on td at bounding box center [714, 278] width 283 height 11
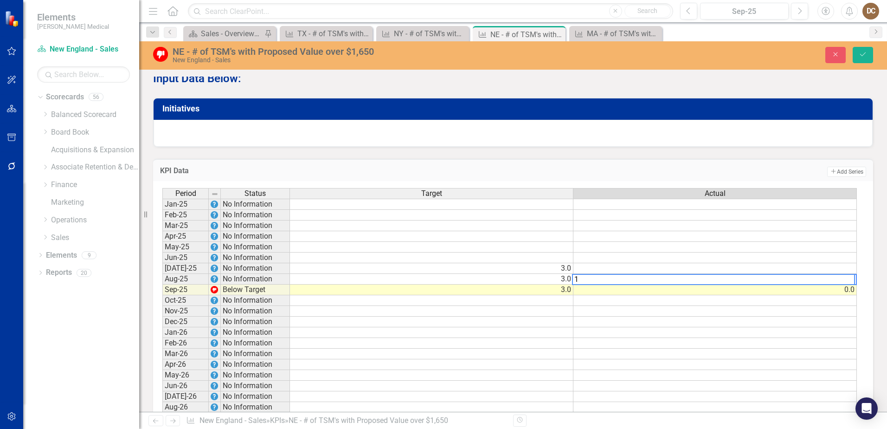
type textarea "1"
click at [729, 146] on div at bounding box center [513, 133] width 719 height 27
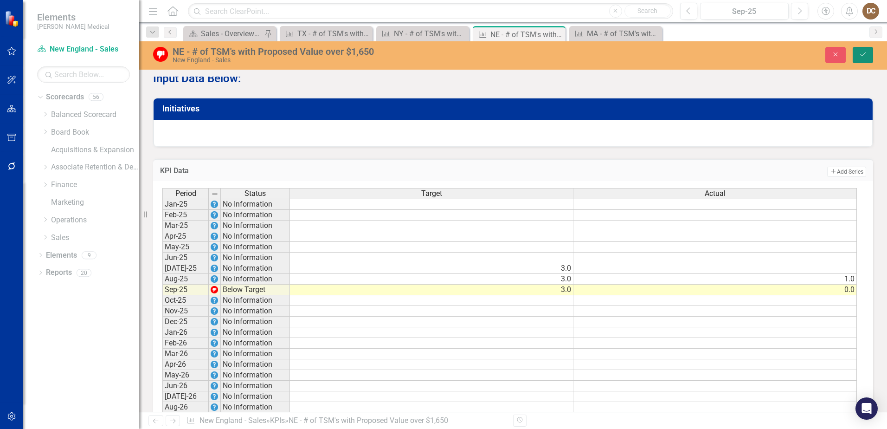
click at [866, 51] on icon "Save" at bounding box center [863, 54] width 8 height 6
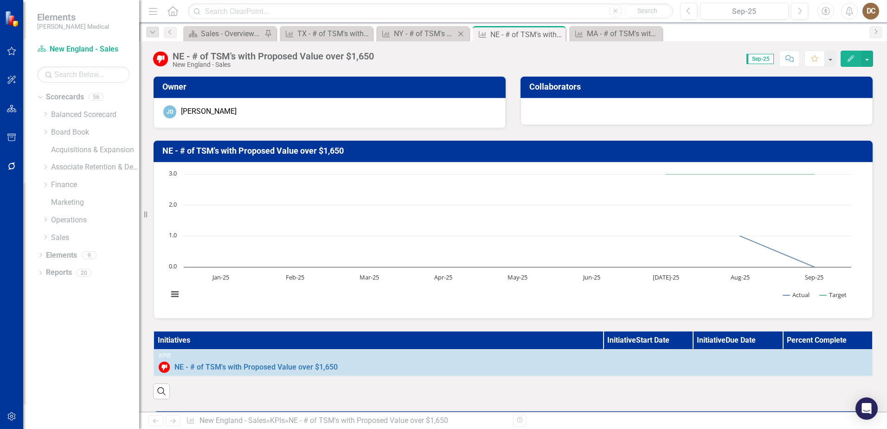
click at [406, 27] on div "KPI NY - # of TSM's with Proposed Value over $1,650 Close" at bounding box center [422, 33] width 93 height 15
click at [405, 32] on div "NY - # of TSM's with Proposed Value over $1,650" at bounding box center [424, 34] width 61 height 12
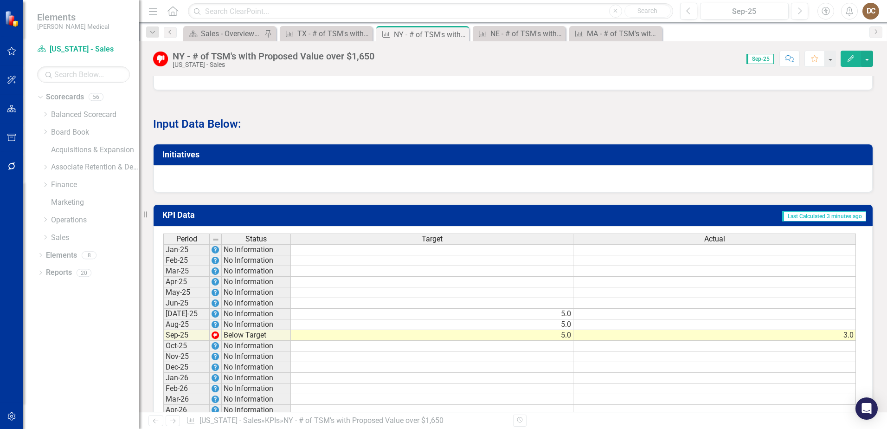
scroll to position [630, 0]
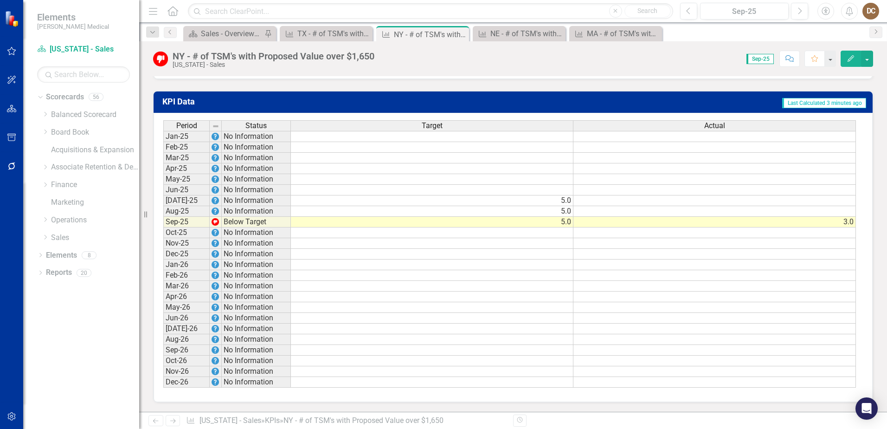
click at [848, 212] on td at bounding box center [714, 211] width 283 height 11
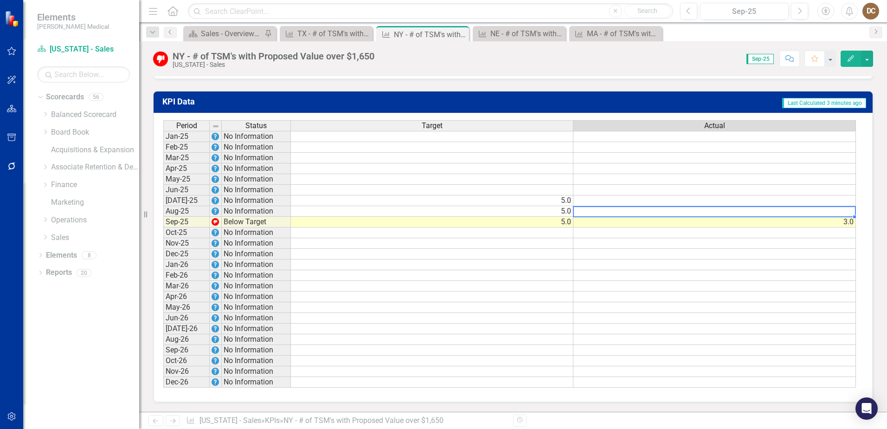
click at [848, 212] on td at bounding box center [714, 211] width 283 height 11
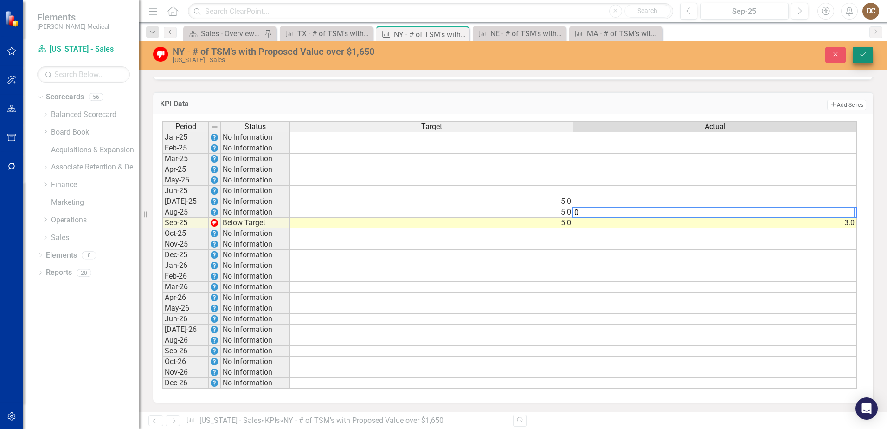
type textarea "0"
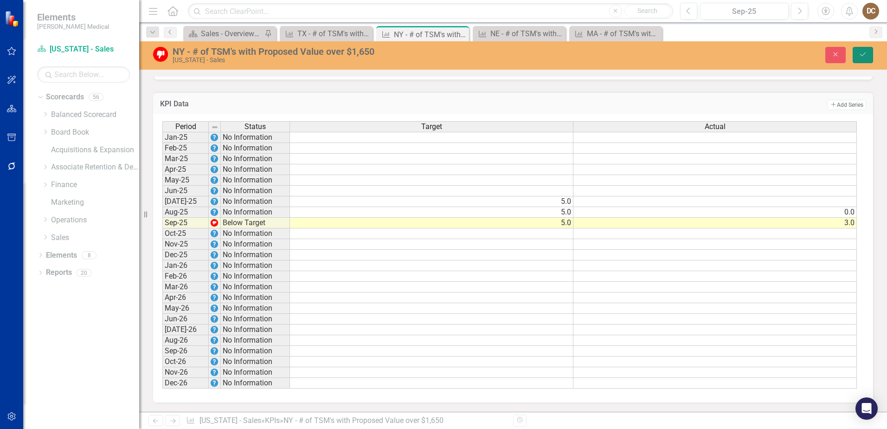
click at [863, 52] on icon "Save" at bounding box center [863, 54] width 8 height 6
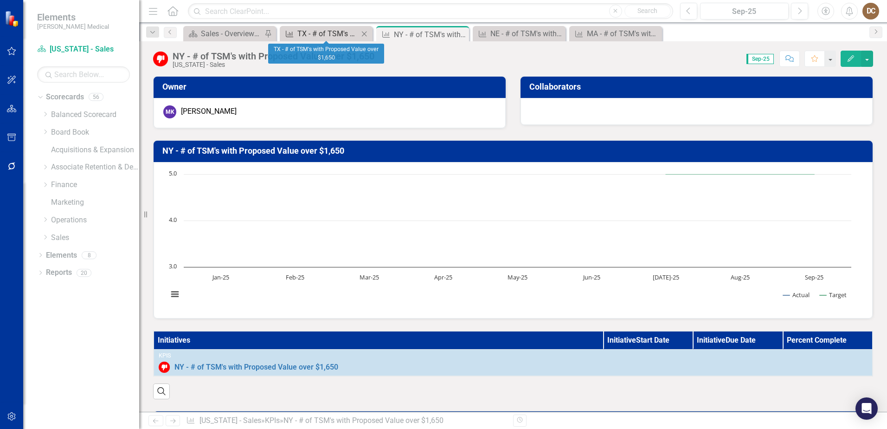
click at [307, 29] on div "TX - # of TSM's with Proposed Value over $1,650" at bounding box center [327, 34] width 61 height 12
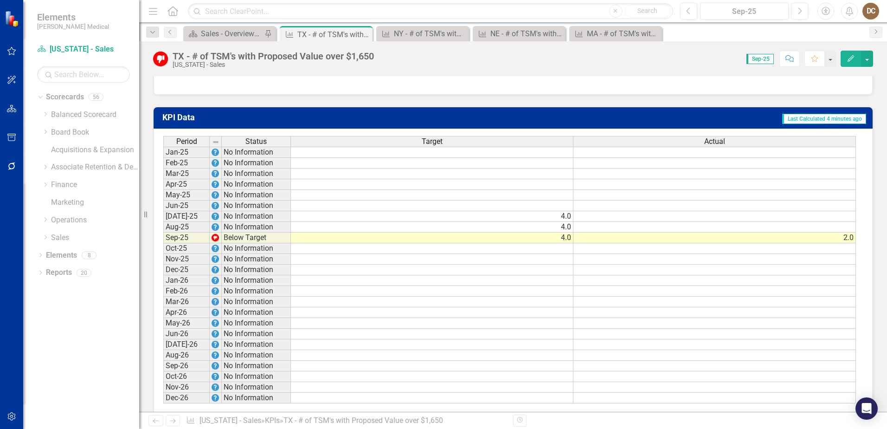
scroll to position [630, 0]
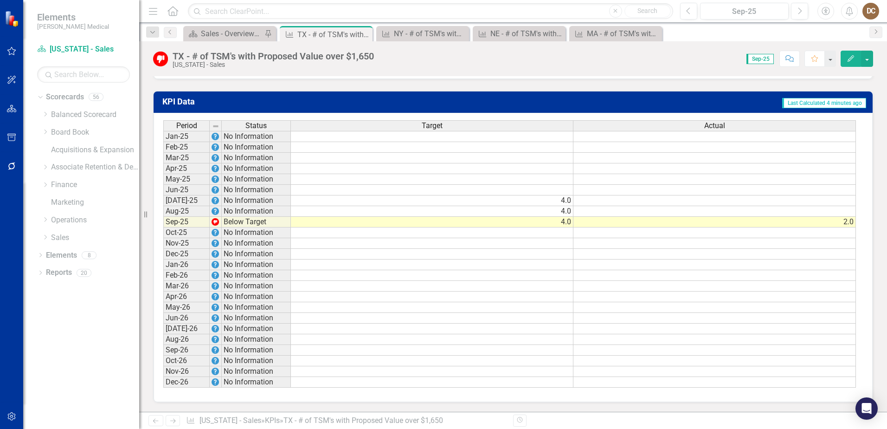
click at [841, 212] on td at bounding box center [714, 211] width 283 height 11
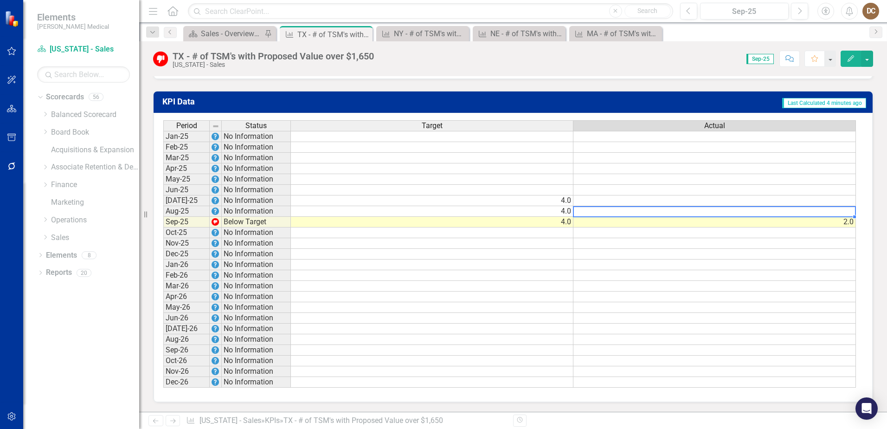
click at [841, 212] on td at bounding box center [714, 211] width 283 height 11
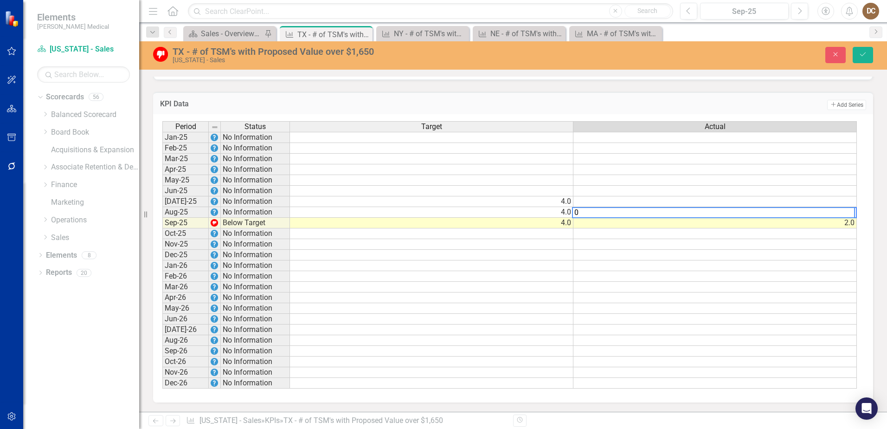
type textarea "0"
click at [861, 44] on div "TX - # of TSM's with Proposed Value over $1,650 Texas - Sales Close Save" at bounding box center [513, 55] width 748 height 28
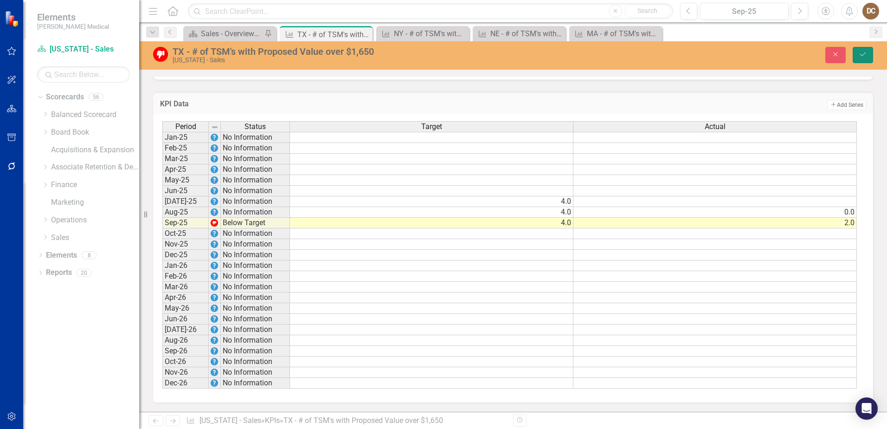
click at [861, 54] on icon "Save" at bounding box center [863, 54] width 8 height 6
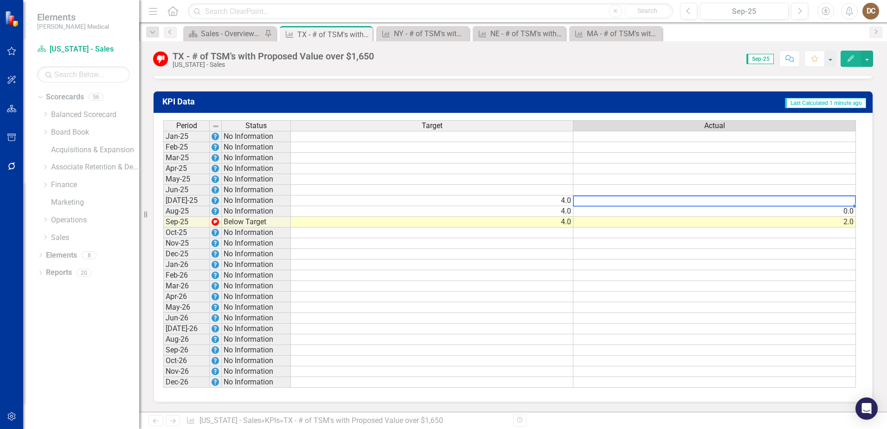
click at [845, 202] on td at bounding box center [714, 200] width 283 height 11
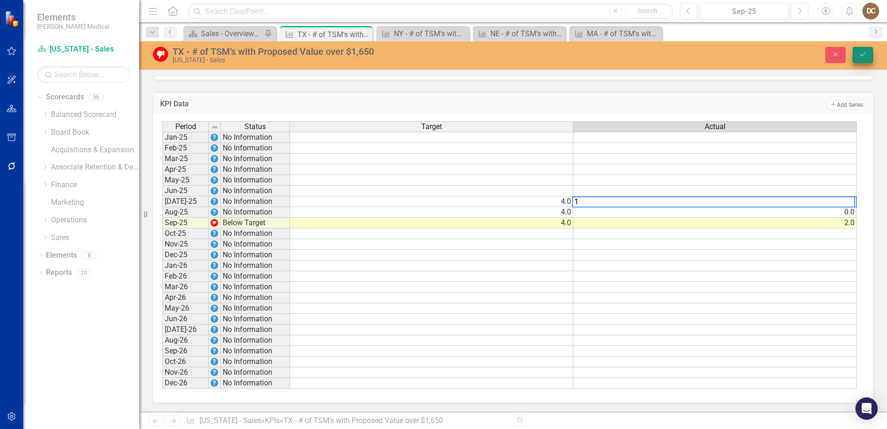
type textarea "1"
click at [861, 54] on icon "Save" at bounding box center [863, 54] width 8 height 6
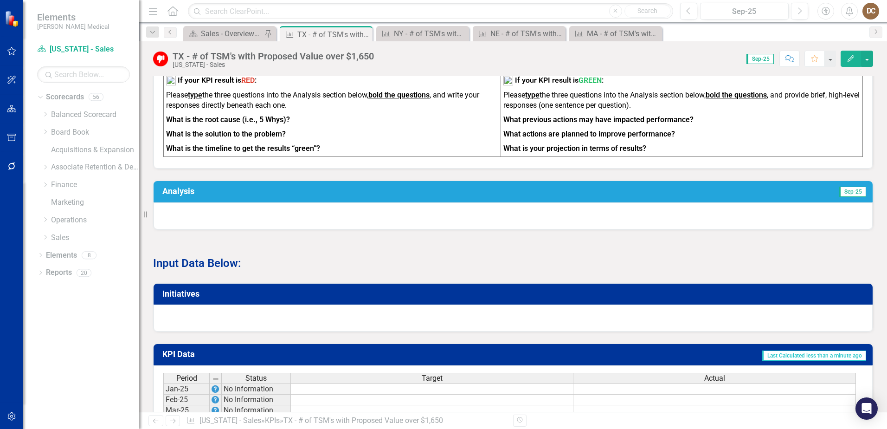
scroll to position [557, 0]
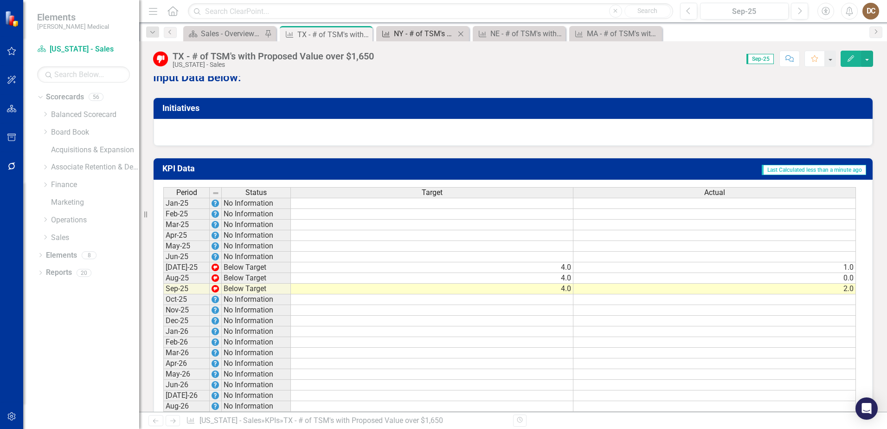
click at [403, 32] on div "NY - # of TSM's with Proposed Value over $1,650" at bounding box center [424, 34] width 61 height 12
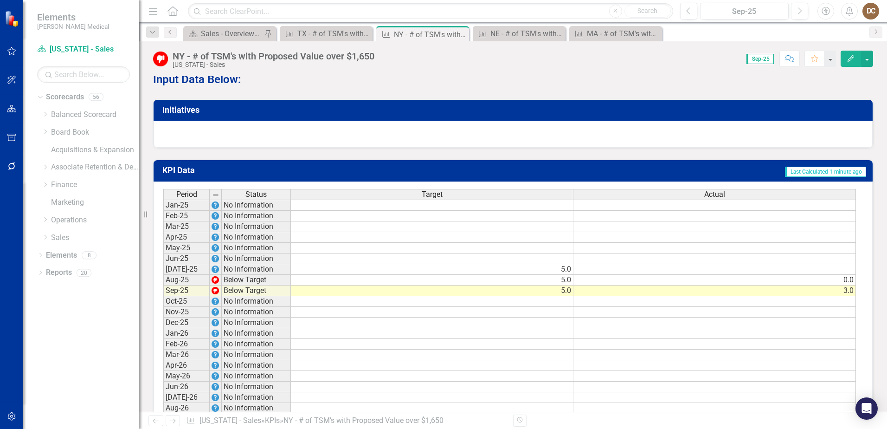
scroll to position [630, 0]
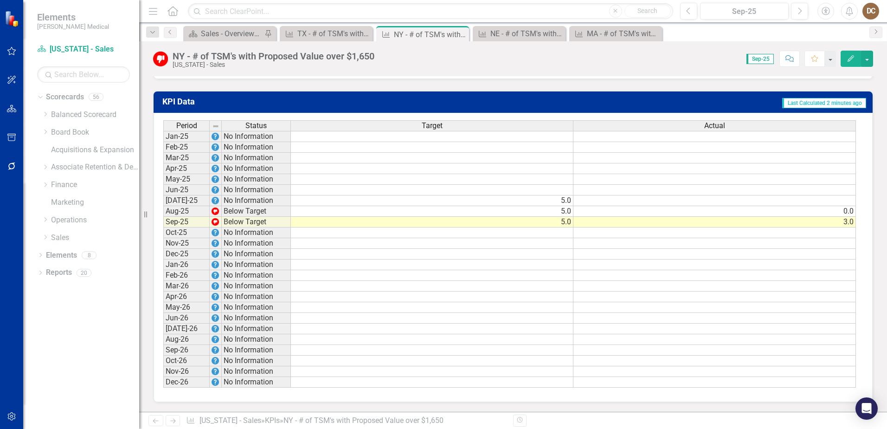
click at [843, 201] on td at bounding box center [714, 200] width 283 height 11
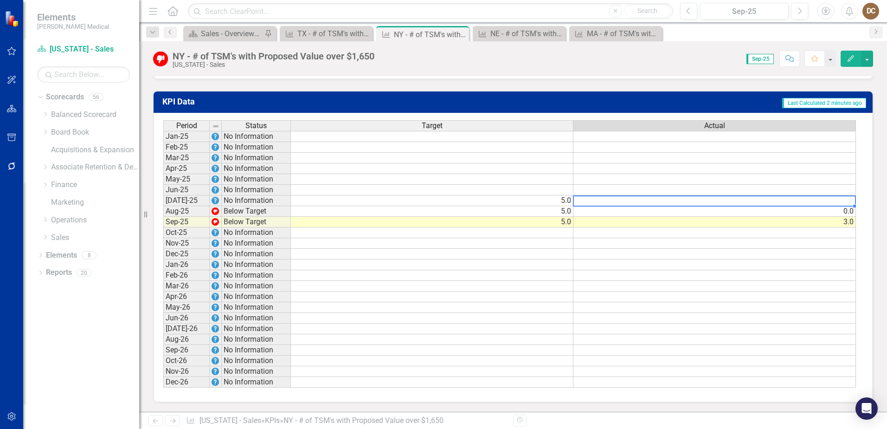
click at [843, 201] on td at bounding box center [714, 200] width 283 height 11
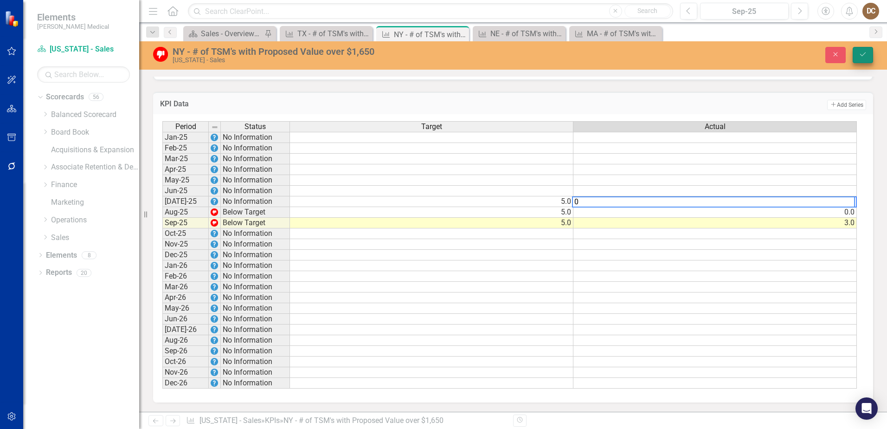
type textarea "0"
click at [859, 59] on button "Save" at bounding box center [863, 55] width 20 height 16
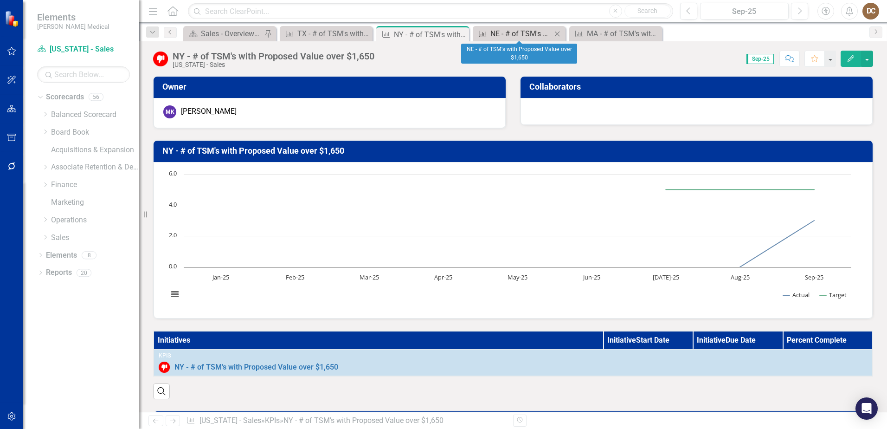
click at [533, 36] on div "NE - # of TSM's with Proposed Value over $1,650" at bounding box center [520, 34] width 61 height 12
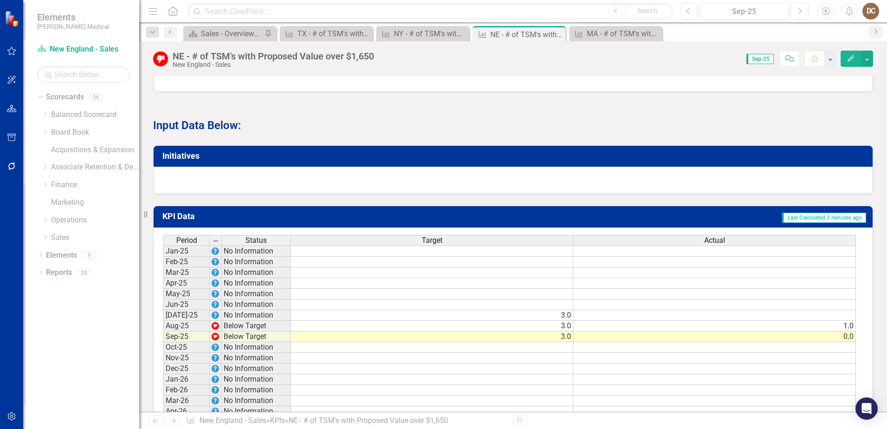
scroll to position [557, 0]
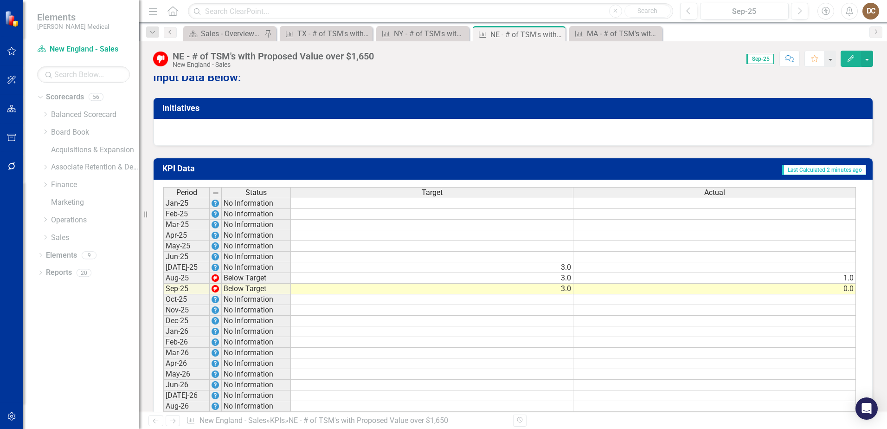
click at [841, 273] on td at bounding box center [714, 267] width 283 height 11
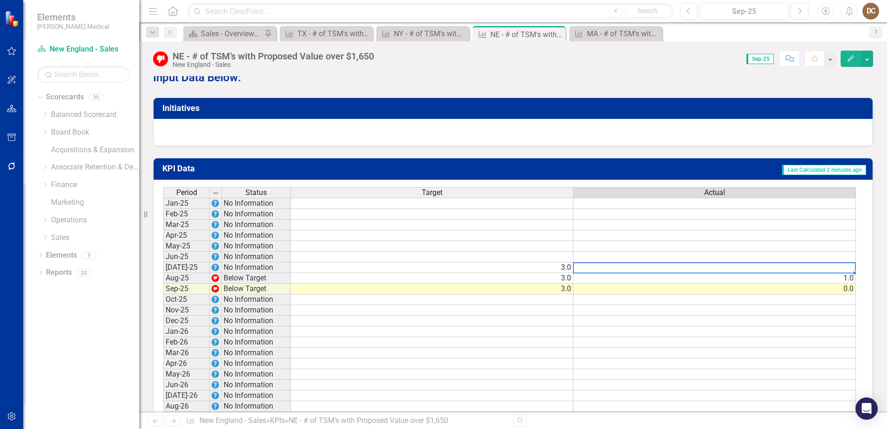
click at [841, 273] on td at bounding box center [714, 267] width 283 height 11
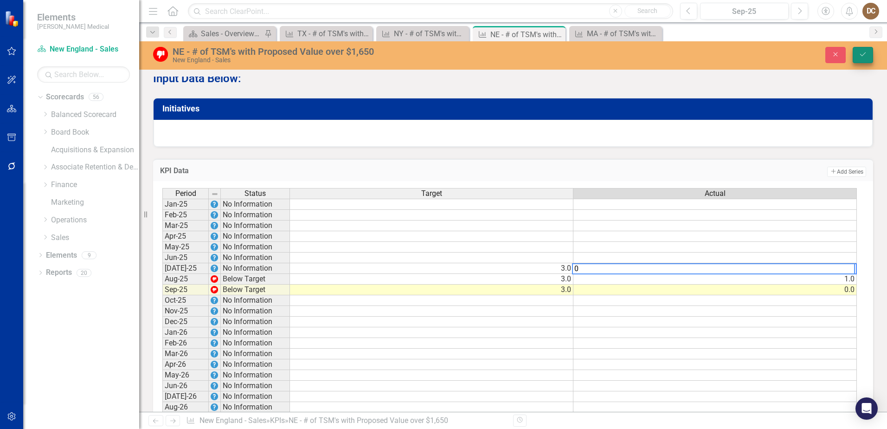
type textarea "0"
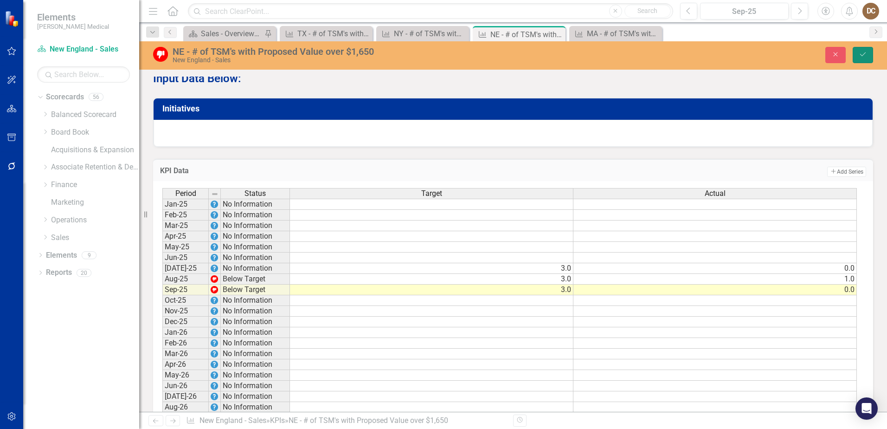
click at [865, 55] on icon "Save" at bounding box center [863, 54] width 8 height 6
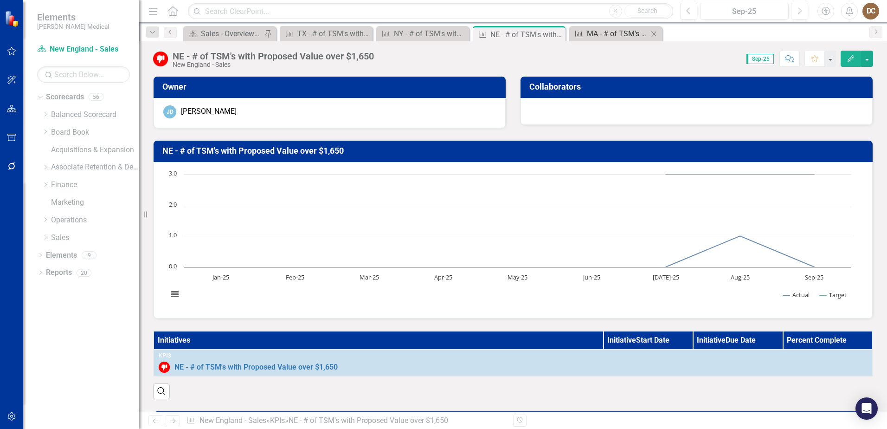
click at [595, 32] on div "MA - # of TSM's with Proposed Value over $1,650" at bounding box center [617, 34] width 61 height 12
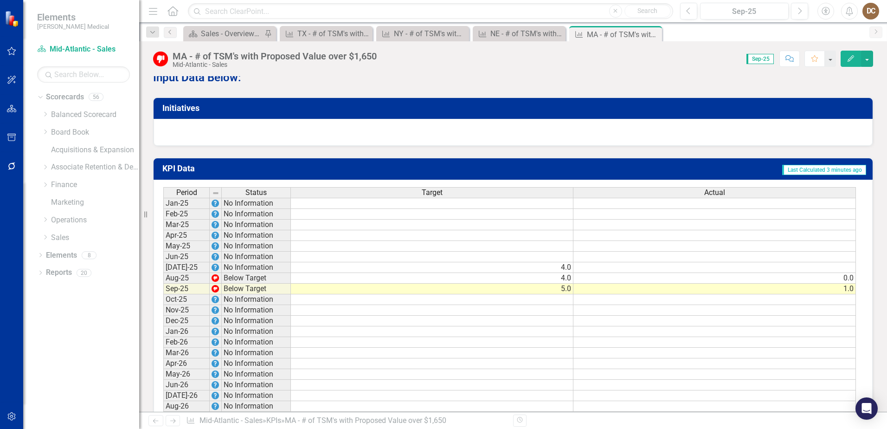
scroll to position [603, 0]
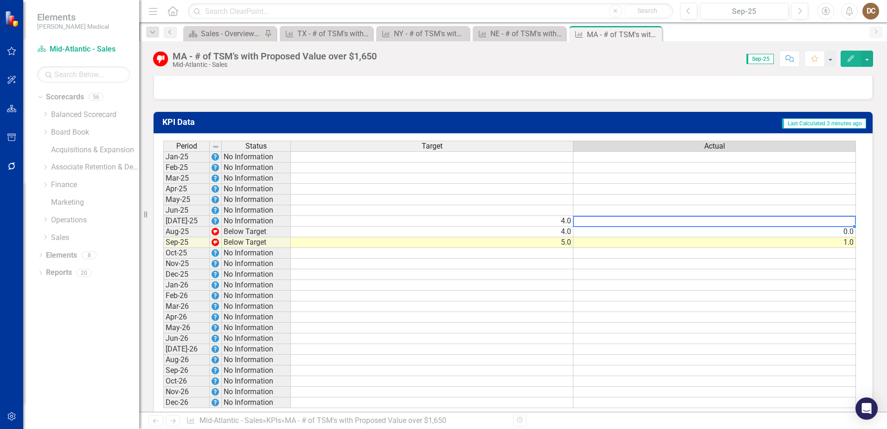
click at [827, 226] on td at bounding box center [714, 221] width 283 height 11
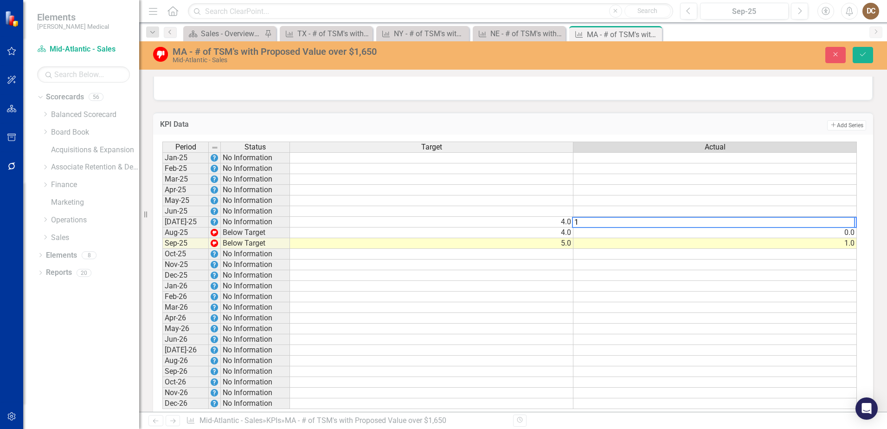
type textarea "1"
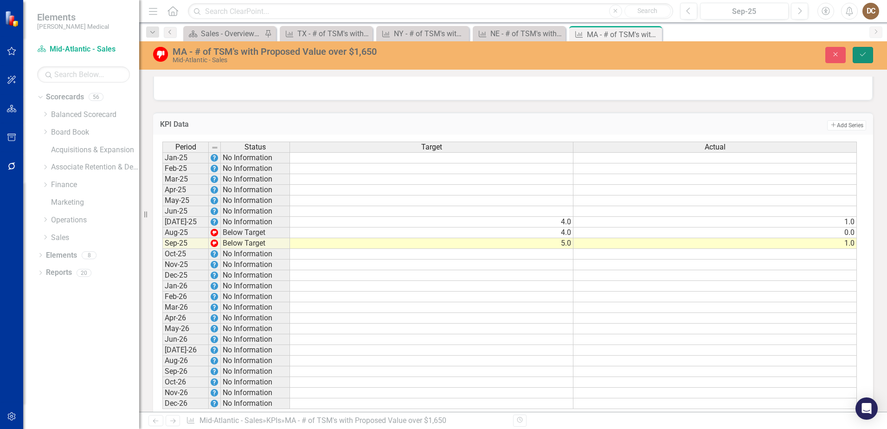
click at [868, 55] on button "Save" at bounding box center [863, 55] width 20 height 16
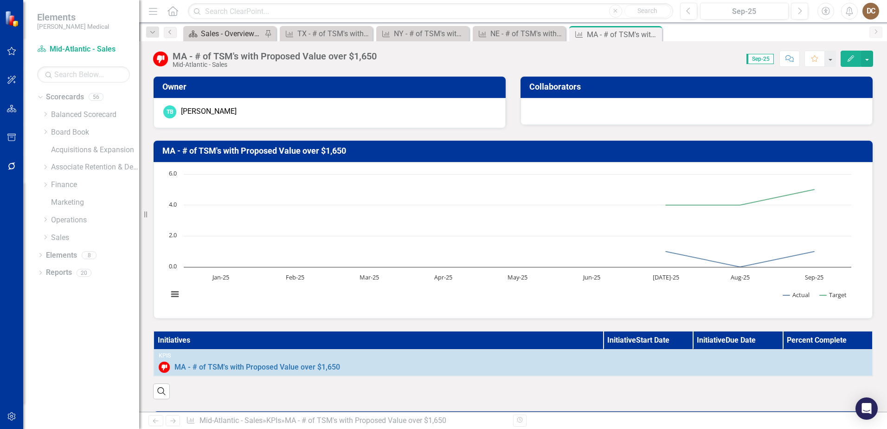
click at [219, 37] on div "Sales - Overview Dashboard" at bounding box center [231, 34] width 61 height 12
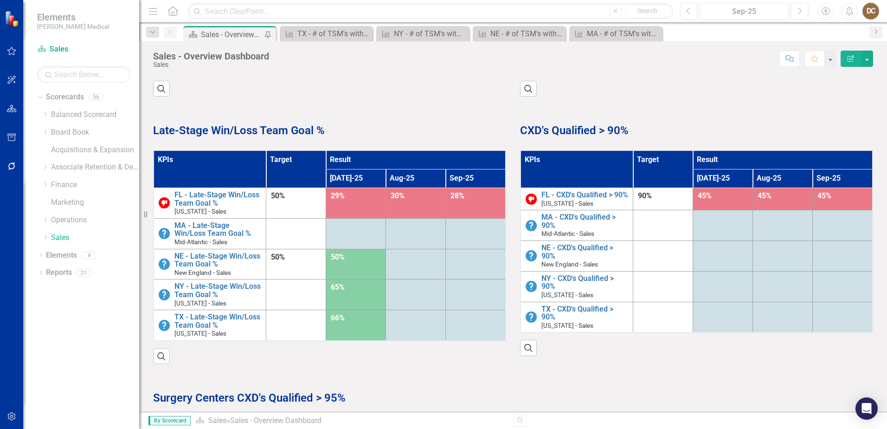
scroll to position [742, 0]
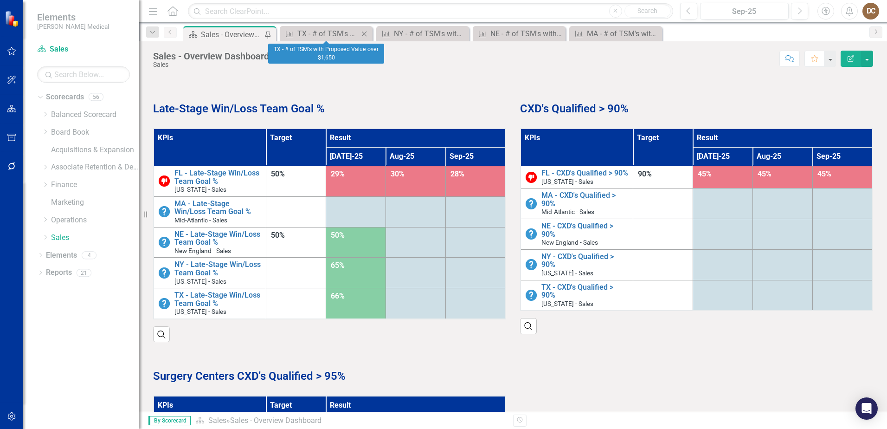
click at [366, 36] on icon "Close" at bounding box center [364, 33] width 9 height 7
click at [0, 0] on icon "Close" at bounding box center [0, 0] width 0 height 0
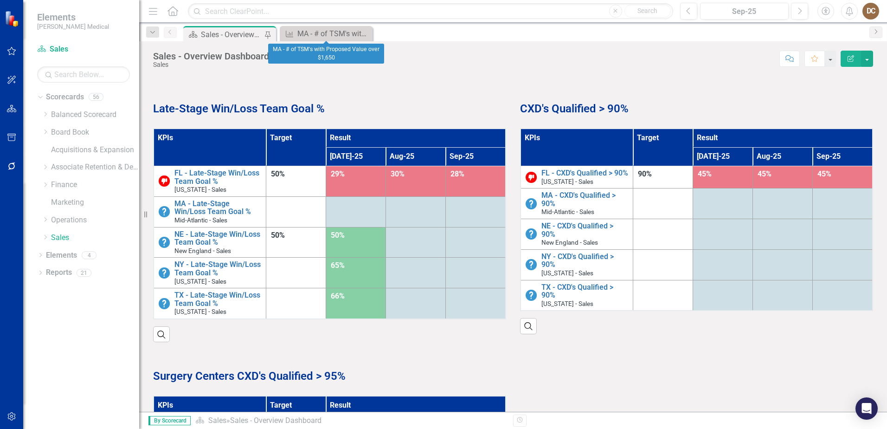
click at [0, 0] on icon "Close" at bounding box center [0, 0] width 0 height 0
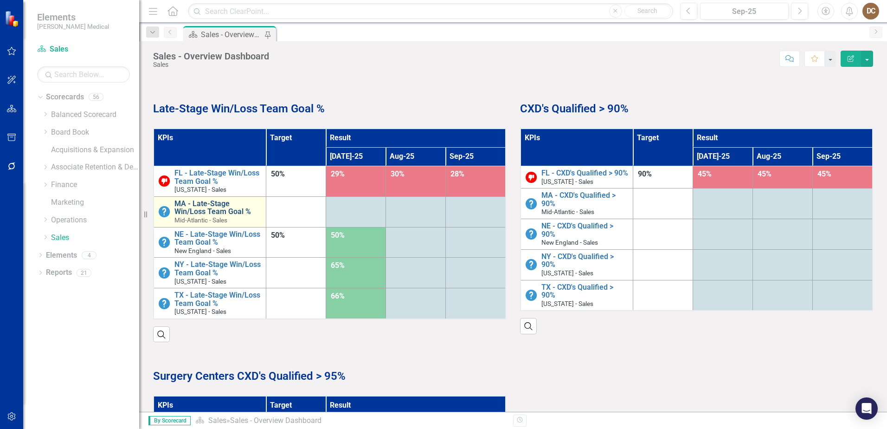
click at [206, 212] on link "MA - Late-Stage Win/Loss Team Goal %" at bounding box center [217, 207] width 87 height 16
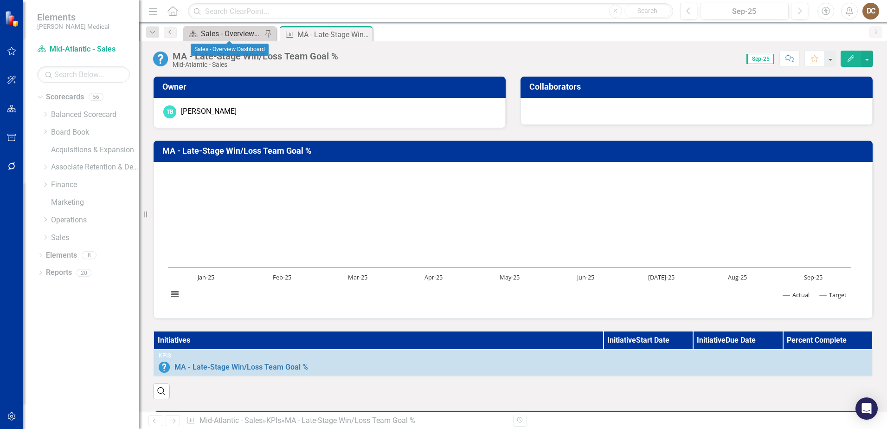
click at [231, 34] on div "Sales - Overview Dashboard" at bounding box center [231, 34] width 61 height 12
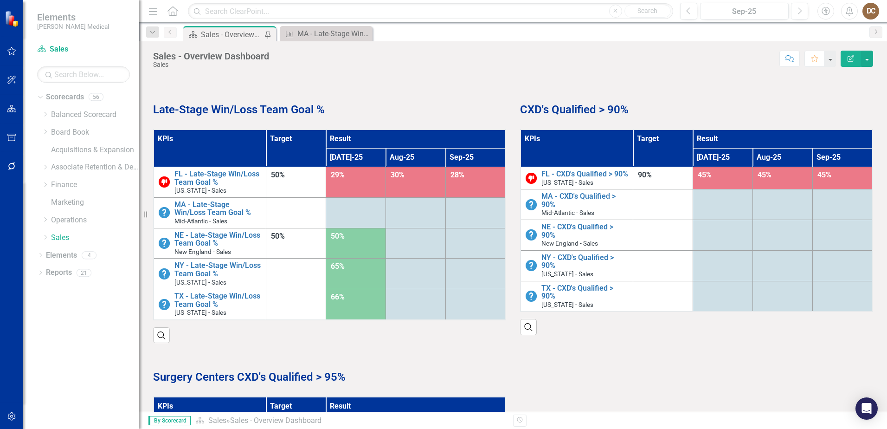
scroll to position [742, 0]
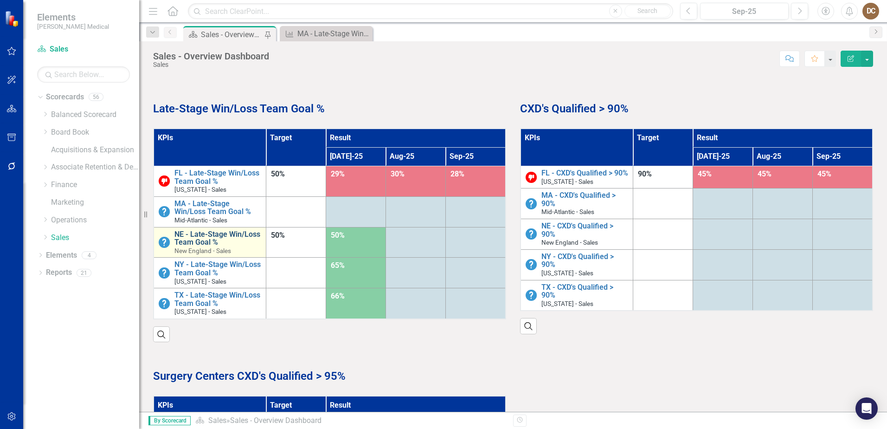
click at [207, 233] on link "NE - Late-Stage Win/Loss Team Goal %" at bounding box center [217, 238] width 87 height 16
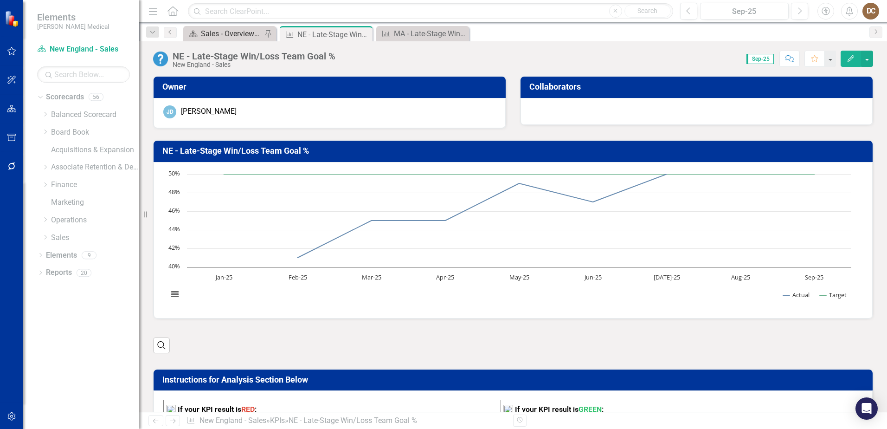
click at [230, 30] on div "Sales - Overview Dashboard" at bounding box center [231, 34] width 61 height 12
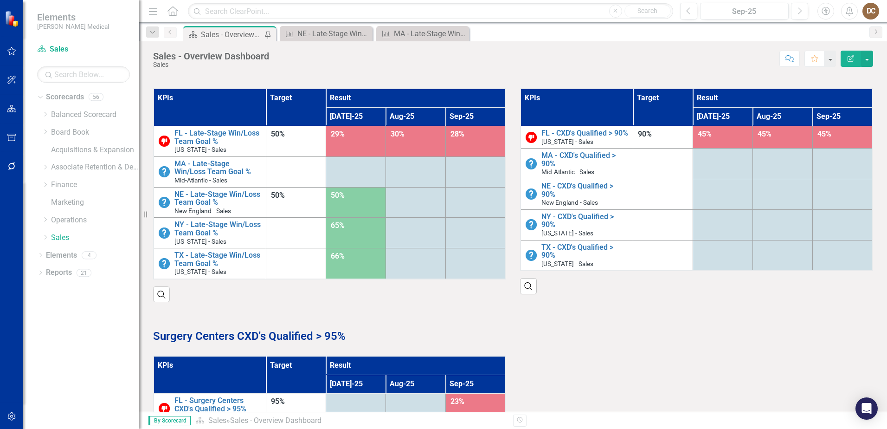
scroll to position [789, 0]
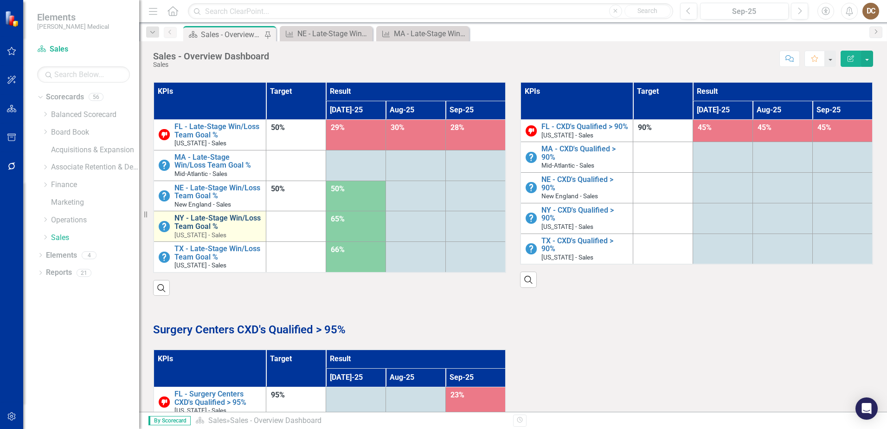
click at [218, 220] on link "NY - Late-Stage Win/Loss Team Goal %" at bounding box center [217, 222] width 87 height 16
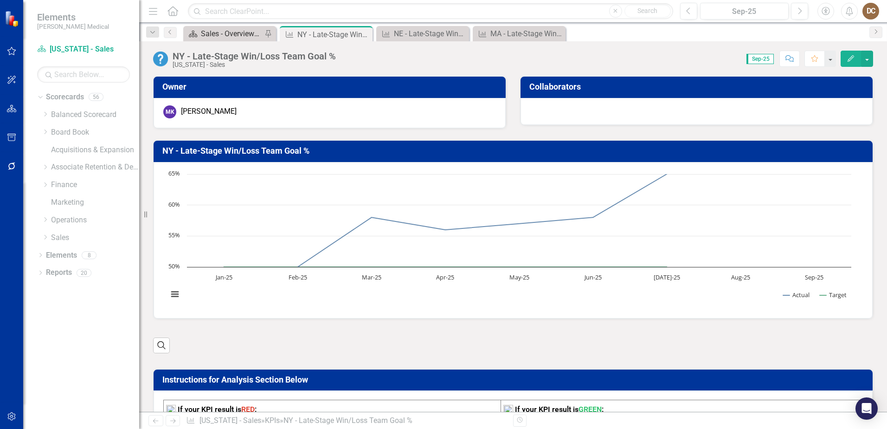
click at [223, 34] on div "Sales - Overview Dashboard" at bounding box center [231, 34] width 61 height 12
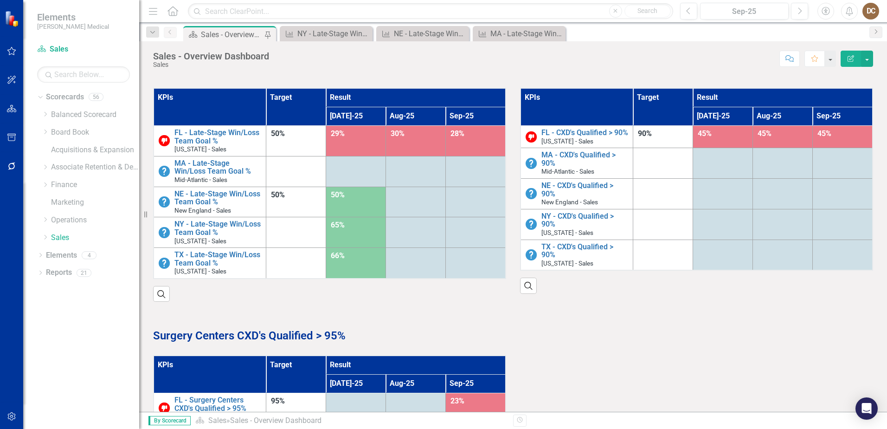
scroll to position [789, 0]
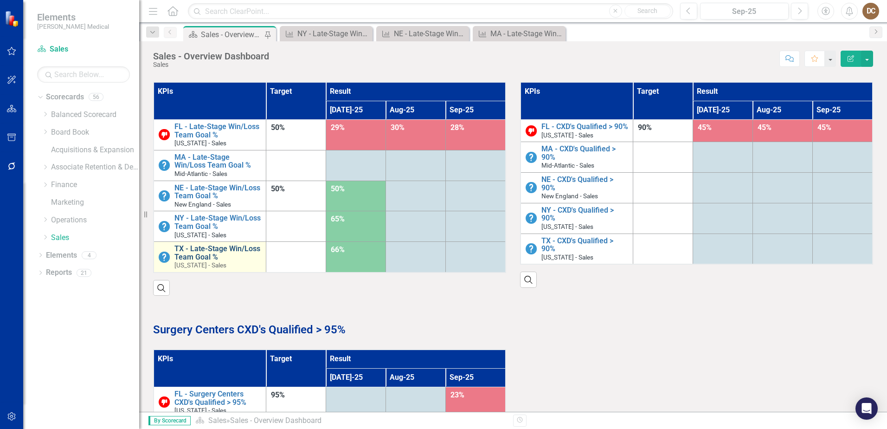
click at [222, 249] on link "TX - Late-Stage Win/Loss Team Goal %" at bounding box center [217, 252] width 87 height 16
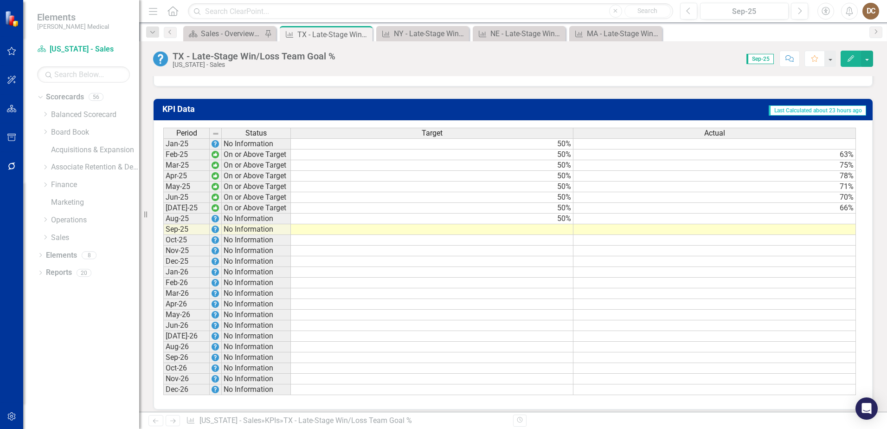
scroll to position [630, 0]
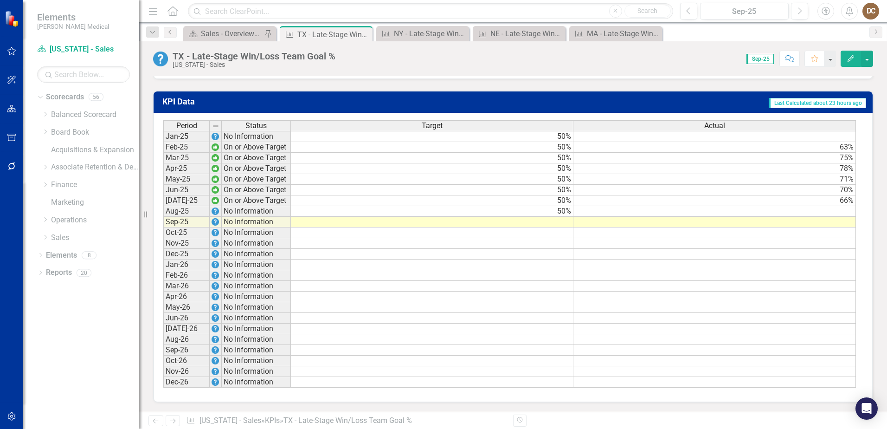
click at [560, 224] on td at bounding box center [432, 222] width 283 height 11
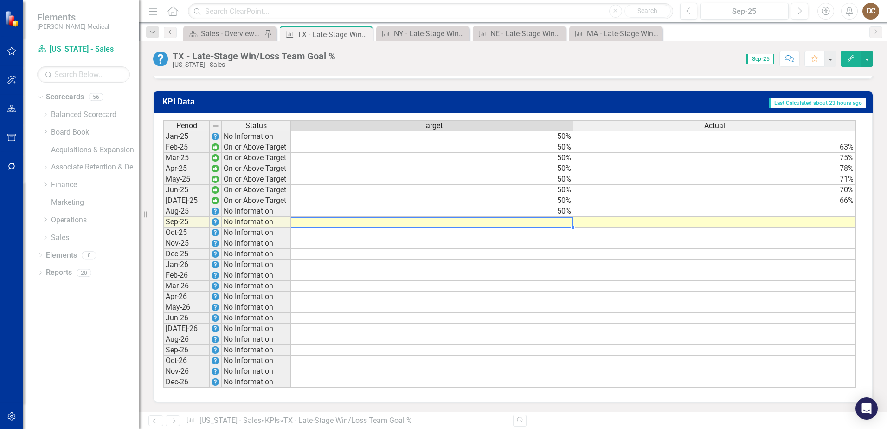
click at [560, 224] on td at bounding box center [432, 222] width 283 height 11
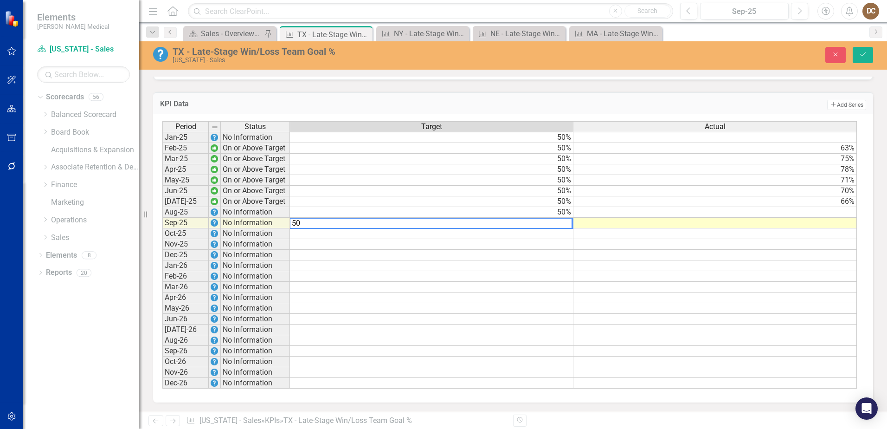
type textarea "50"
click at [670, 106] on td "Add Add Series" at bounding box center [662, 105] width 407 height 12
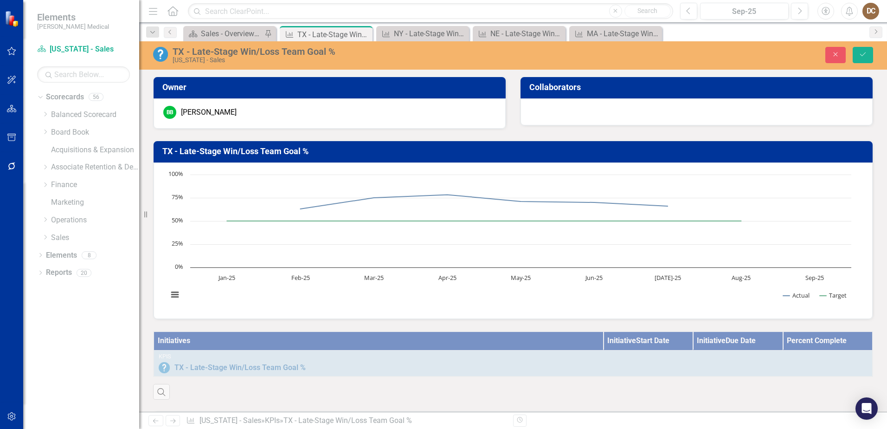
scroll to position [630, 0]
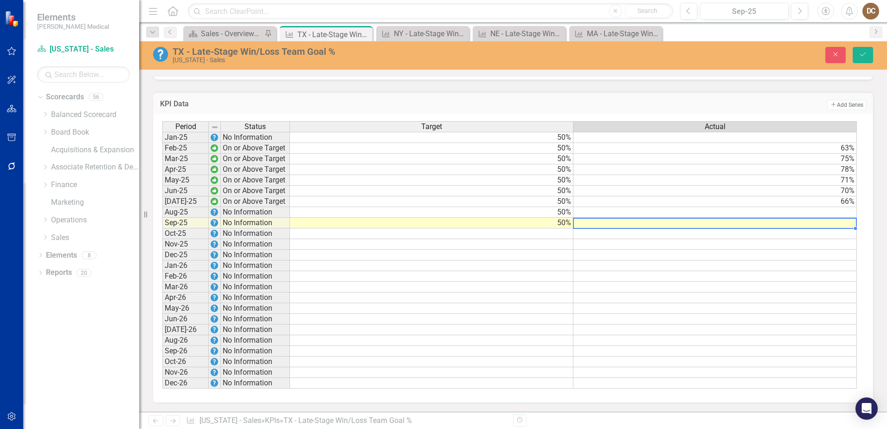
click at [842, 224] on td at bounding box center [714, 223] width 283 height 11
type textarea "51"
click at [743, 99] on td "Add Add Series" at bounding box center [662, 105] width 407 height 12
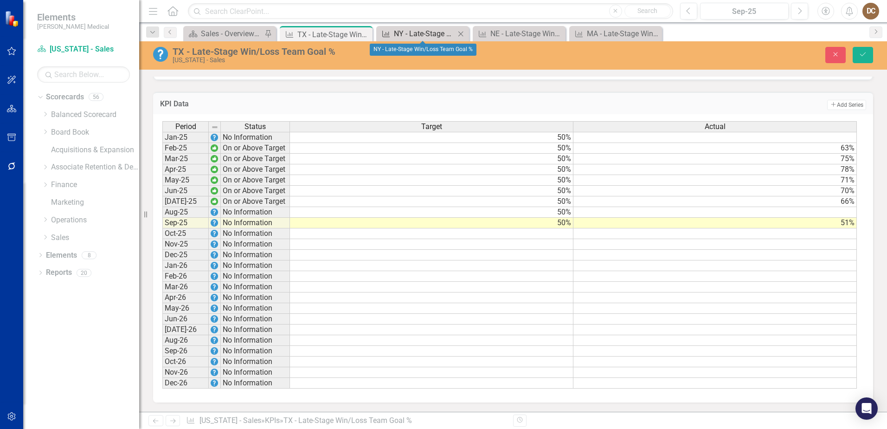
click at [419, 32] on div "NY - Late-Stage Win/Loss Team Goal %" at bounding box center [424, 34] width 61 height 12
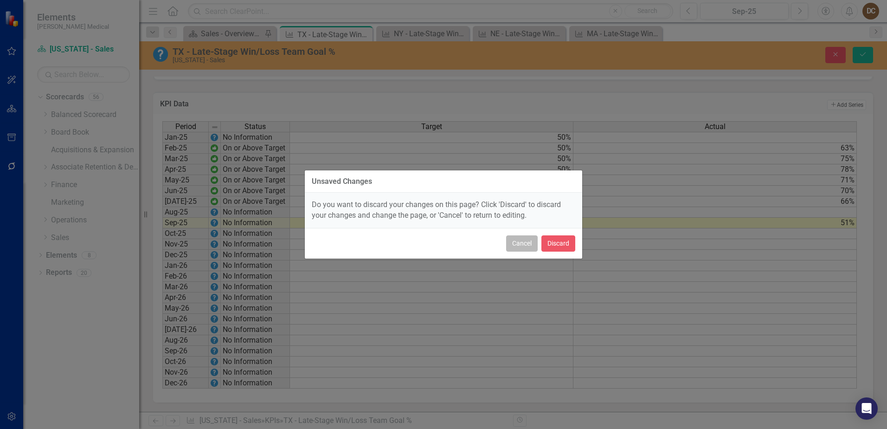
click at [521, 243] on button "Cancel" at bounding box center [522, 243] width 32 height 16
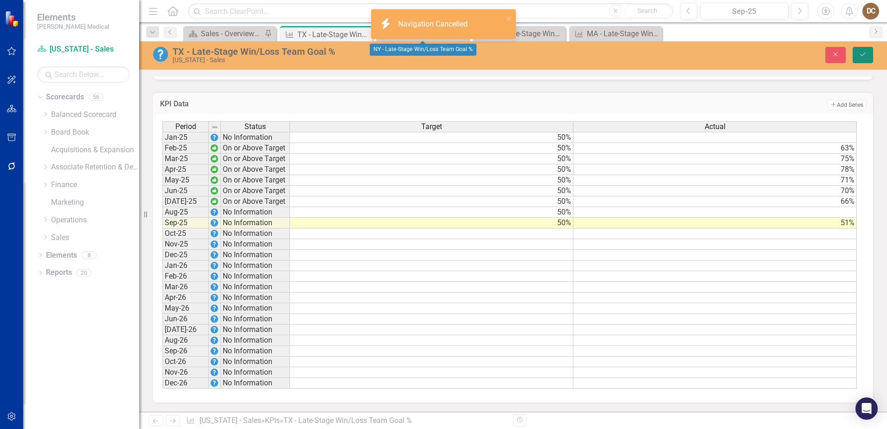
click at [868, 54] on button "Save" at bounding box center [863, 55] width 20 height 16
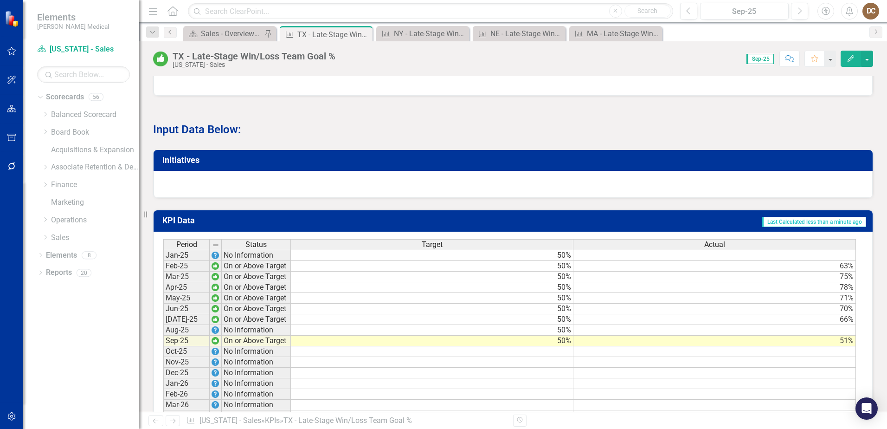
scroll to position [371, 0]
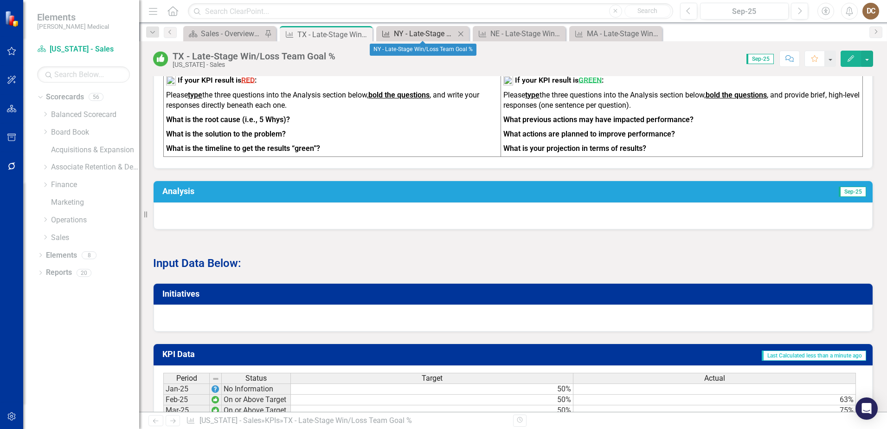
click at [399, 35] on div "NY - Late-Stage Win/Loss Team Goal %" at bounding box center [424, 34] width 61 height 12
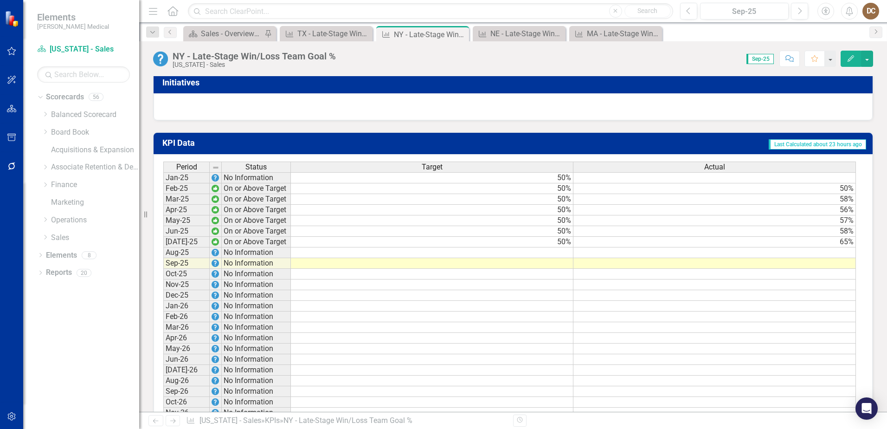
scroll to position [603, 0]
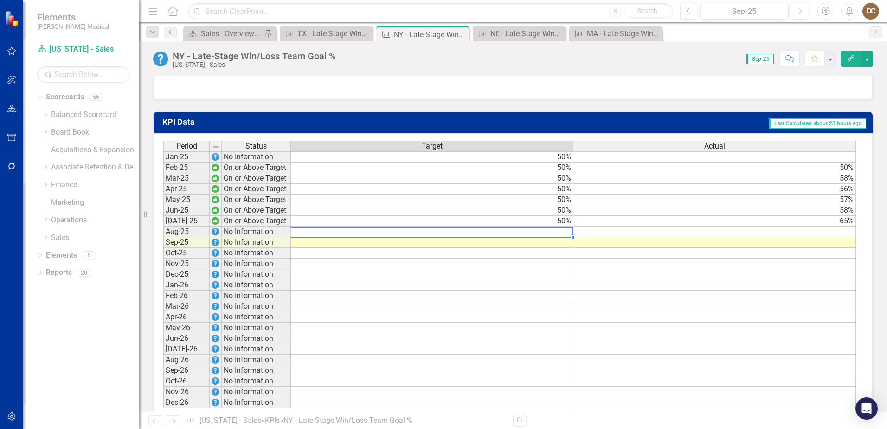
click at [563, 237] on td at bounding box center [432, 231] width 283 height 11
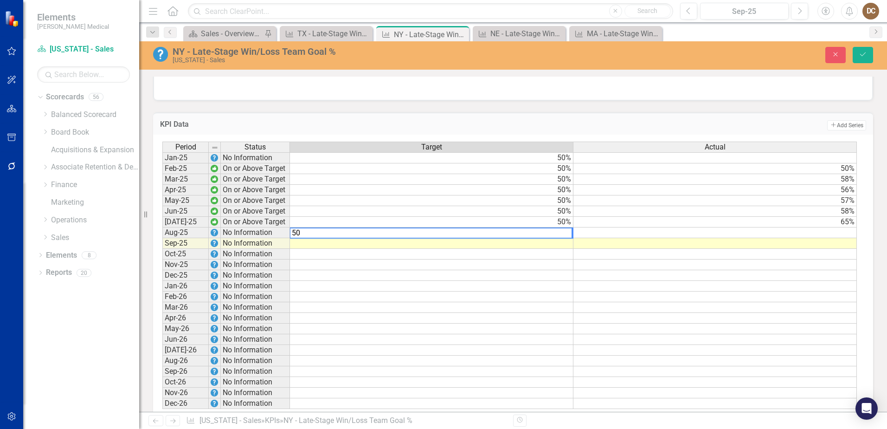
type textarea "50"
click at [568, 249] on td at bounding box center [431, 243] width 283 height 11
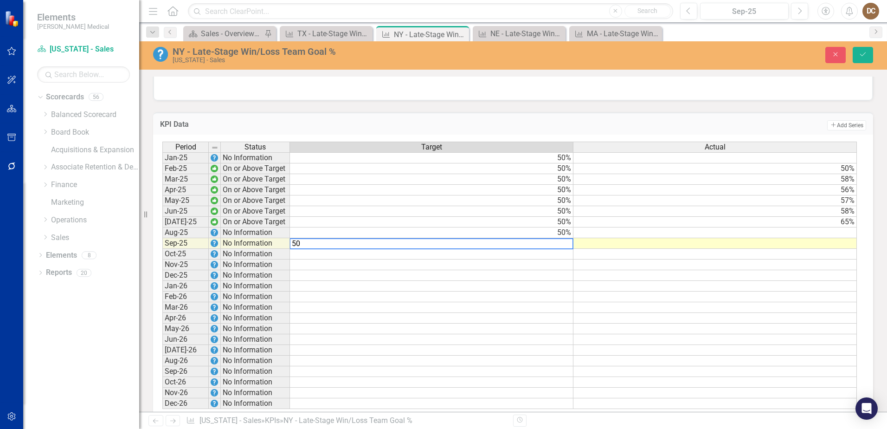
type textarea "50"
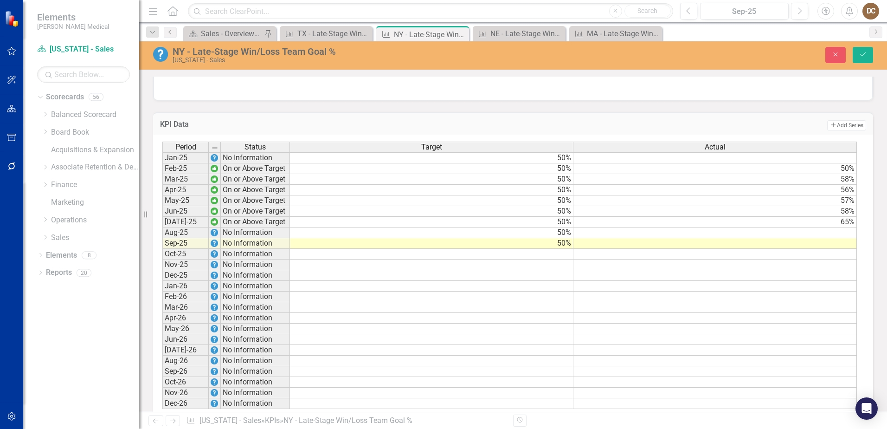
click at [630, 125] on div "KPI Data Add Add Series" at bounding box center [513, 123] width 720 height 23
click at [847, 249] on td at bounding box center [714, 243] width 283 height 11
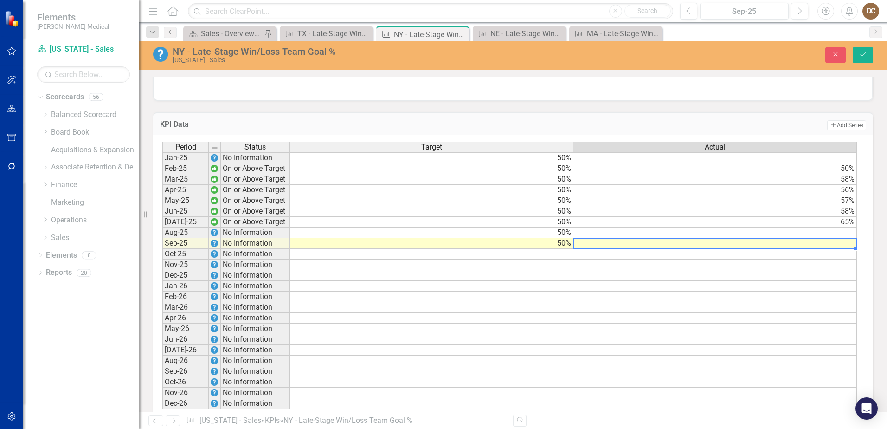
click at [847, 249] on td at bounding box center [714, 243] width 283 height 11
type textarea "50"
click at [779, 109] on div "KPI Data Add Add Series Period Status Target Actual Jan-25 No Information 50% F…" at bounding box center [513, 262] width 734 height 322
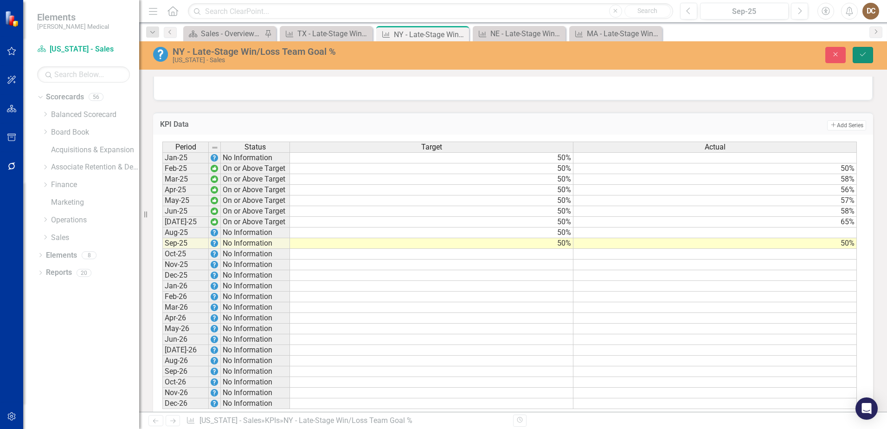
click at [868, 56] on button "Save" at bounding box center [863, 55] width 20 height 16
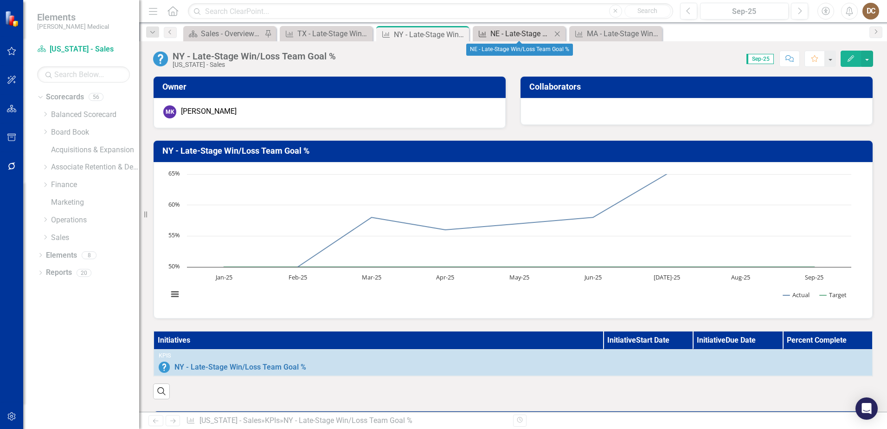
click at [511, 33] on div "NE - Late-Stage Win/Loss Team Goal %" at bounding box center [520, 34] width 61 height 12
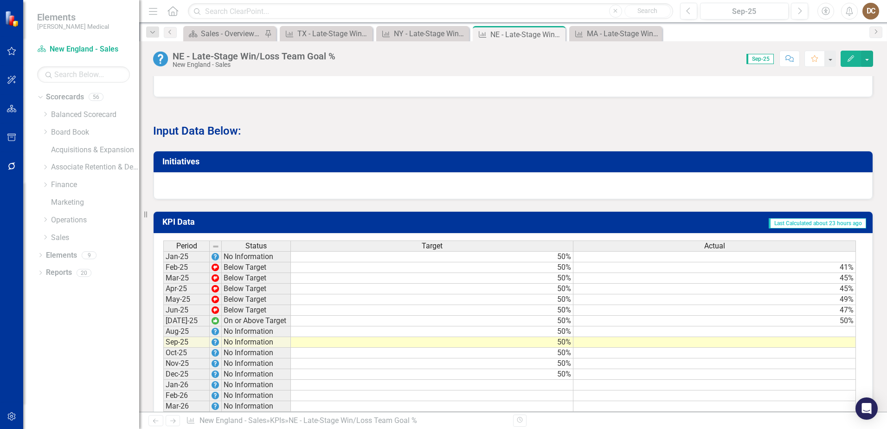
scroll to position [603, 0]
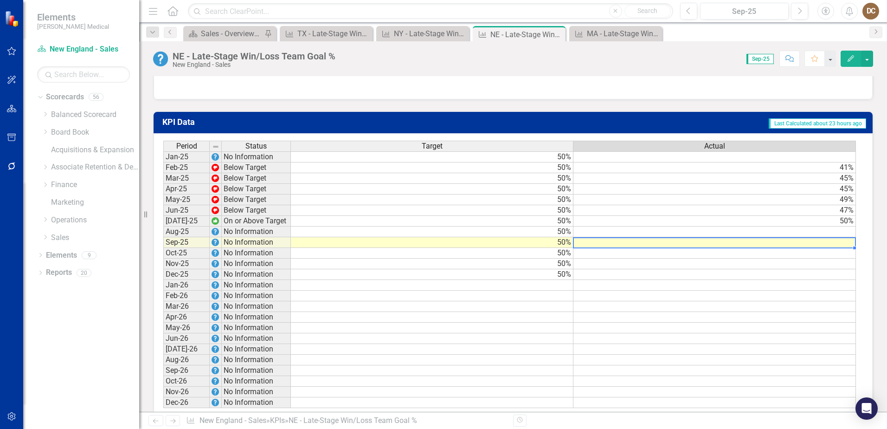
click at [841, 248] on td at bounding box center [714, 242] width 283 height 11
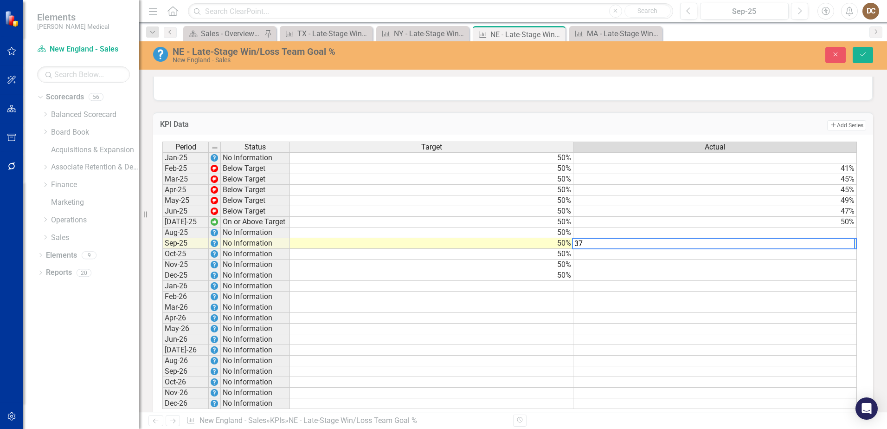
type textarea "37"
click at [763, 100] on div at bounding box center [513, 86] width 719 height 27
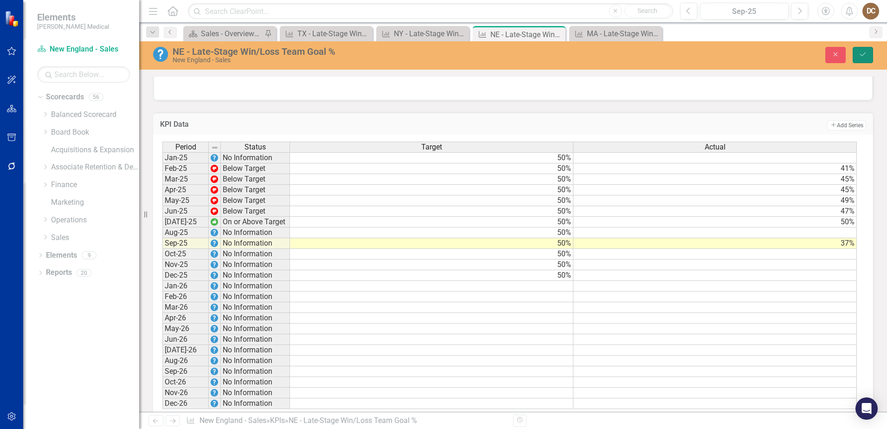
click at [861, 54] on icon "Save" at bounding box center [863, 54] width 8 height 6
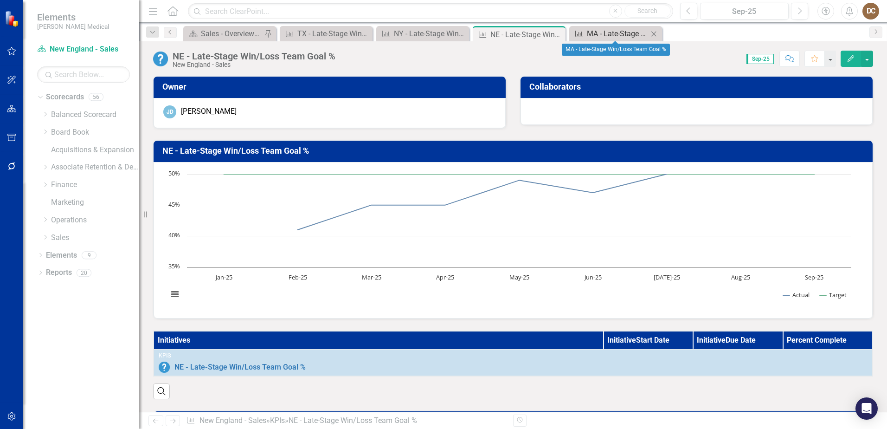
click at [603, 31] on div "MA - Late-Stage Win/Loss Team Goal %" at bounding box center [617, 34] width 61 height 12
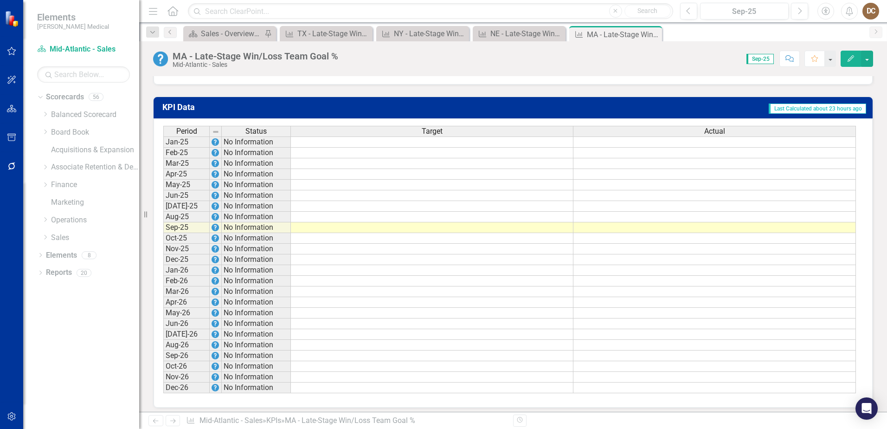
scroll to position [630, 0]
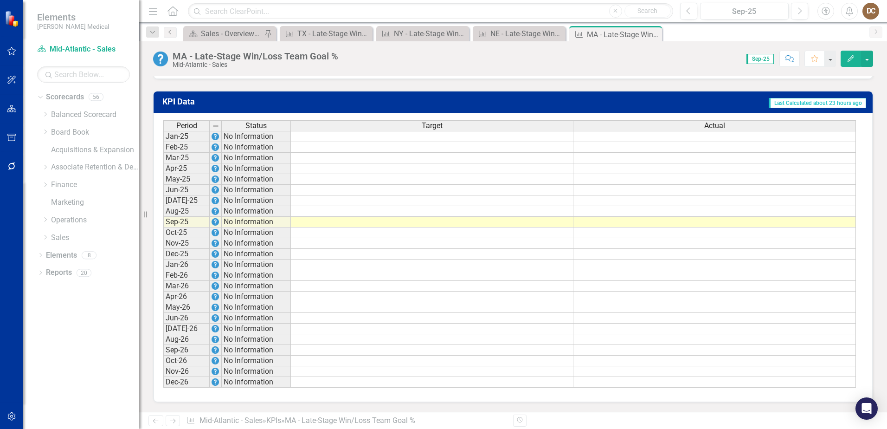
click at [547, 202] on td at bounding box center [432, 200] width 283 height 11
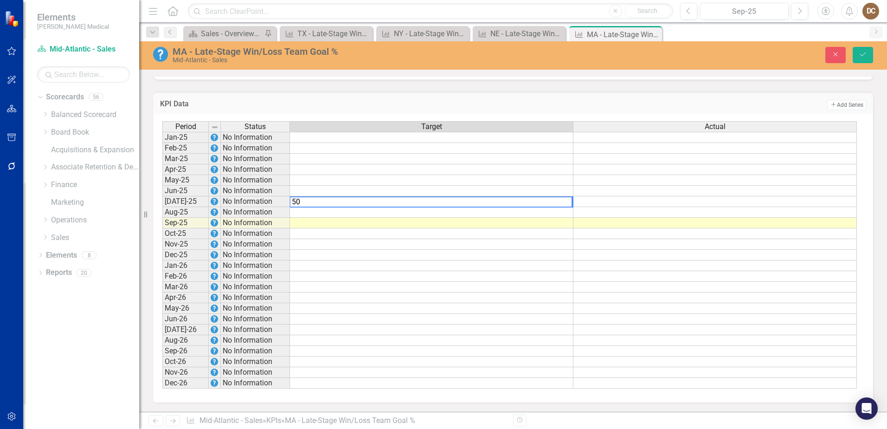
type textarea "50"
click at [562, 214] on td at bounding box center [431, 212] width 283 height 11
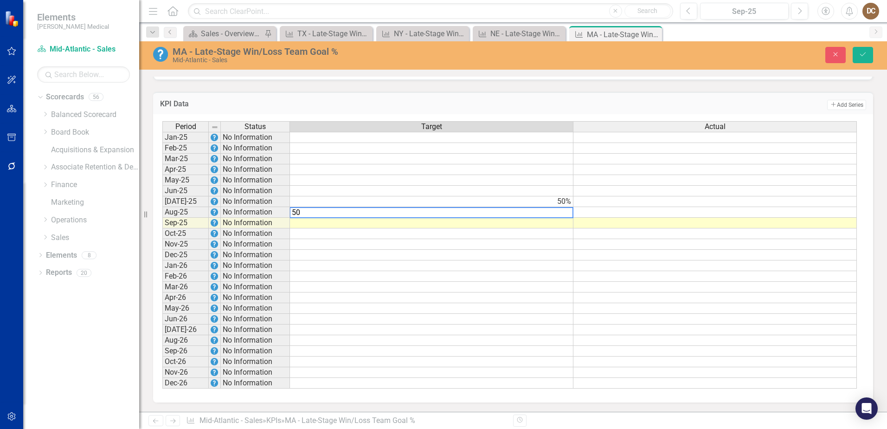
type textarea "50"
click at [563, 223] on td at bounding box center [431, 223] width 283 height 11
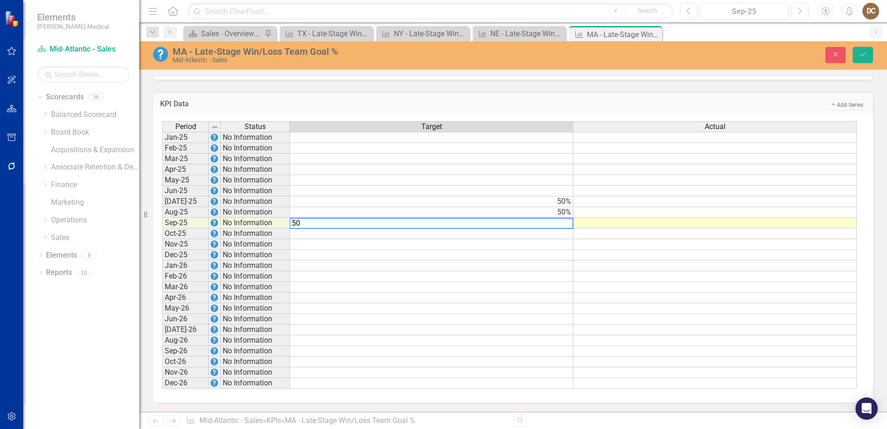
type textarea "50"
click at [637, 102] on td "Add Add Series" at bounding box center [662, 105] width 407 height 12
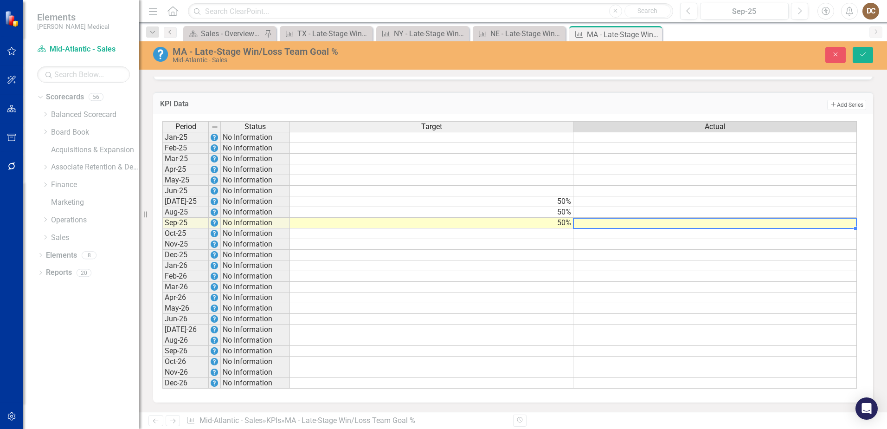
click at [813, 222] on td at bounding box center [714, 223] width 283 height 11
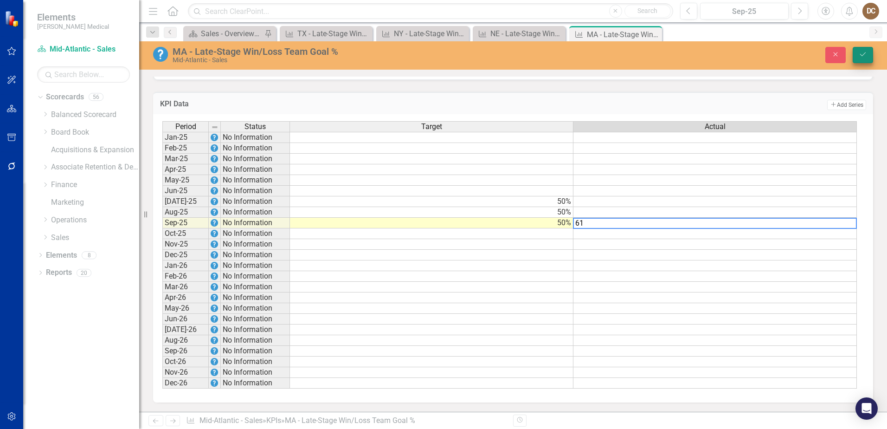
type textarea "61"
click at [861, 58] on button "Save" at bounding box center [863, 55] width 20 height 16
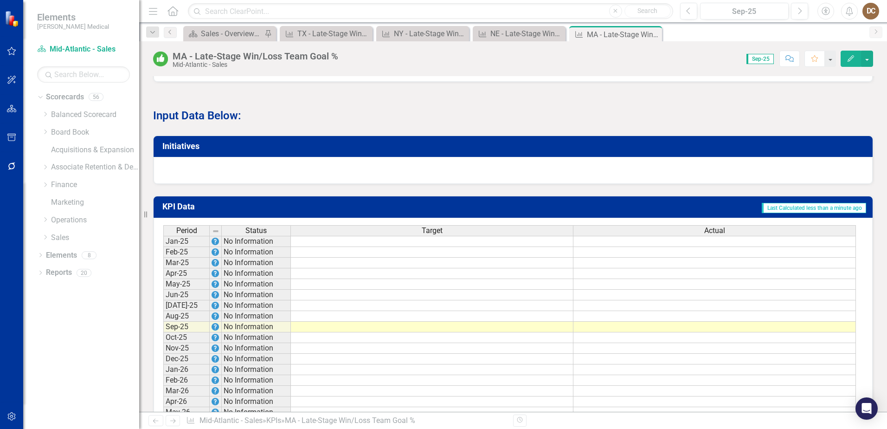
scroll to position [603, 0]
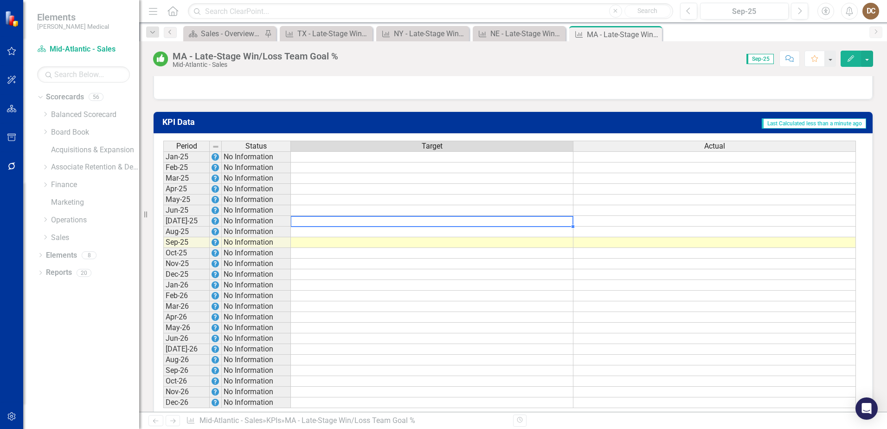
click at [561, 226] on td at bounding box center [432, 221] width 283 height 11
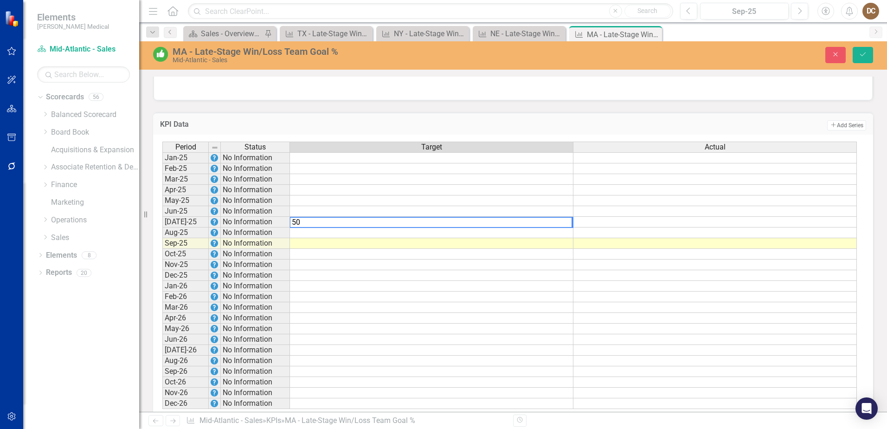
type textarea "50"
click at [564, 238] on td at bounding box center [431, 232] width 283 height 11
type textarea "50"
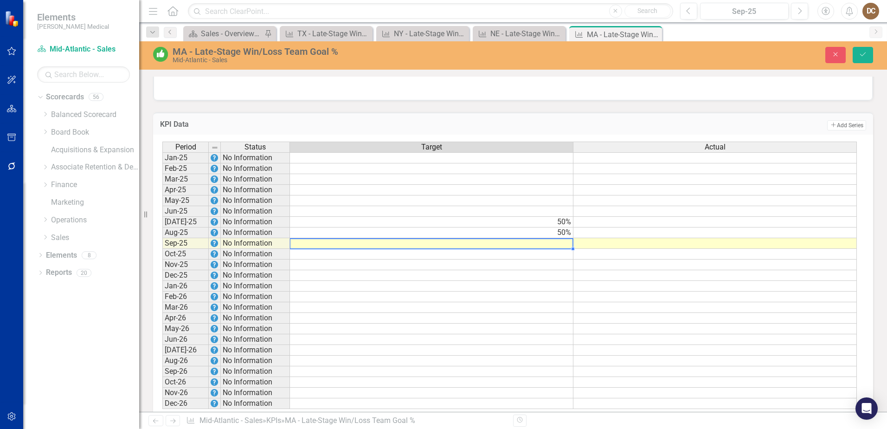
click at [565, 249] on td at bounding box center [431, 243] width 283 height 11
type textarea "50"
click at [662, 249] on td at bounding box center [714, 243] width 283 height 11
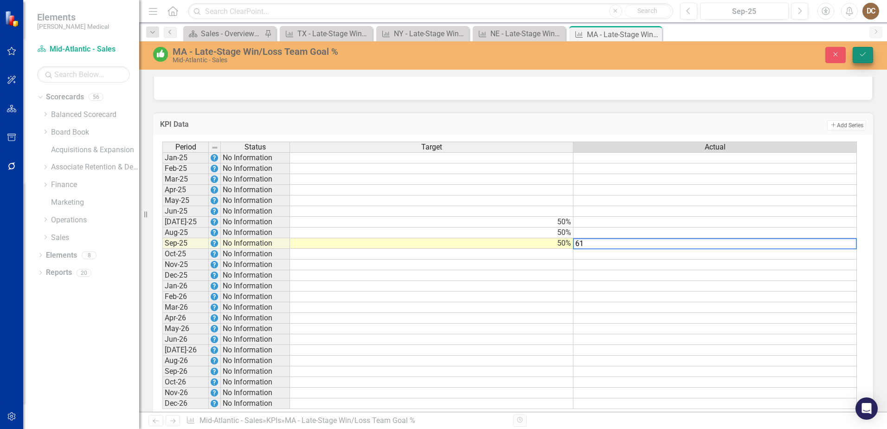
type textarea "61"
click at [866, 58] on icon "Save" at bounding box center [863, 54] width 8 height 6
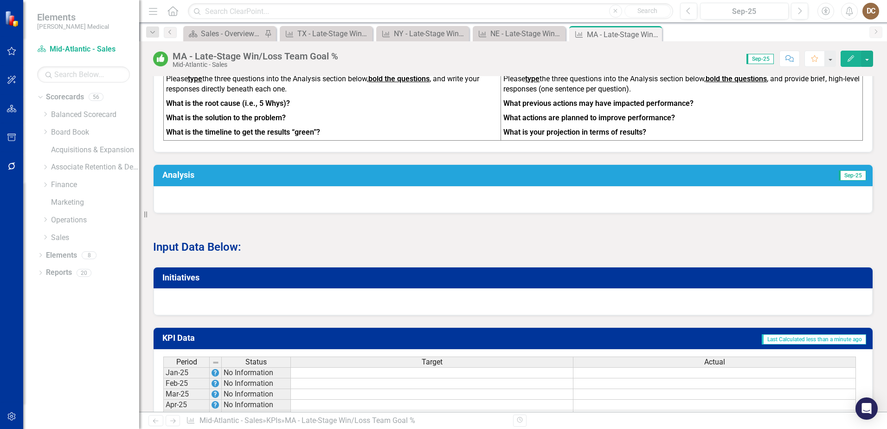
scroll to position [510, 0]
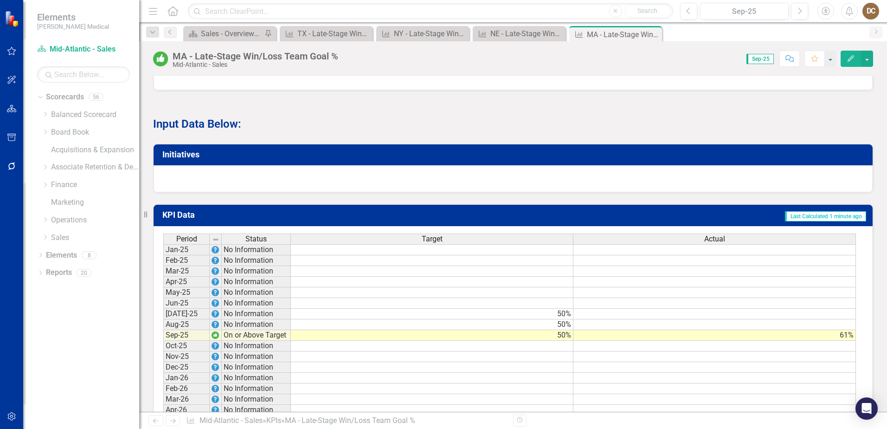
click at [823, 330] on td at bounding box center [714, 324] width 283 height 11
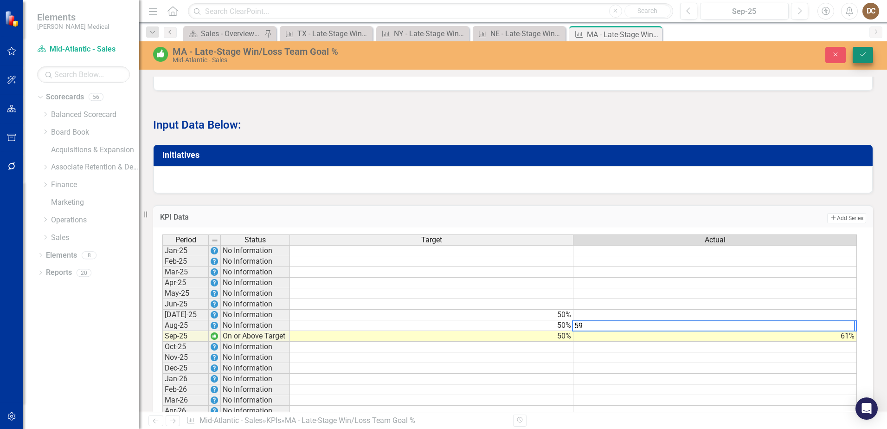
type textarea "59"
click at [860, 57] on icon "Save" at bounding box center [863, 54] width 8 height 6
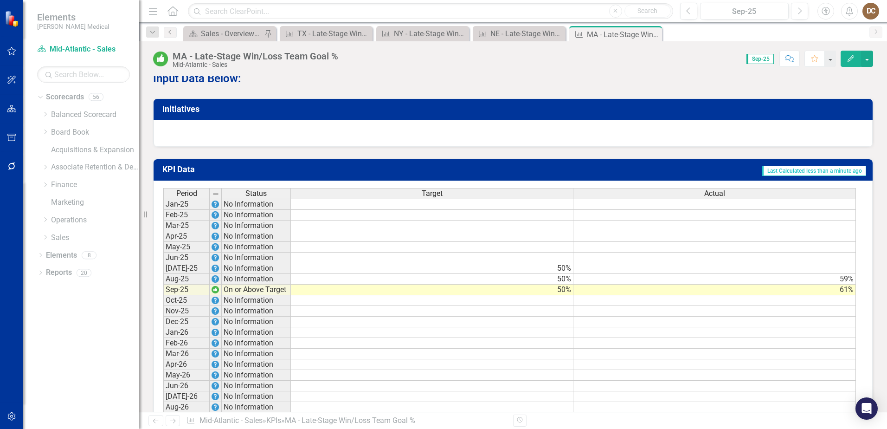
scroll to position [557, 0]
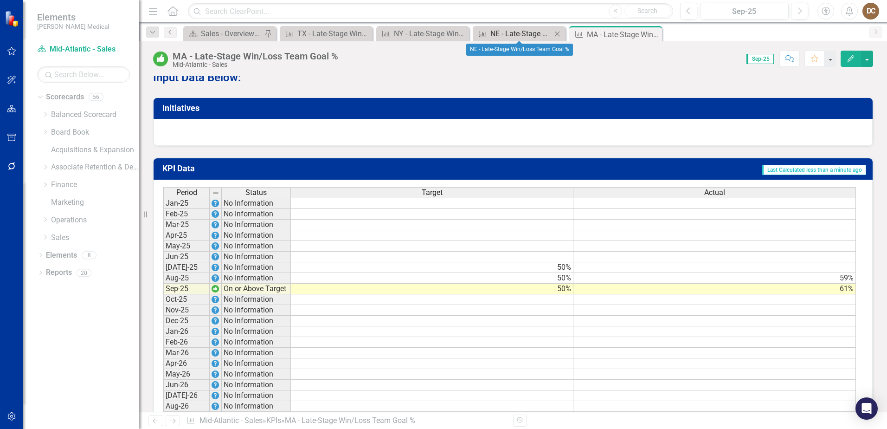
click at [506, 33] on div "NE - Late-Stage Win/Loss Team Goal %" at bounding box center [520, 34] width 61 height 12
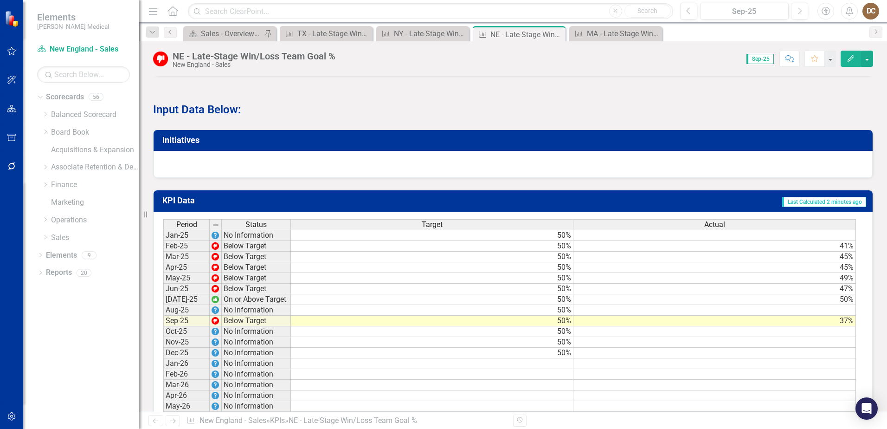
scroll to position [603, 0]
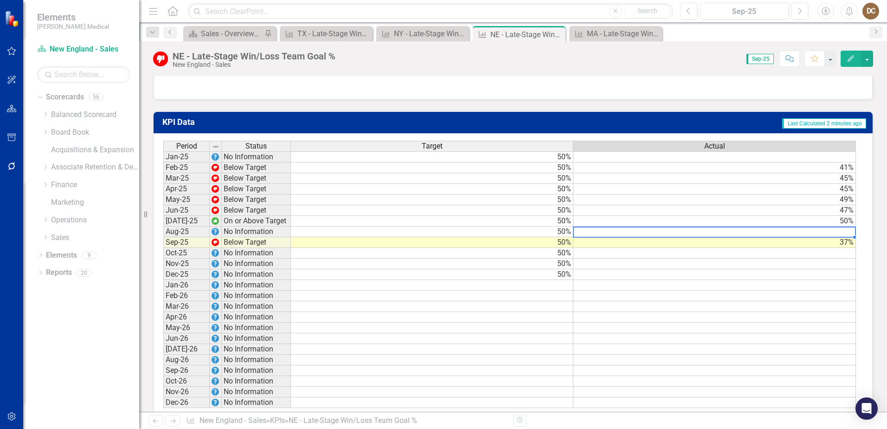
click at [843, 237] on td at bounding box center [714, 231] width 283 height 11
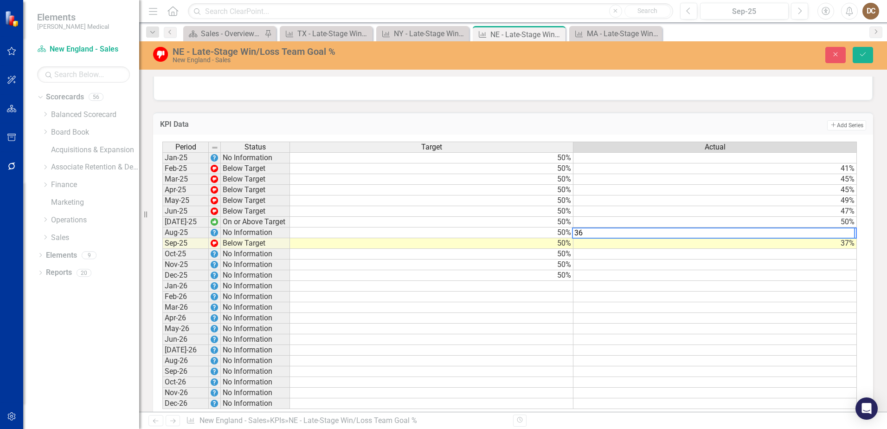
type textarea "36"
click at [868, 89] on div "Initiatives" at bounding box center [513, 70] width 734 height 61
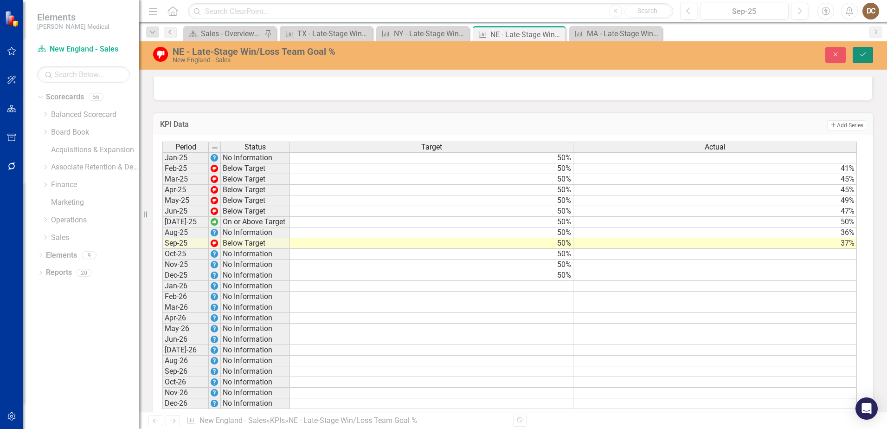
click at [860, 56] on icon "Save" at bounding box center [863, 54] width 8 height 6
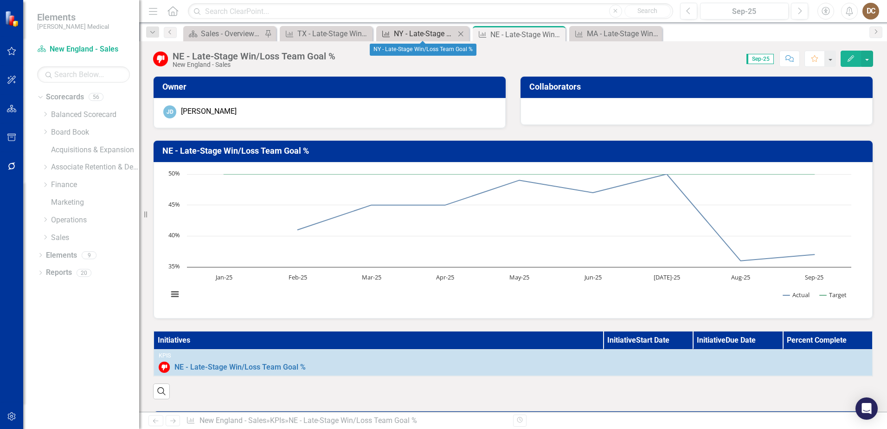
click at [416, 35] on div "NY - Late-Stage Win/Loss Team Goal %" at bounding box center [424, 34] width 61 height 12
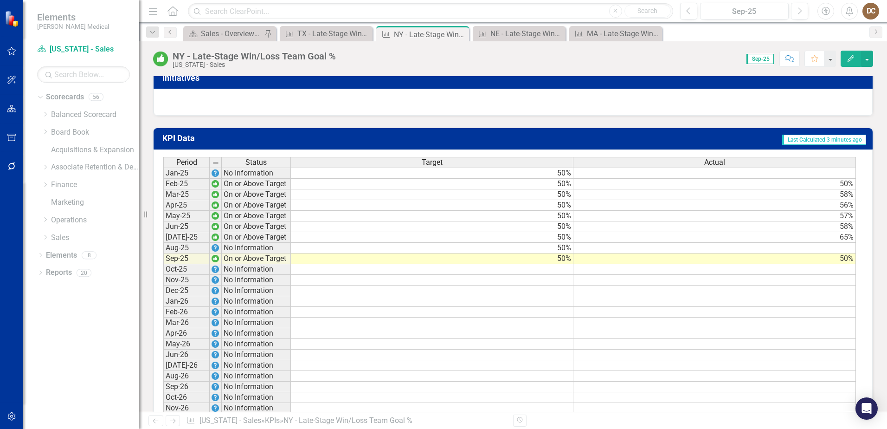
scroll to position [603, 0]
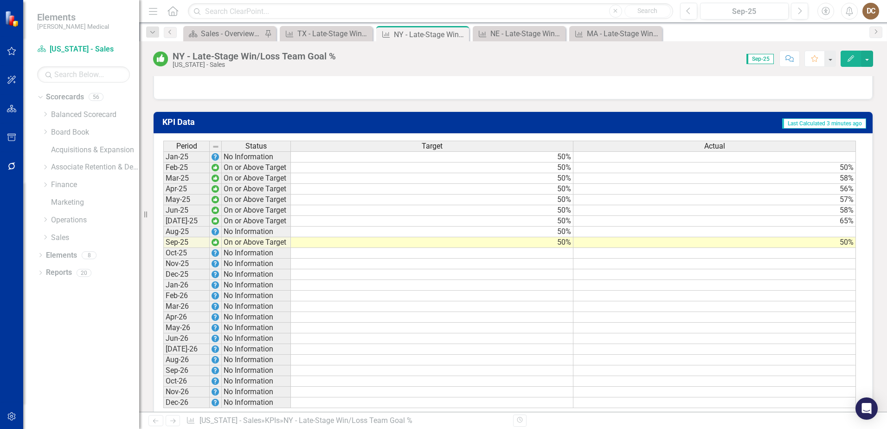
click at [848, 237] on td at bounding box center [714, 231] width 283 height 11
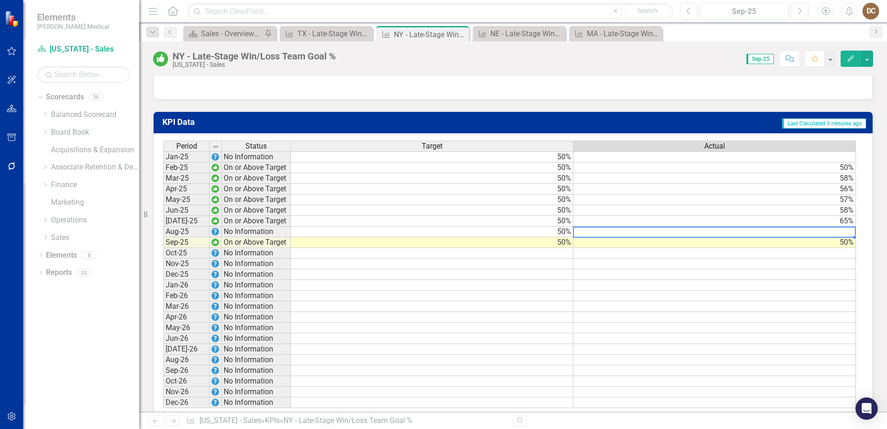
click at [848, 237] on td at bounding box center [714, 231] width 283 height 11
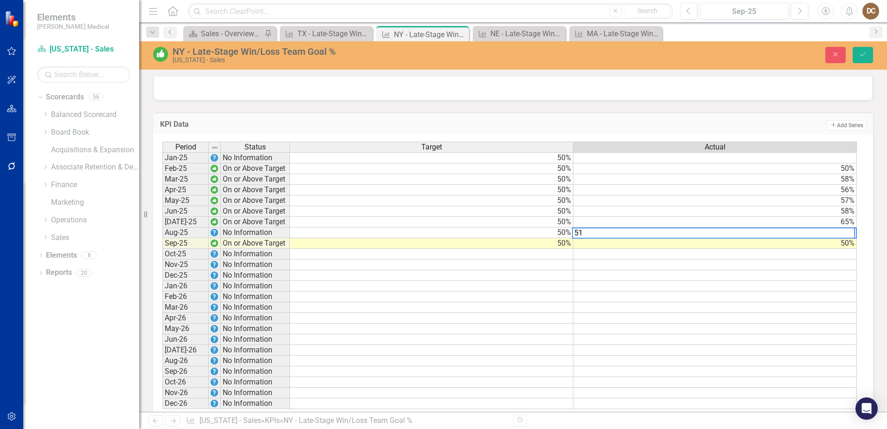
type textarea "51"
click at [864, 130] on div "KPI Data Add Add Series" at bounding box center [513, 123] width 720 height 23
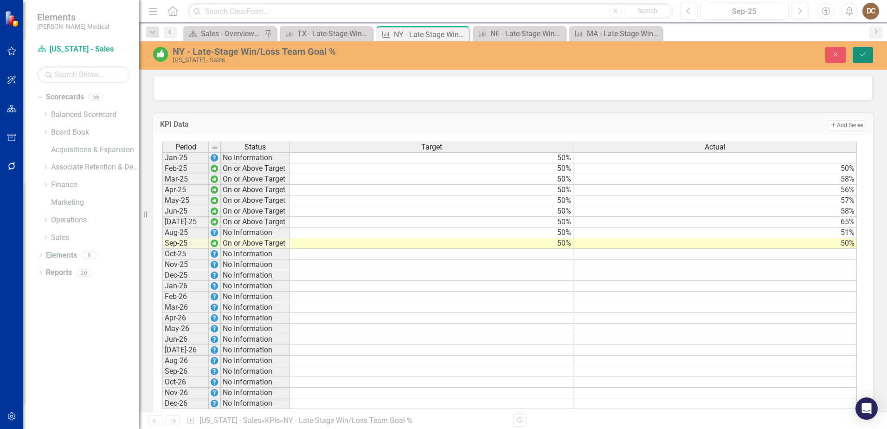
click at [860, 53] on icon "Save" at bounding box center [863, 54] width 8 height 6
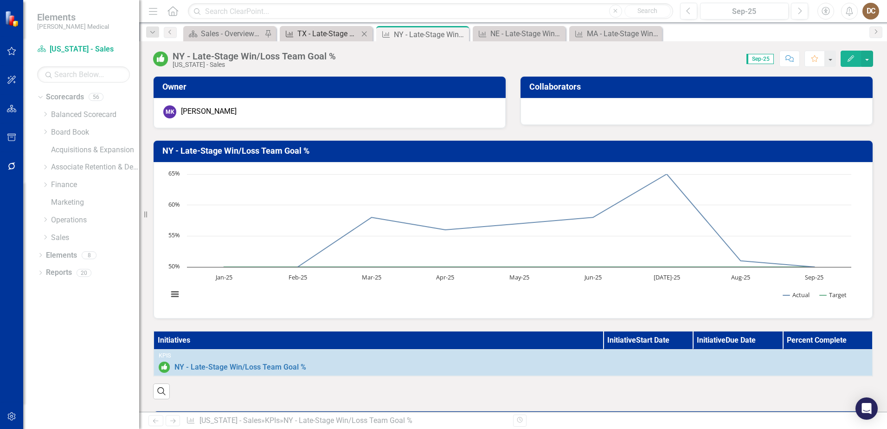
click at [310, 32] on div "TX - Late-Stage Win/Loss Team Goal %" at bounding box center [327, 34] width 61 height 12
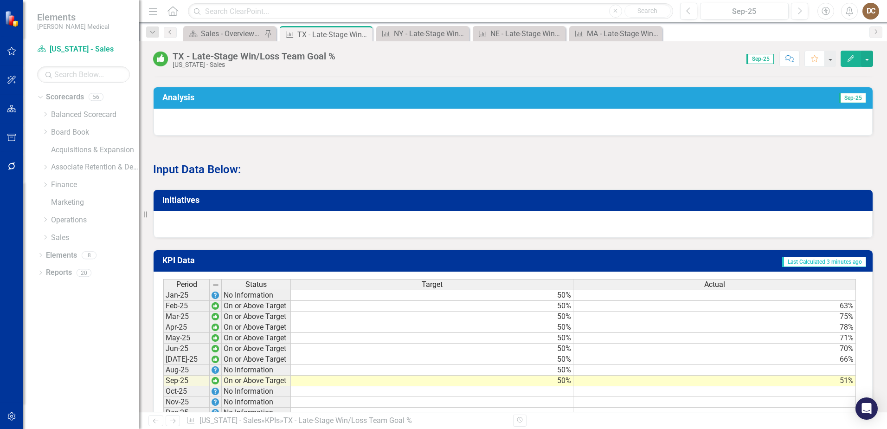
scroll to position [603, 0]
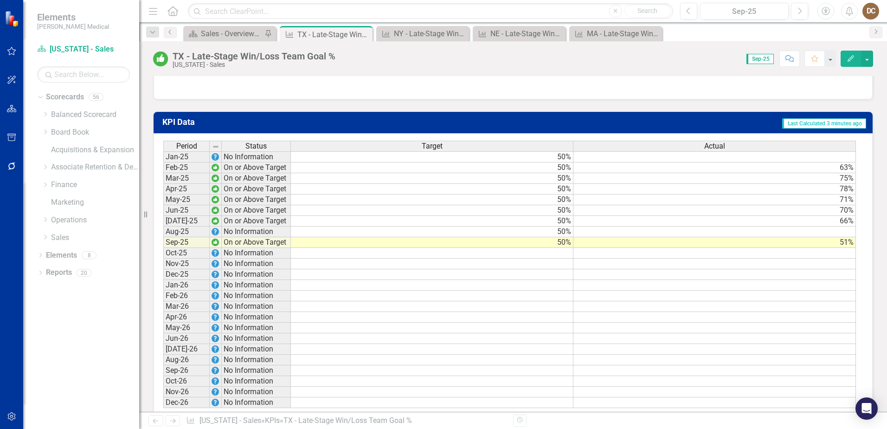
click at [851, 237] on td at bounding box center [714, 231] width 283 height 11
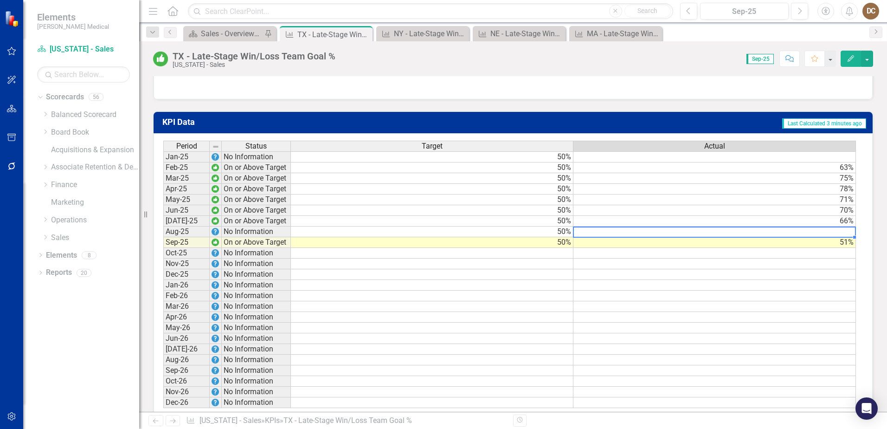
click at [851, 237] on td at bounding box center [714, 231] width 283 height 11
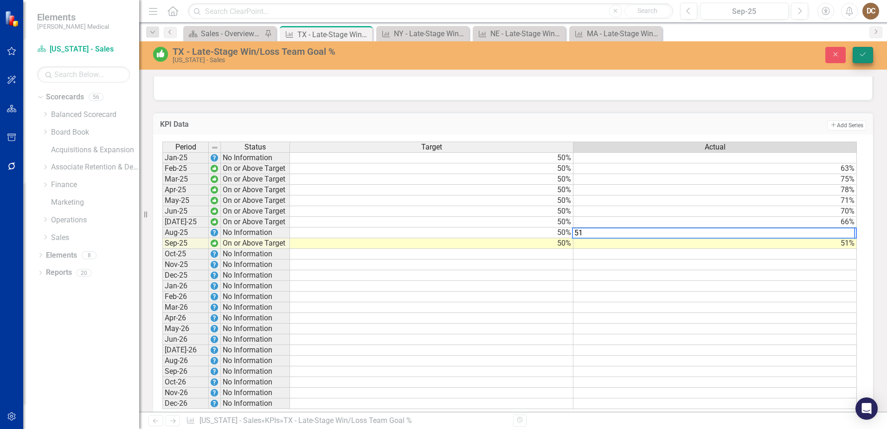
type textarea "51"
click at [865, 54] on icon "Save" at bounding box center [863, 54] width 8 height 6
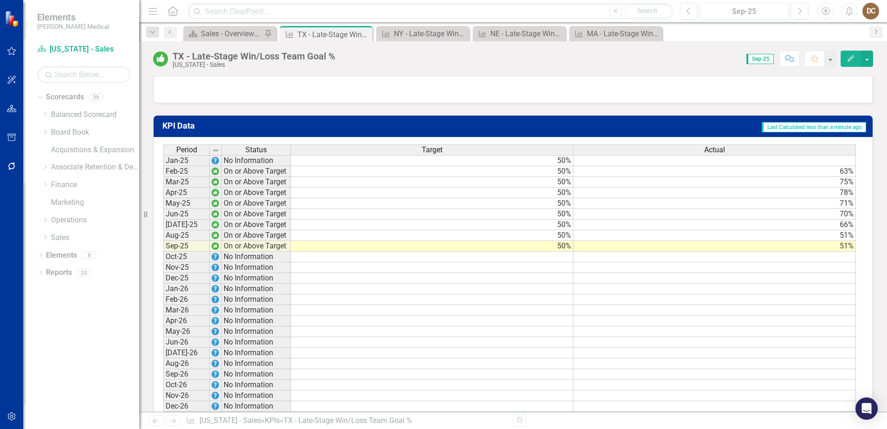
scroll to position [584, 0]
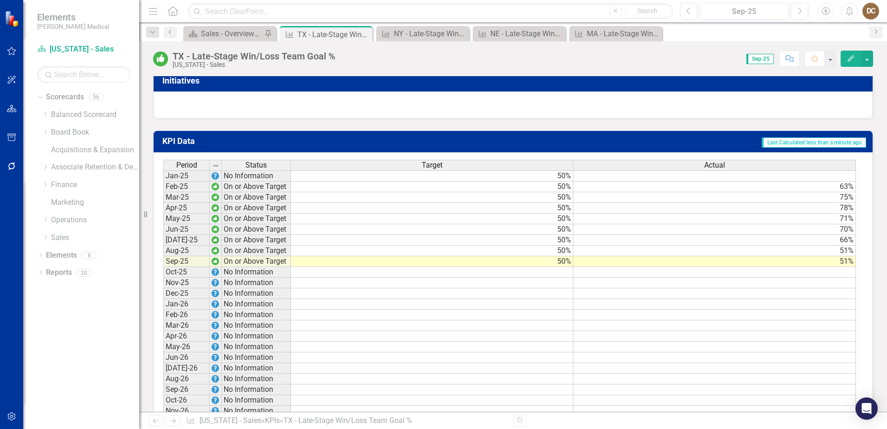
click at [843, 245] on td "66%" at bounding box center [714, 240] width 283 height 11
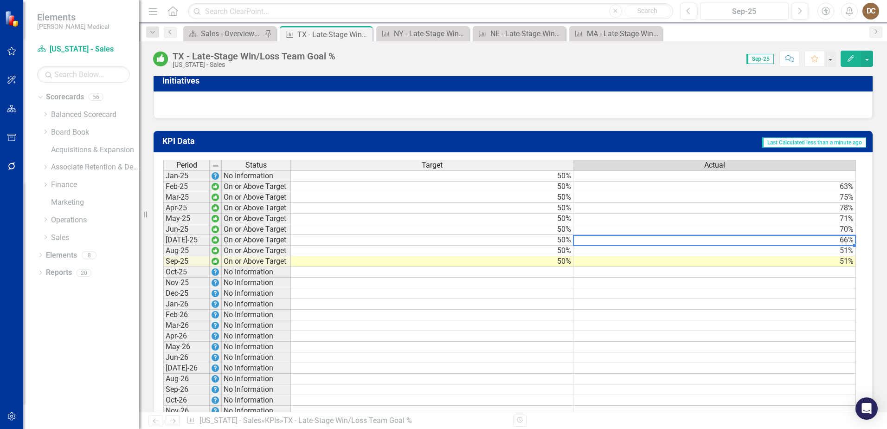
click at [843, 245] on td "66%" at bounding box center [714, 240] width 283 height 11
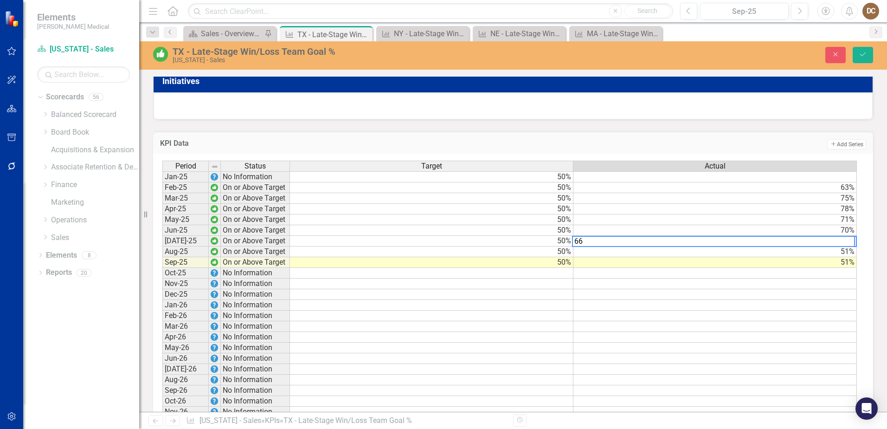
type textarea "6"
type textarea "48"
click at [865, 54] on icon "Save" at bounding box center [863, 54] width 8 height 6
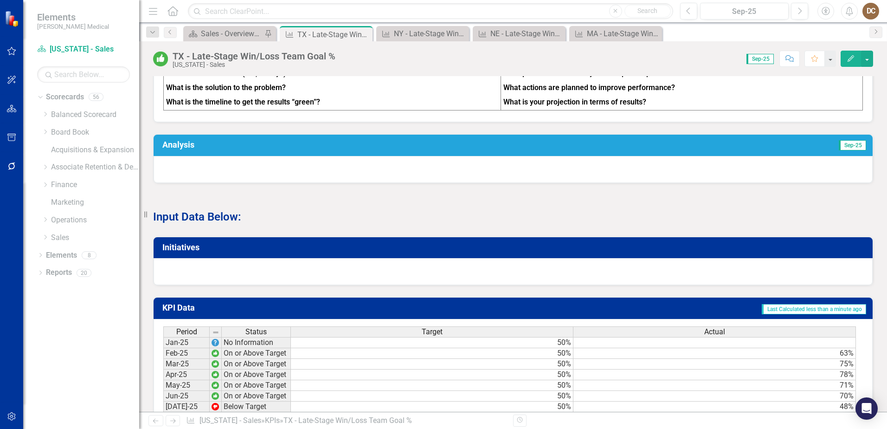
scroll to position [557, 0]
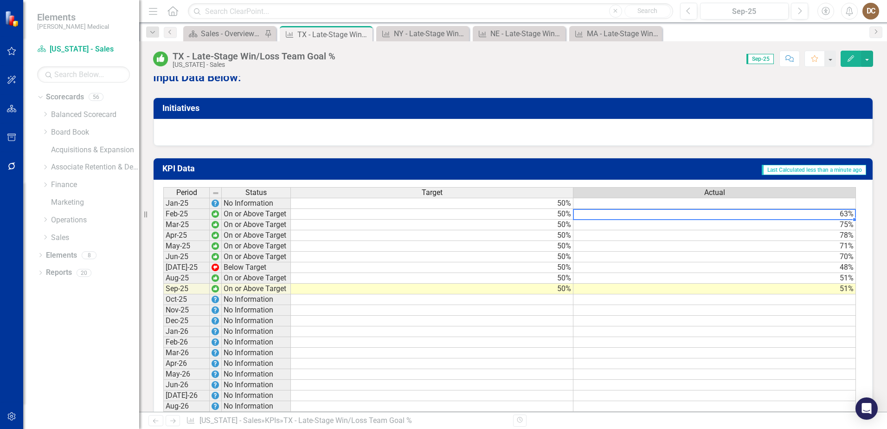
click at [839, 219] on td "63%" at bounding box center [714, 214] width 283 height 11
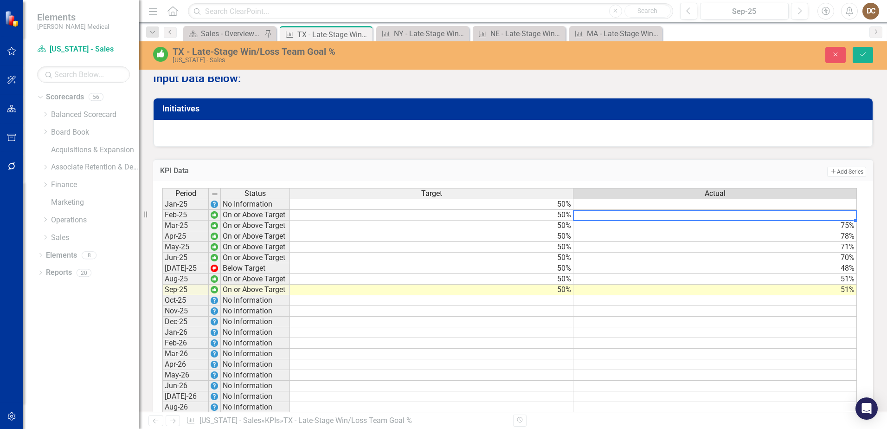
click at [840, 231] on td "75%" at bounding box center [714, 225] width 283 height 11
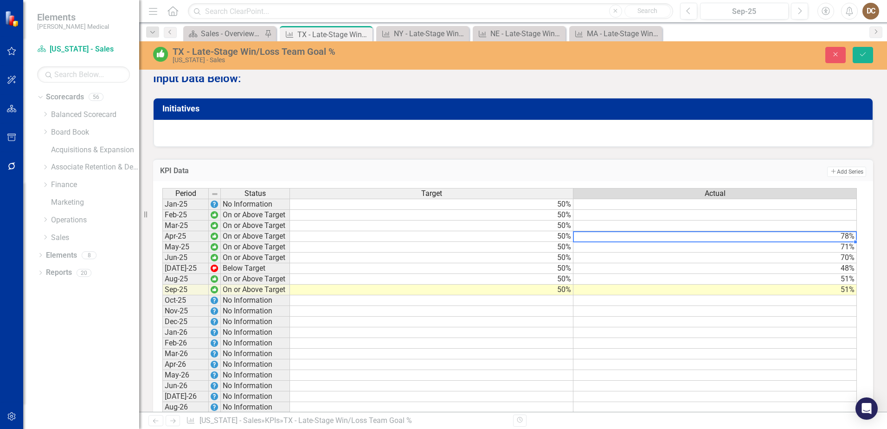
click at [839, 242] on td "78%" at bounding box center [714, 236] width 283 height 11
click at [843, 252] on td "71%" at bounding box center [714, 247] width 283 height 11
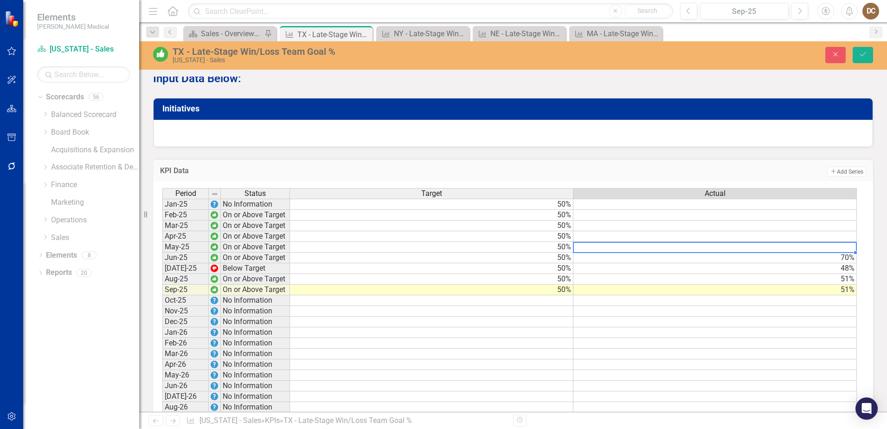
click at [843, 263] on td "70%" at bounding box center [714, 257] width 283 height 11
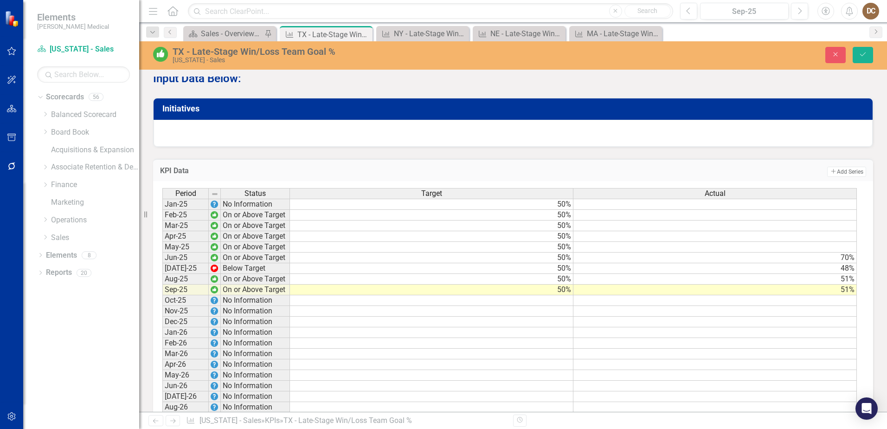
click at [868, 225] on div "KPI Data Add Add Series Period Status Target Actual Jan-25 No Information 50% F…" at bounding box center [513, 308] width 734 height 322
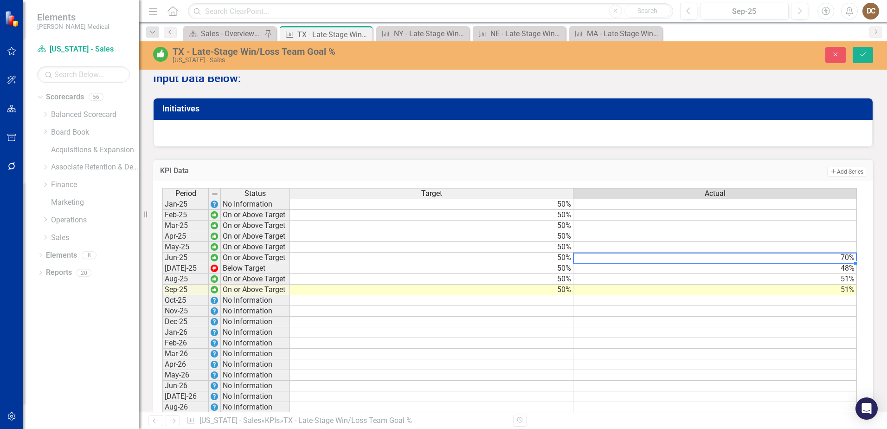
click at [836, 263] on td "70%" at bounding box center [714, 257] width 283 height 11
type textarea "7"
type textarea "49"
click at [869, 173] on div "KPI Data Add Add Series Period Status Target Actual Jan-25 No Information 50% F…" at bounding box center [513, 308] width 734 height 322
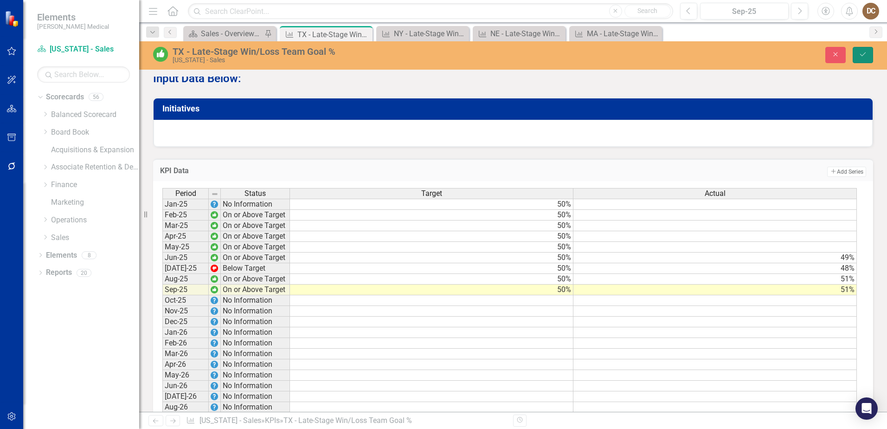
click at [862, 53] on icon "Save" at bounding box center [863, 54] width 8 height 6
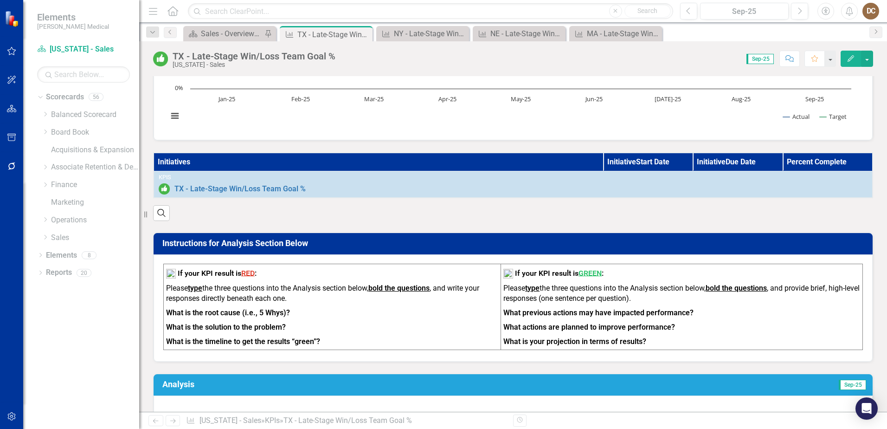
scroll to position [93, 0]
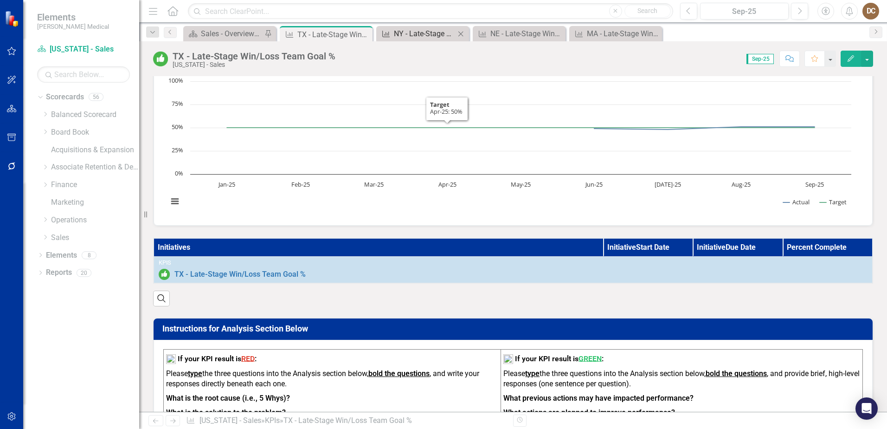
click at [411, 32] on div "NY - Late-Stage Win/Loss Team Goal %" at bounding box center [424, 34] width 61 height 12
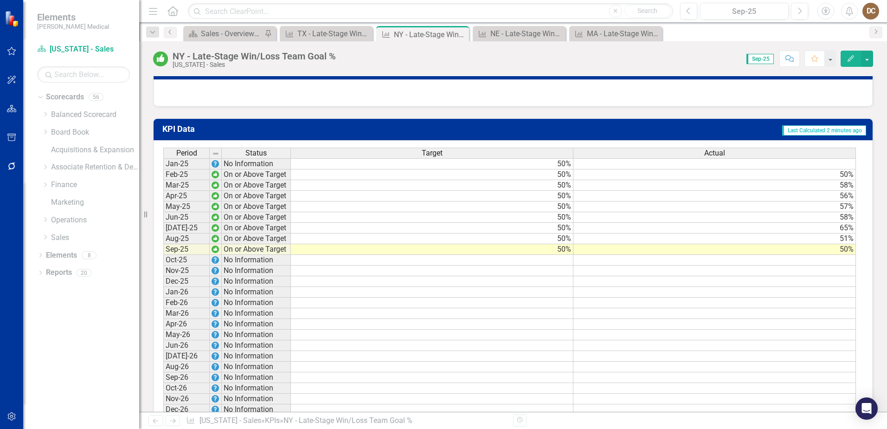
scroll to position [603, 0]
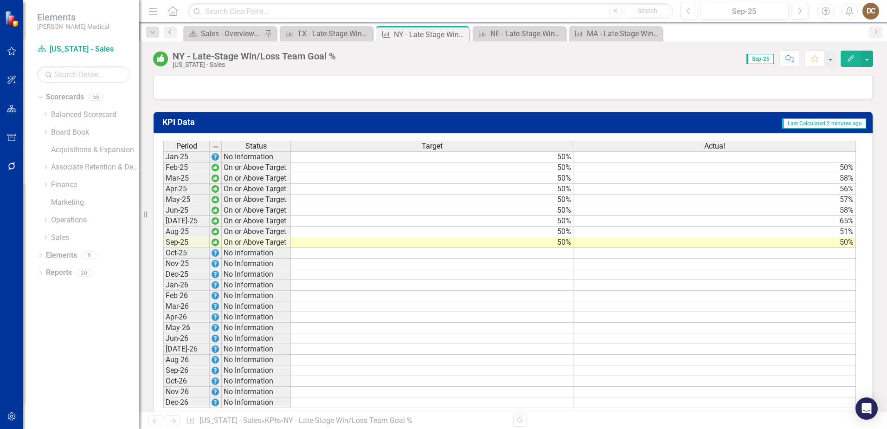
click at [846, 226] on td "65%" at bounding box center [714, 221] width 283 height 11
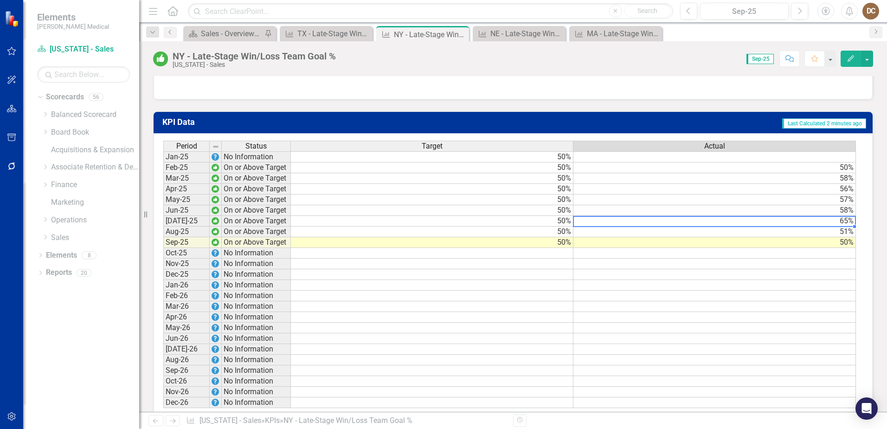
drag, startPoint x: 846, startPoint y: 229, endPoint x: 837, endPoint y: 228, distance: 8.4
click at [845, 226] on td "65%" at bounding box center [714, 221] width 283 height 11
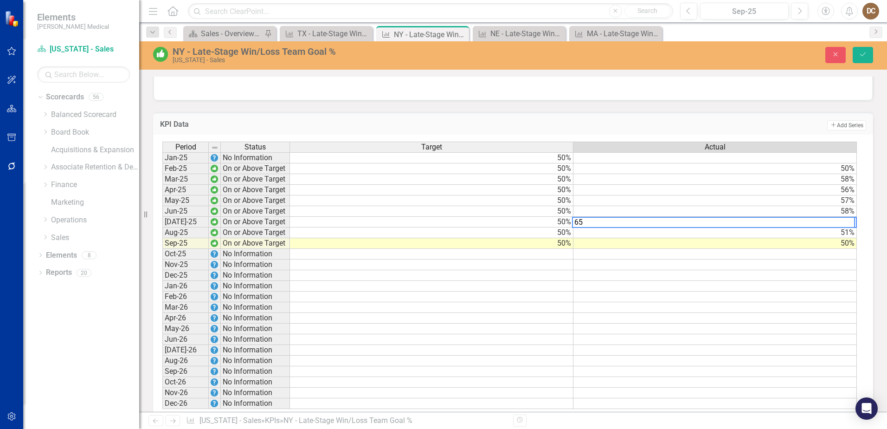
type textarea "6"
type textarea "51"
click at [809, 131] on td "Add Add Series" at bounding box center [662, 125] width 407 height 12
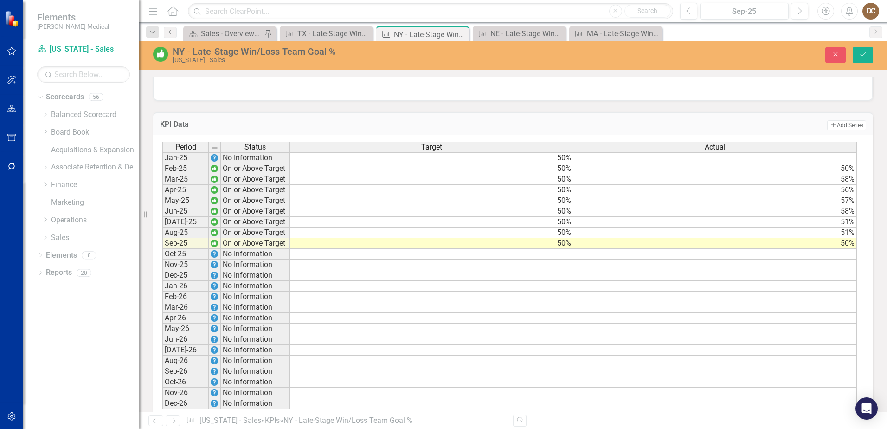
click at [848, 217] on td "58%" at bounding box center [714, 211] width 283 height 11
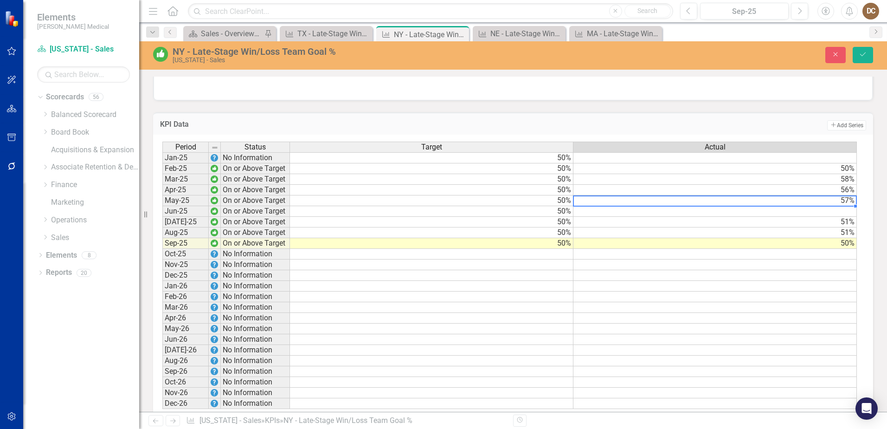
click at [849, 206] on td "57%" at bounding box center [714, 200] width 283 height 11
click at [848, 195] on td "56%" at bounding box center [714, 190] width 283 height 11
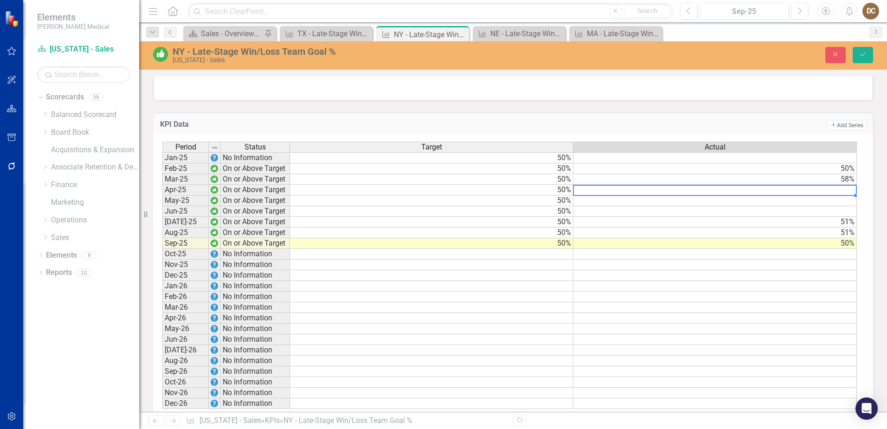
click at [848, 185] on td "58%" at bounding box center [714, 179] width 283 height 11
click at [844, 174] on td "50%" at bounding box center [714, 168] width 283 height 11
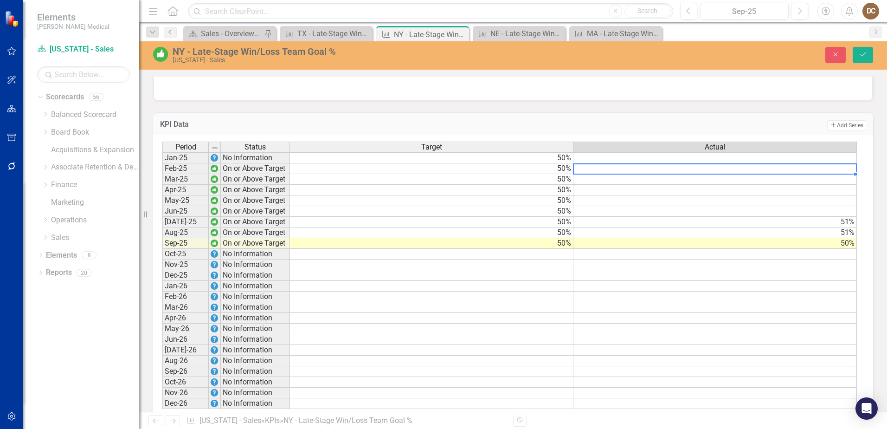
click at [559, 163] on td "50%" at bounding box center [431, 157] width 283 height 11
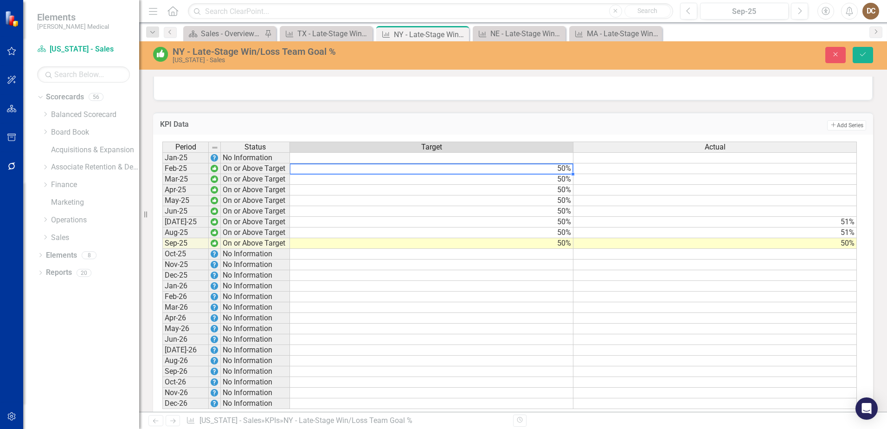
click at [553, 174] on td "50%" at bounding box center [431, 168] width 283 height 11
click at [557, 185] on td "50%" at bounding box center [431, 179] width 283 height 11
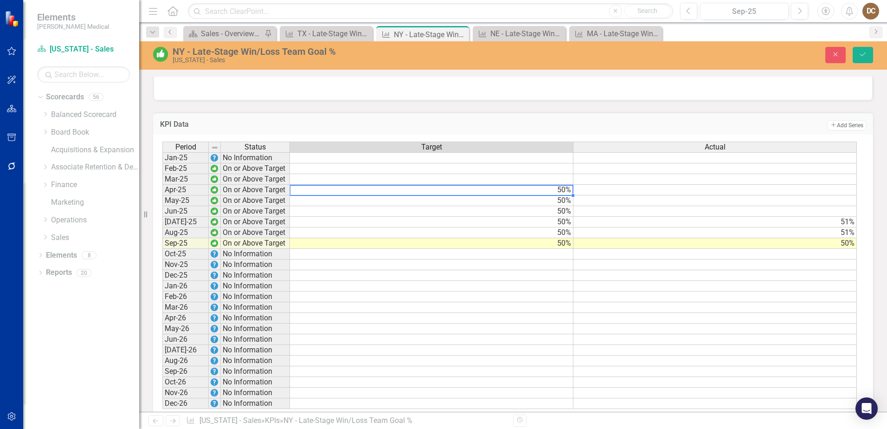
click at [558, 195] on td "50%" at bounding box center [431, 190] width 283 height 11
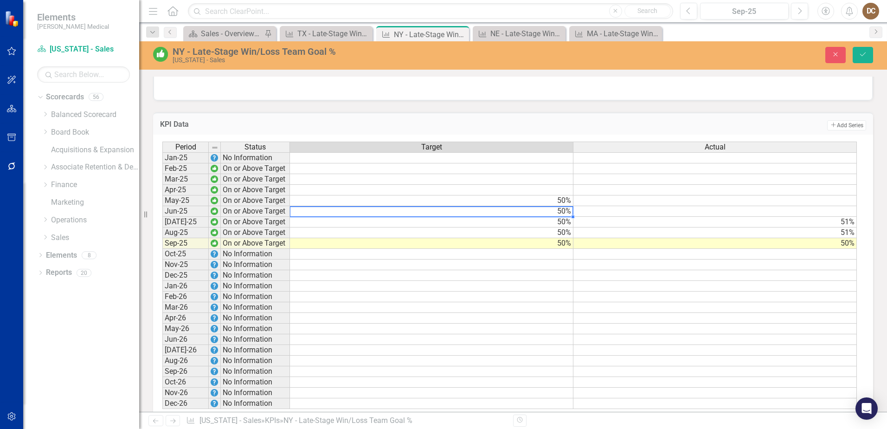
click at [162, 213] on div "Period Status Target Actual Jan-25 No Information Feb-25 On or Above Target Mar…" at bounding box center [162, 274] width 0 height 267
click at [562, 206] on td "50%" at bounding box center [431, 200] width 283 height 11
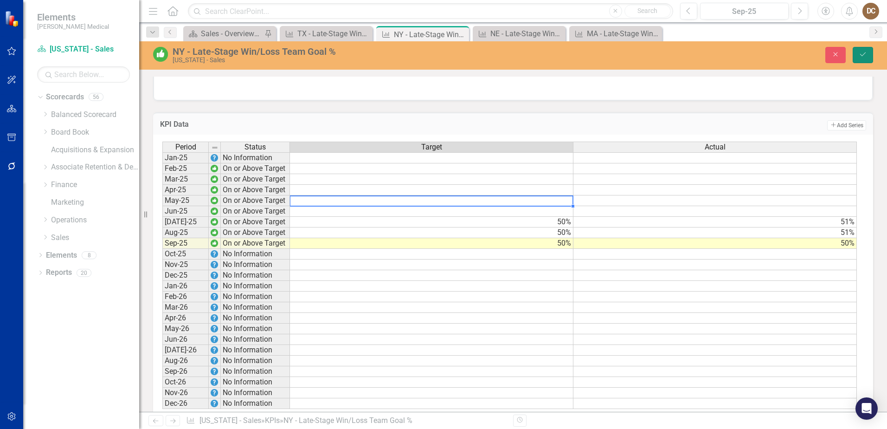
click at [866, 54] on icon "Save" at bounding box center [863, 54] width 8 height 6
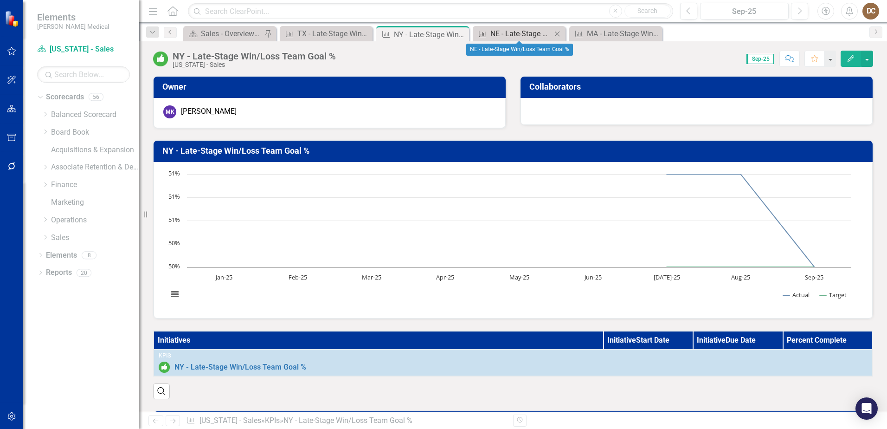
click at [510, 33] on div "NE - Late-Stage Win/Loss Team Goal %" at bounding box center [520, 34] width 61 height 12
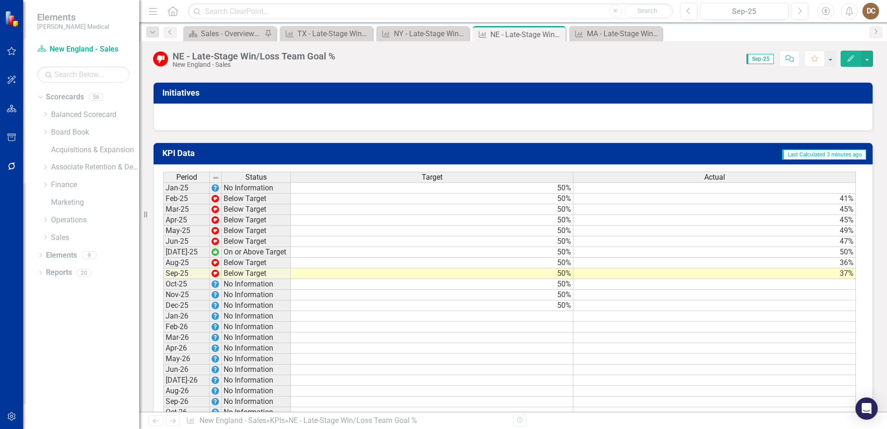
scroll to position [557, 0]
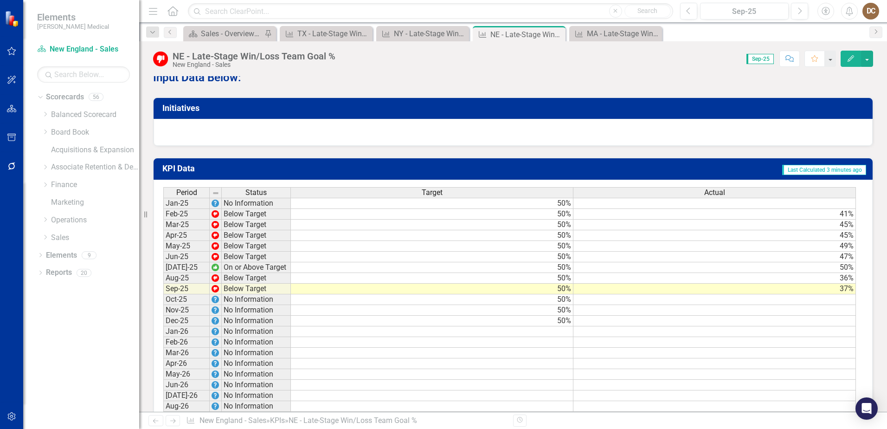
click at [842, 273] on td "50%" at bounding box center [714, 267] width 283 height 11
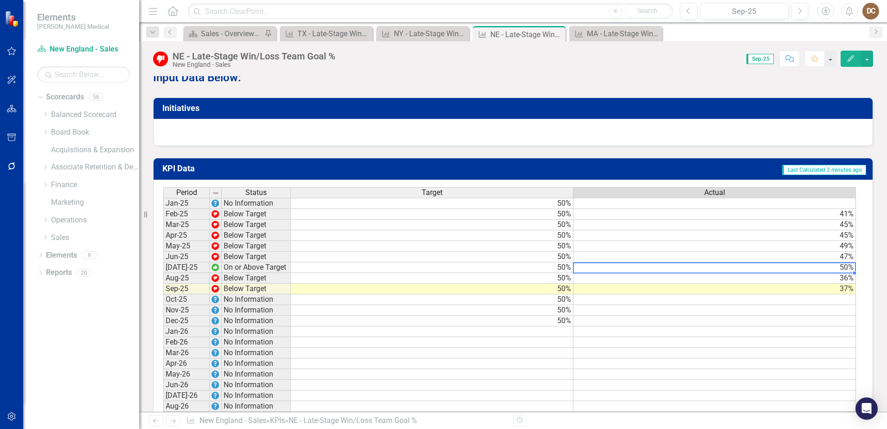
click at [842, 273] on td "50%" at bounding box center [714, 267] width 283 height 11
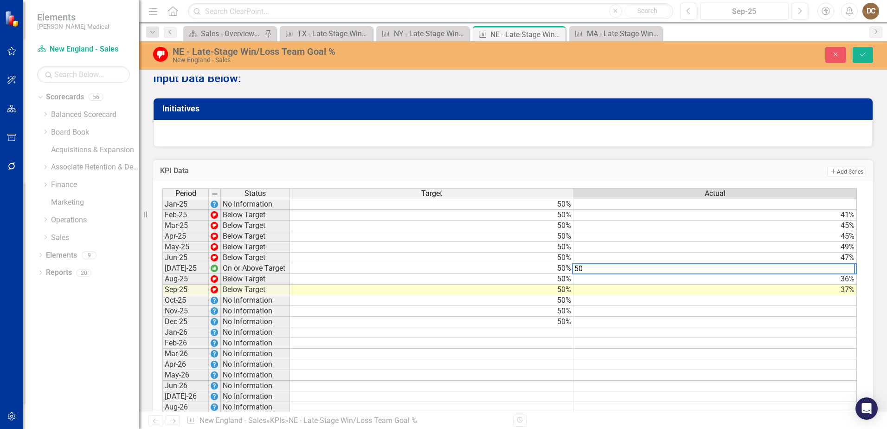
type textarea "5"
type textarea "36"
click at [720, 176] on td "Add Add Series" at bounding box center [662, 172] width 407 height 12
click at [832, 263] on td "47%" at bounding box center [714, 257] width 283 height 11
click at [162, 249] on div "Period Status Target Actual Jan-25 No Information 50% Feb-25 Below Target 50% 4…" at bounding box center [162, 321] width 0 height 267
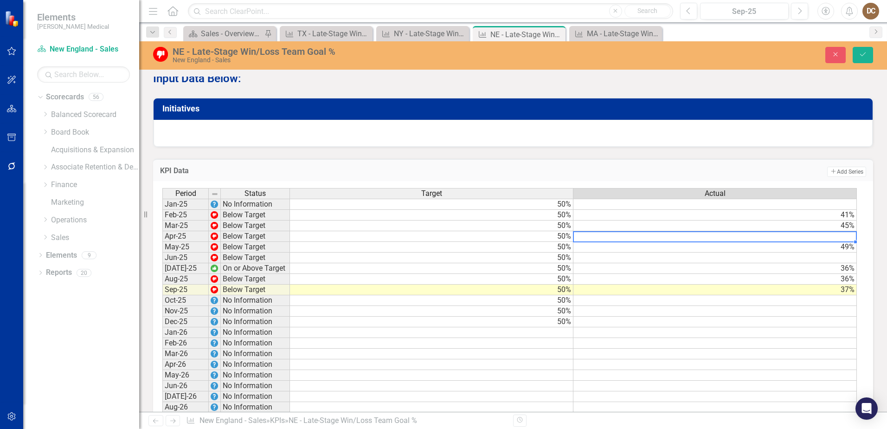
click at [845, 252] on td "49%" at bounding box center [714, 247] width 283 height 11
click at [850, 230] on td "45%" at bounding box center [714, 225] width 283 height 11
click at [846, 220] on td "41%" at bounding box center [714, 215] width 283 height 11
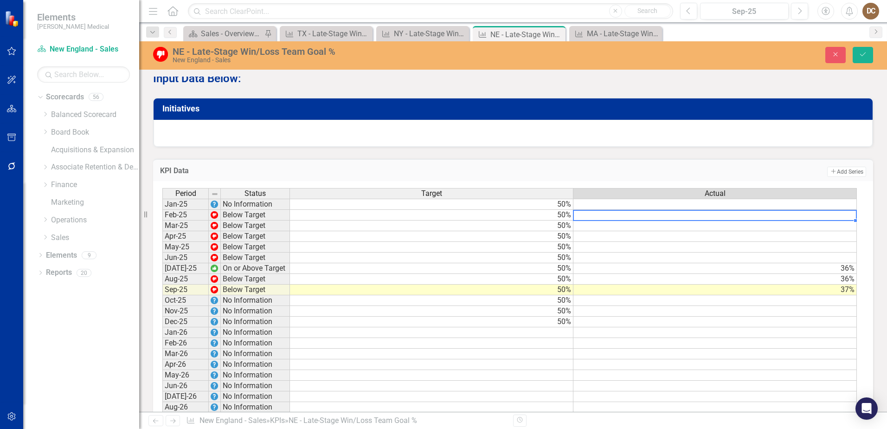
click at [555, 210] on td "50%" at bounding box center [431, 204] width 283 height 11
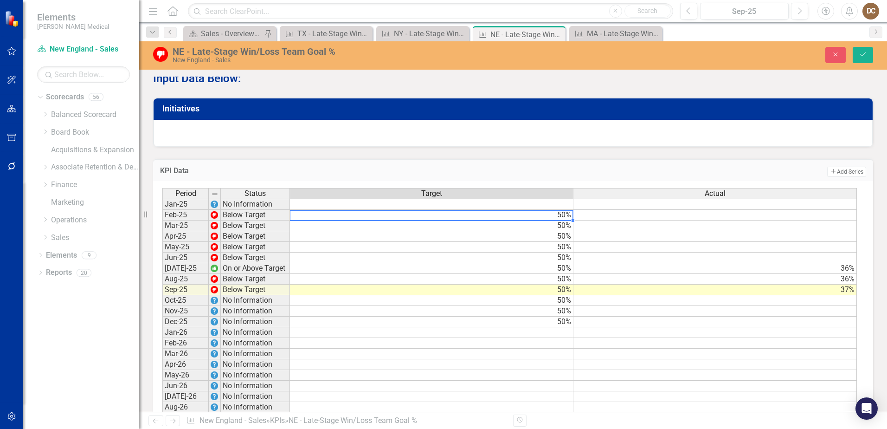
click at [557, 220] on td "50%" at bounding box center [431, 215] width 283 height 11
click at [553, 231] on td "50%" at bounding box center [431, 225] width 283 height 11
click at [553, 240] on td "50%" at bounding box center [431, 236] width 283 height 11
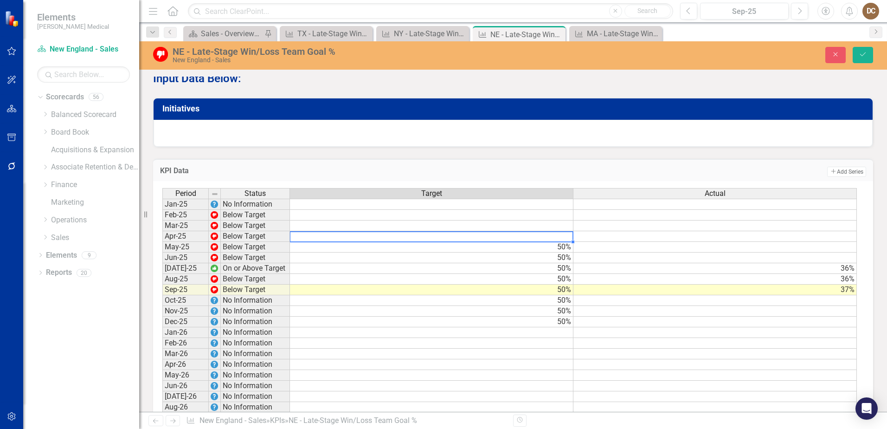
click at [553, 252] on td "50%" at bounding box center [431, 247] width 283 height 11
click at [162, 270] on div "Period Status Target Actual Jan-25 No Information Feb-25 Below Target Mar-25 Be…" at bounding box center [162, 321] width 0 height 267
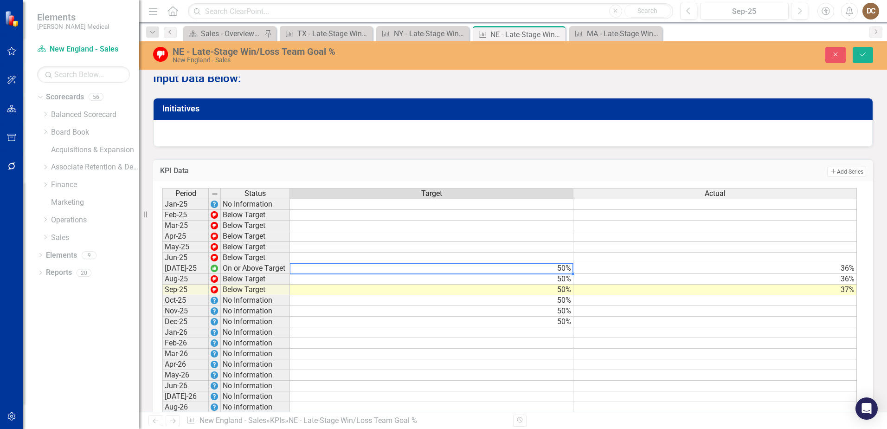
click at [559, 274] on td "50%" at bounding box center [431, 268] width 283 height 11
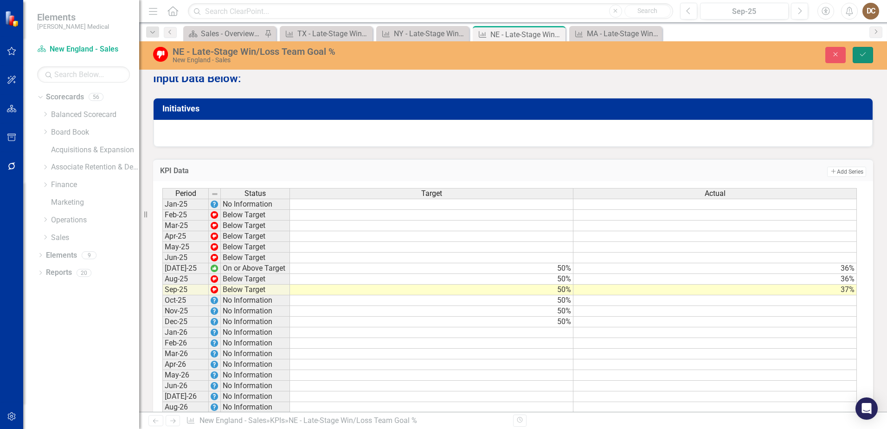
click at [861, 55] on icon "Save" at bounding box center [863, 54] width 8 height 6
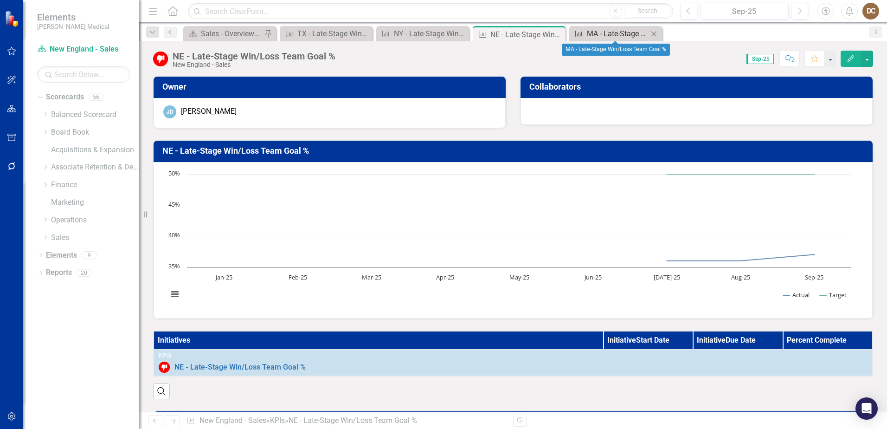
click at [590, 31] on div "MA - Late-Stage Win/Loss Team Goal %" at bounding box center [617, 34] width 61 height 12
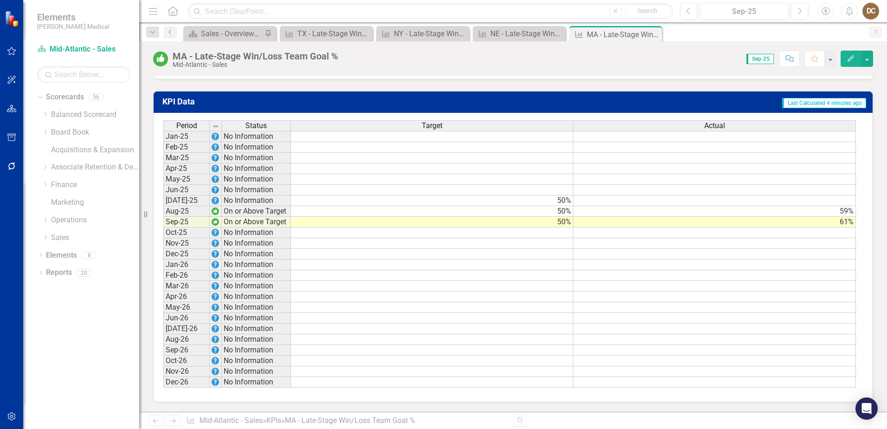
scroll to position [630, 0]
click at [563, 232] on td at bounding box center [432, 232] width 283 height 11
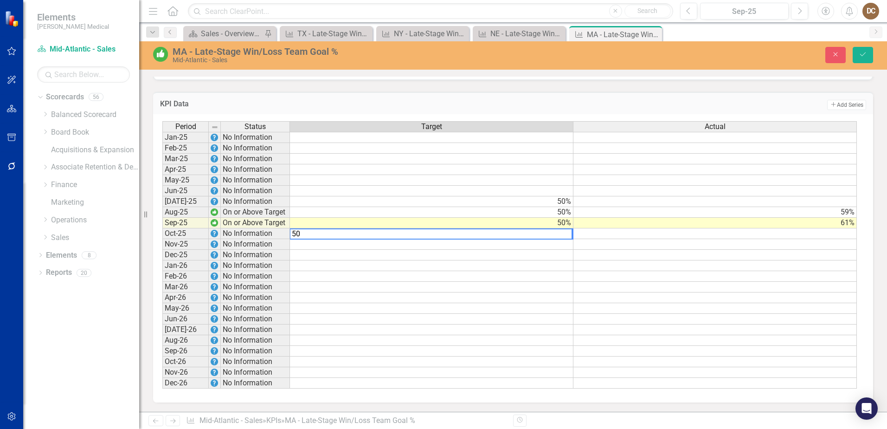
type textarea "50"
click at [651, 105] on td "Add Add Series" at bounding box center [662, 105] width 407 height 12
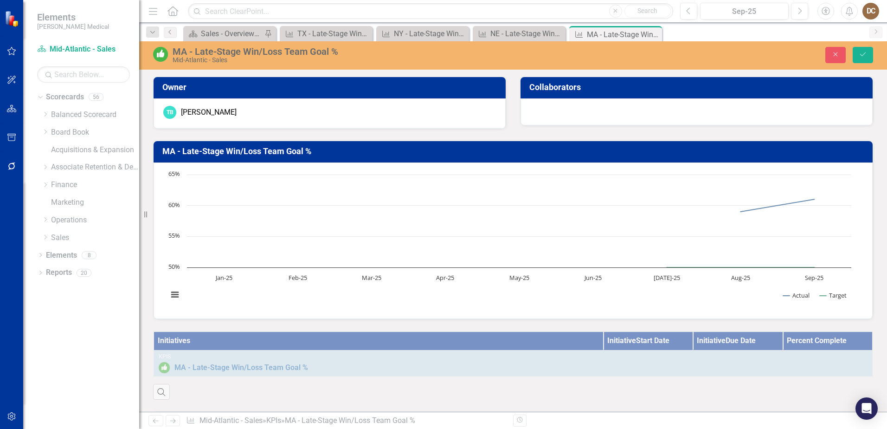
scroll to position [630, 0]
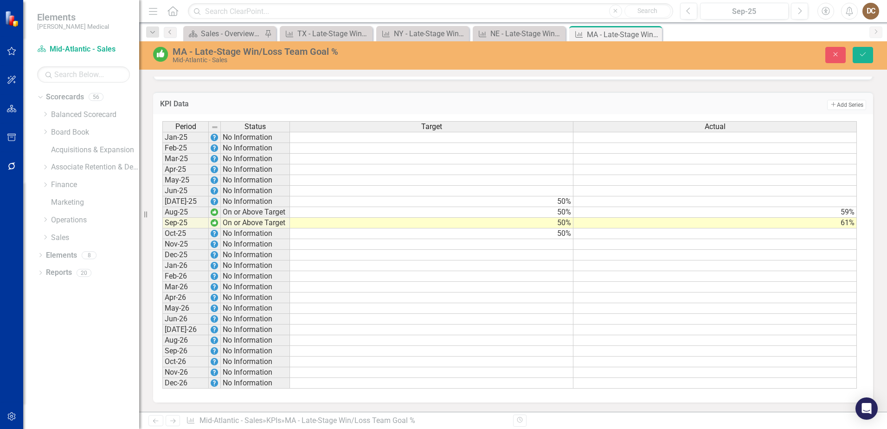
click at [845, 199] on td at bounding box center [714, 201] width 283 height 11
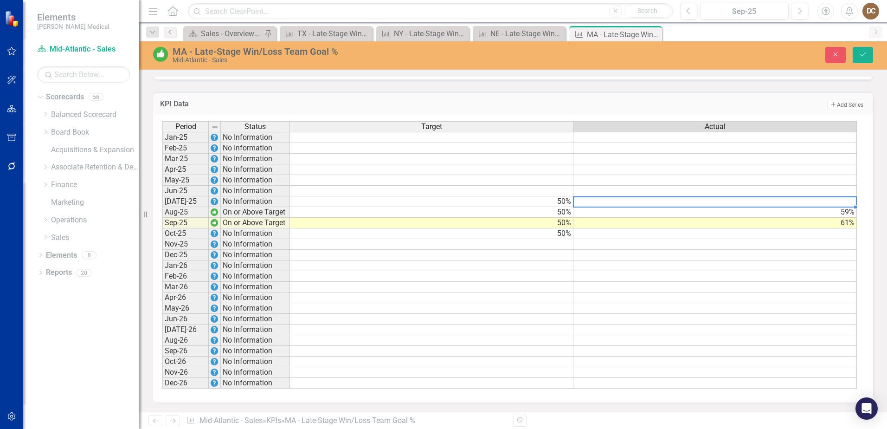
click at [845, 199] on td at bounding box center [714, 201] width 283 height 11
type textarea "58"
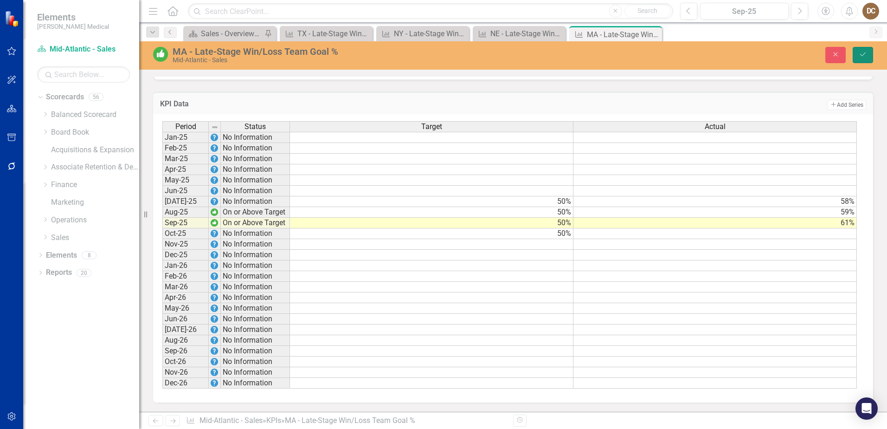
click at [857, 53] on button "Save" at bounding box center [863, 55] width 20 height 16
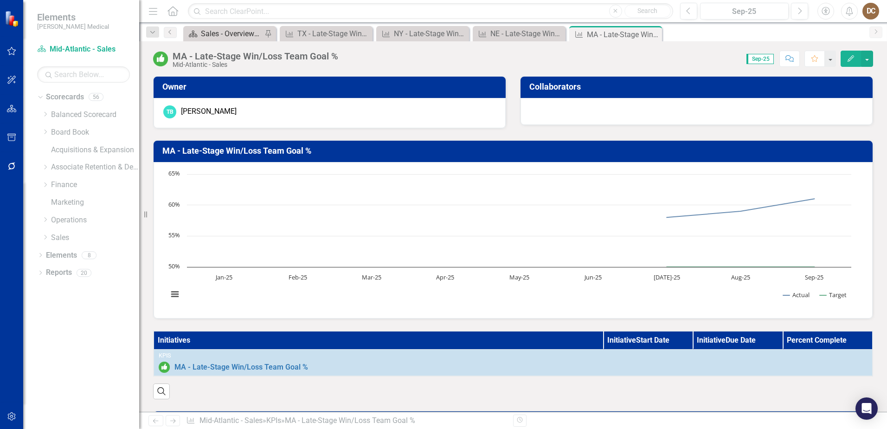
click at [231, 36] on div "Sales - Overview Dashboard" at bounding box center [231, 34] width 61 height 12
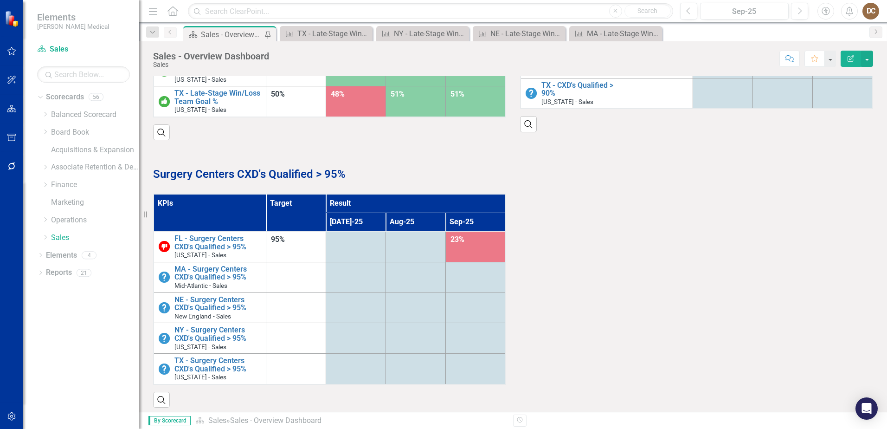
scroll to position [949, 0]
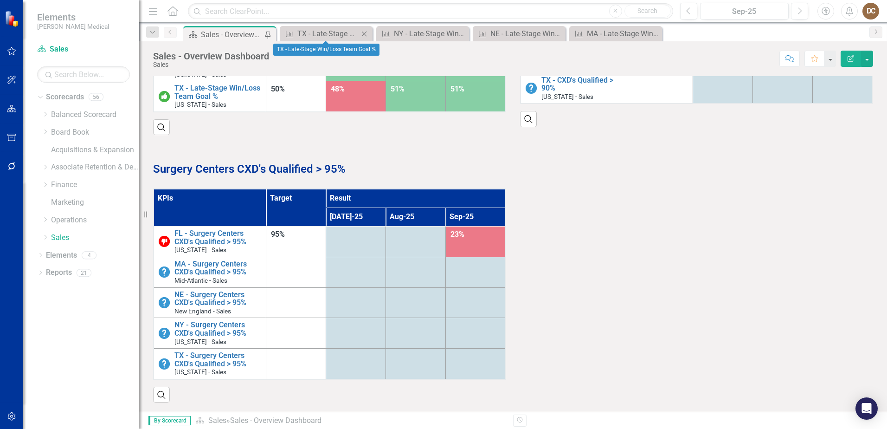
click at [364, 34] on icon at bounding box center [364, 33] width 5 height 5
click at [0, 0] on icon at bounding box center [0, 0] width 0 height 0
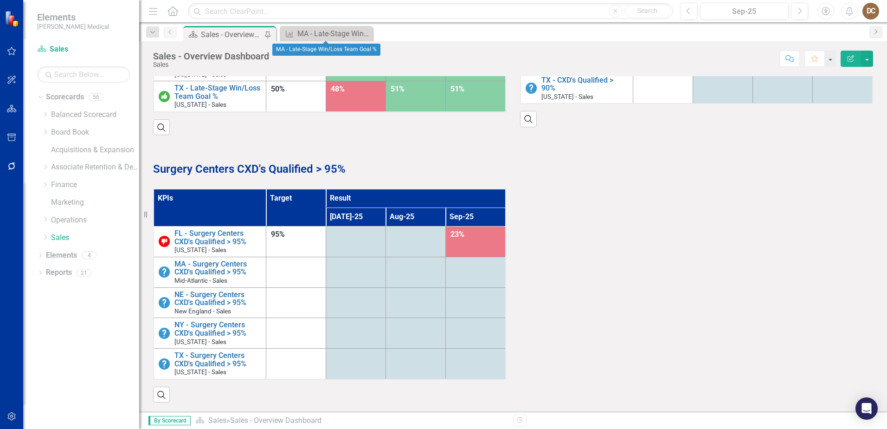
click at [0, 0] on icon at bounding box center [0, 0] width 0 height 0
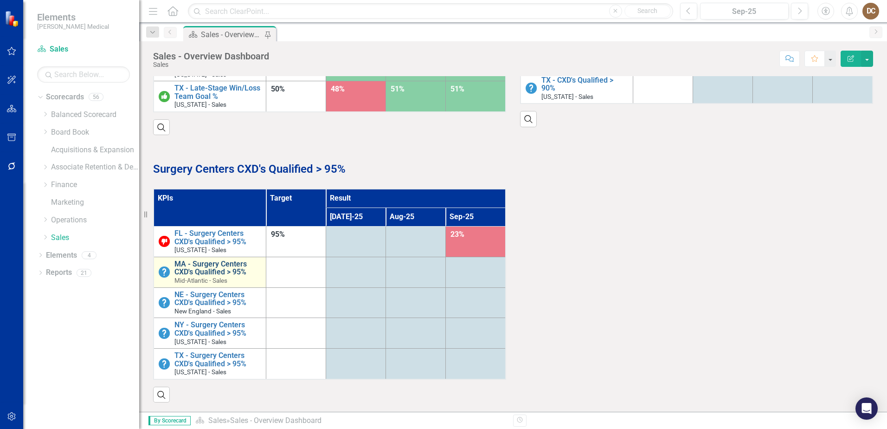
click at [214, 267] on link "MA - Surgery Centers CXD's Qualified > 95%" at bounding box center [217, 268] width 87 height 16
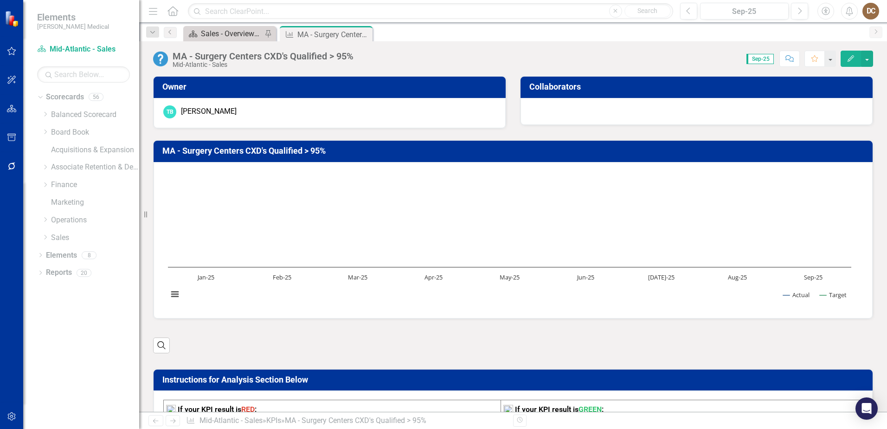
click at [226, 32] on div "Sales - Overview Dashboard" at bounding box center [231, 34] width 61 height 12
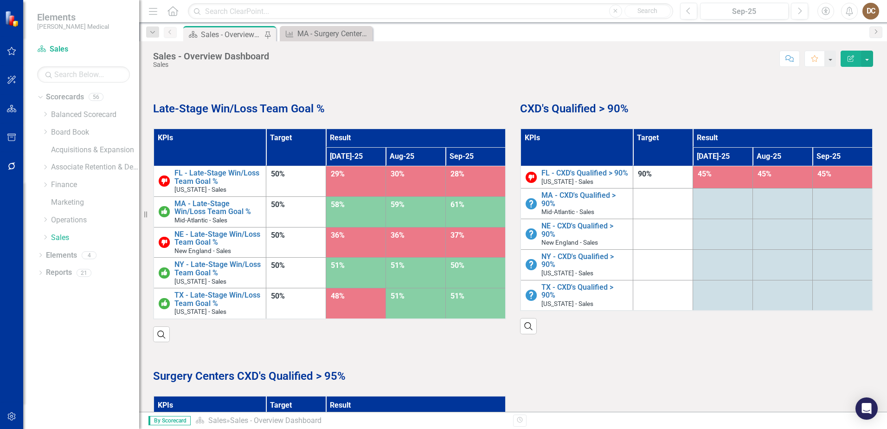
scroll to position [949, 0]
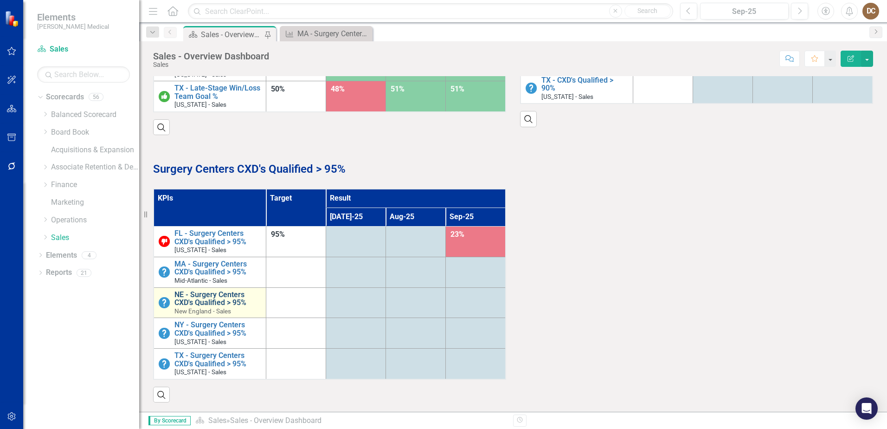
click at [209, 300] on link "NE - Surgery Centers CXD's Qualified > 95%" at bounding box center [217, 298] width 87 height 16
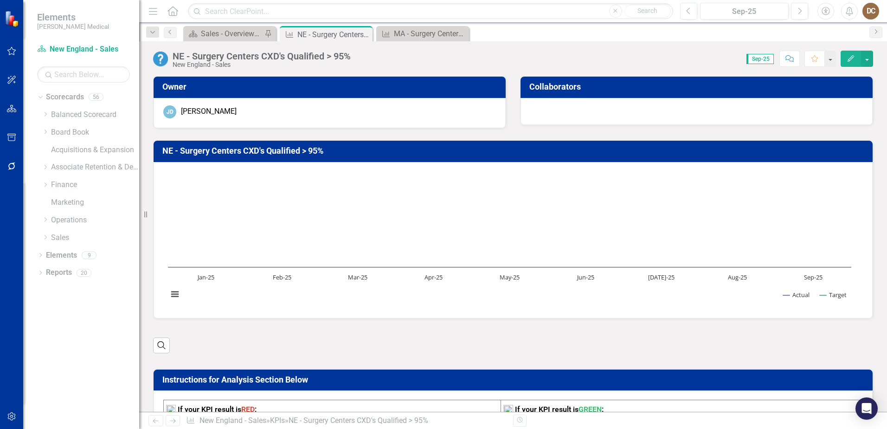
click at [225, 26] on div "Dropdown Search Scorecard Sales - Overview Dashboard Pin KPI NE - Surgery Cente…" at bounding box center [513, 32] width 748 height 19
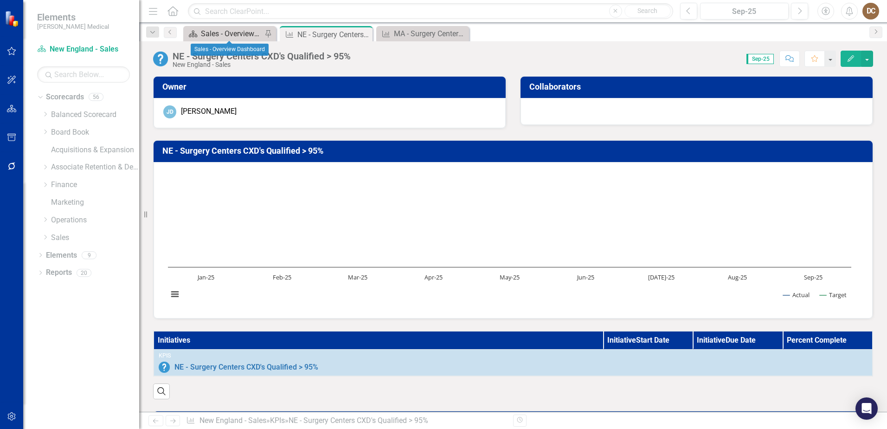
click at [222, 32] on div "Sales - Overview Dashboard" at bounding box center [231, 34] width 61 height 12
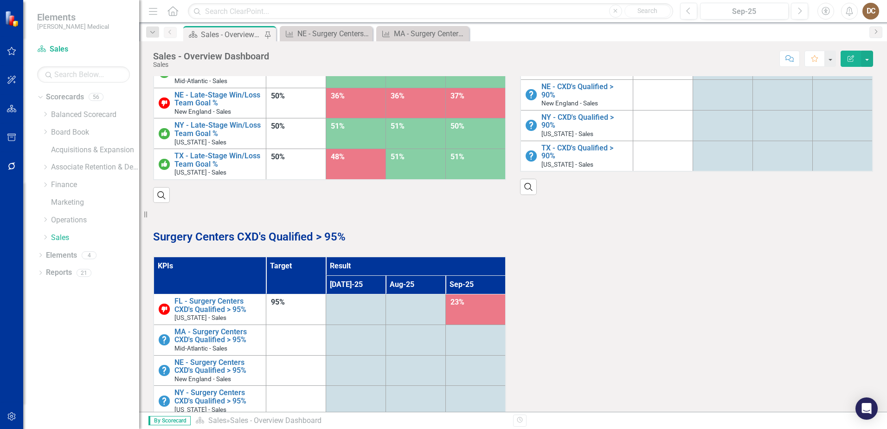
scroll to position [949, 0]
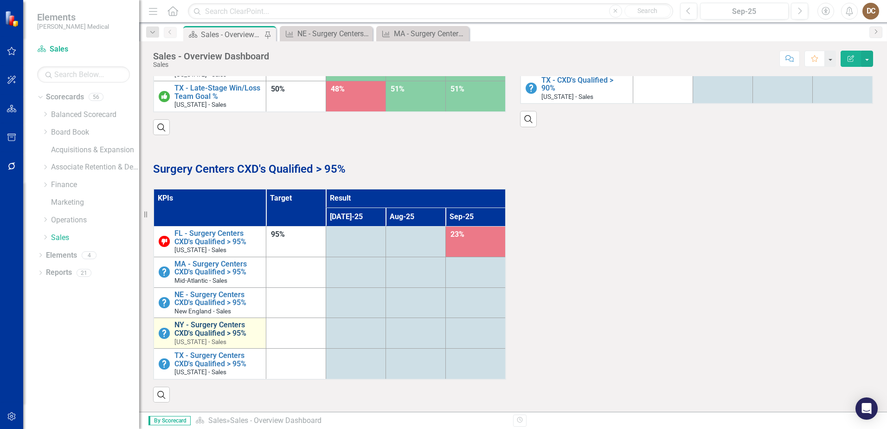
click at [206, 329] on link "NY - Surgery Centers CXD's Qualified > 95%" at bounding box center [217, 329] width 87 height 16
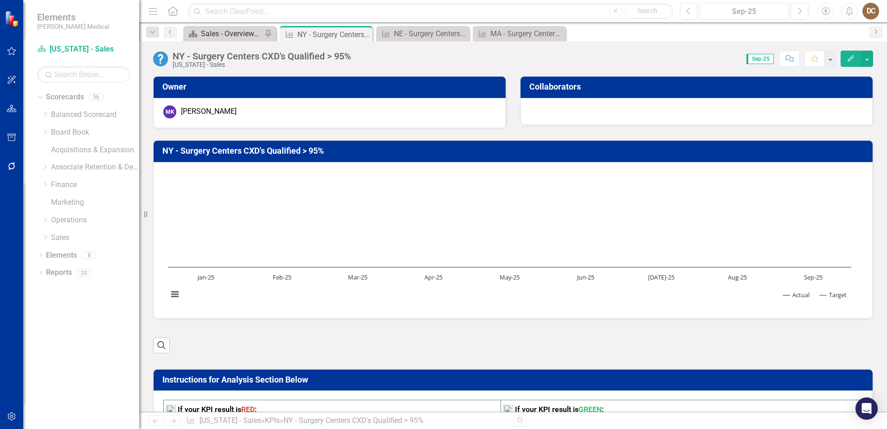
click at [231, 34] on div "Sales - Overview Dashboard" at bounding box center [231, 34] width 61 height 12
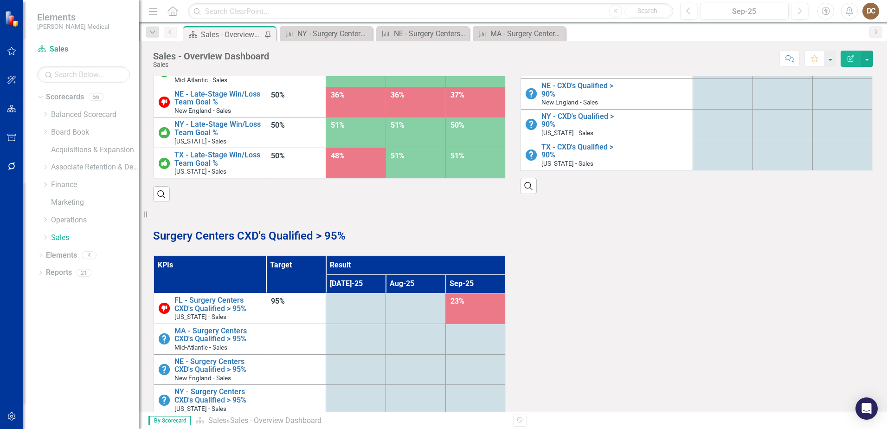
scroll to position [949, 0]
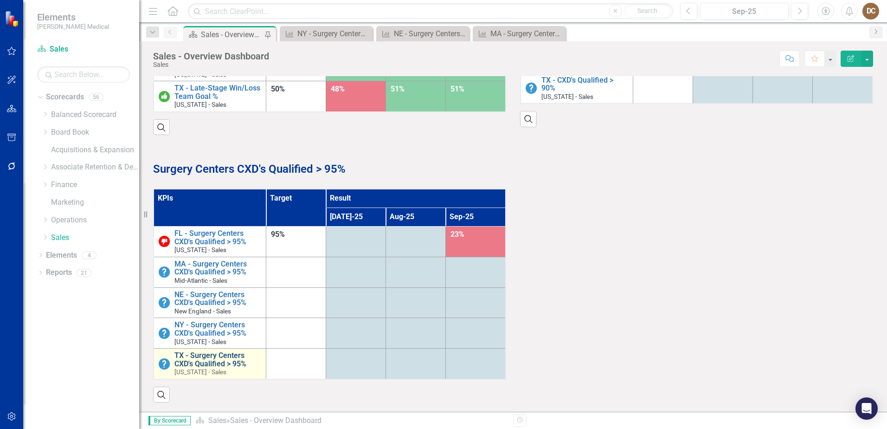
click at [212, 364] on link "TX - Surgery Centers CXD's Qualified > 95%" at bounding box center [217, 359] width 87 height 16
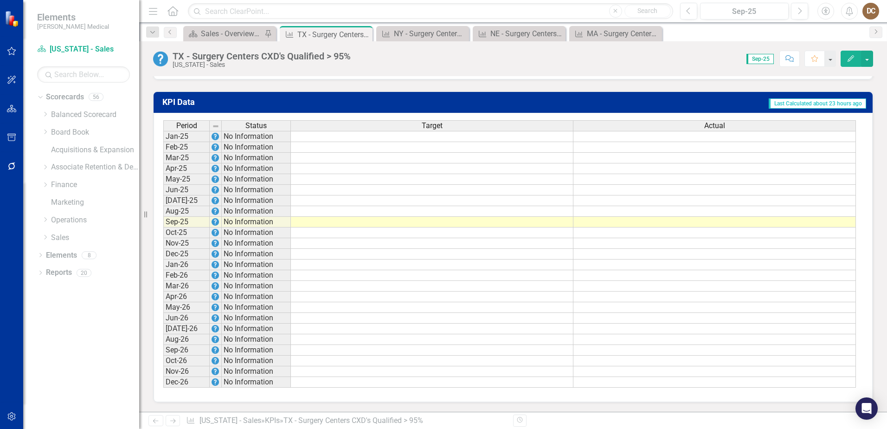
scroll to position [636, 0]
click at [545, 200] on td at bounding box center [432, 200] width 283 height 11
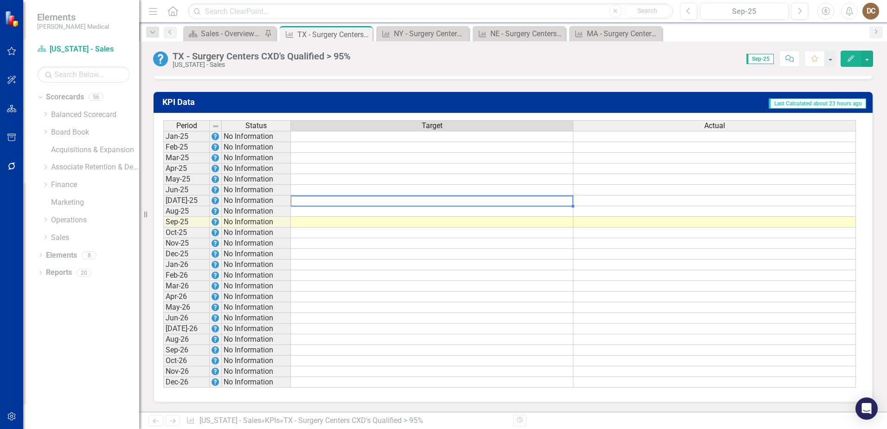
click at [545, 200] on td at bounding box center [432, 200] width 283 height 11
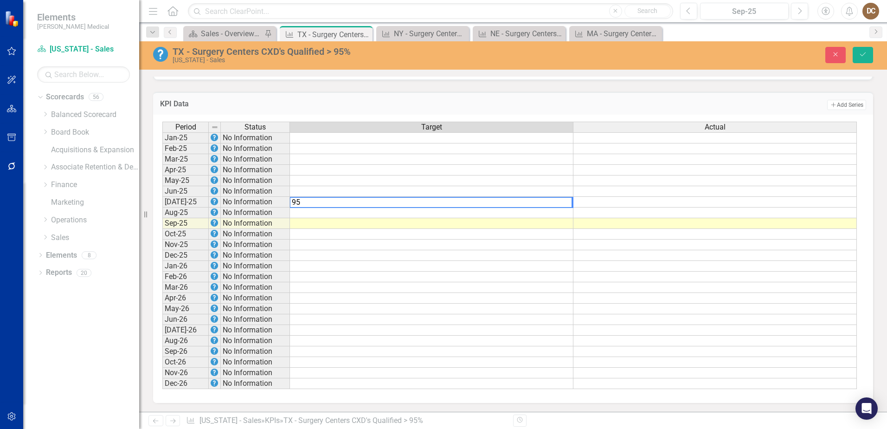
type textarea "9"
click at [565, 210] on td at bounding box center [431, 212] width 283 height 11
click at [564, 212] on td at bounding box center [431, 212] width 283 height 11
type textarea "95"
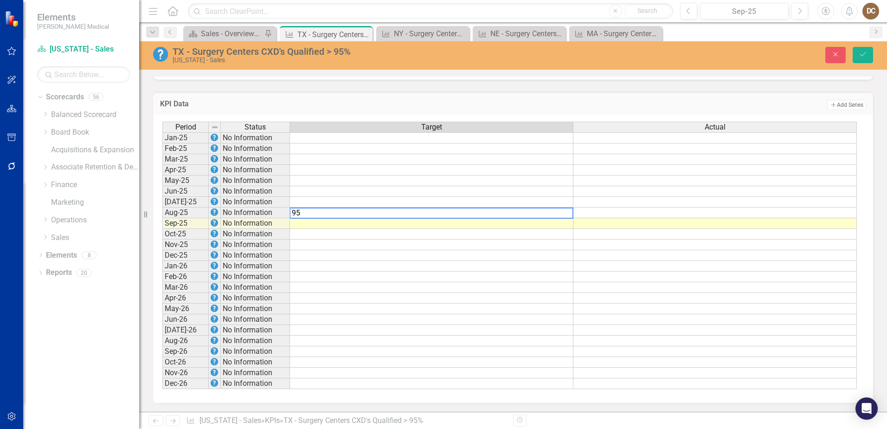
click at [586, 104] on td "Add Add Series" at bounding box center [662, 105] width 407 height 12
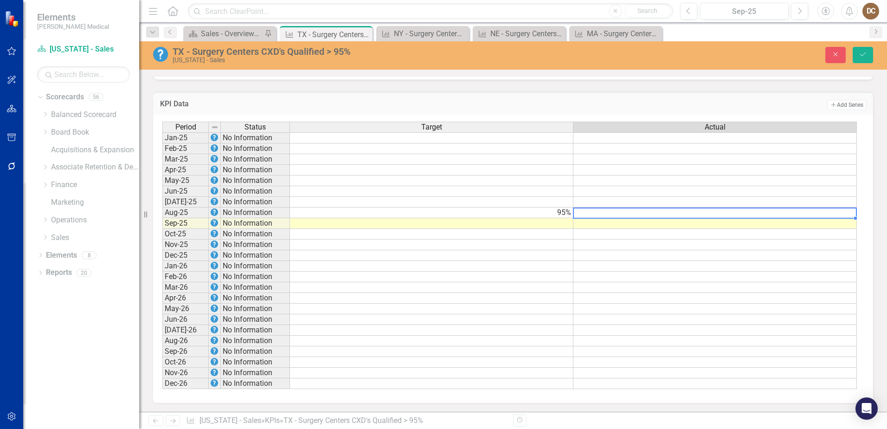
click at [713, 211] on td at bounding box center [714, 212] width 283 height 11
type textarea "58"
click at [657, 97] on div "KPI Data Add Add Series" at bounding box center [513, 103] width 720 height 23
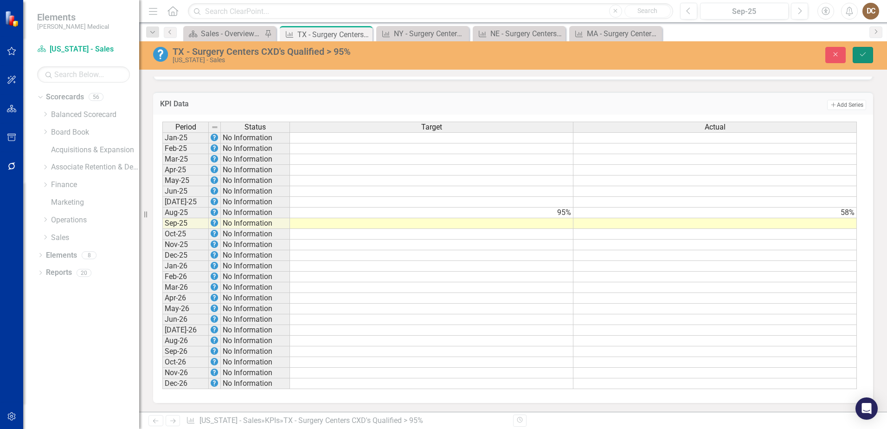
click at [864, 54] on icon "Save" at bounding box center [863, 54] width 8 height 6
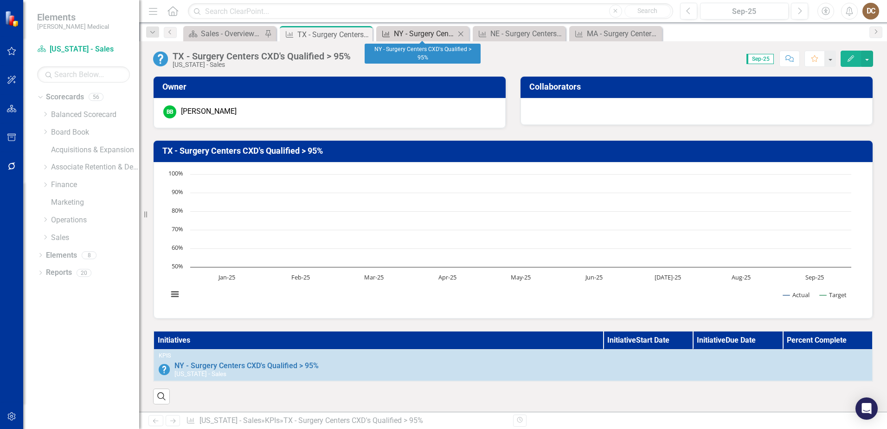
click at [411, 32] on div "NY - Surgery Centers CXD's Qualified > 95%" at bounding box center [424, 34] width 61 height 12
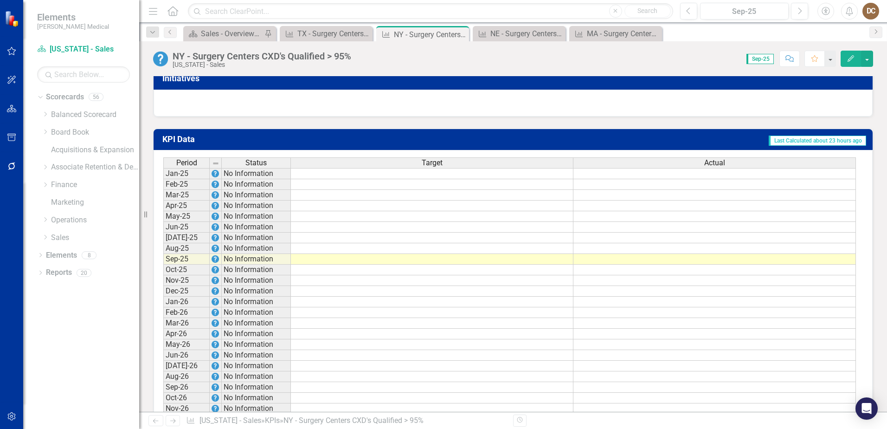
scroll to position [636, 0]
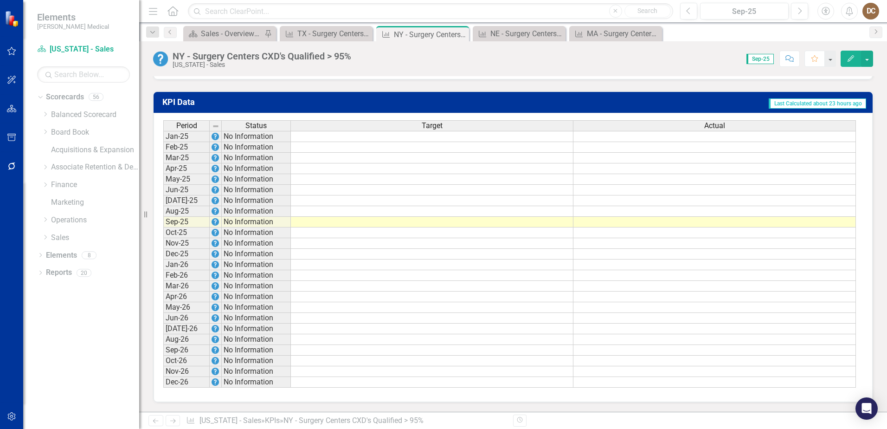
click at [556, 213] on td at bounding box center [432, 211] width 283 height 11
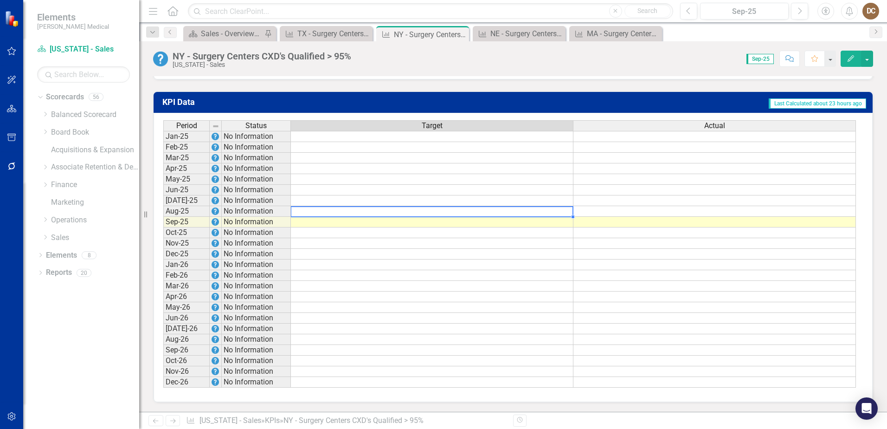
click at [556, 213] on td at bounding box center [432, 211] width 283 height 11
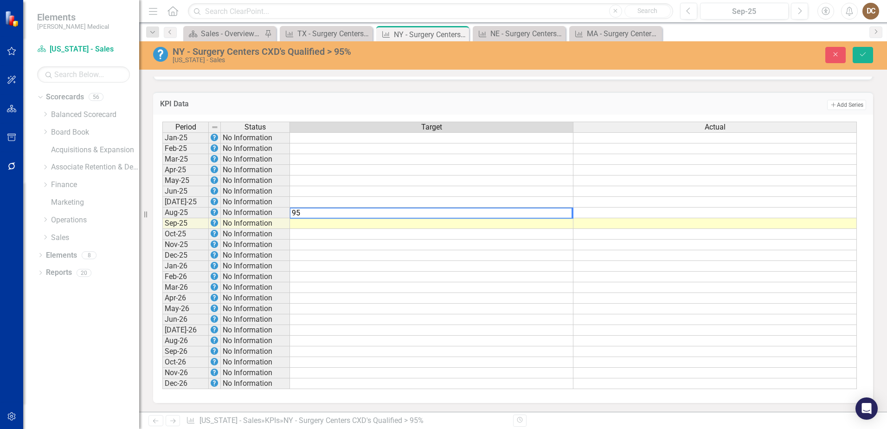
type textarea "95"
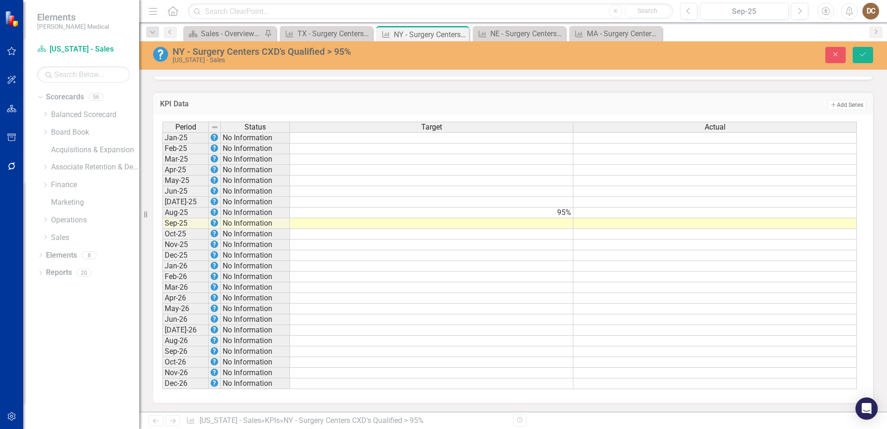
click at [683, 103] on td "Add Add Series" at bounding box center [662, 105] width 407 height 12
click at [719, 212] on td at bounding box center [714, 212] width 283 height 11
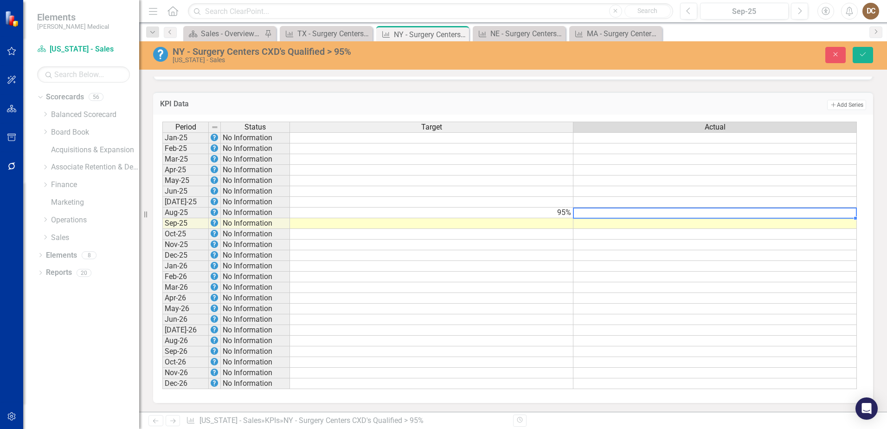
click at [719, 212] on td at bounding box center [714, 212] width 283 height 11
type textarea "72"
click at [645, 105] on td "Add Add Series" at bounding box center [662, 105] width 407 height 12
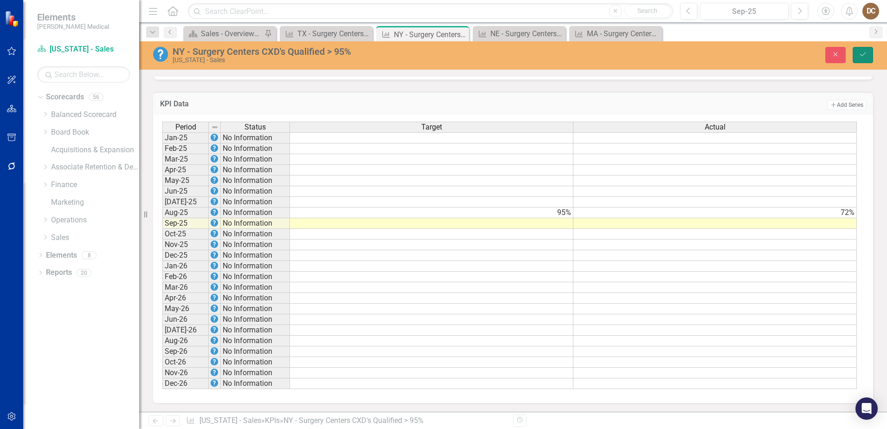
click at [872, 52] on button "Save" at bounding box center [863, 55] width 20 height 16
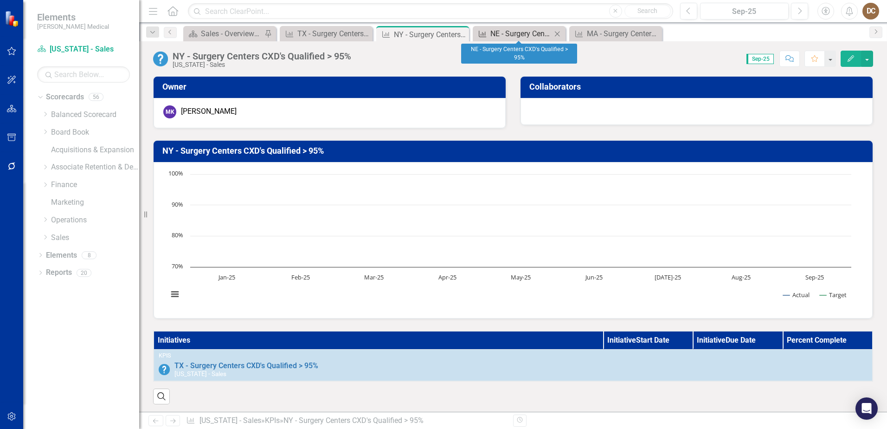
click at [514, 32] on div "NE - Surgery Centers CXD's Qualified > 95%" at bounding box center [520, 34] width 61 height 12
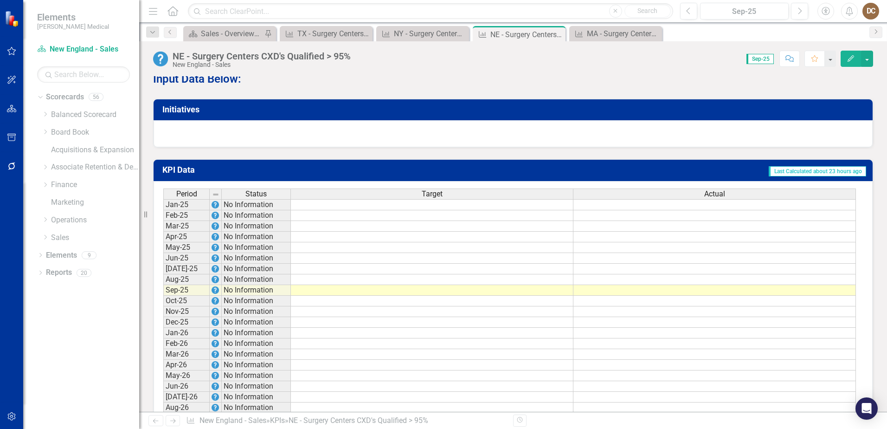
scroll to position [557, 0]
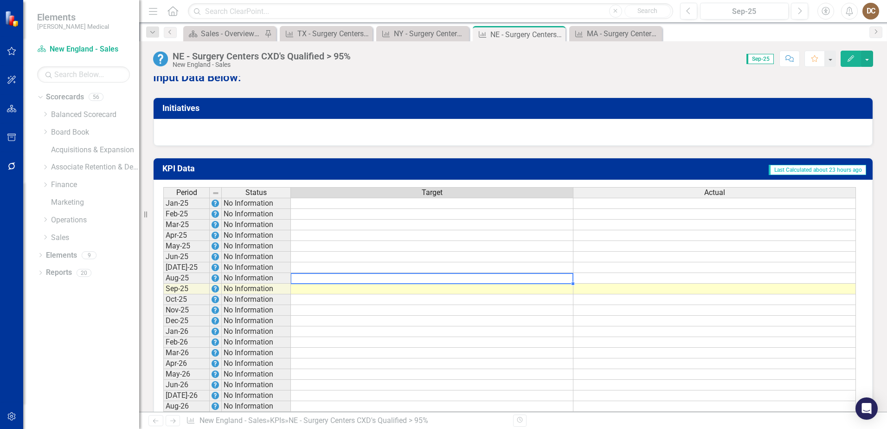
click at [565, 283] on td at bounding box center [432, 278] width 283 height 11
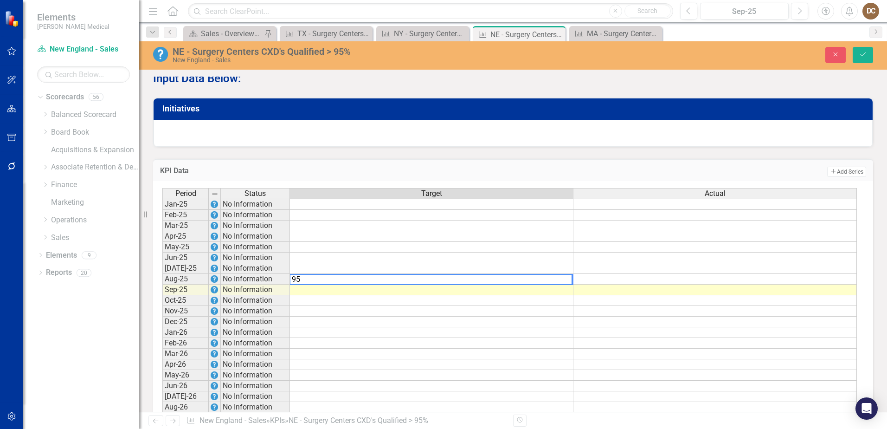
type textarea "95"
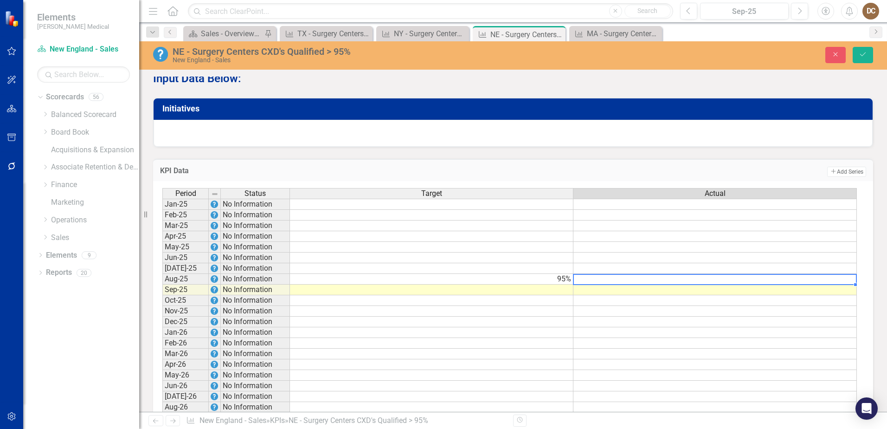
click at [650, 284] on td at bounding box center [714, 279] width 283 height 11
type textarea "92"
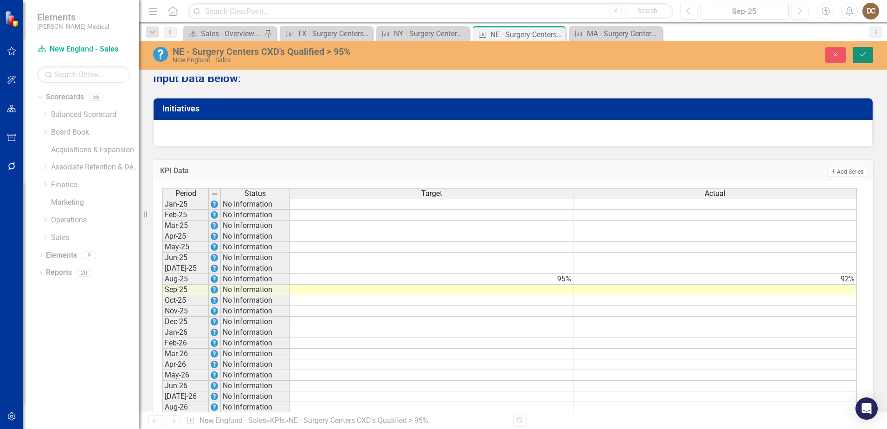
click at [868, 53] on button "Save" at bounding box center [863, 55] width 20 height 16
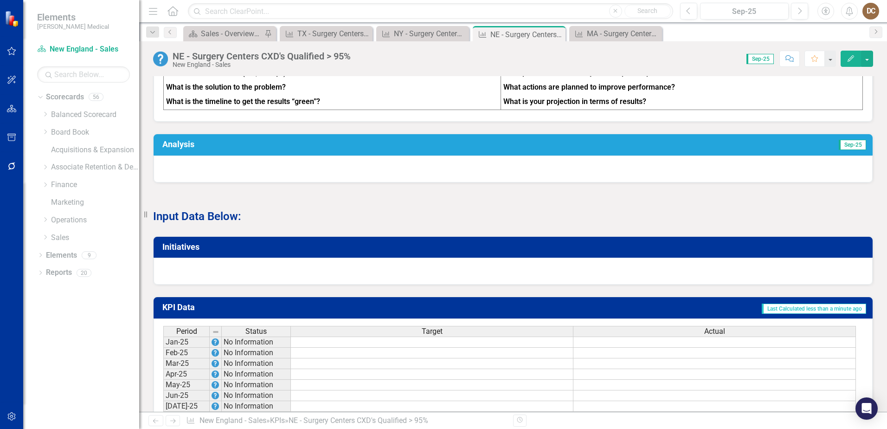
scroll to position [630, 0]
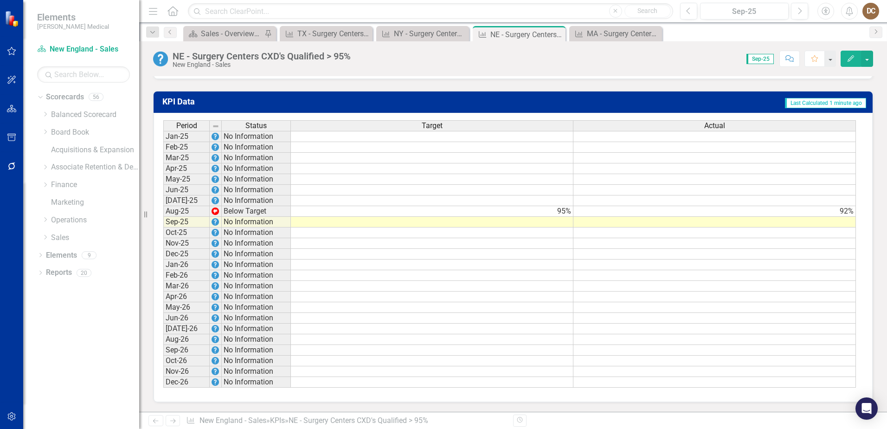
click at [565, 226] on td at bounding box center [432, 222] width 283 height 11
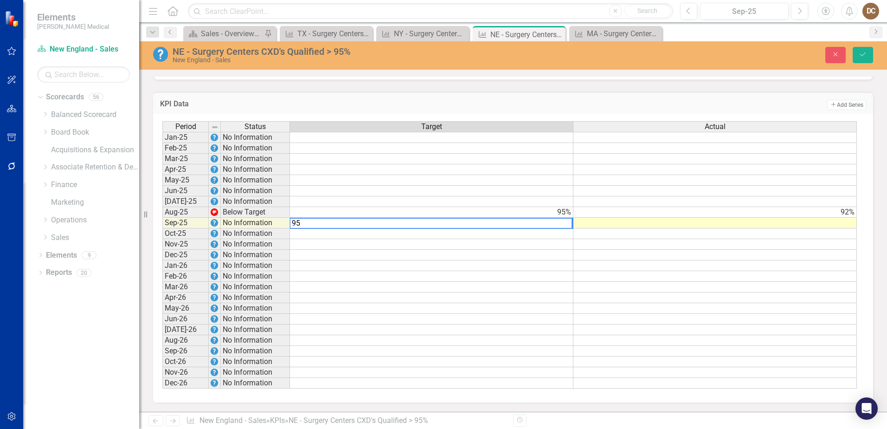
type textarea "95"
click at [640, 101] on td "Add Add Series" at bounding box center [662, 105] width 407 height 12
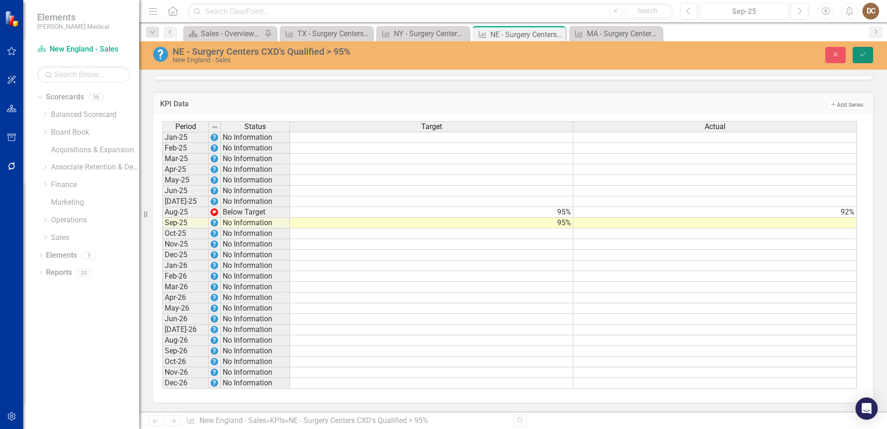
click at [864, 52] on icon "Save" at bounding box center [863, 54] width 8 height 6
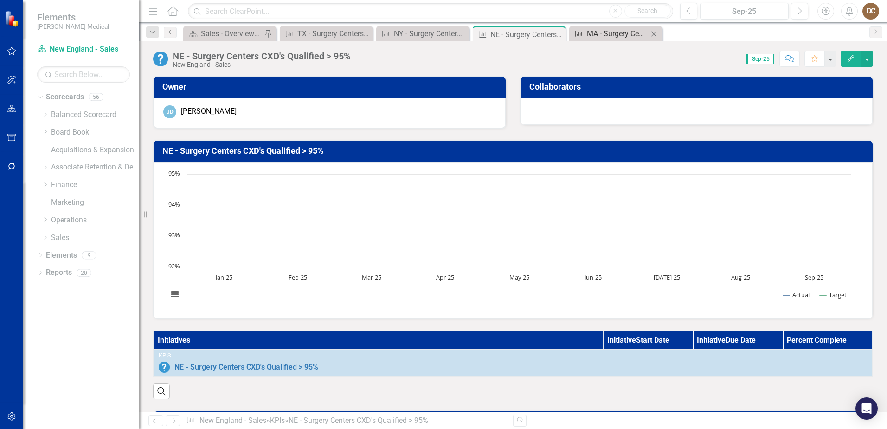
click at [593, 35] on div "MA - Surgery Centers CXD's Qualified > 95%" at bounding box center [617, 34] width 61 height 12
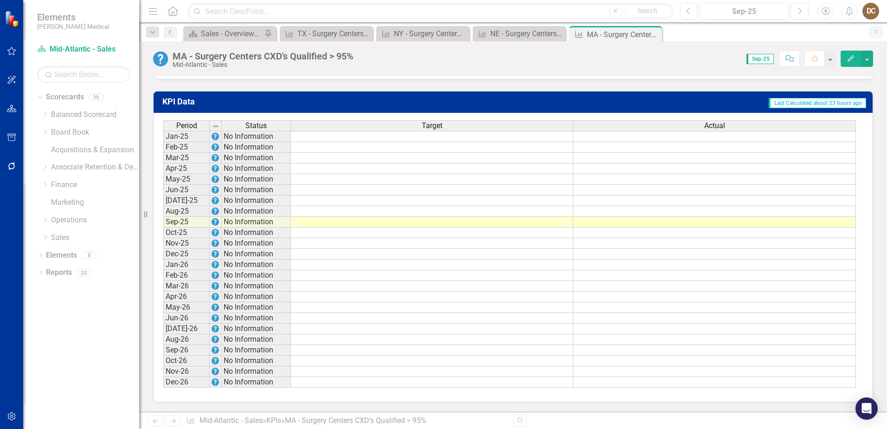
scroll to position [630, 0]
click at [555, 210] on td at bounding box center [432, 211] width 283 height 11
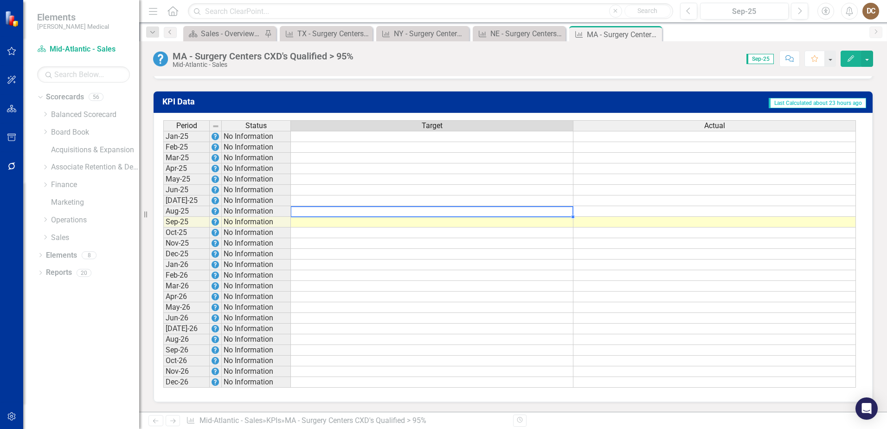
click at [555, 210] on td at bounding box center [432, 211] width 283 height 11
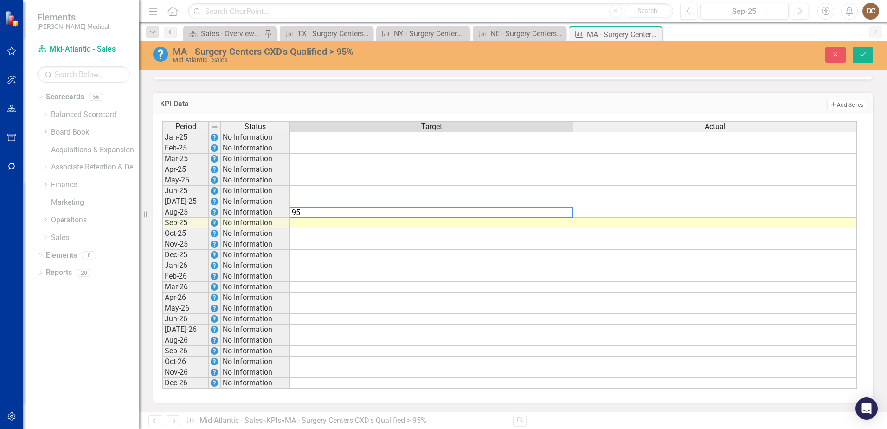
type textarea "95"
click at [559, 224] on td at bounding box center [431, 223] width 283 height 11
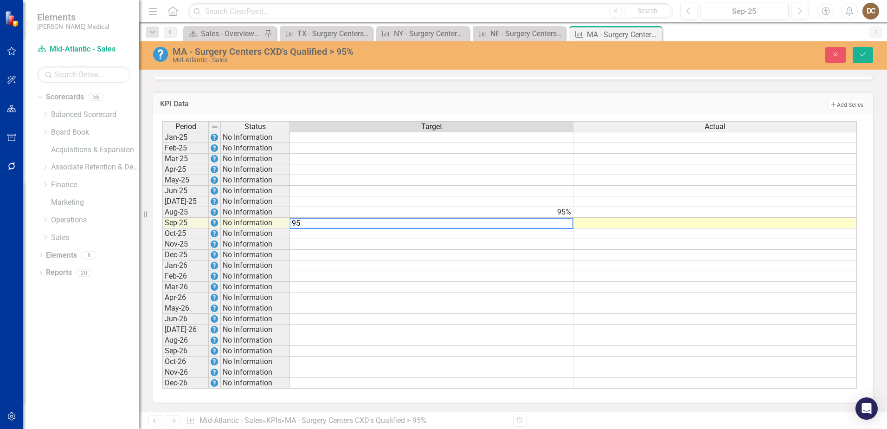
type textarea "95"
click at [675, 95] on div "KPI Data Add Add Series" at bounding box center [513, 103] width 720 height 23
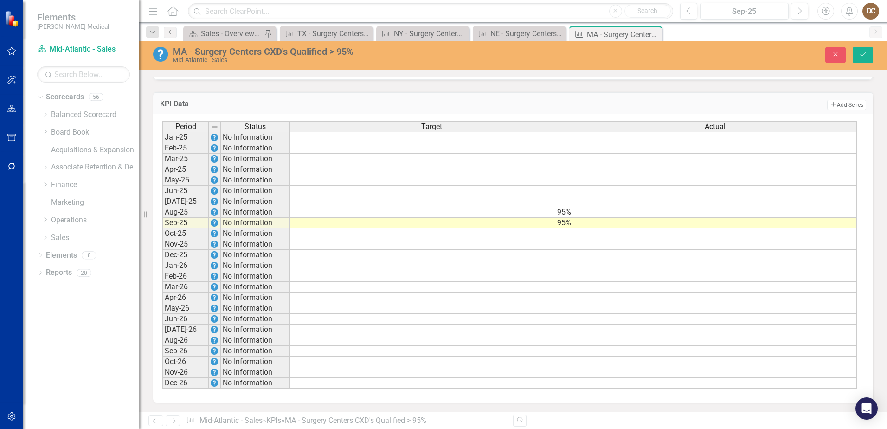
click at [782, 215] on td at bounding box center [714, 212] width 283 height 11
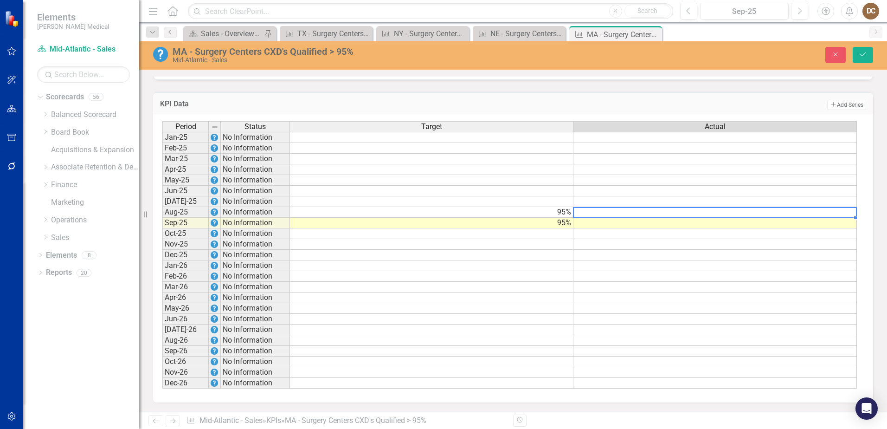
click at [782, 215] on td at bounding box center [714, 212] width 283 height 11
type textarea "56"
click at [865, 54] on icon "Save" at bounding box center [863, 54] width 8 height 6
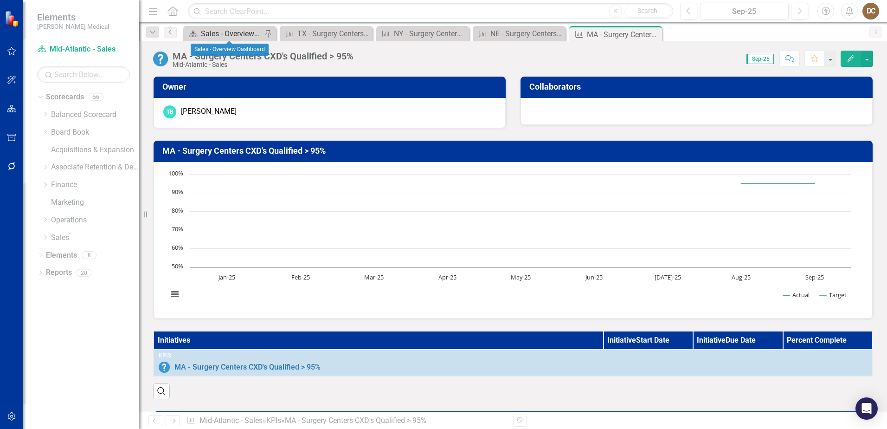
click at [222, 39] on div "Sales - Overview Dashboard" at bounding box center [231, 34] width 61 height 12
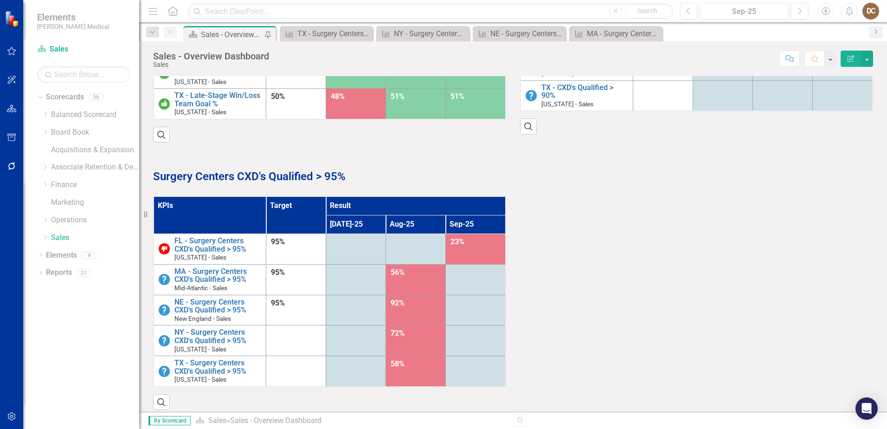
scroll to position [949, 0]
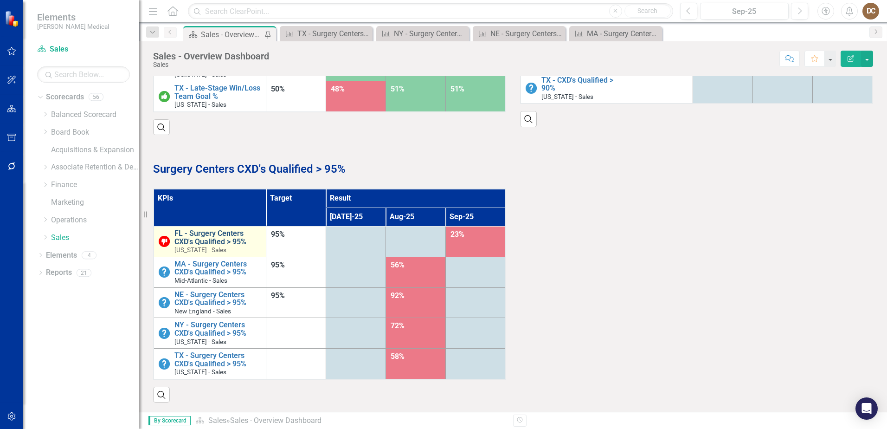
click at [212, 238] on link "FL - Surgery Centers CXD's Qualified > 95%" at bounding box center [217, 237] width 87 height 16
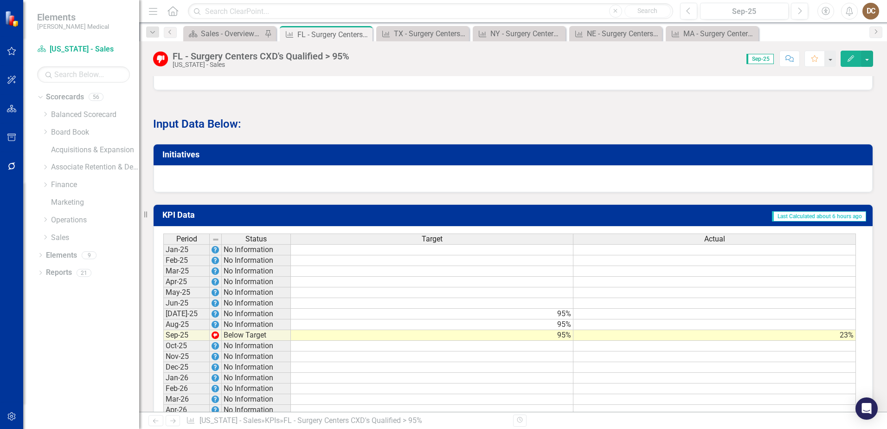
scroll to position [630, 0]
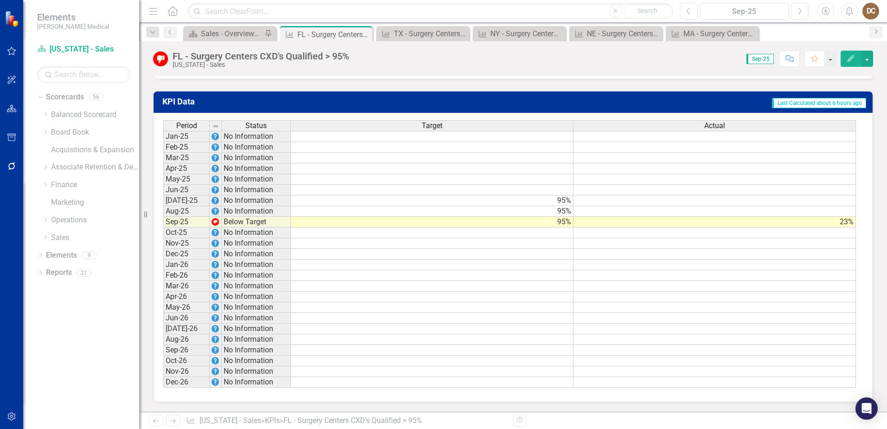
click at [842, 212] on td at bounding box center [714, 211] width 283 height 11
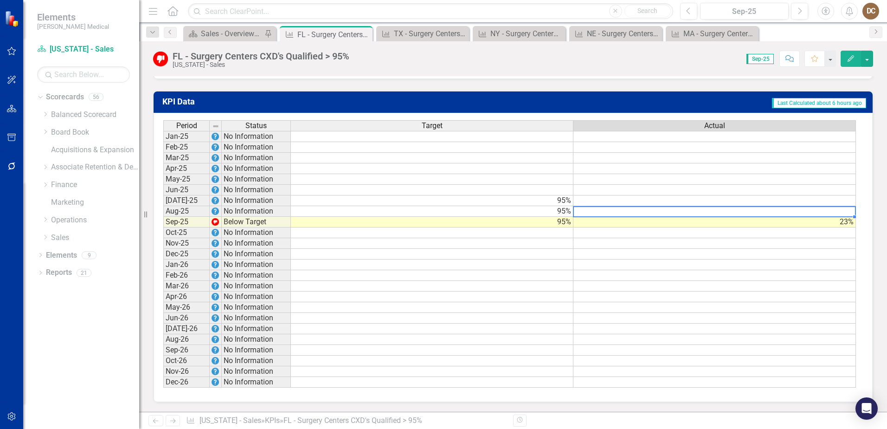
click at [842, 212] on td at bounding box center [714, 211] width 283 height 11
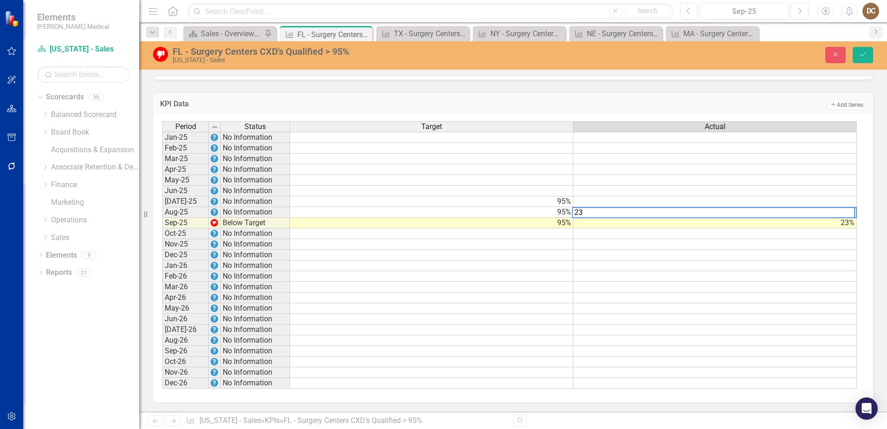
type textarea "23"
click at [843, 226] on td "23%" at bounding box center [714, 223] width 283 height 11
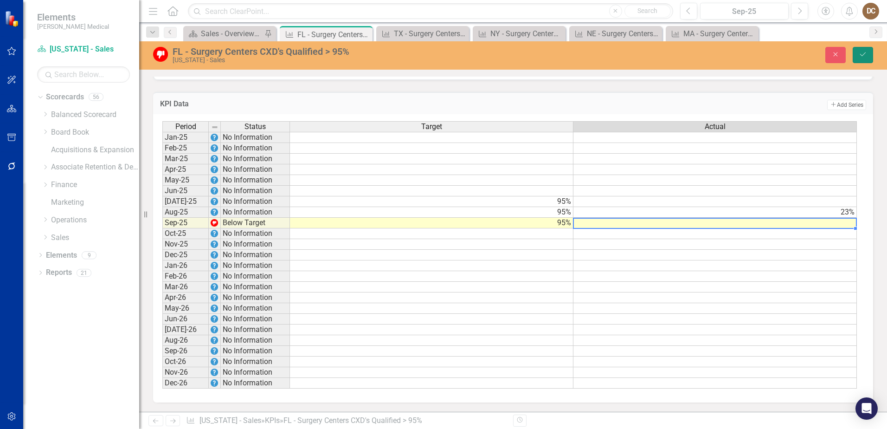
click at [861, 55] on icon "Save" at bounding box center [863, 54] width 8 height 6
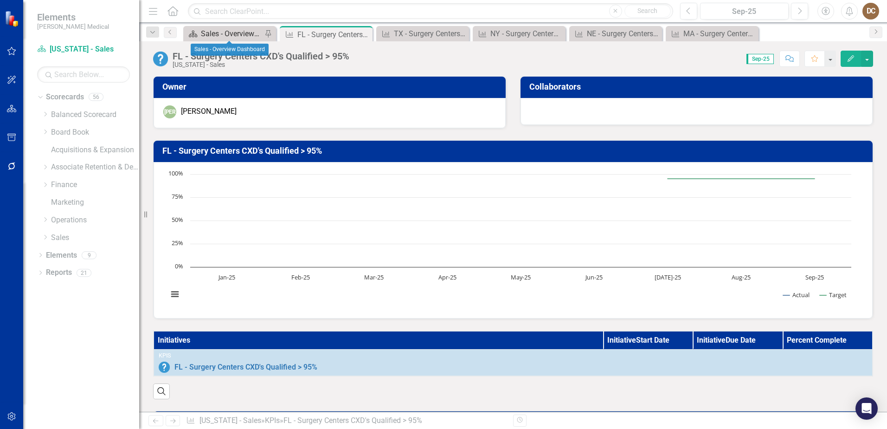
click at [225, 30] on div "Sales - Overview Dashboard" at bounding box center [231, 34] width 61 height 12
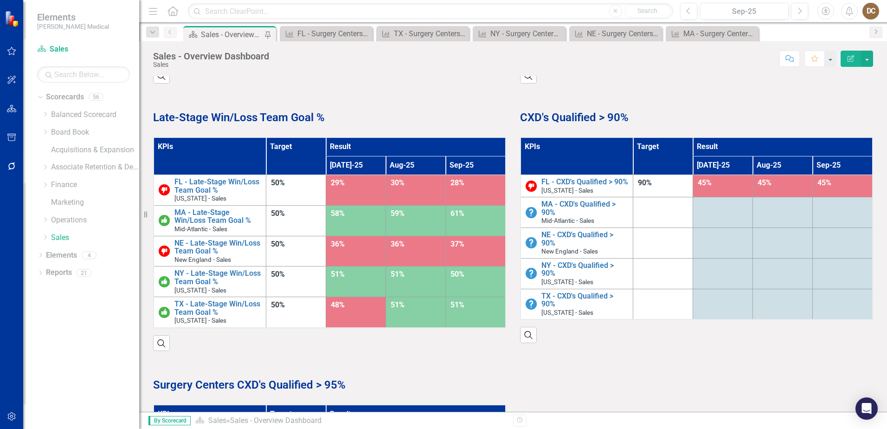
scroll to position [717, 0]
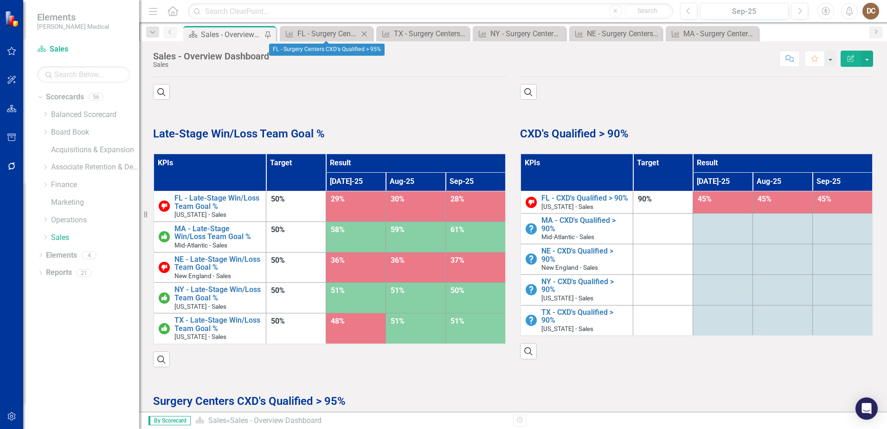
click at [362, 31] on icon "Close" at bounding box center [364, 33] width 9 height 7
click at [364, 32] on icon "Close" at bounding box center [364, 33] width 9 height 7
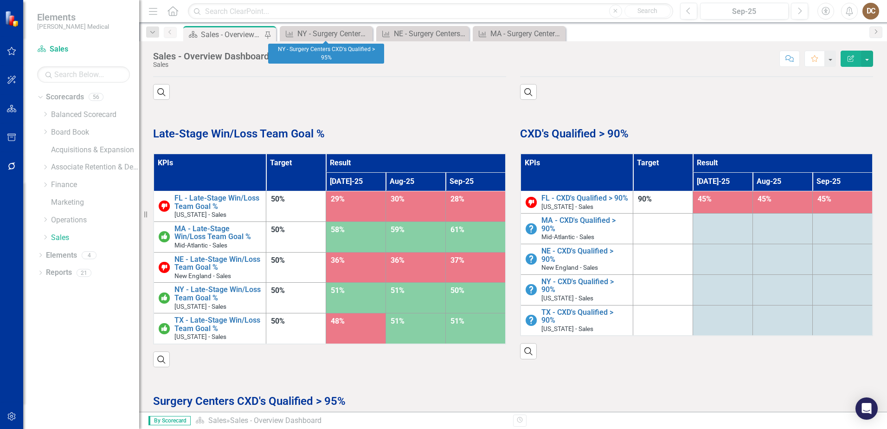
click at [0, 0] on icon "Close" at bounding box center [0, 0] width 0 height 0
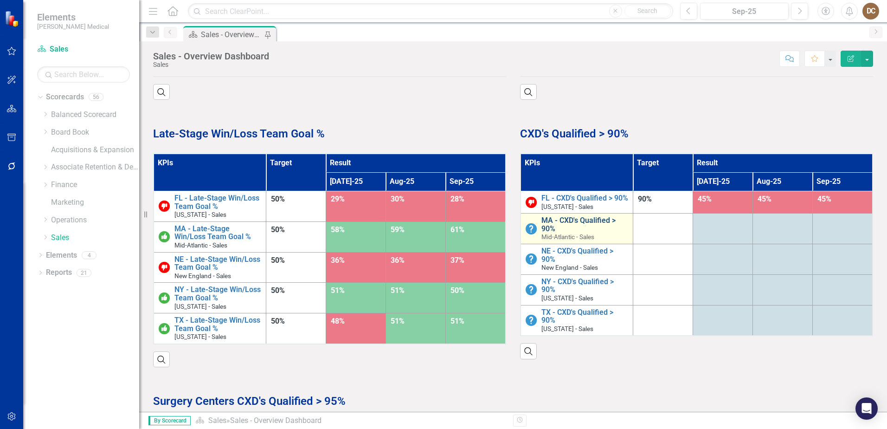
click at [564, 229] on link "MA - CXD's Qualified > 90%" at bounding box center [584, 224] width 87 height 16
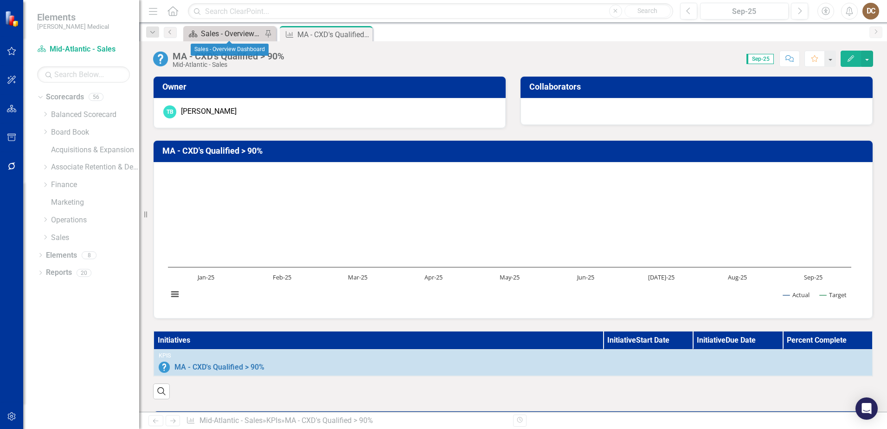
click at [236, 33] on div "Sales - Overview Dashboard" at bounding box center [231, 34] width 61 height 12
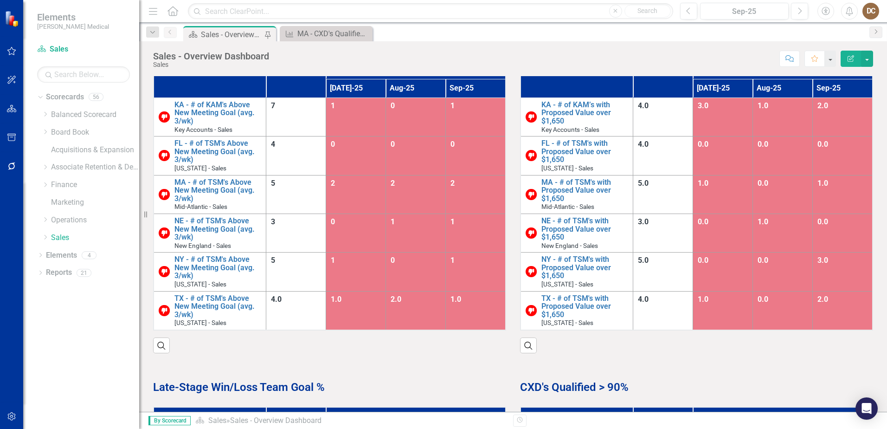
scroll to position [696, 0]
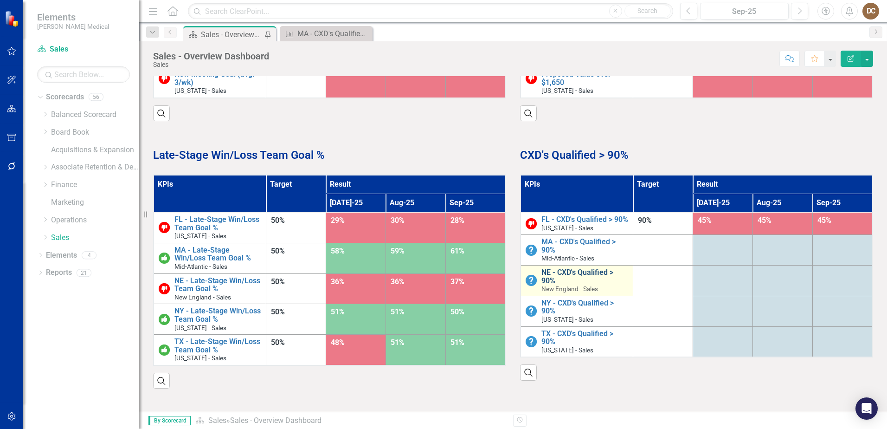
click at [580, 279] on link "NE - CXD's Qualified > 90%" at bounding box center [584, 276] width 87 height 16
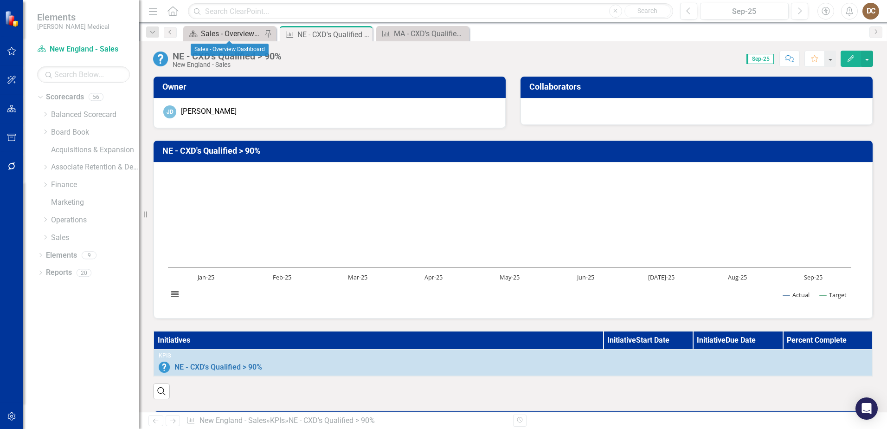
click at [218, 32] on div "Sales - Overview Dashboard" at bounding box center [231, 34] width 61 height 12
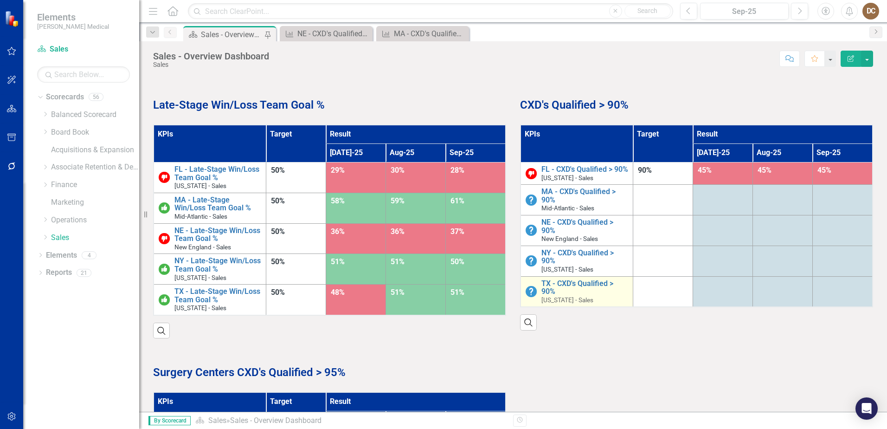
scroll to position [742, 0]
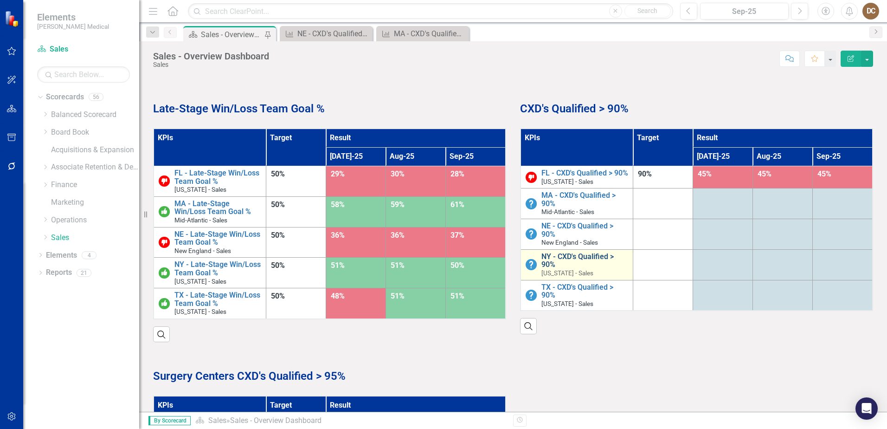
click at [550, 264] on link "NY - CXD's Qualified > 90%" at bounding box center [584, 260] width 87 height 16
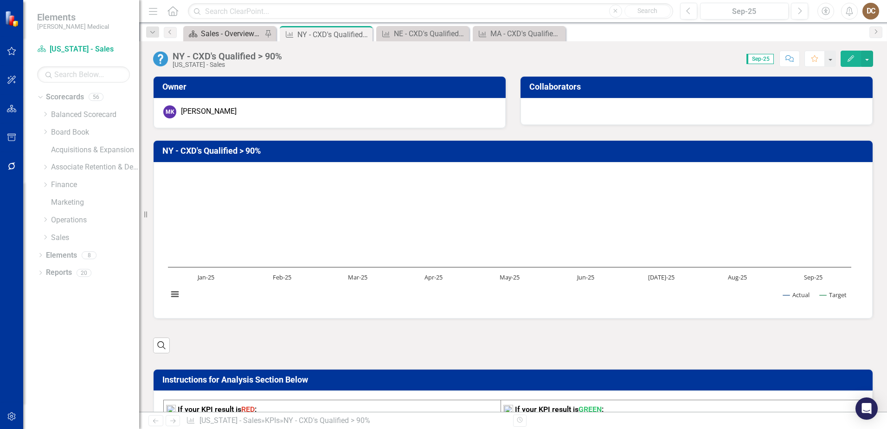
click at [231, 32] on div "Sales - Overview Dashboard" at bounding box center [231, 34] width 61 height 12
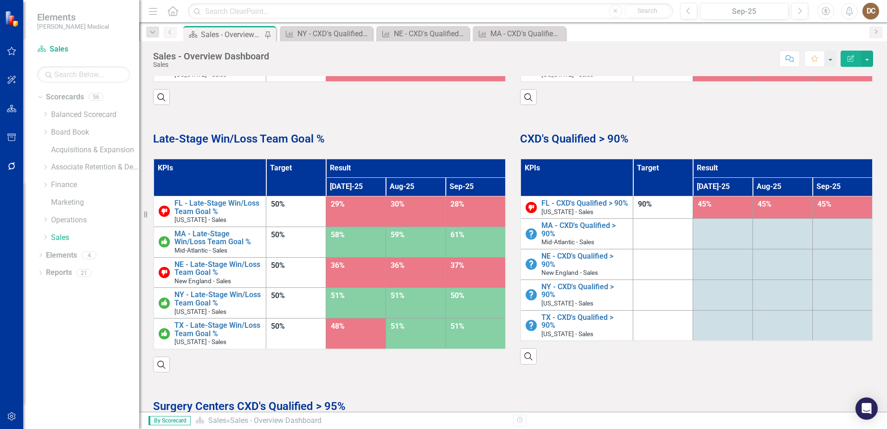
scroll to position [789, 0]
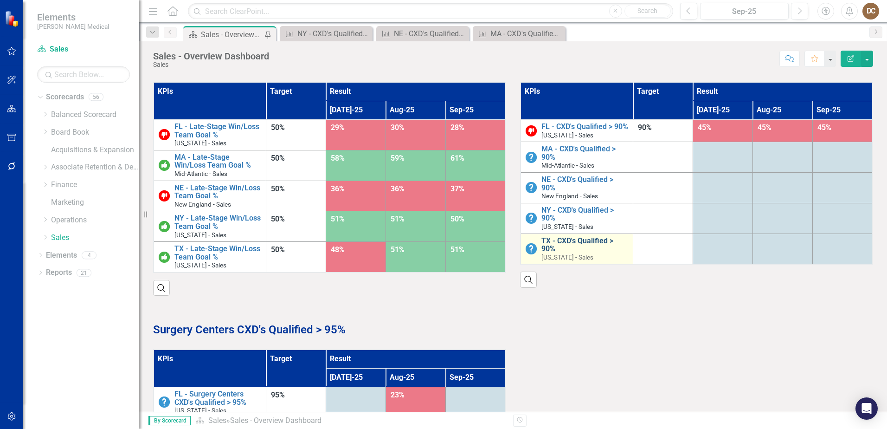
click at [570, 248] on link "TX - CXD's Qualified > 90%" at bounding box center [584, 245] width 87 height 16
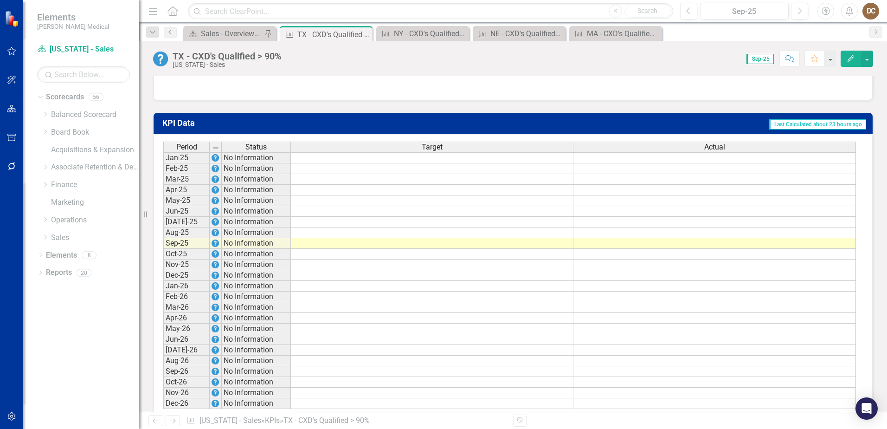
scroll to position [630, 0]
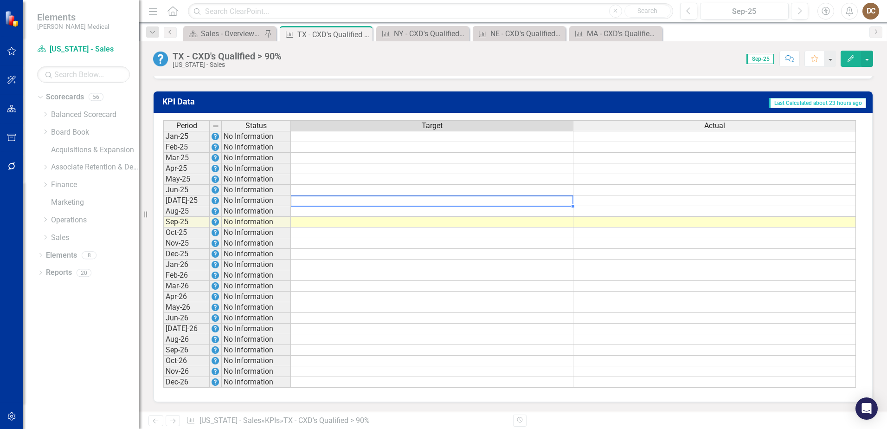
click at [558, 202] on td at bounding box center [432, 200] width 283 height 11
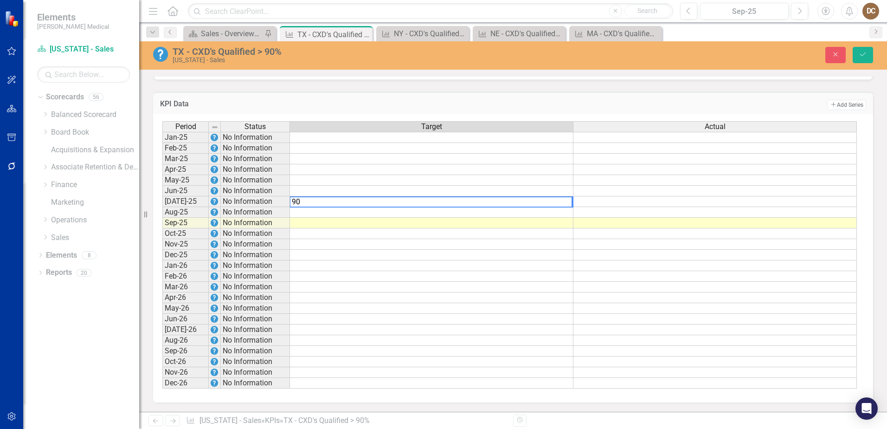
type textarea "90"
click at [561, 212] on td at bounding box center [431, 212] width 283 height 11
click at [561, 213] on td at bounding box center [431, 212] width 283 height 11
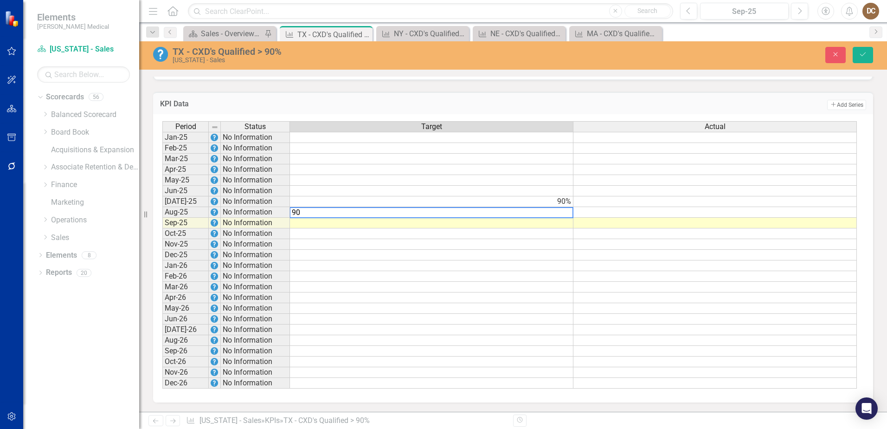
type textarea "90"
click at [563, 222] on td at bounding box center [431, 223] width 283 height 11
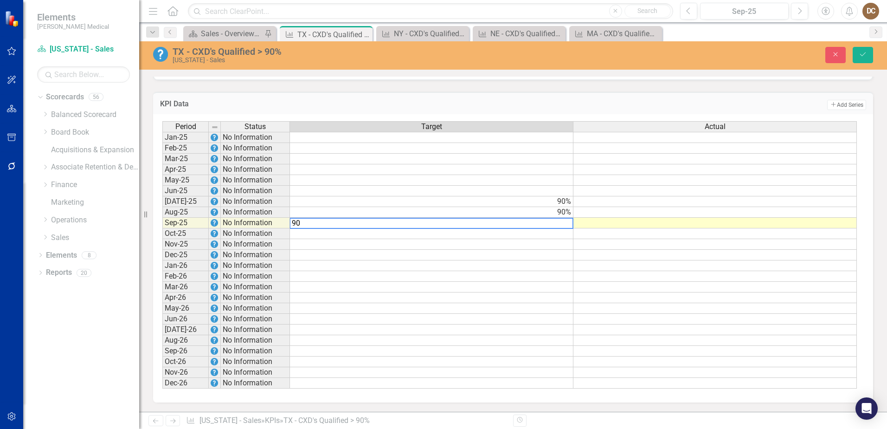
type textarea "90"
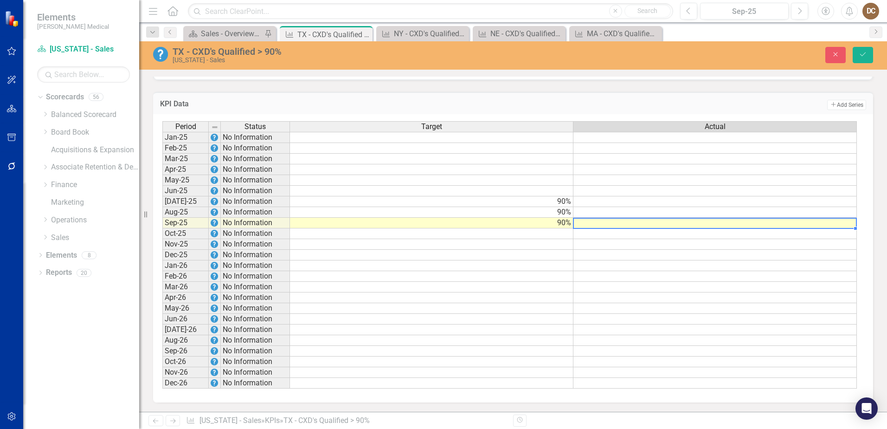
click at [692, 226] on td at bounding box center [714, 223] width 283 height 11
click at [710, 219] on td at bounding box center [714, 223] width 283 height 11
click at [711, 224] on td at bounding box center [714, 223] width 283 height 11
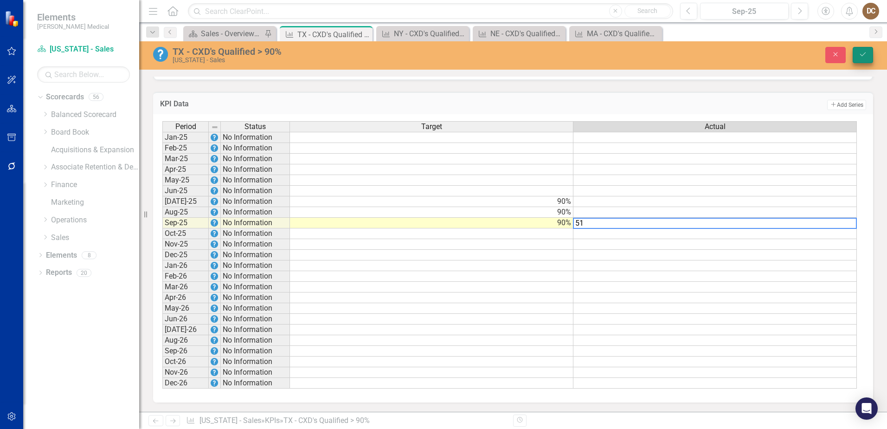
type textarea "51"
click at [867, 53] on icon "Save" at bounding box center [863, 54] width 8 height 6
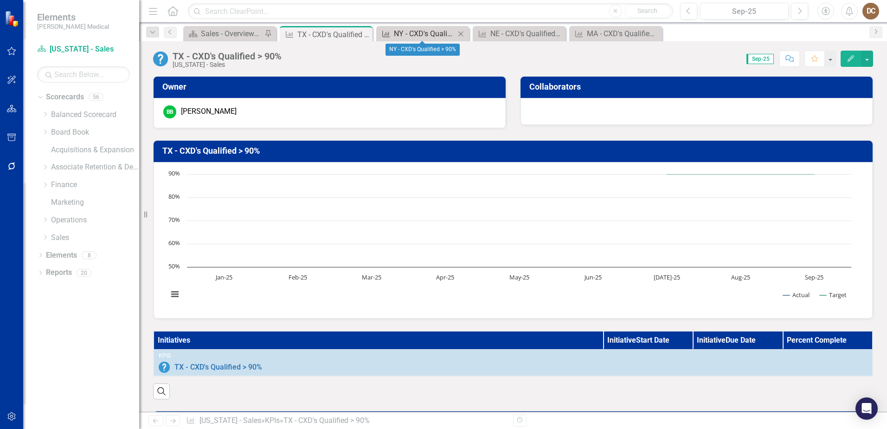
click at [422, 34] on div "NY - CXD's Qualified > 90%" at bounding box center [424, 34] width 61 height 12
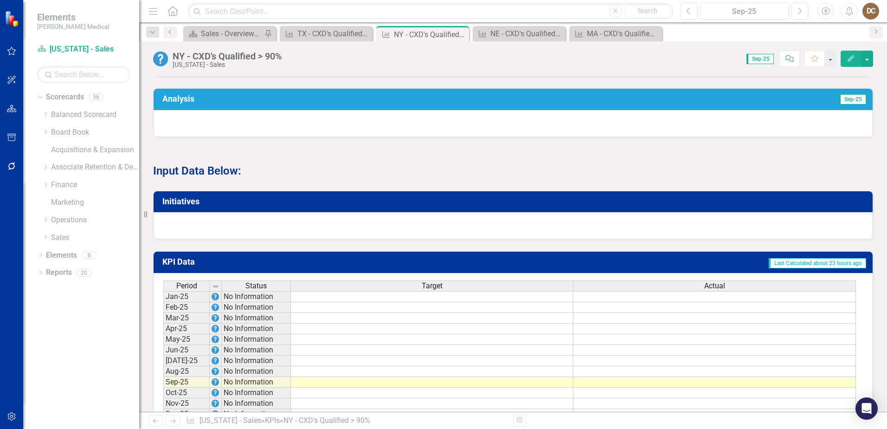
scroll to position [603, 0]
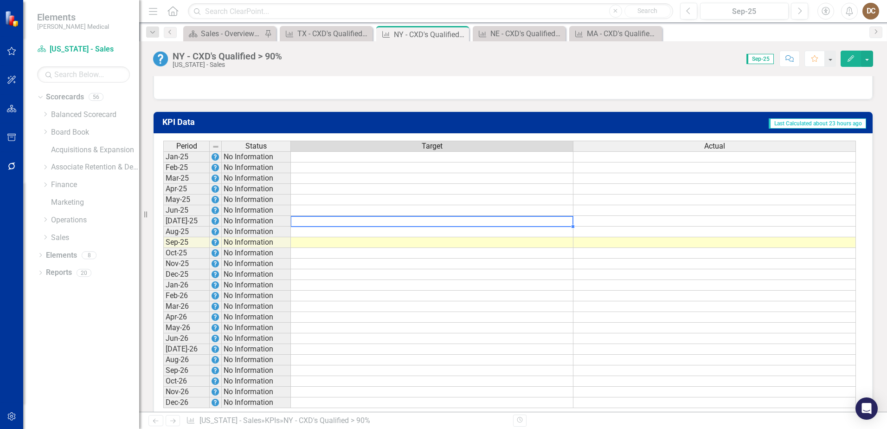
click at [537, 226] on td at bounding box center [432, 221] width 283 height 11
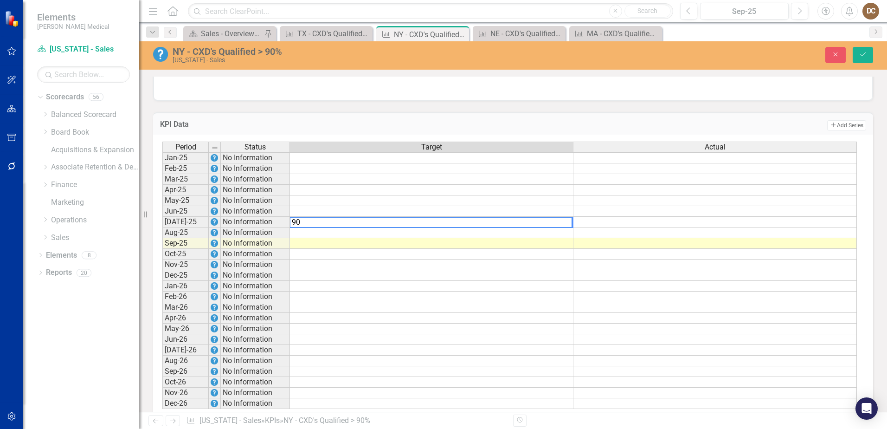
type textarea "90"
click at [545, 238] on td at bounding box center [431, 232] width 283 height 11
type textarea "90"
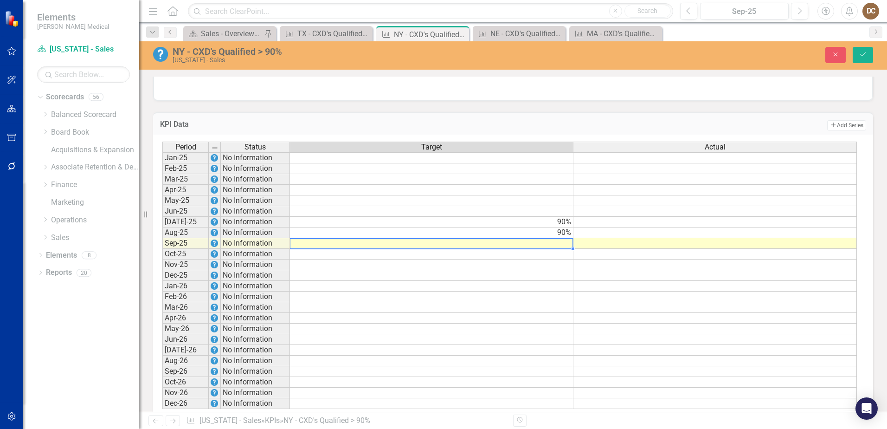
click at [571, 249] on td at bounding box center [431, 243] width 283 height 11
click at [570, 249] on td at bounding box center [431, 243] width 283 height 11
type textarea "90"
click at [656, 131] on td "Add Add Series" at bounding box center [662, 125] width 407 height 12
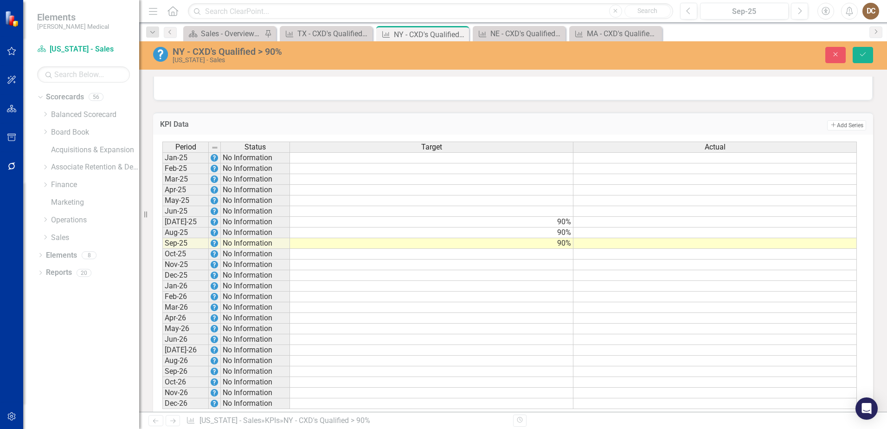
click at [658, 249] on td at bounding box center [714, 243] width 283 height 11
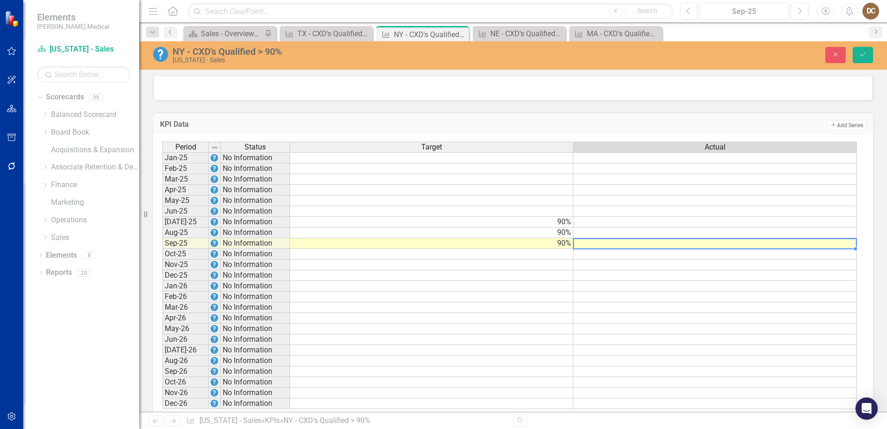
click at [658, 249] on td at bounding box center [714, 243] width 283 height 11
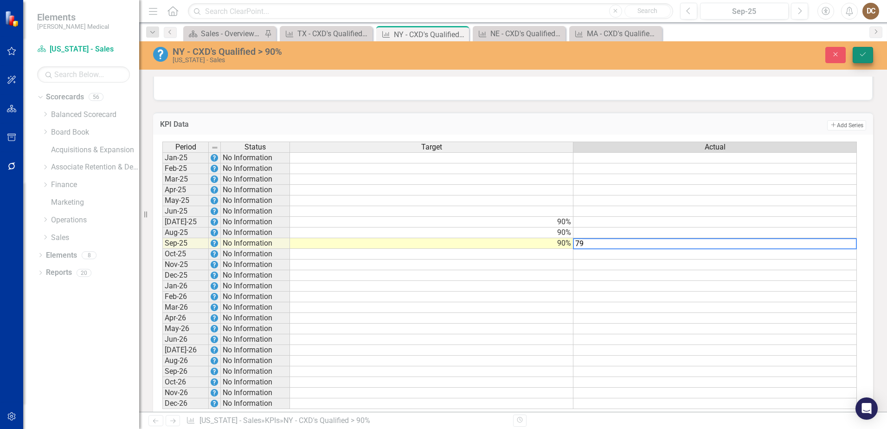
type textarea "79"
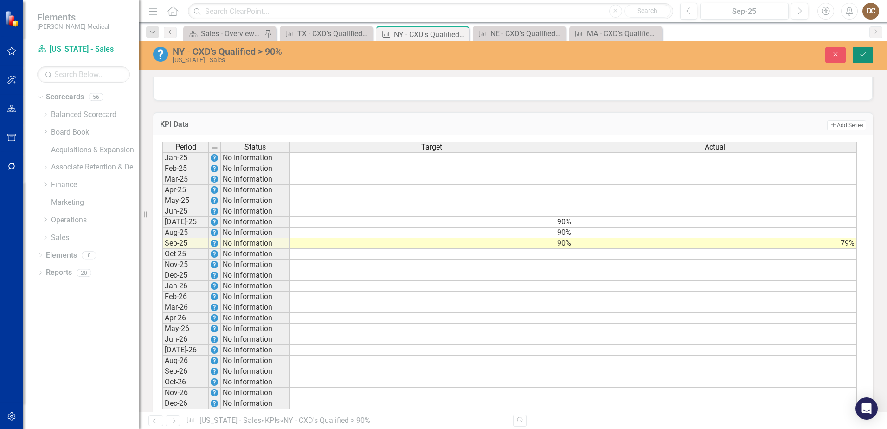
click at [861, 53] on icon "Save" at bounding box center [863, 54] width 8 height 6
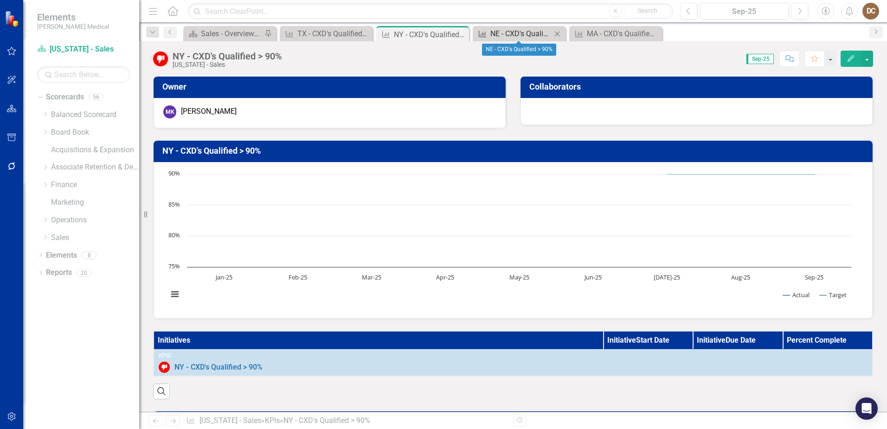
click at [519, 32] on div "NE - CXD's Qualified > 90%" at bounding box center [520, 34] width 61 height 12
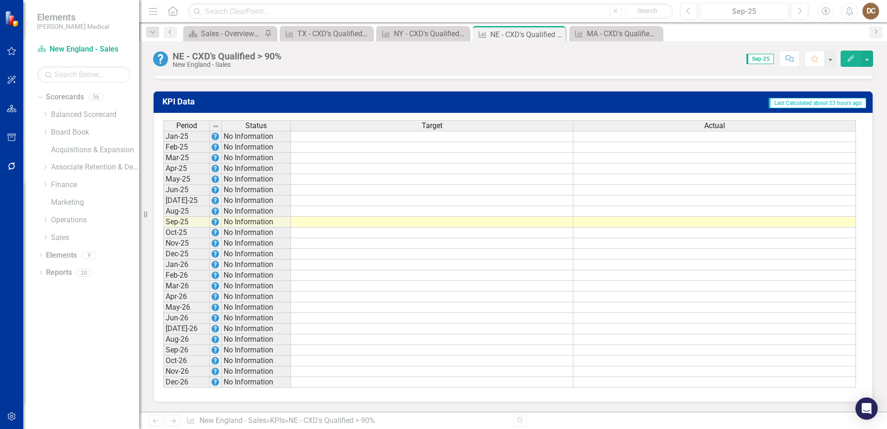
scroll to position [630, 0]
click at [551, 201] on td at bounding box center [432, 200] width 283 height 11
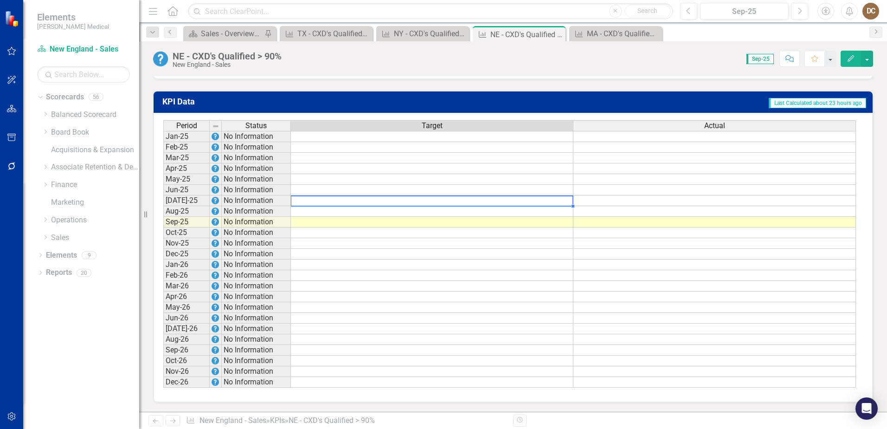
click at [551, 201] on td at bounding box center [432, 200] width 283 height 11
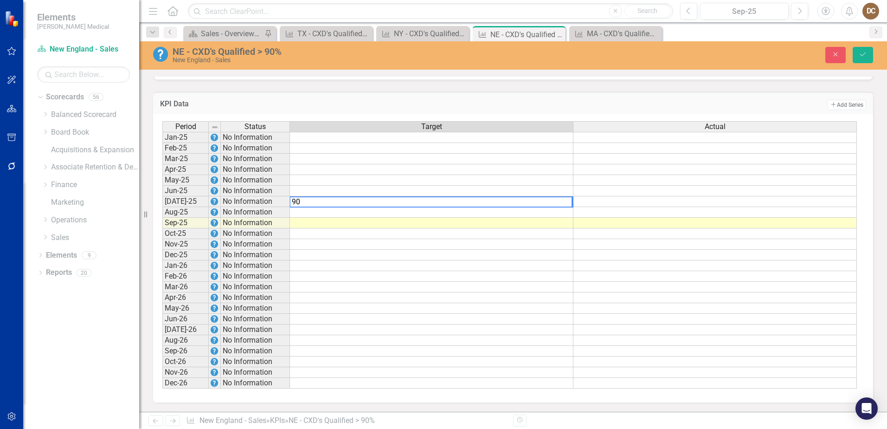
type textarea "90"
click at [552, 214] on td at bounding box center [431, 212] width 283 height 11
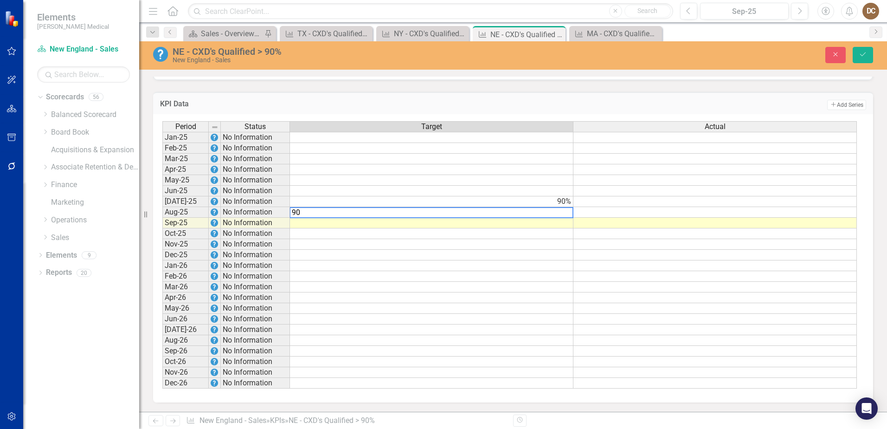
type textarea "90"
click at [565, 225] on td at bounding box center [431, 223] width 283 height 11
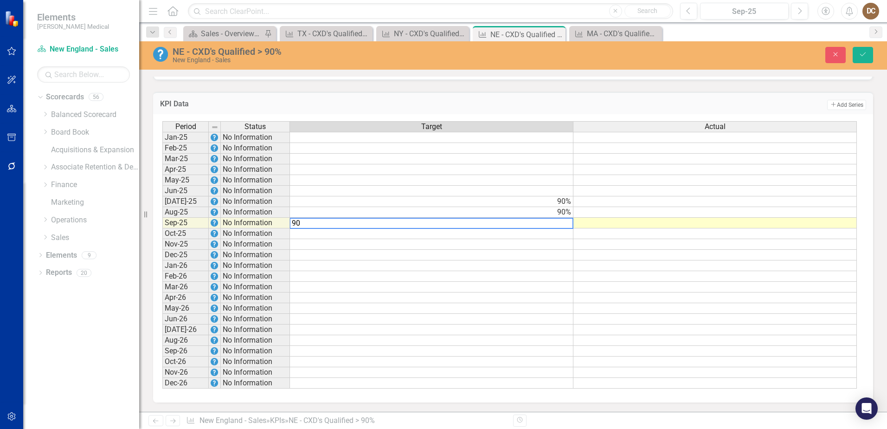
type textarea "90"
click at [629, 102] on td "Add Add Series" at bounding box center [662, 105] width 407 height 12
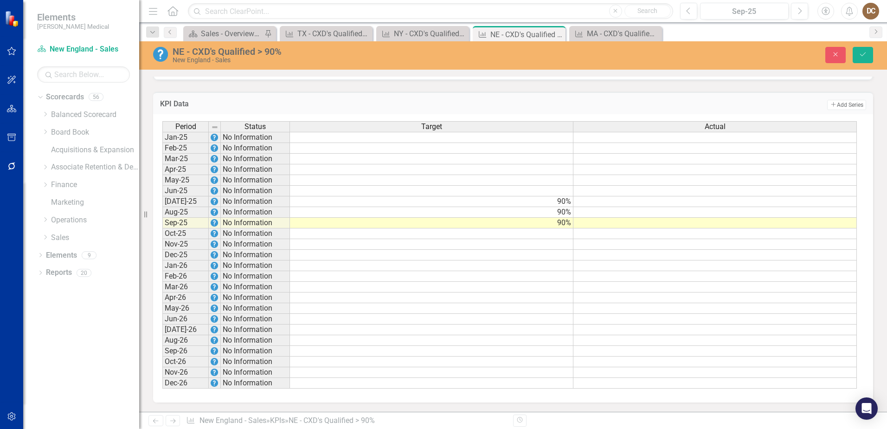
click at [698, 224] on td at bounding box center [714, 223] width 283 height 11
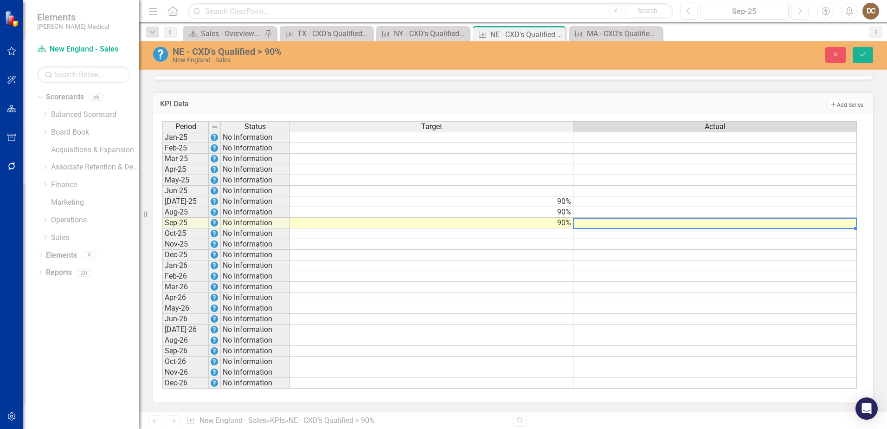
click at [698, 224] on td at bounding box center [714, 223] width 283 height 11
type textarea "82"
click at [726, 99] on td "Add Add Series" at bounding box center [662, 105] width 407 height 12
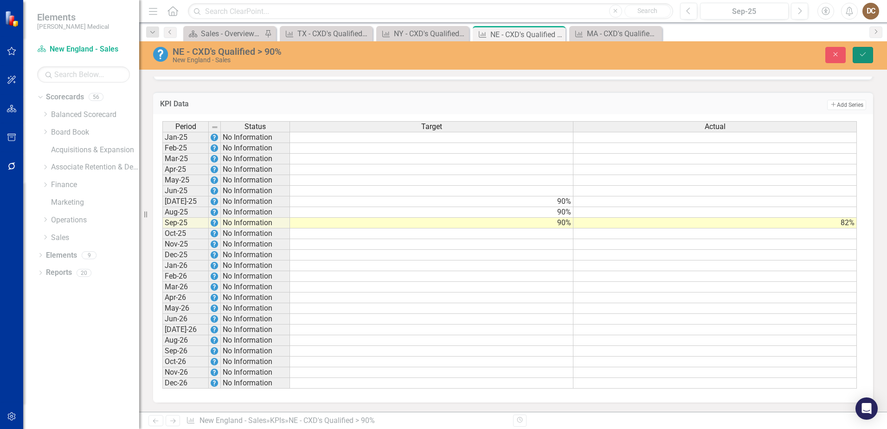
click at [864, 50] on button "Save" at bounding box center [863, 55] width 20 height 16
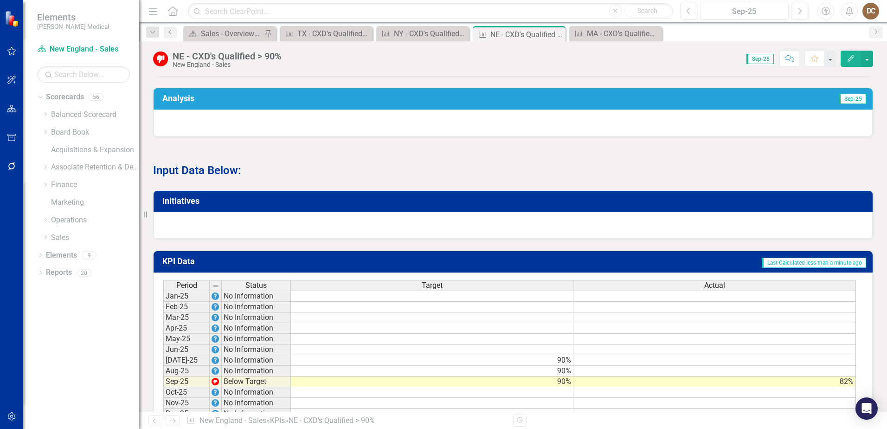
scroll to position [603, 0]
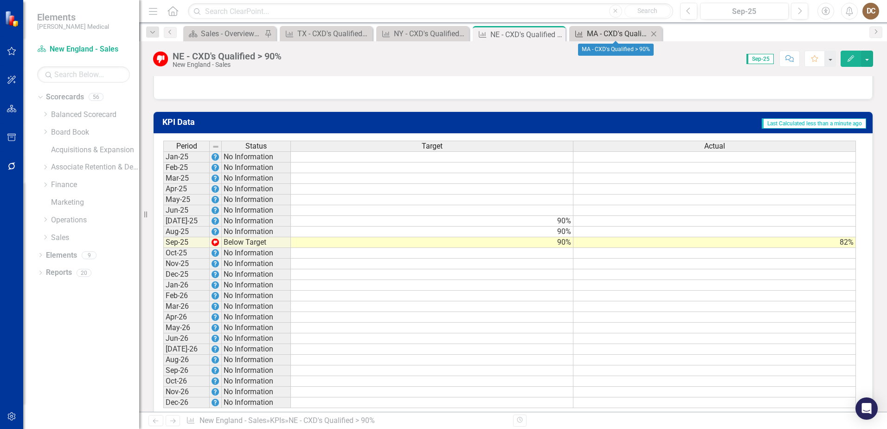
click at [604, 32] on div "MA - CXD's Qualified > 90%" at bounding box center [617, 34] width 61 height 12
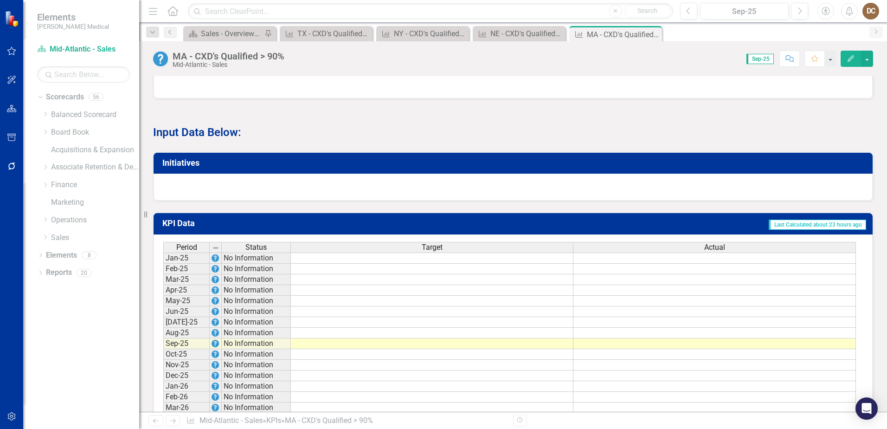
scroll to position [603, 0]
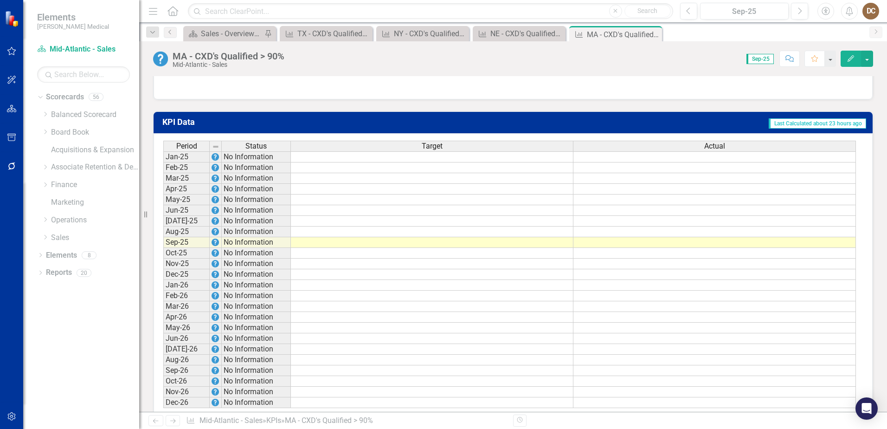
click at [550, 226] on td at bounding box center [432, 221] width 283 height 11
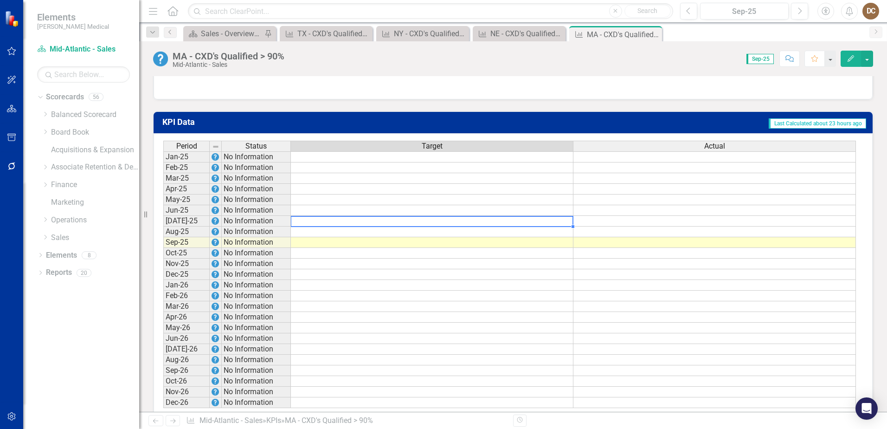
click at [550, 226] on td at bounding box center [432, 221] width 283 height 11
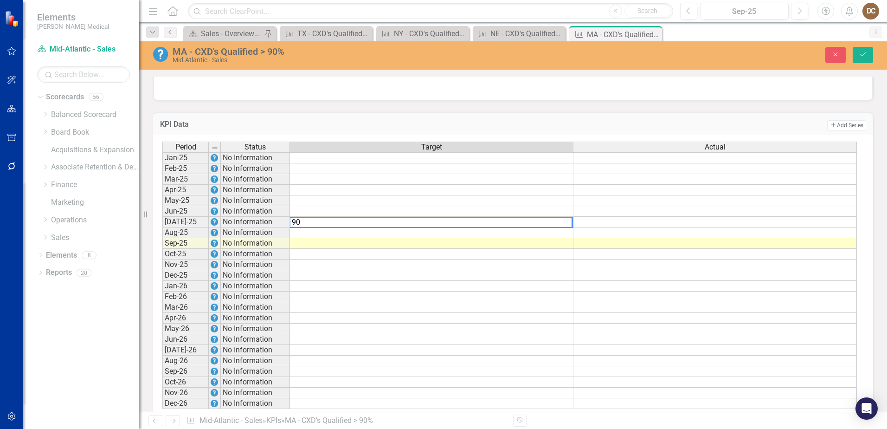
click at [536, 131] on td "Add Add Series" at bounding box center [662, 125] width 407 height 12
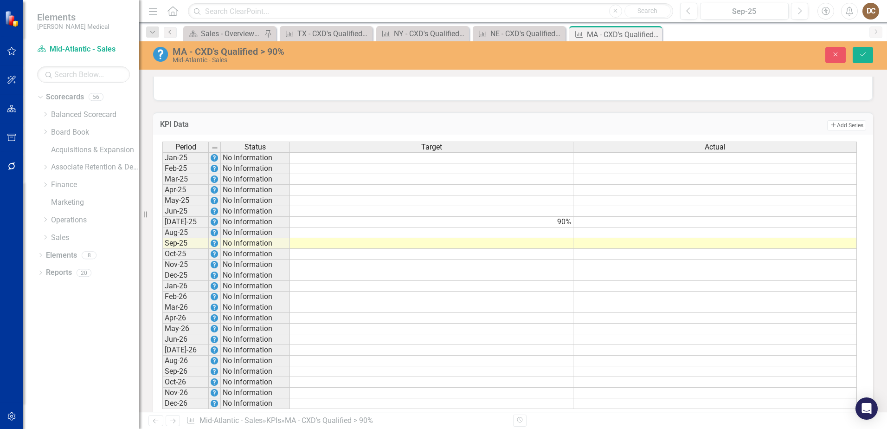
click at [557, 238] on td at bounding box center [431, 232] width 283 height 11
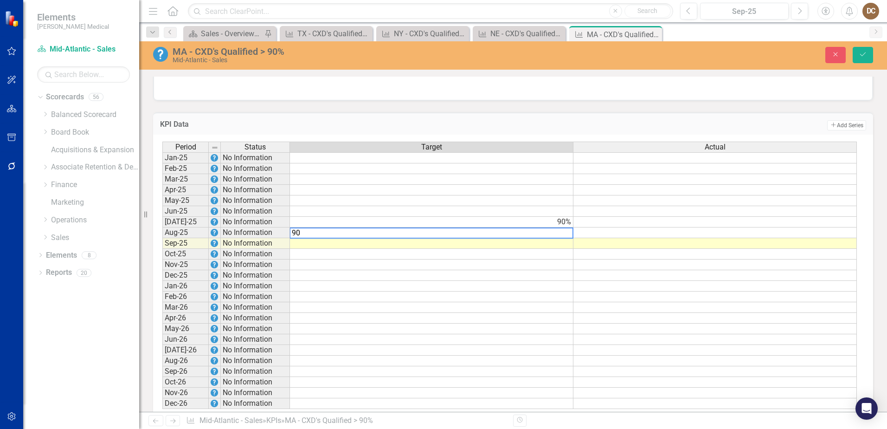
click at [597, 128] on td "Add Add Series" at bounding box center [662, 125] width 407 height 12
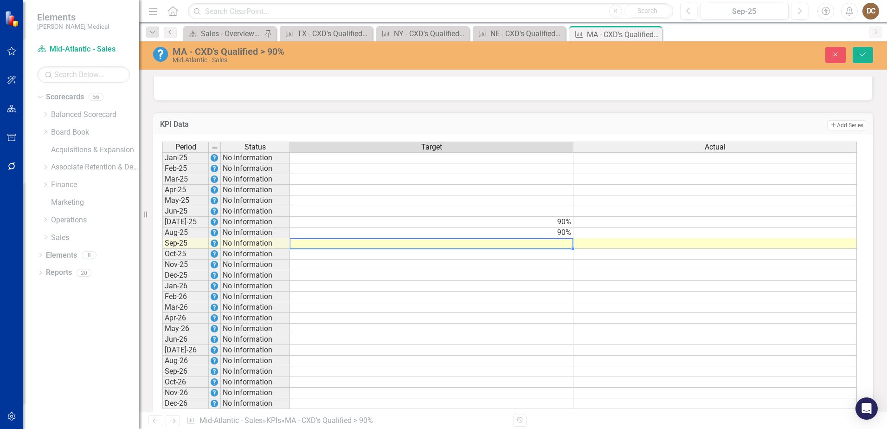
click at [566, 249] on td at bounding box center [431, 243] width 283 height 11
type textarea "90"
click at [606, 131] on td "Add Add Series" at bounding box center [662, 125] width 407 height 12
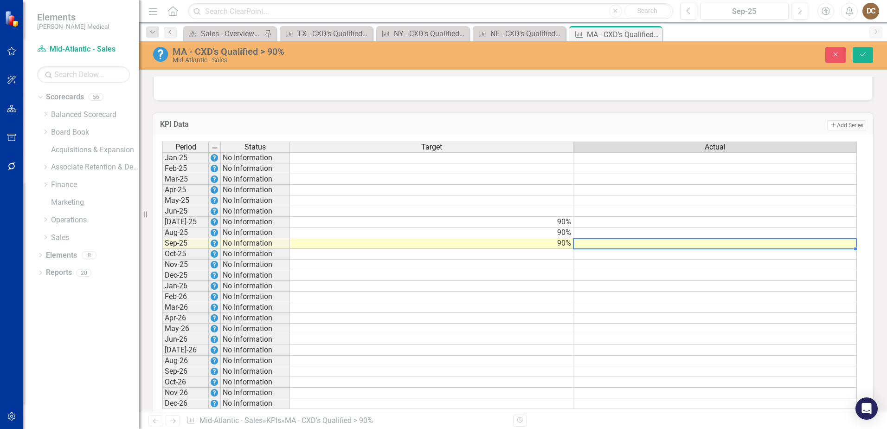
click at [623, 249] on td at bounding box center [714, 243] width 283 height 11
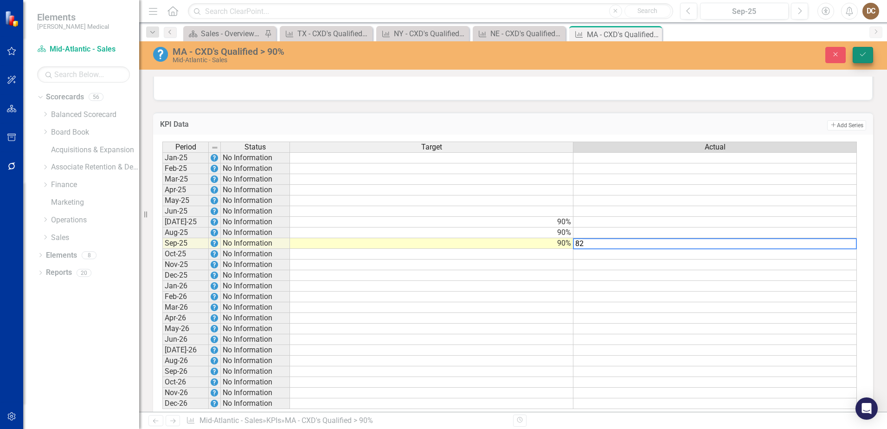
type textarea "82"
click at [866, 54] on icon "Save" at bounding box center [863, 54] width 8 height 6
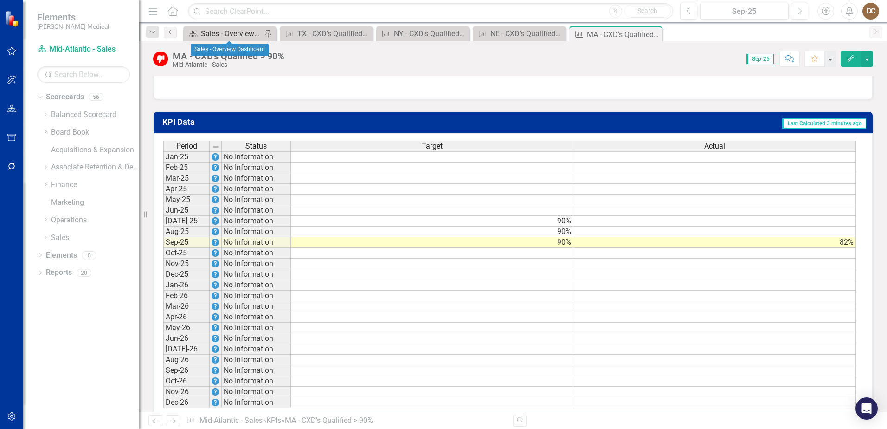
click at [218, 31] on div "Sales - Overview Dashboard" at bounding box center [231, 34] width 61 height 12
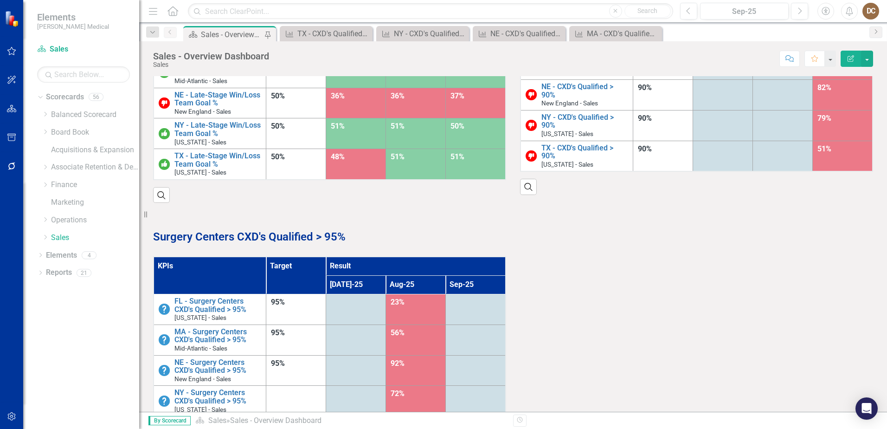
scroll to position [742, 0]
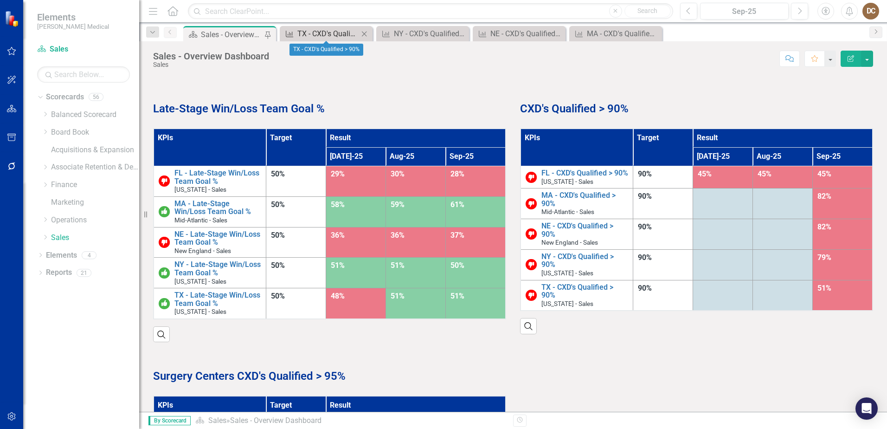
click at [322, 31] on div "TX - CXD's Qualified > 90%" at bounding box center [327, 34] width 61 height 12
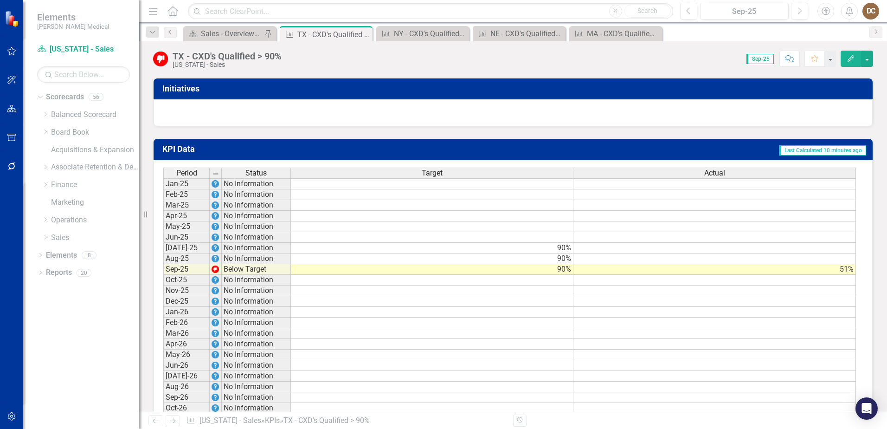
scroll to position [630, 0]
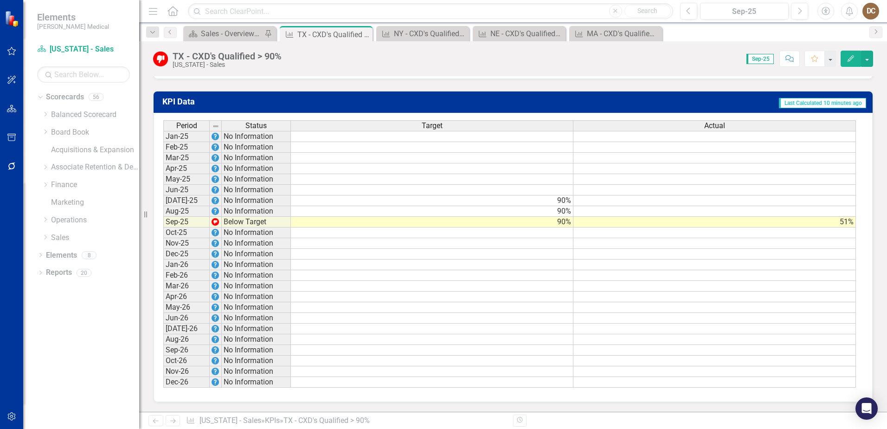
click at [725, 211] on td at bounding box center [714, 211] width 283 height 11
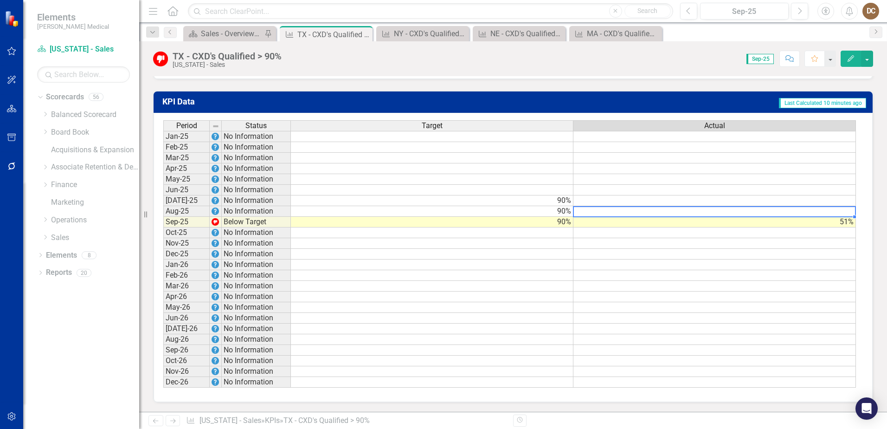
click at [725, 211] on td at bounding box center [714, 211] width 283 height 11
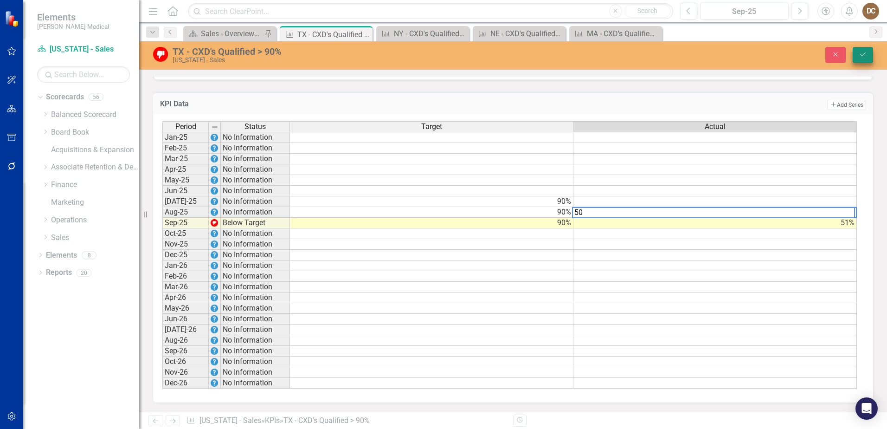
type textarea "50"
click at [864, 52] on icon "Save" at bounding box center [863, 54] width 8 height 6
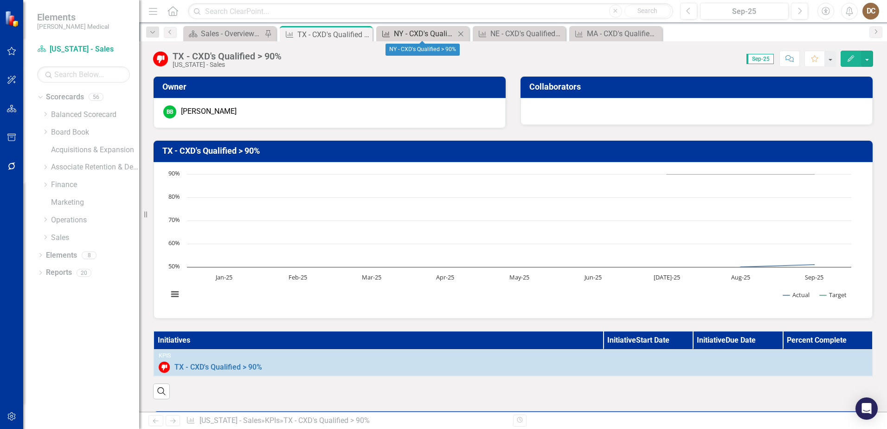
click at [409, 34] on div "NY - CXD's Qualified > 90%" at bounding box center [424, 34] width 61 height 12
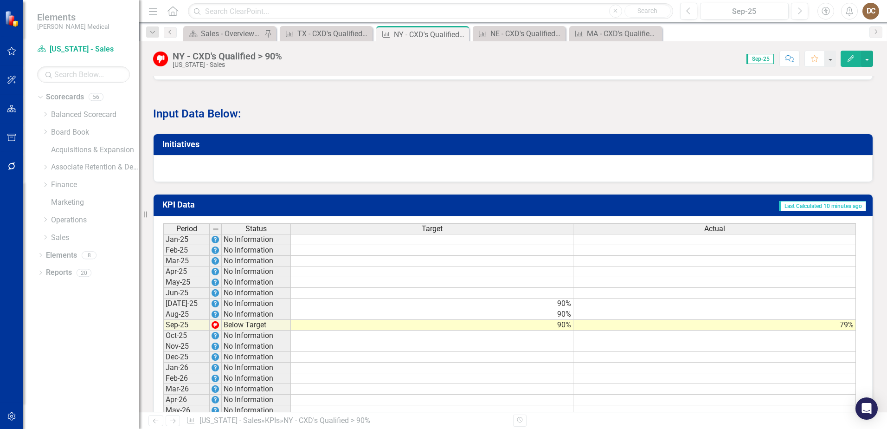
scroll to position [557, 0]
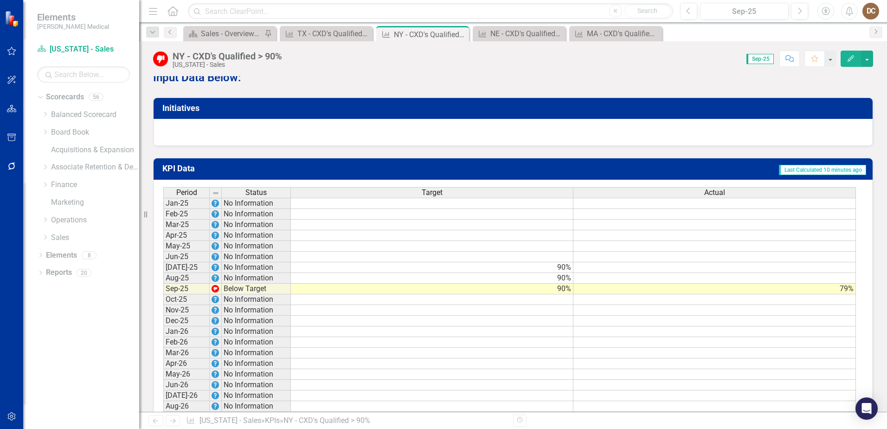
click at [796, 283] on td at bounding box center [714, 278] width 283 height 11
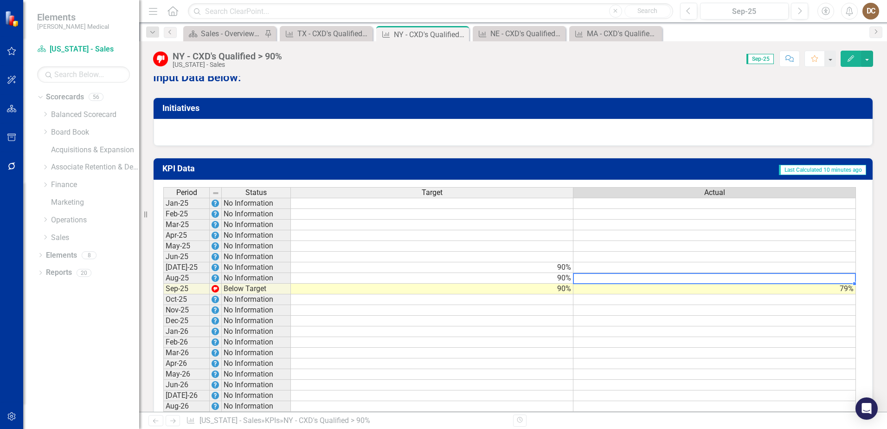
click at [796, 283] on td at bounding box center [714, 278] width 283 height 11
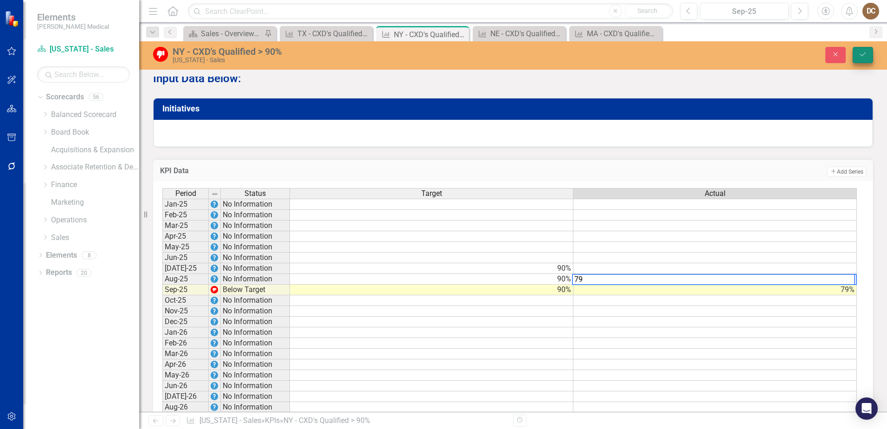
type textarea "79"
click at [861, 55] on icon "submit" at bounding box center [863, 54] width 6 height 4
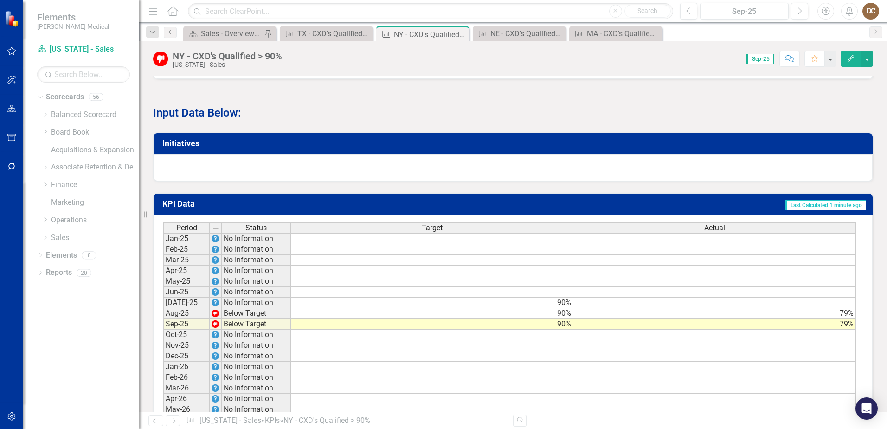
scroll to position [603, 0]
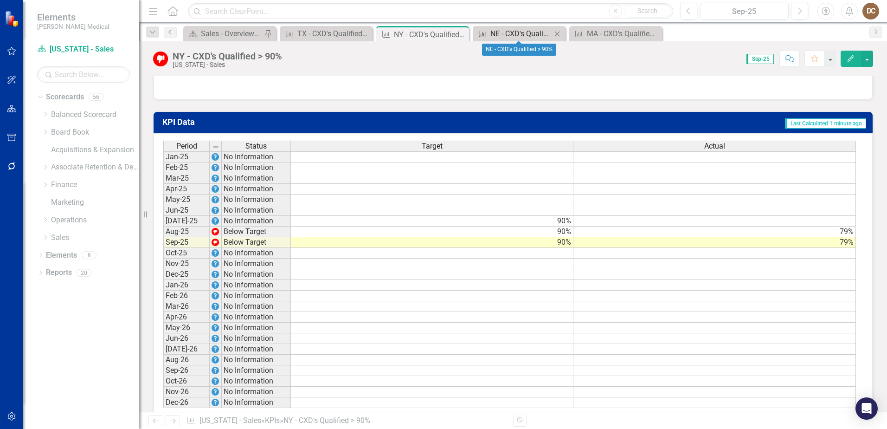
click at [515, 32] on div "NE - CXD's Qualified > 90%" at bounding box center [520, 34] width 61 height 12
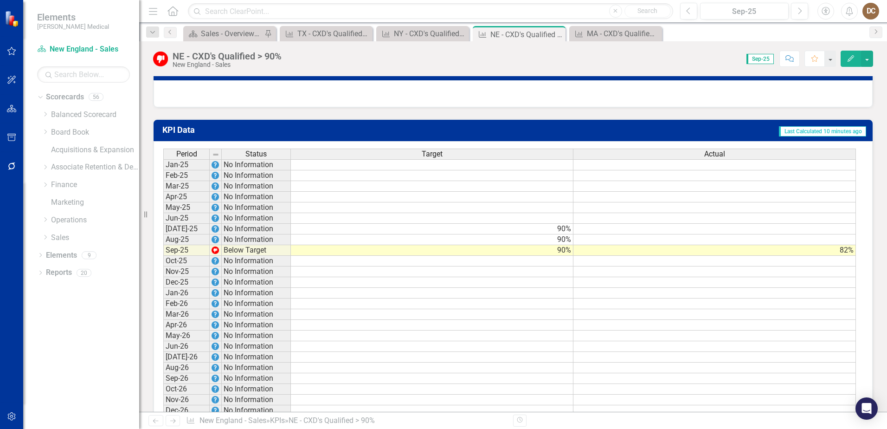
scroll to position [603, 0]
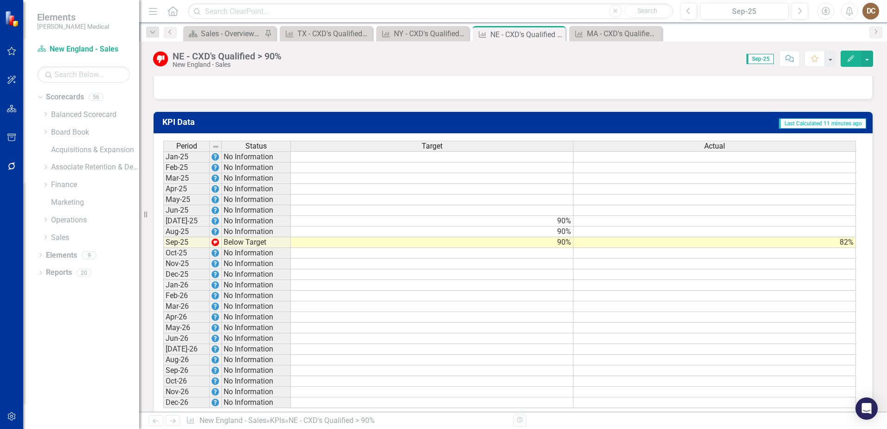
click at [846, 237] on td at bounding box center [714, 231] width 283 height 11
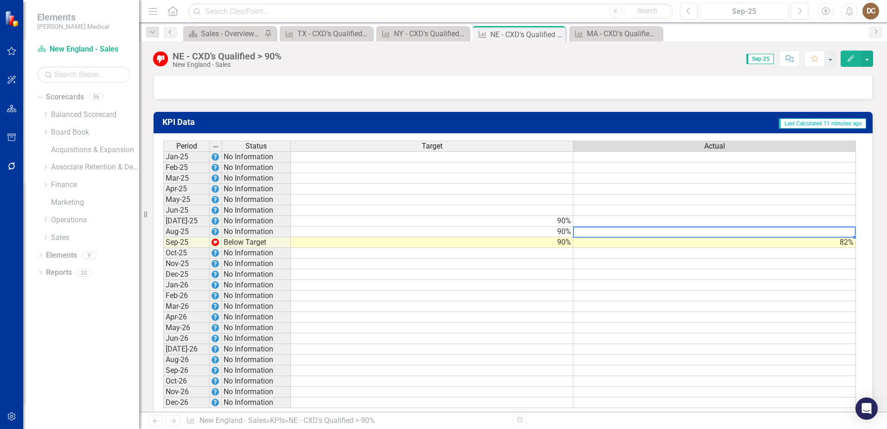
click at [846, 237] on td at bounding box center [714, 231] width 283 height 11
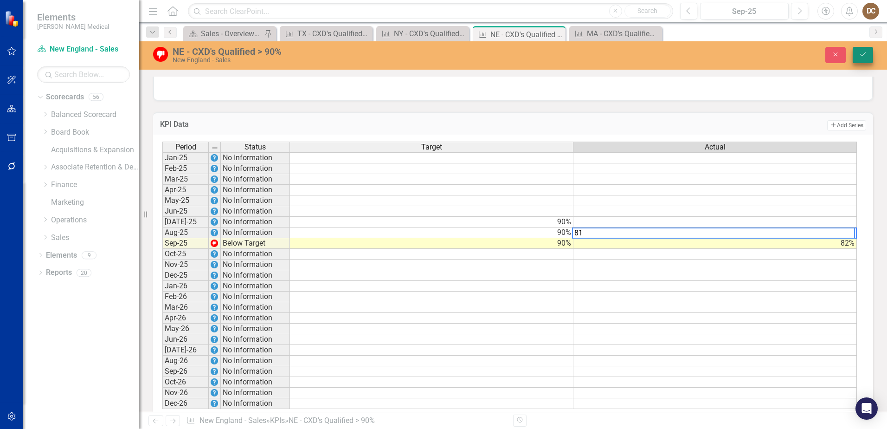
type textarea "81"
click at [865, 54] on icon "Save" at bounding box center [863, 54] width 8 height 6
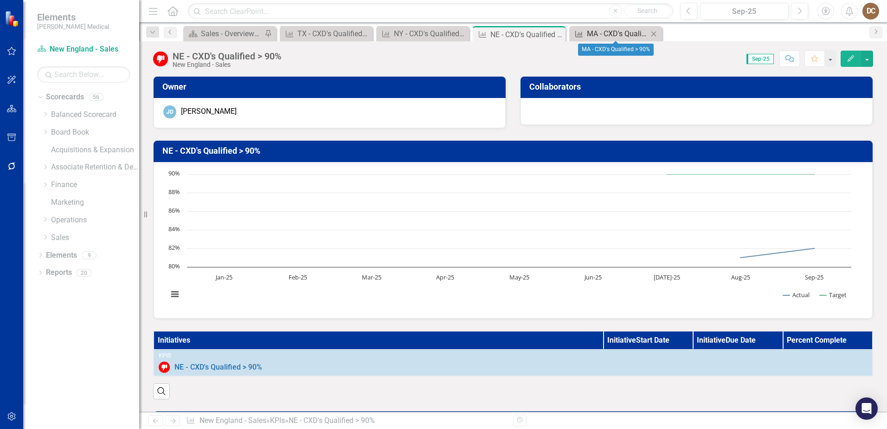
click at [609, 31] on div "MA - CXD's Qualified > 90%" at bounding box center [617, 34] width 61 height 12
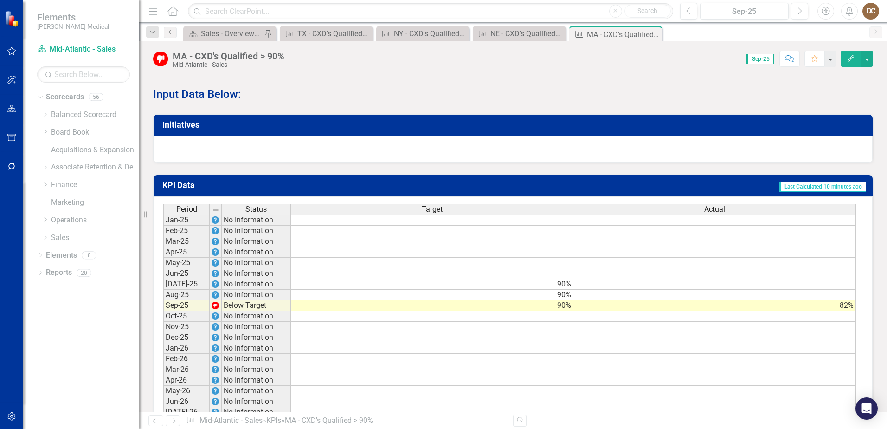
scroll to position [630, 0]
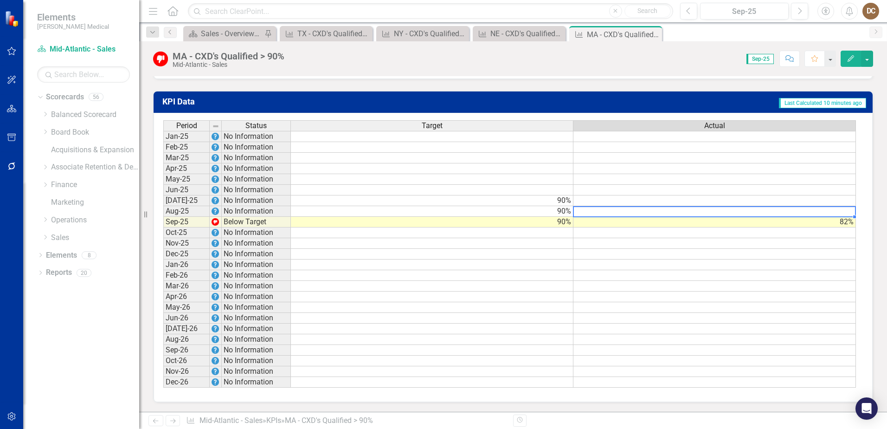
click at [849, 210] on td at bounding box center [714, 211] width 283 height 11
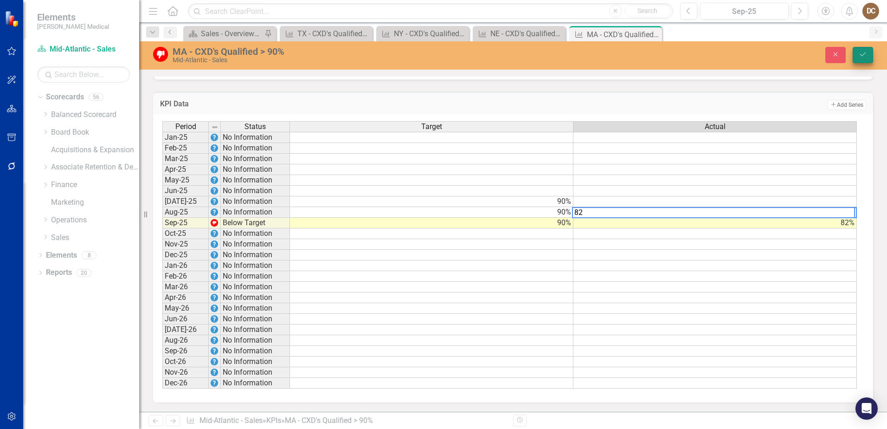
type textarea "82"
click at [865, 52] on icon "Save" at bounding box center [863, 54] width 8 height 6
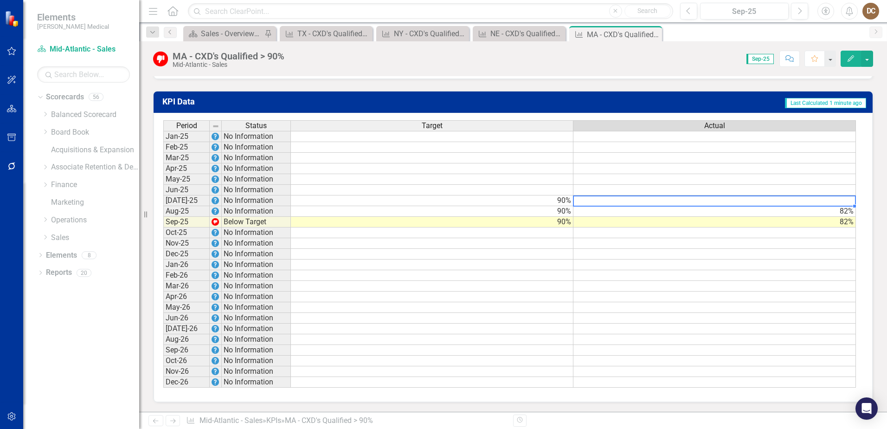
click at [782, 203] on td at bounding box center [714, 200] width 283 height 11
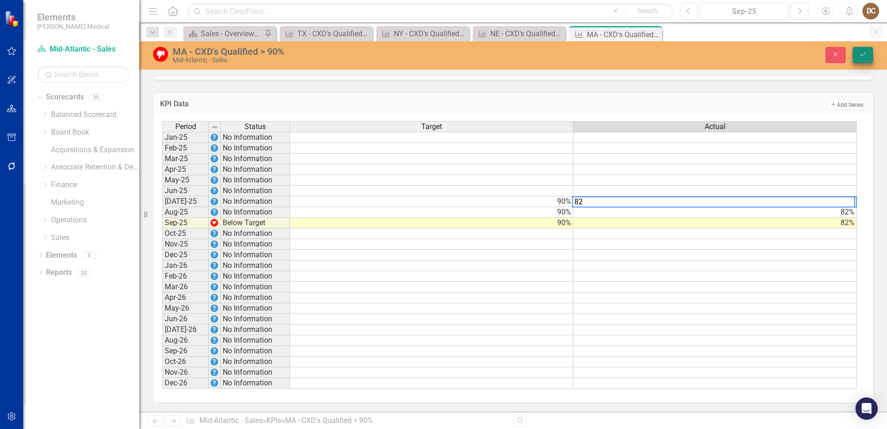
type textarea "82"
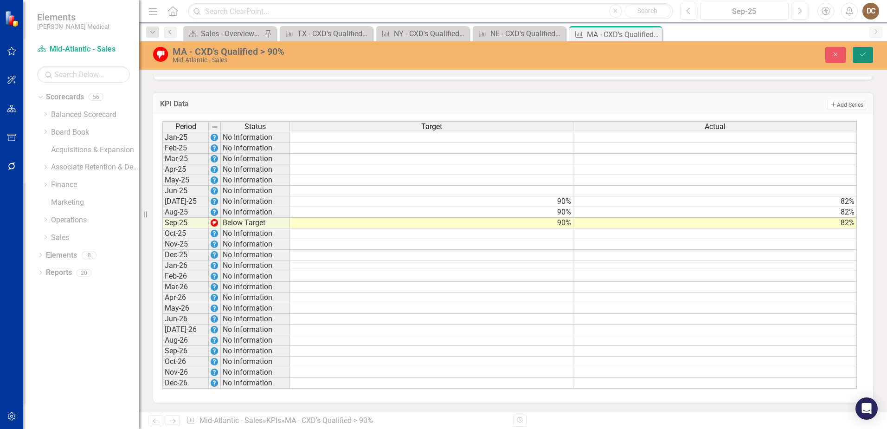
click at [859, 56] on icon "Save" at bounding box center [863, 54] width 8 height 6
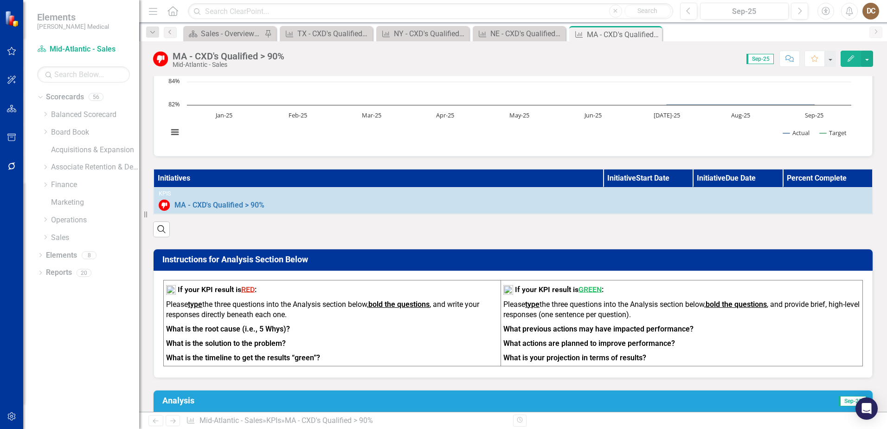
scroll to position [93, 0]
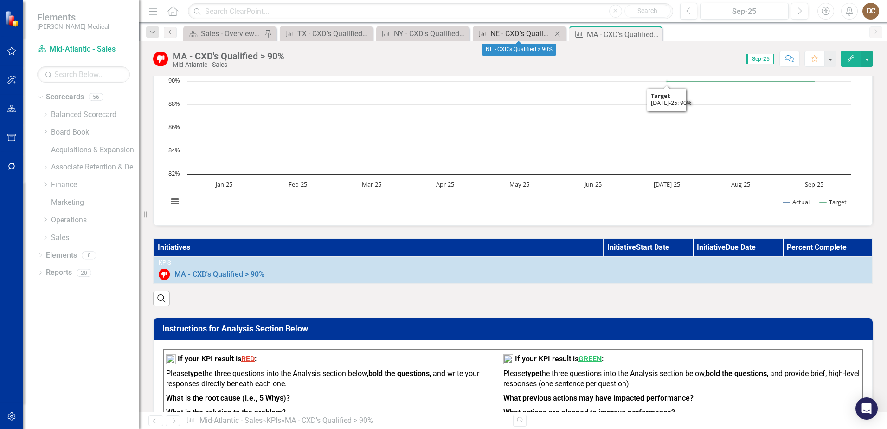
click at [512, 33] on div "NE - CXD's Qualified > 90%" at bounding box center [520, 34] width 61 height 12
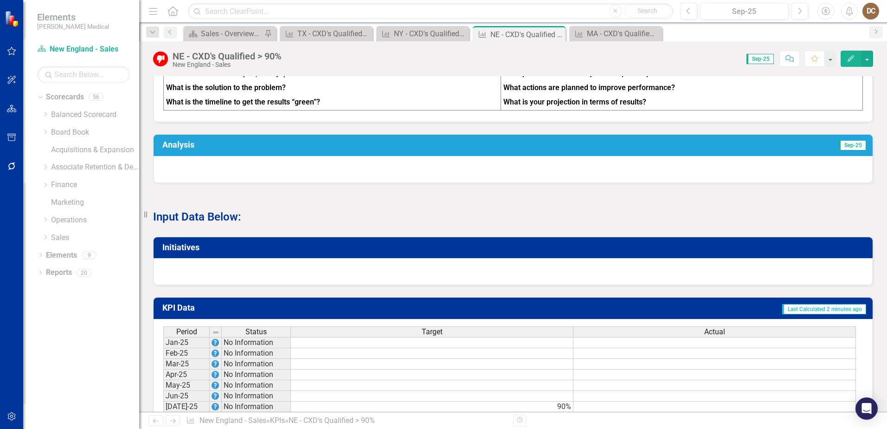
scroll to position [603, 0]
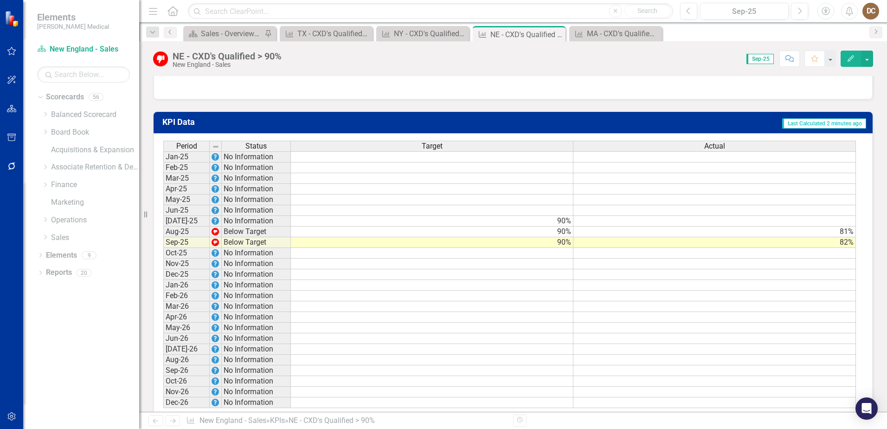
click at [849, 226] on td at bounding box center [714, 221] width 283 height 11
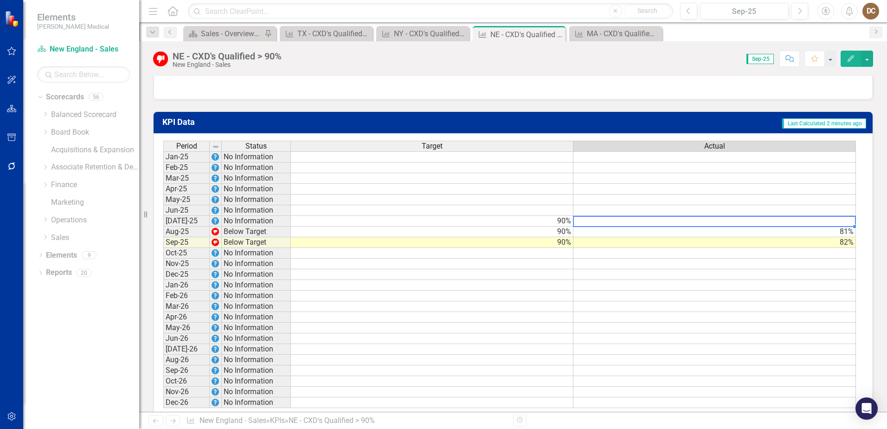
click at [848, 226] on td at bounding box center [714, 221] width 283 height 11
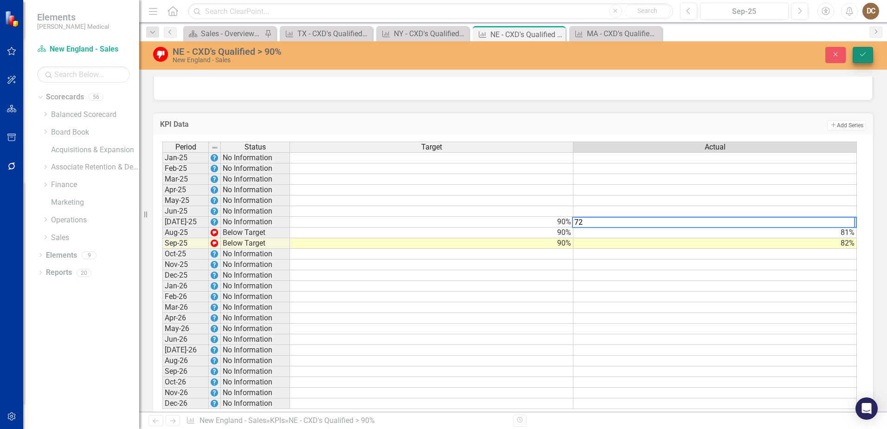
type textarea "72"
click at [859, 54] on icon "Save" at bounding box center [863, 54] width 8 height 6
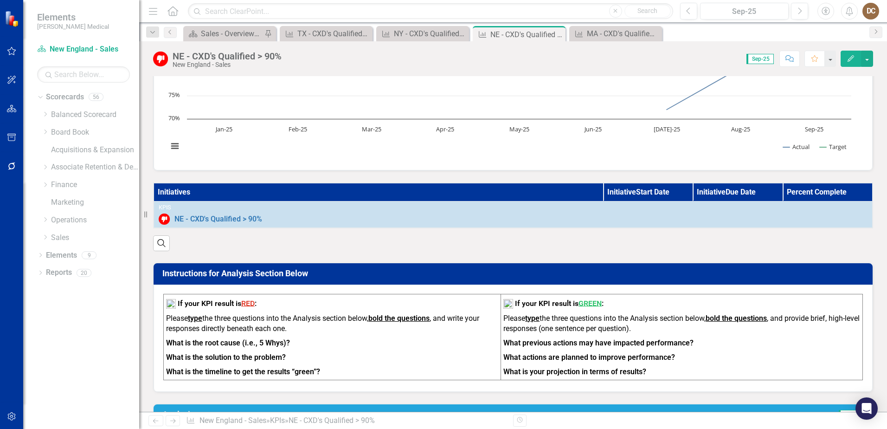
scroll to position [0, 0]
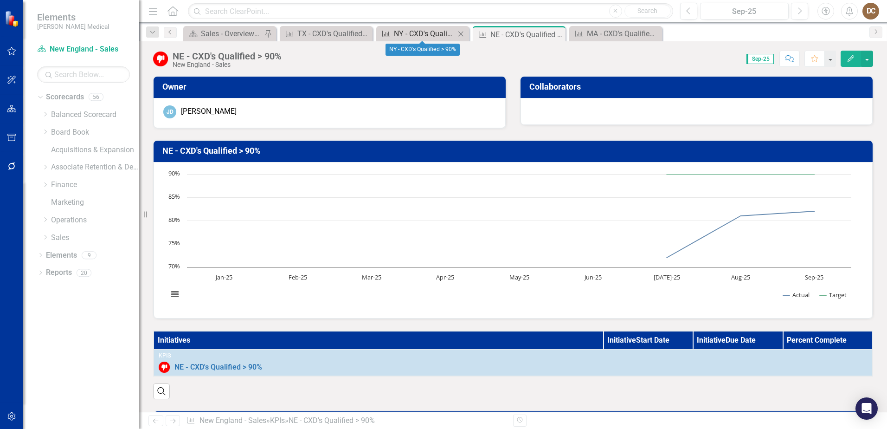
click at [426, 36] on div "NY - CXD's Qualified > 90%" at bounding box center [424, 34] width 61 height 12
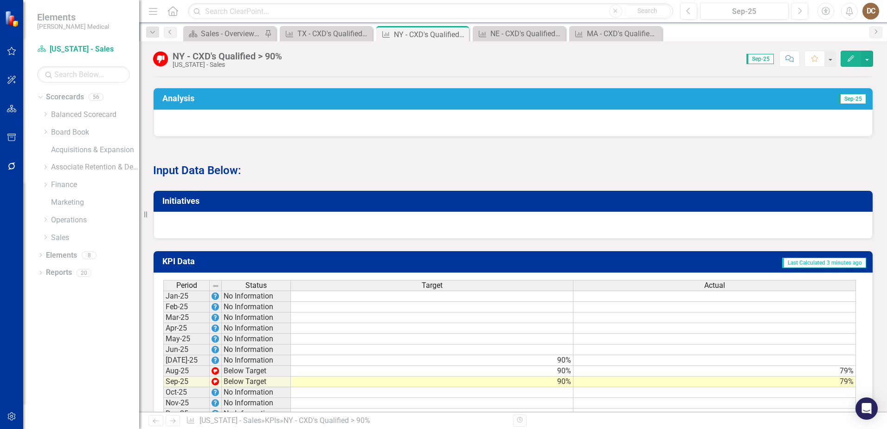
scroll to position [603, 0]
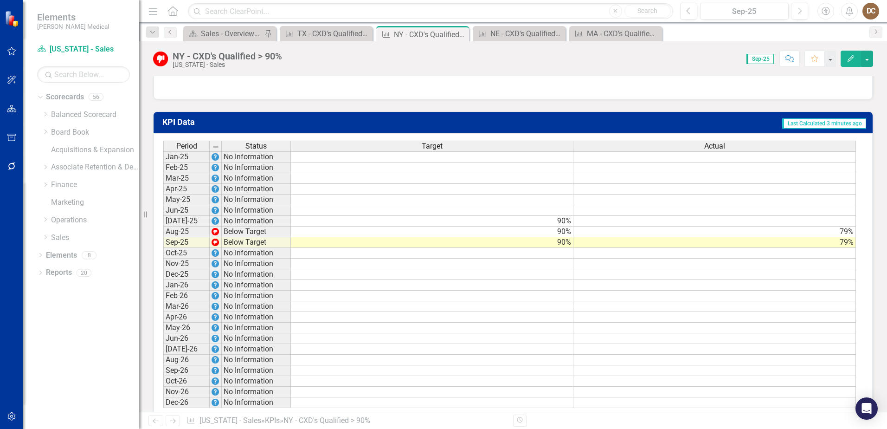
click at [836, 226] on td at bounding box center [714, 221] width 283 height 11
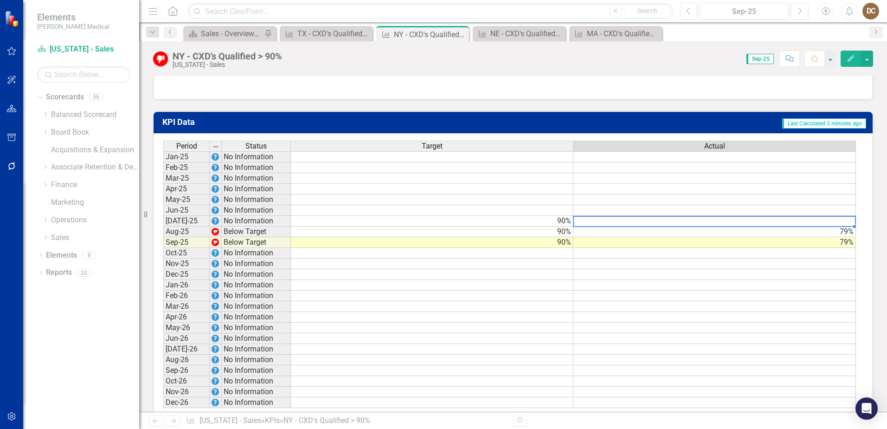
click at [836, 226] on td at bounding box center [714, 221] width 283 height 11
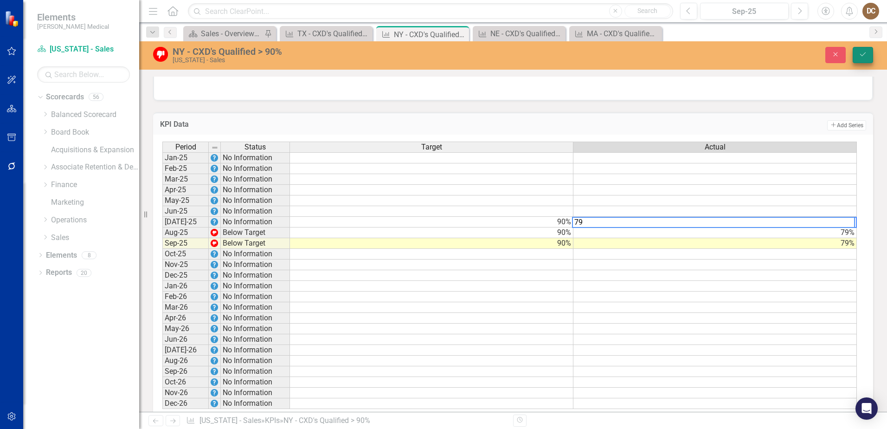
type textarea "79"
click at [862, 52] on icon "Save" at bounding box center [863, 54] width 8 height 6
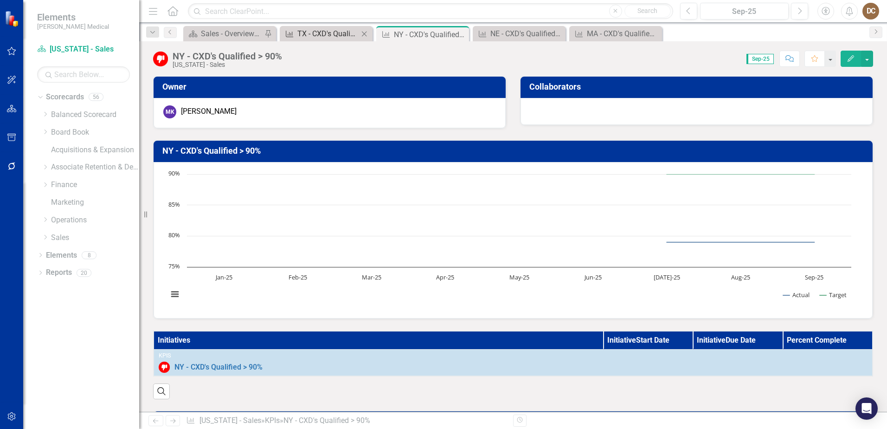
click at [306, 34] on div "TX - CXD's Qualified > 90%" at bounding box center [327, 34] width 61 height 12
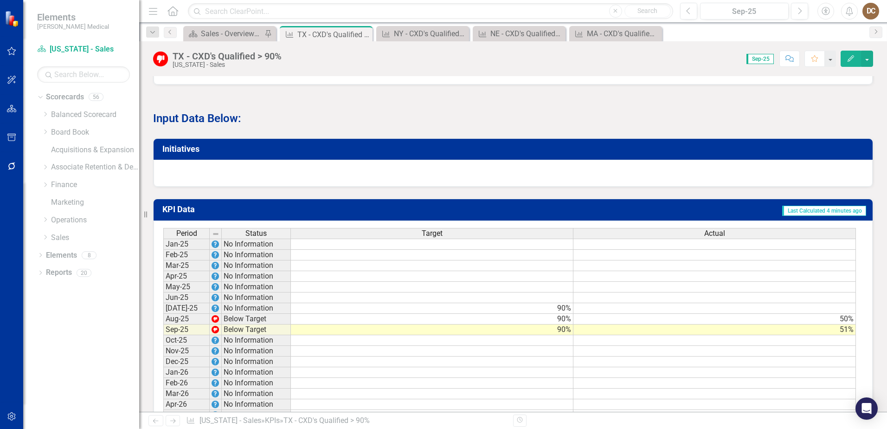
scroll to position [630, 0]
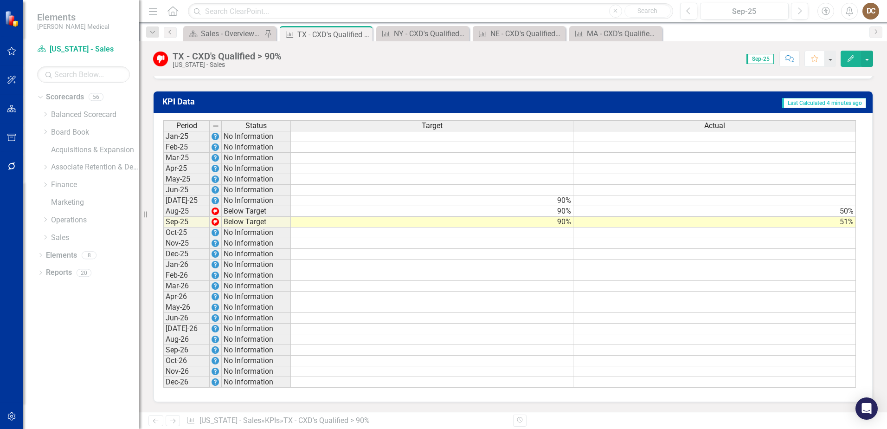
click at [841, 201] on td at bounding box center [714, 200] width 283 height 11
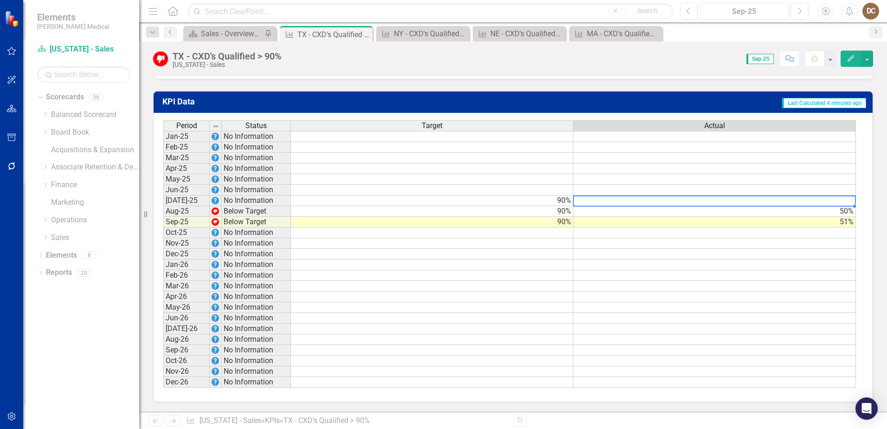
click at [842, 199] on td at bounding box center [714, 200] width 283 height 11
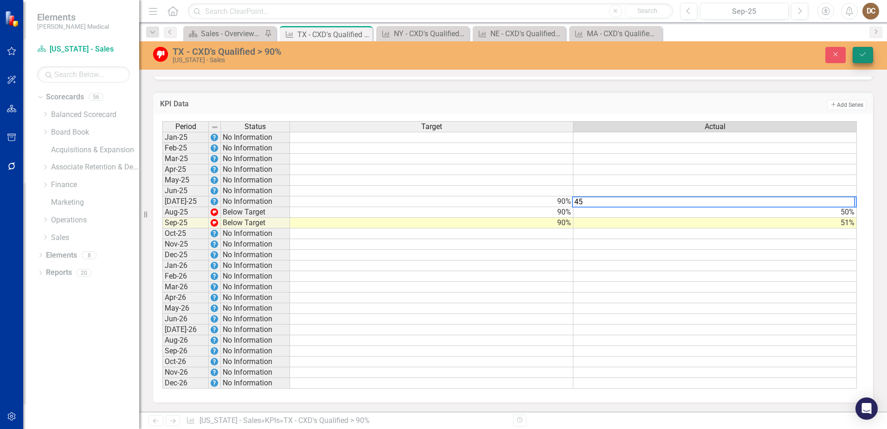
type textarea "45"
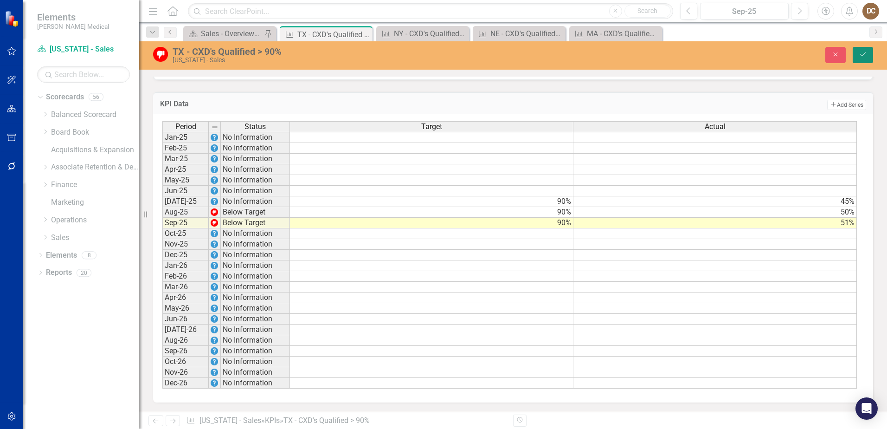
click at [867, 51] on button "Save" at bounding box center [863, 55] width 20 height 16
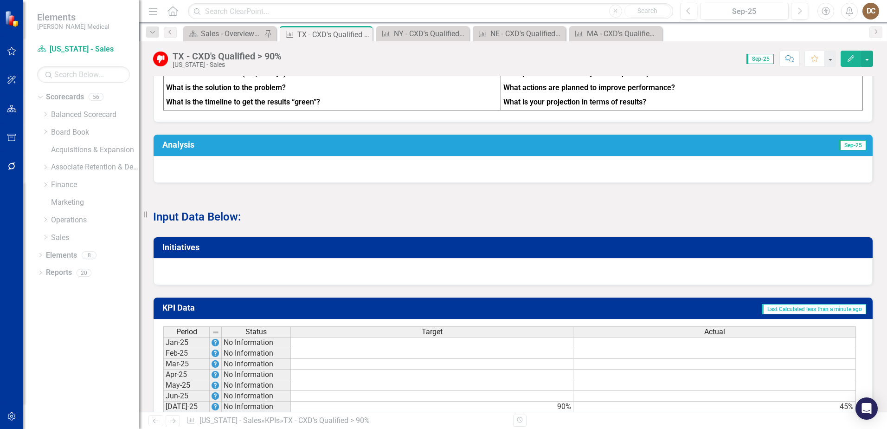
scroll to position [603, 0]
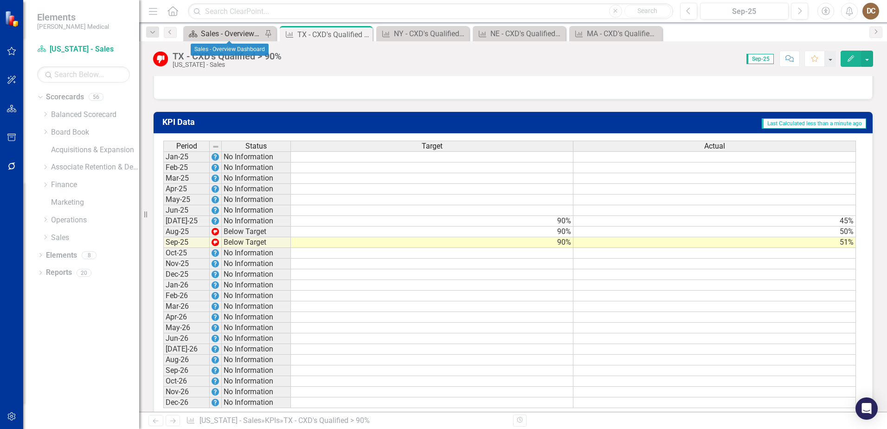
click at [206, 33] on div "Sales - Overview Dashboard" at bounding box center [231, 34] width 61 height 12
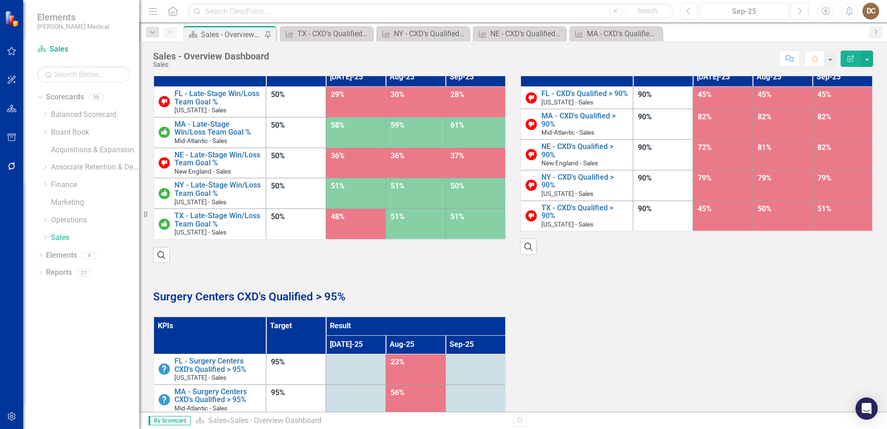
scroll to position [742, 0]
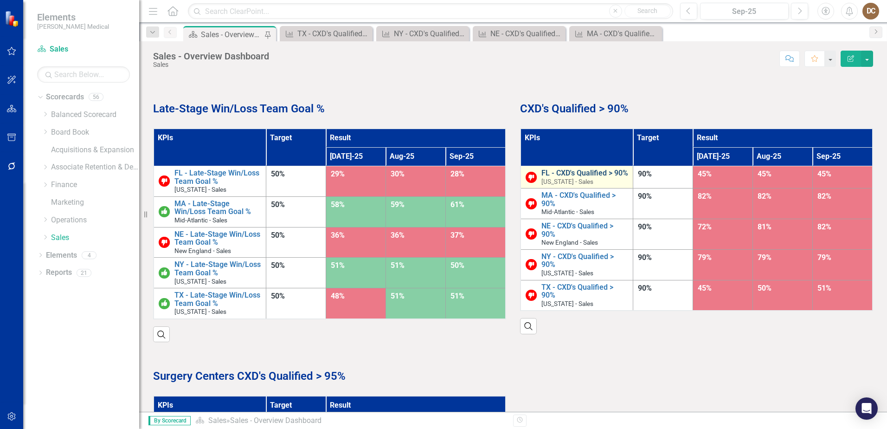
click at [561, 172] on link "FL - CXD's Qualified > 90%" at bounding box center [584, 173] width 87 height 8
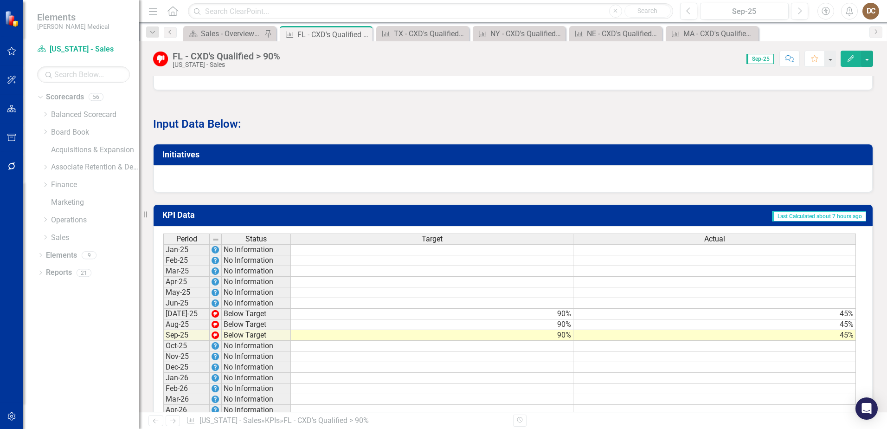
scroll to position [630, 0]
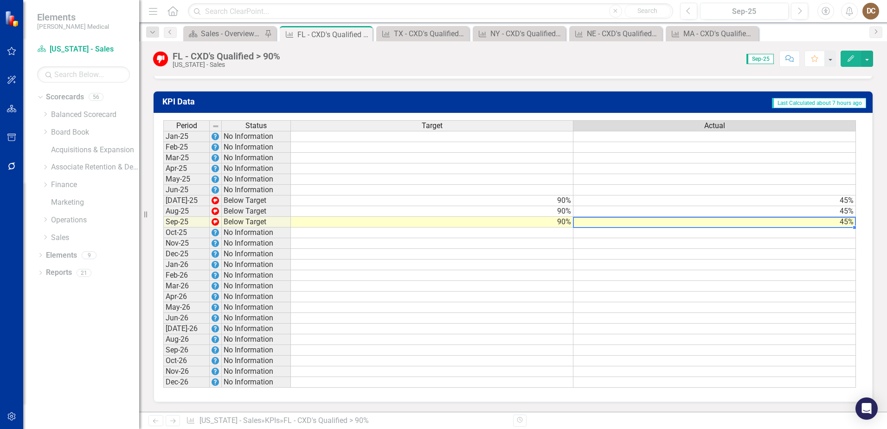
click at [844, 222] on td "45%" at bounding box center [714, 222] width 283 height 11
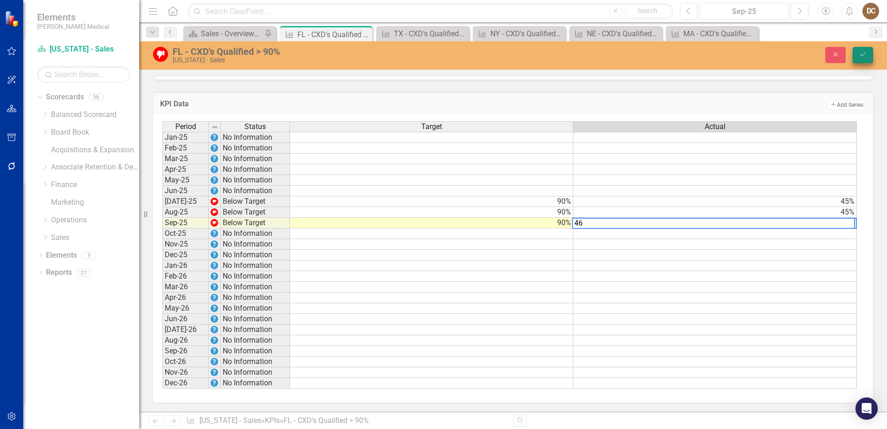
type textarea "46"
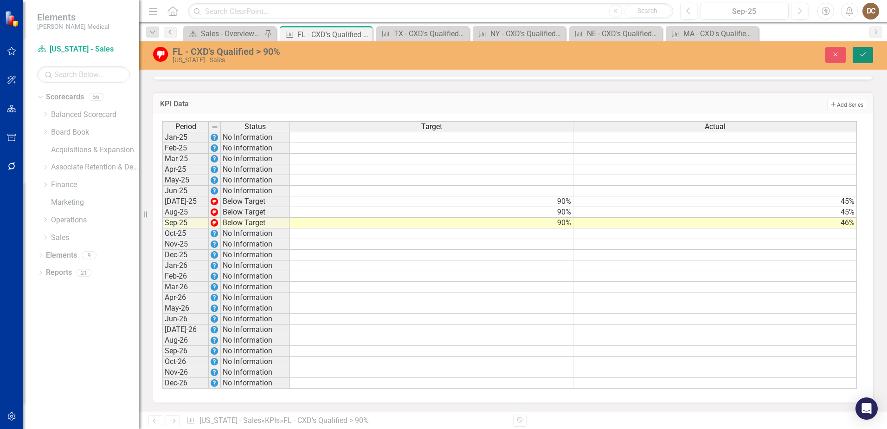
click at [863, 48] on button "Save" at bounding box center [863, 55] width 20 height 16
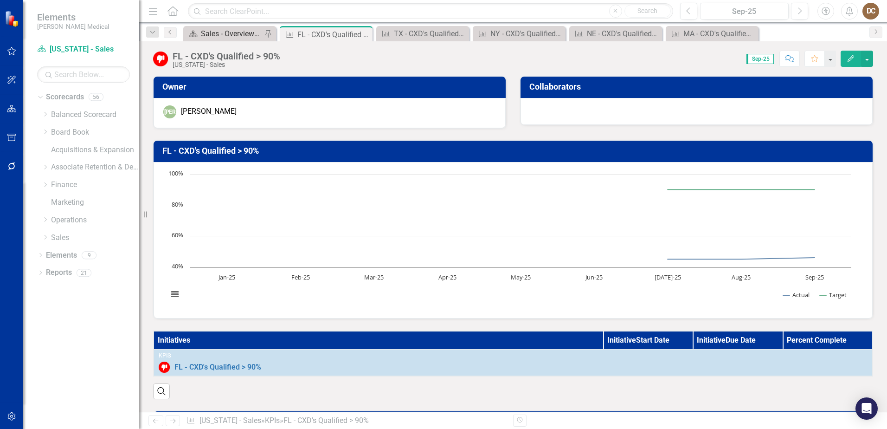
click at [225, 32] on div "Sales - Overview Dashboard" at bounding box center [231, 34] width 61 height 12
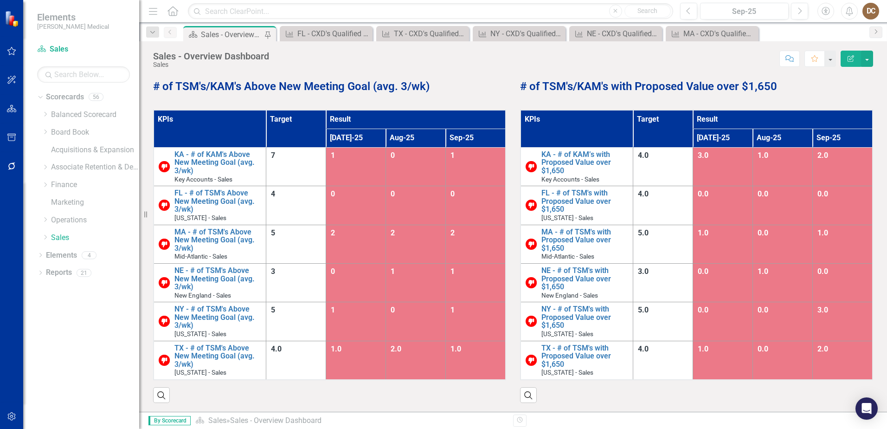
scroll to position [418, 0]
